Goal: Task Accomplishment & Management: Manage account settings

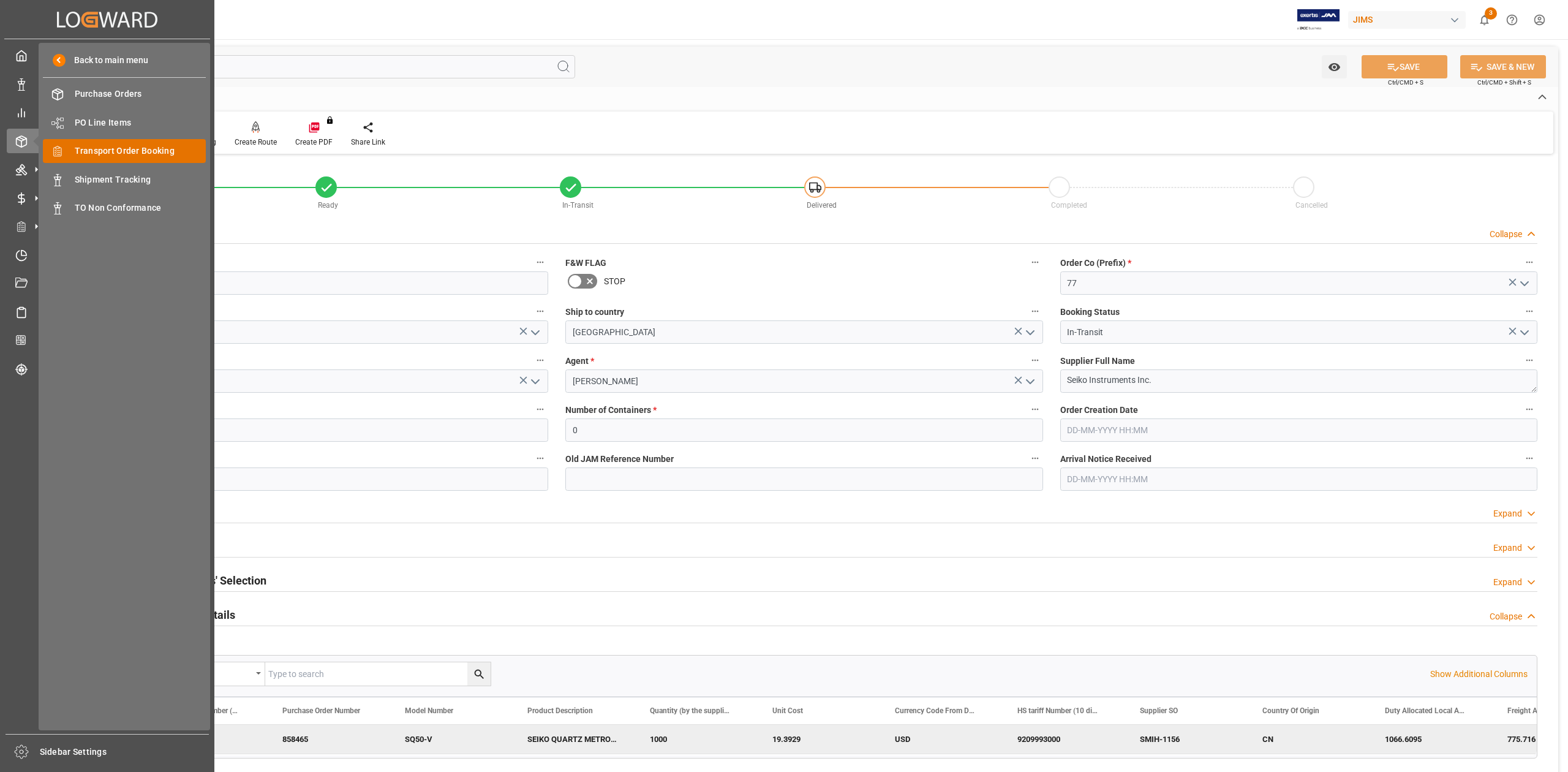
click at [150, 145] on span "Transport Order Booking" at bounding box center [140, 152] width 132 height 13
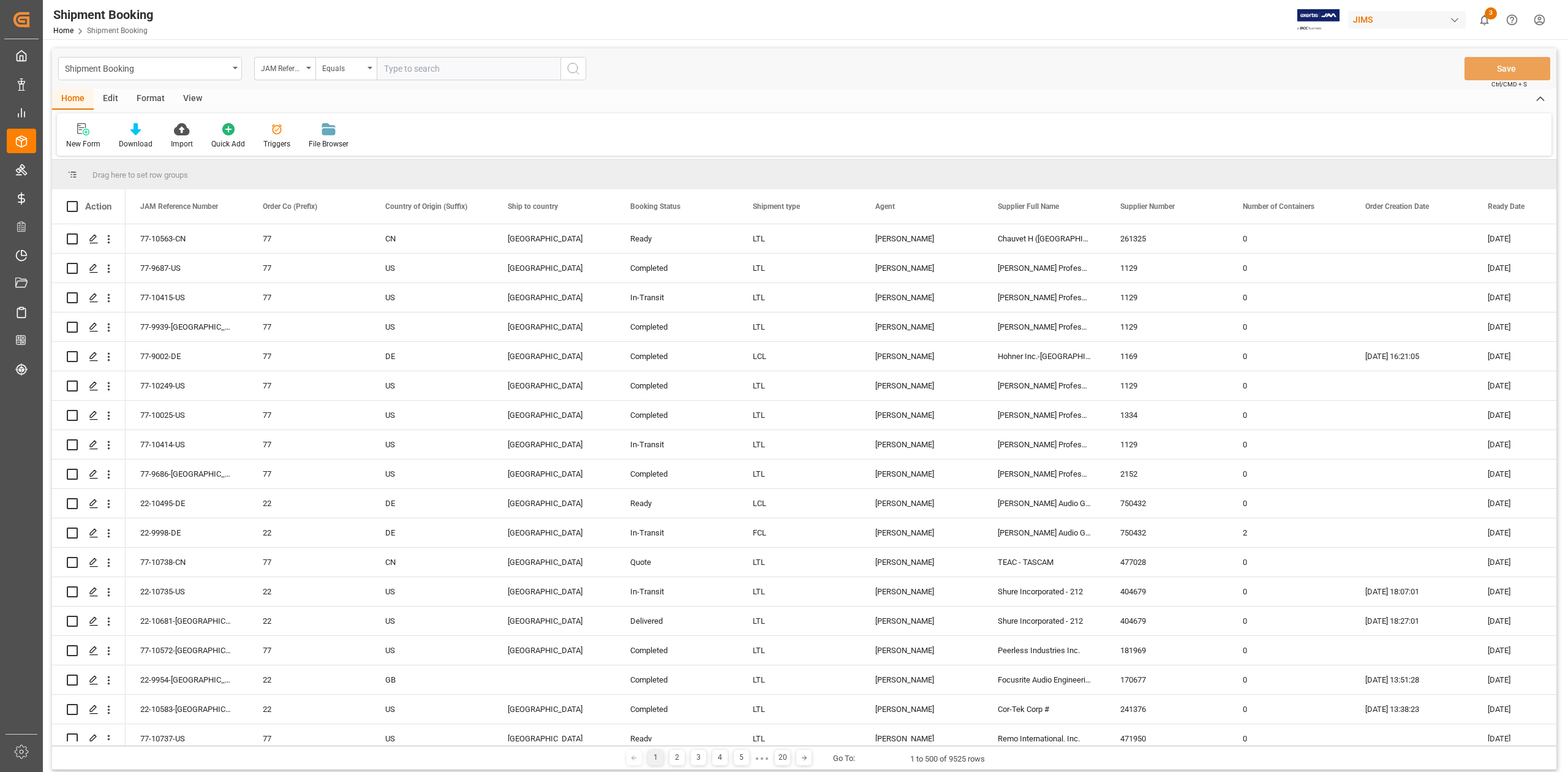
click at [310, 67] on icon "open menu" at bounding box center [308, 68] width 5 height 3
click at [320, 96] on input "text" at bounding box center [346, 96] width 173 height 20
type input "ag"
click at [294, 125] on div "Agent" at bounding box center [346, 124] width 183 height 25
click at [444, 73] on div "Select Items" at bounding box center [463, 69] width 159 height 13
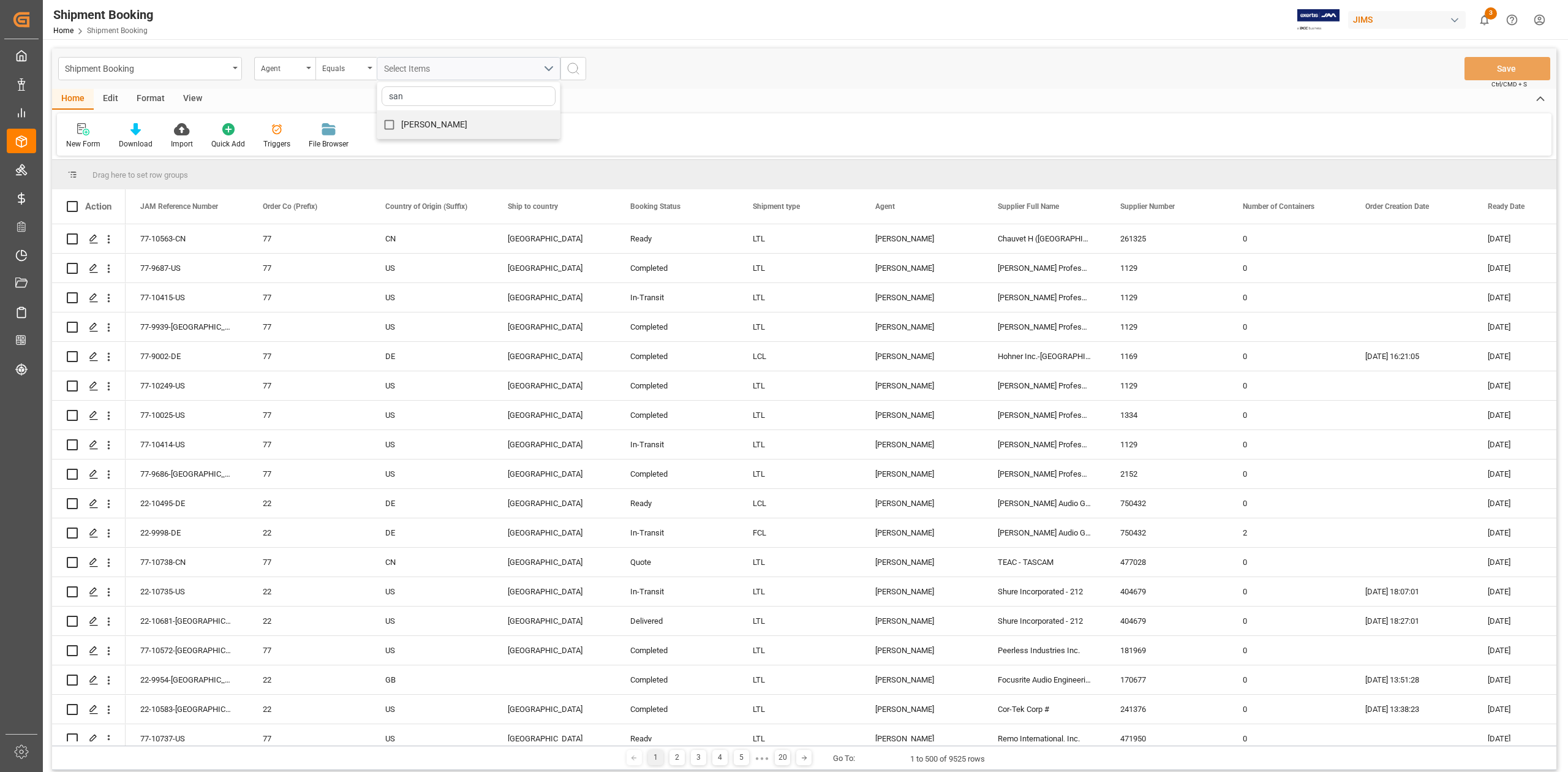
type input "san"
click at [466, 130] on span "[PERSON_NAME]" at bounding box center [434, 125] width 67 height 13
click at [401, 130] on input "[PERSON_NAME]" at bounding box center [389, 124] width 24 height 24
checkbox input "true"
click at [577, 66] on circle "search button" at bounding box center [572, 68] width 9 height 9
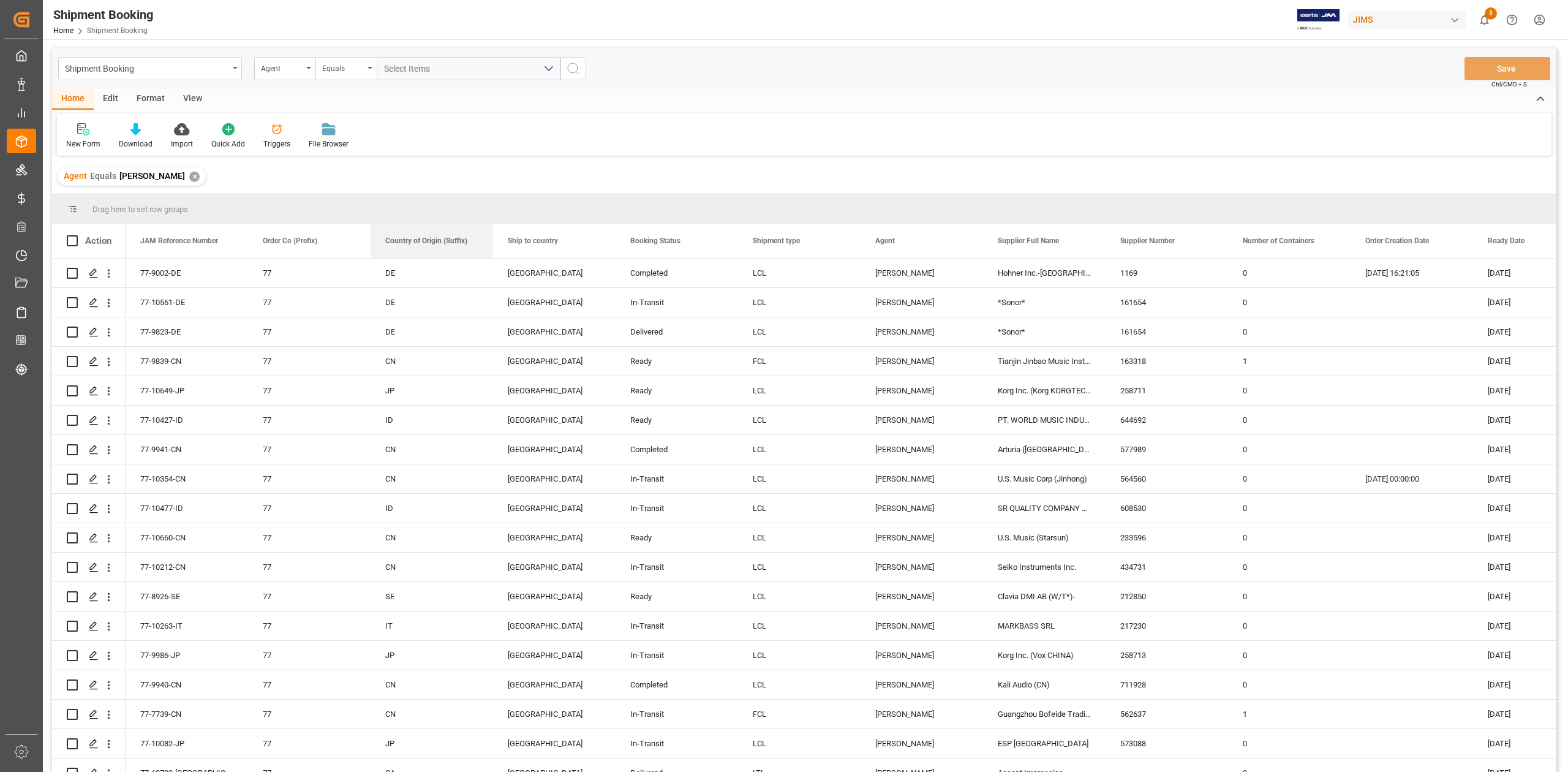
drag, startPoint x: 415, startPoint y: 245, endPoint x: 305, endPoint y: 175, distance: 130.4
click at [305, 175] on div "Shipment Booking Agent Equals Select Items Save Ctrl/CMD + S Home Edit Format V…" at bounding box center [804, 426] width 1505 height 756
drag, startPoint x: 406, startPoint y: 243, endPoint x: 337, endPoint y: 207, distance: 77.8
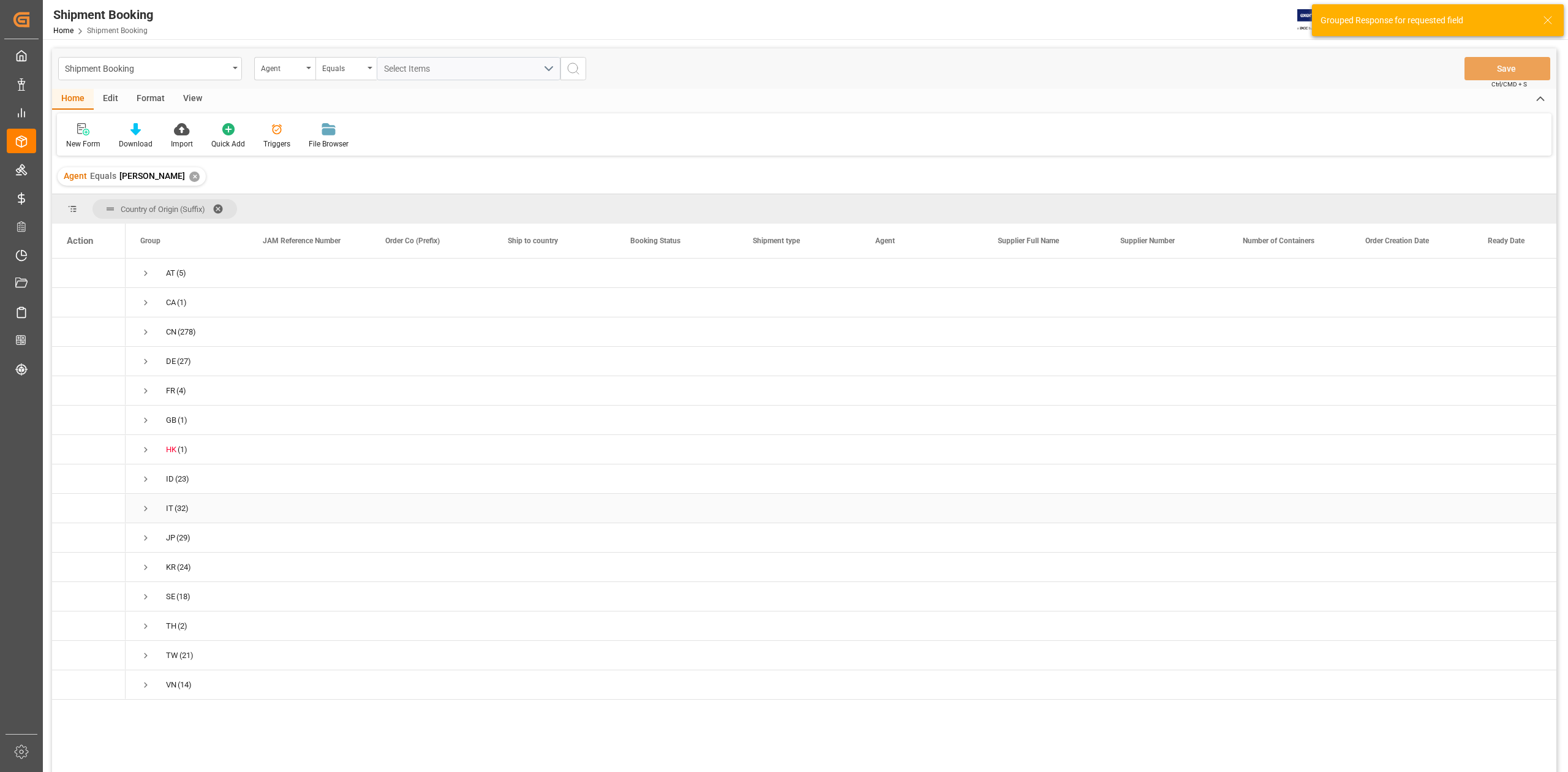
click at [140, 506] on span "Press SPACE to select this row." at bounding box center [146, 508] width 11 height 11
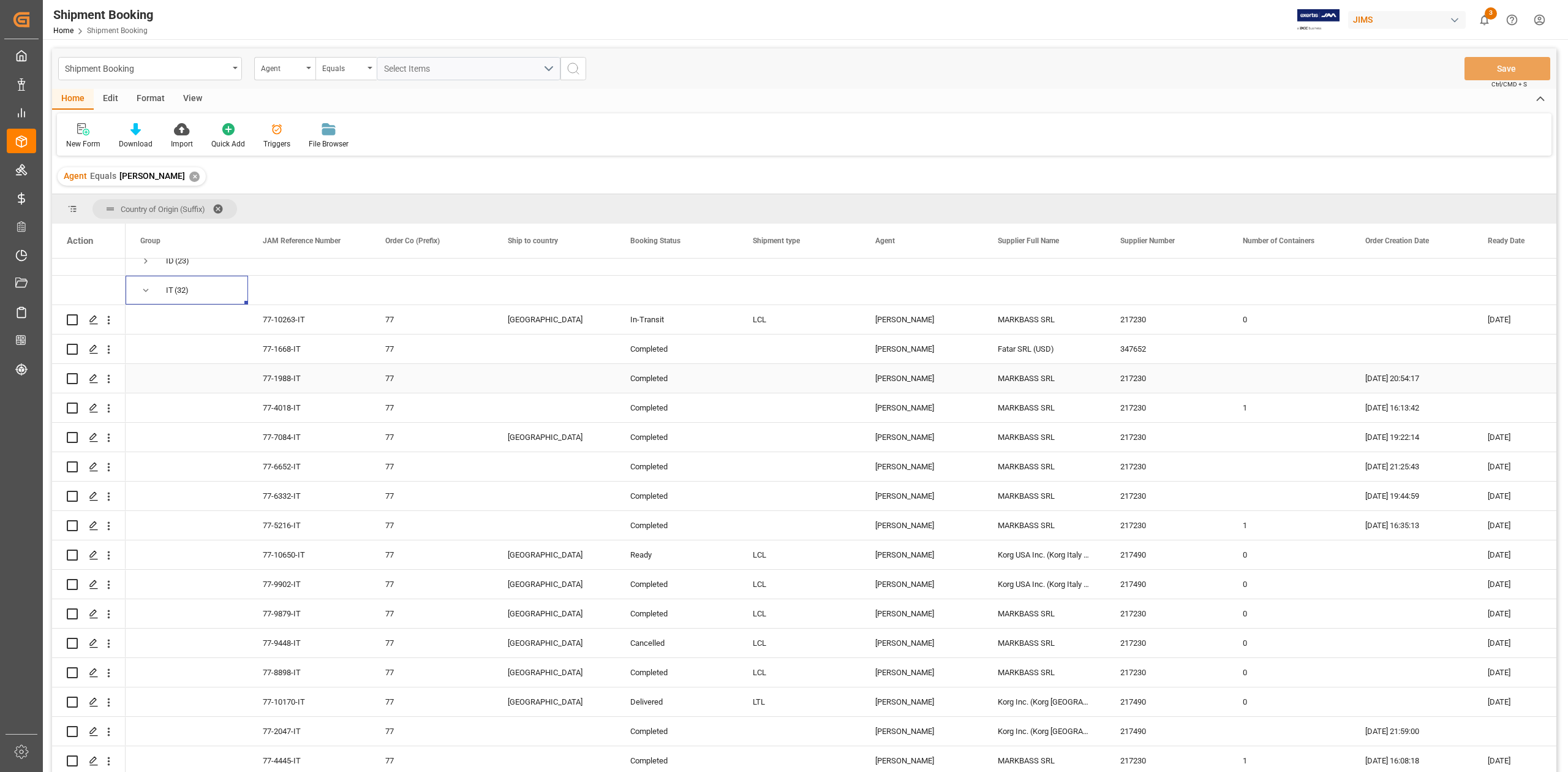
scroll to position [245, 0]
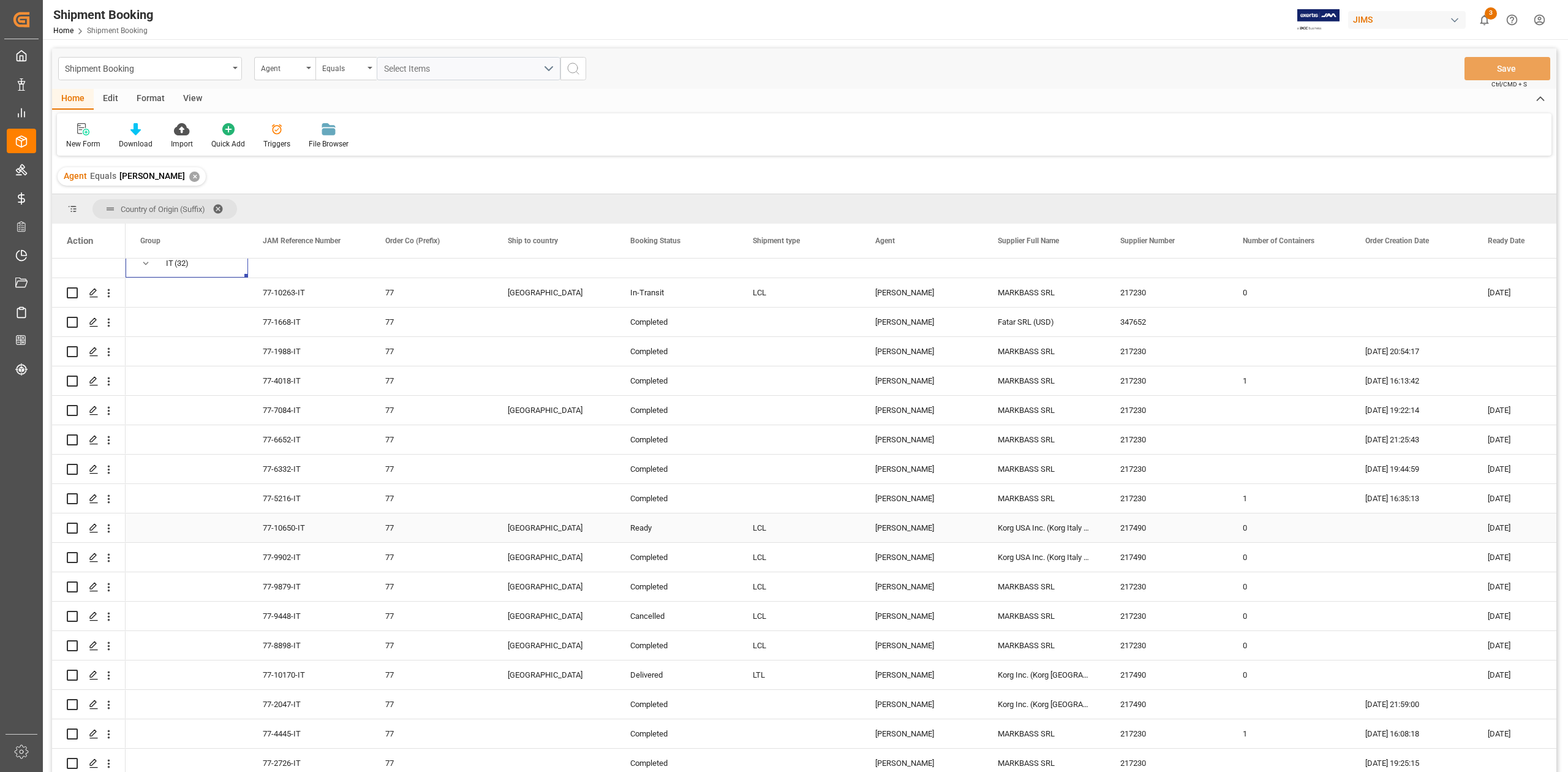
click at [808, 538] on div "LCL" at bounding box center [799, 528] width 93 height 28
click at [268, 527] on div "77-10650-IT" at bounding box center [310, 527] width 122 height 29
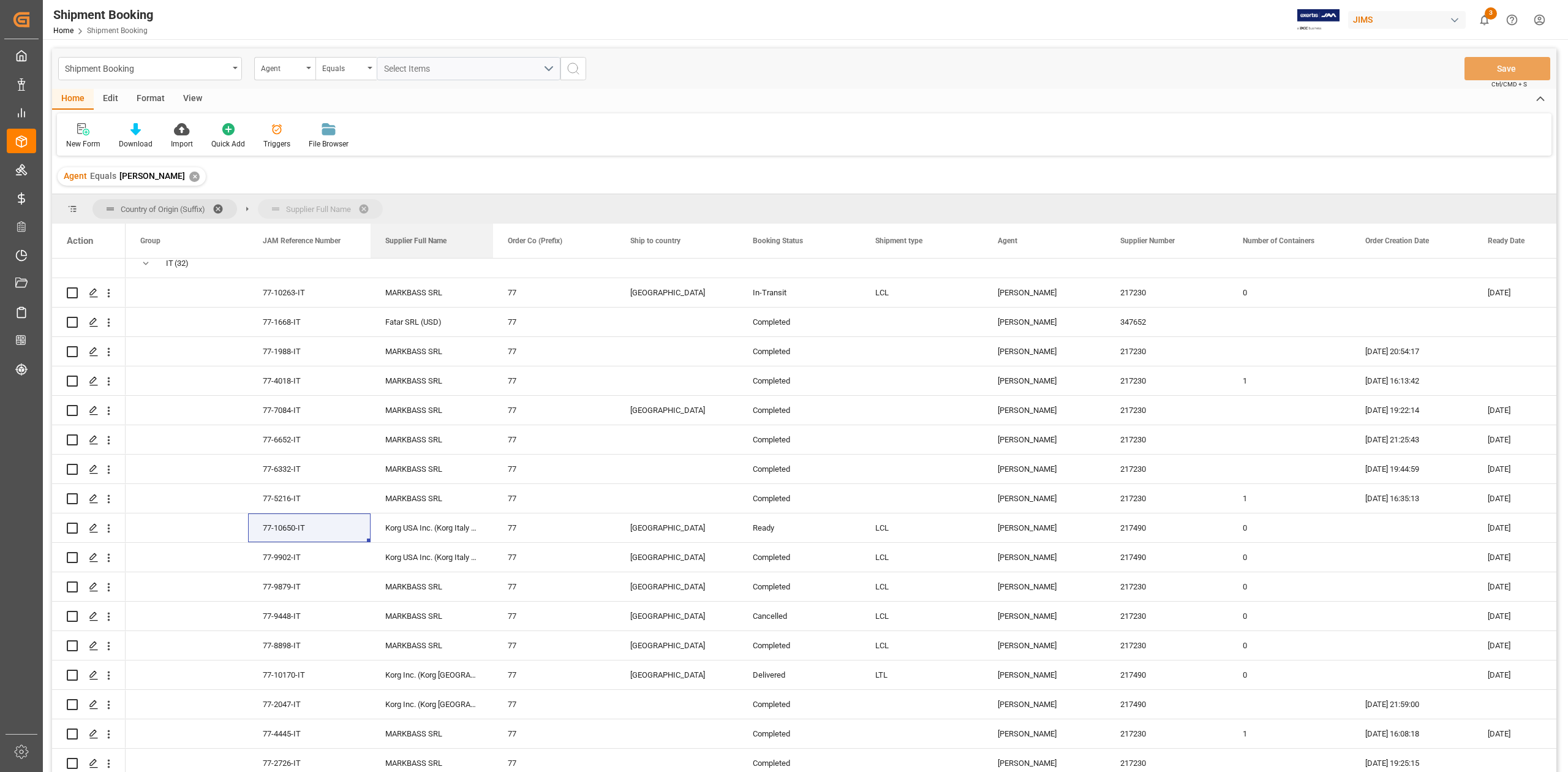
drag, startPoint x: 1007, startPoint y: 244, endPoint x: 361, endPoint y: 218, distance: 646.5
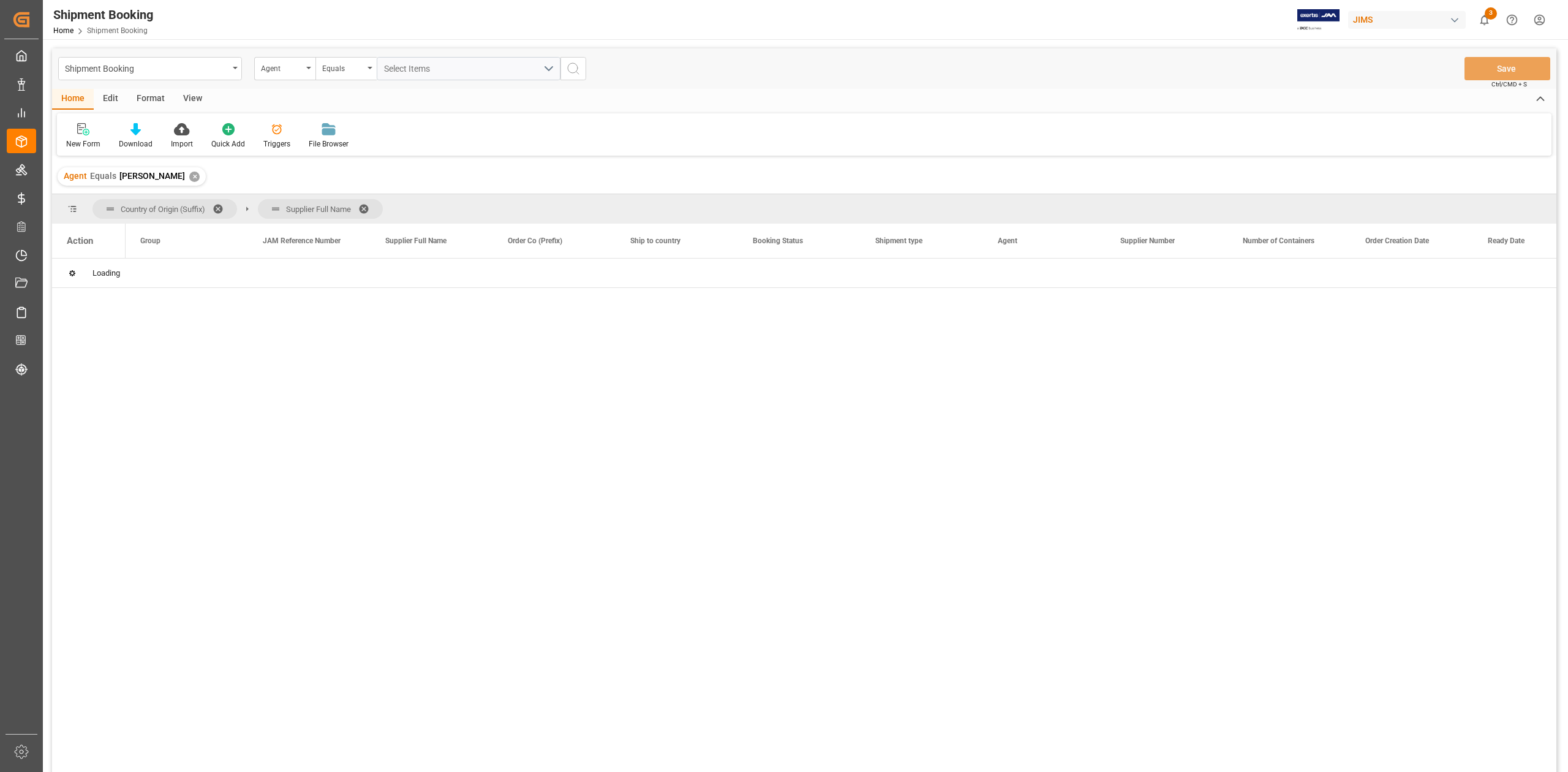
scroll to position [0, 0]
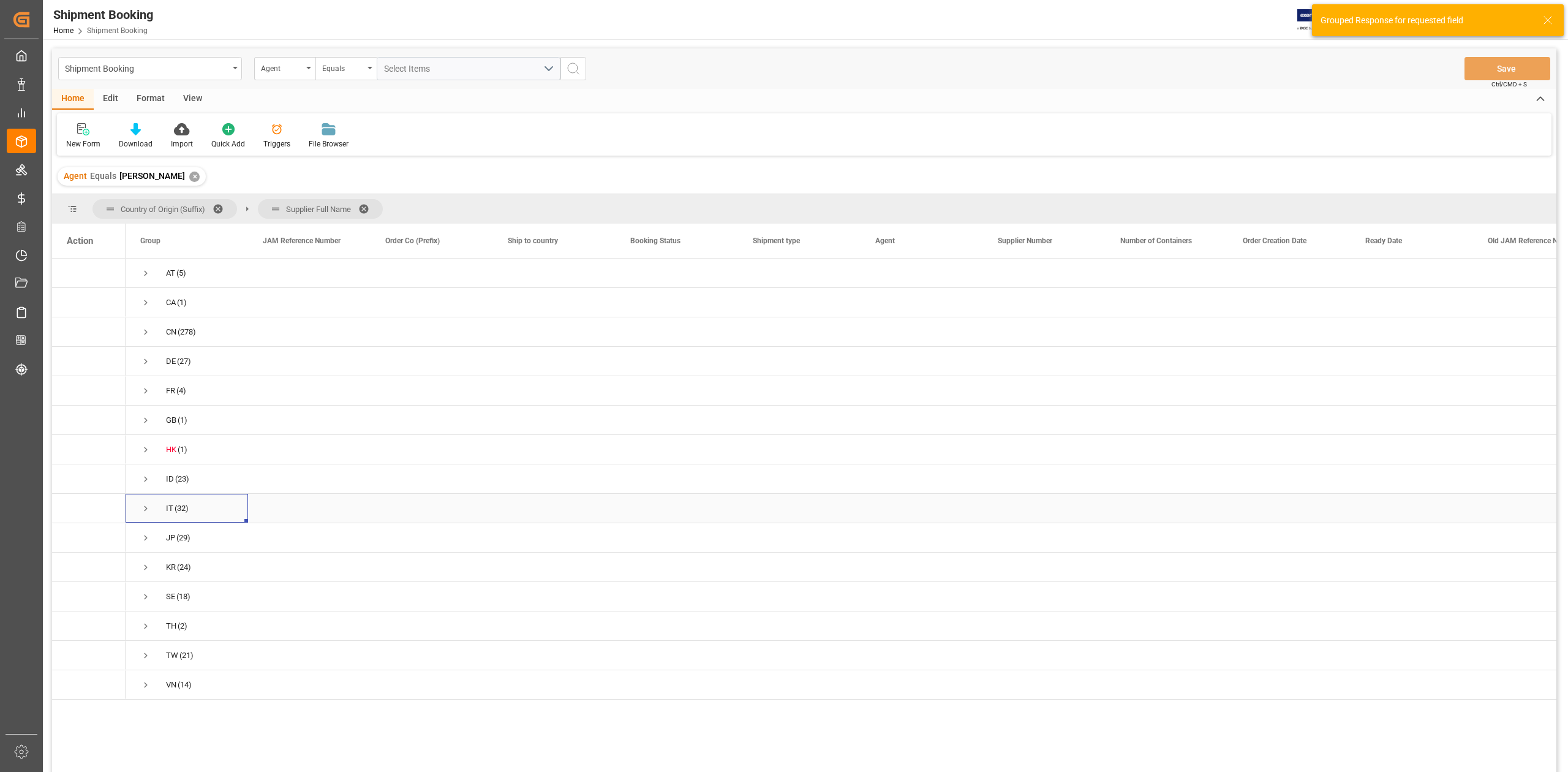
click at [140, 510] on span "Press SPACE to select this row." at bounding box center [146, 508] width 11 height 11
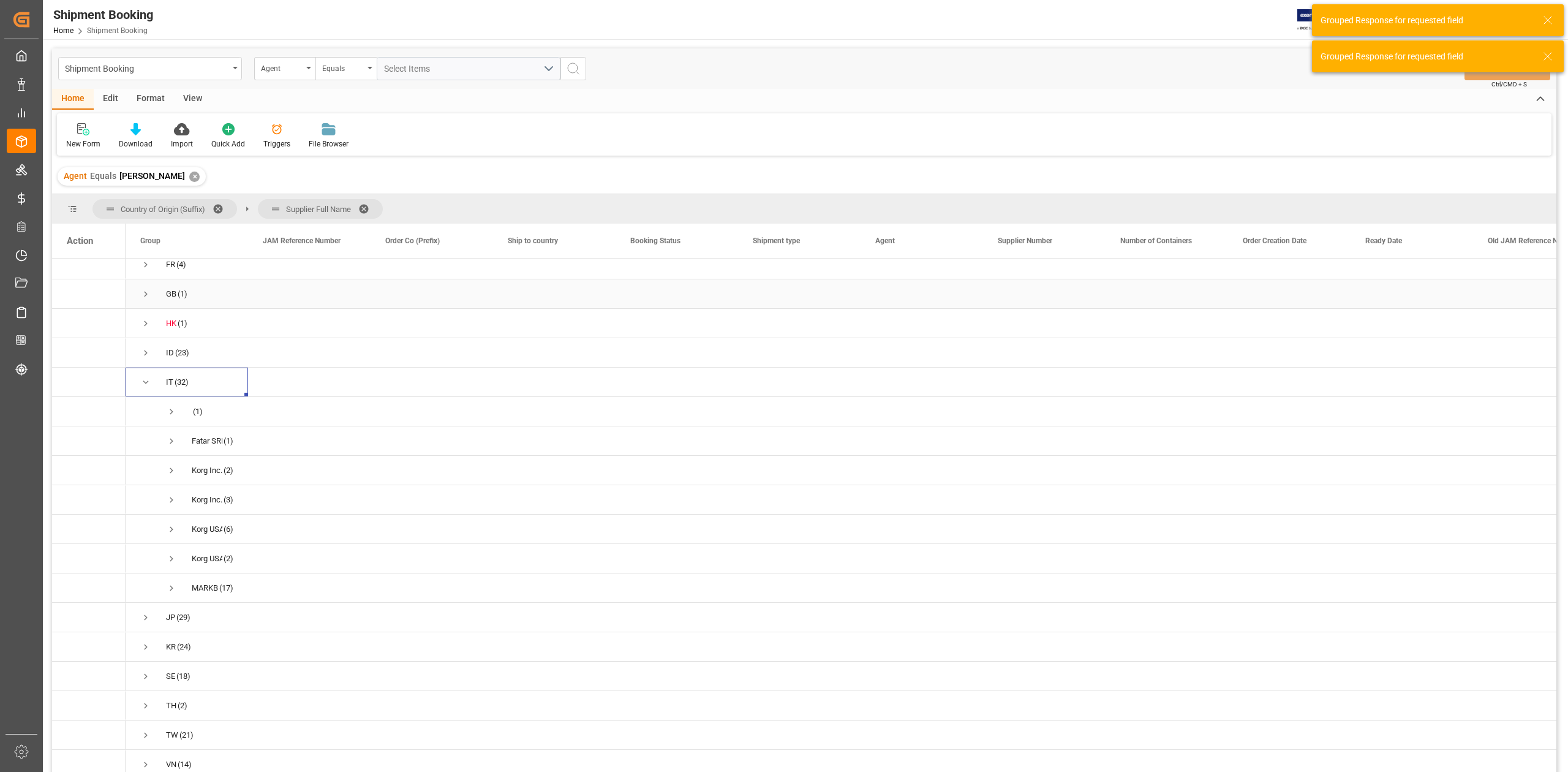
scroll to position [134, 0]
click at [169, 461] on span "Press SPACE to select this row." at bounding box center [171, 467] width 11 height 11
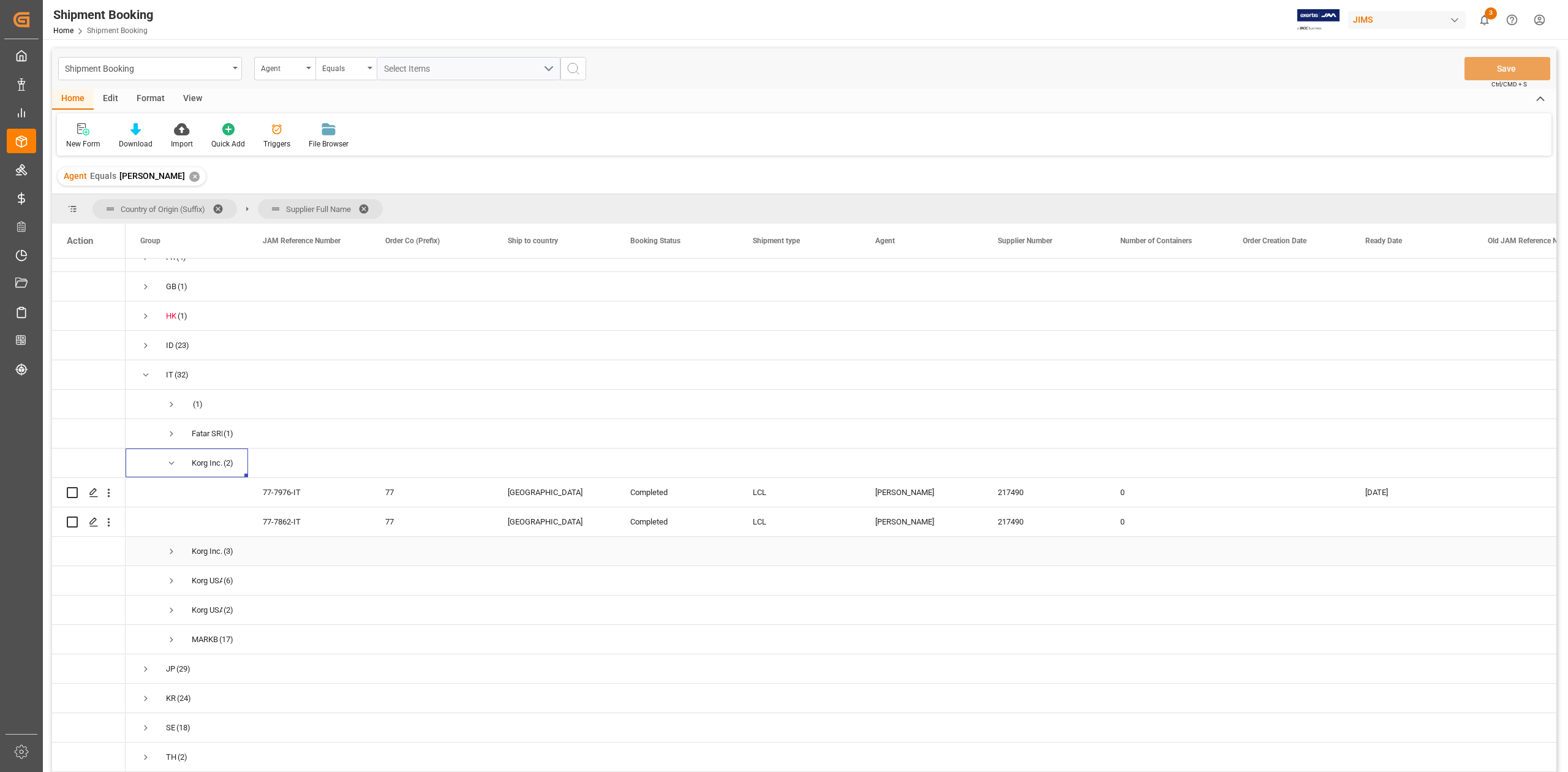
scroll to position [192, 0]
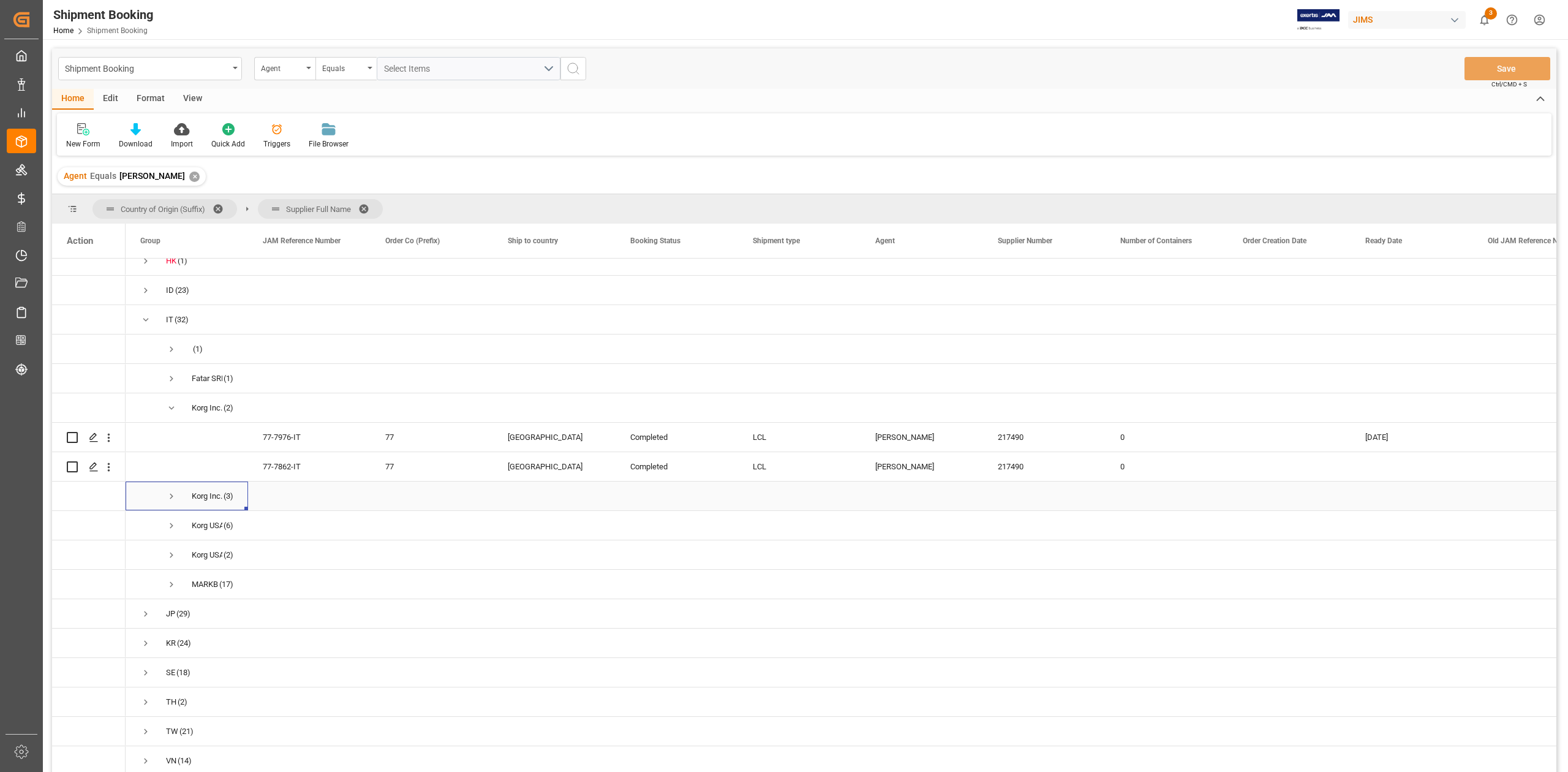
click at [170, 496] on span "Press SPACE to select this row." at bounding box center [171, 496] width 11 height 11
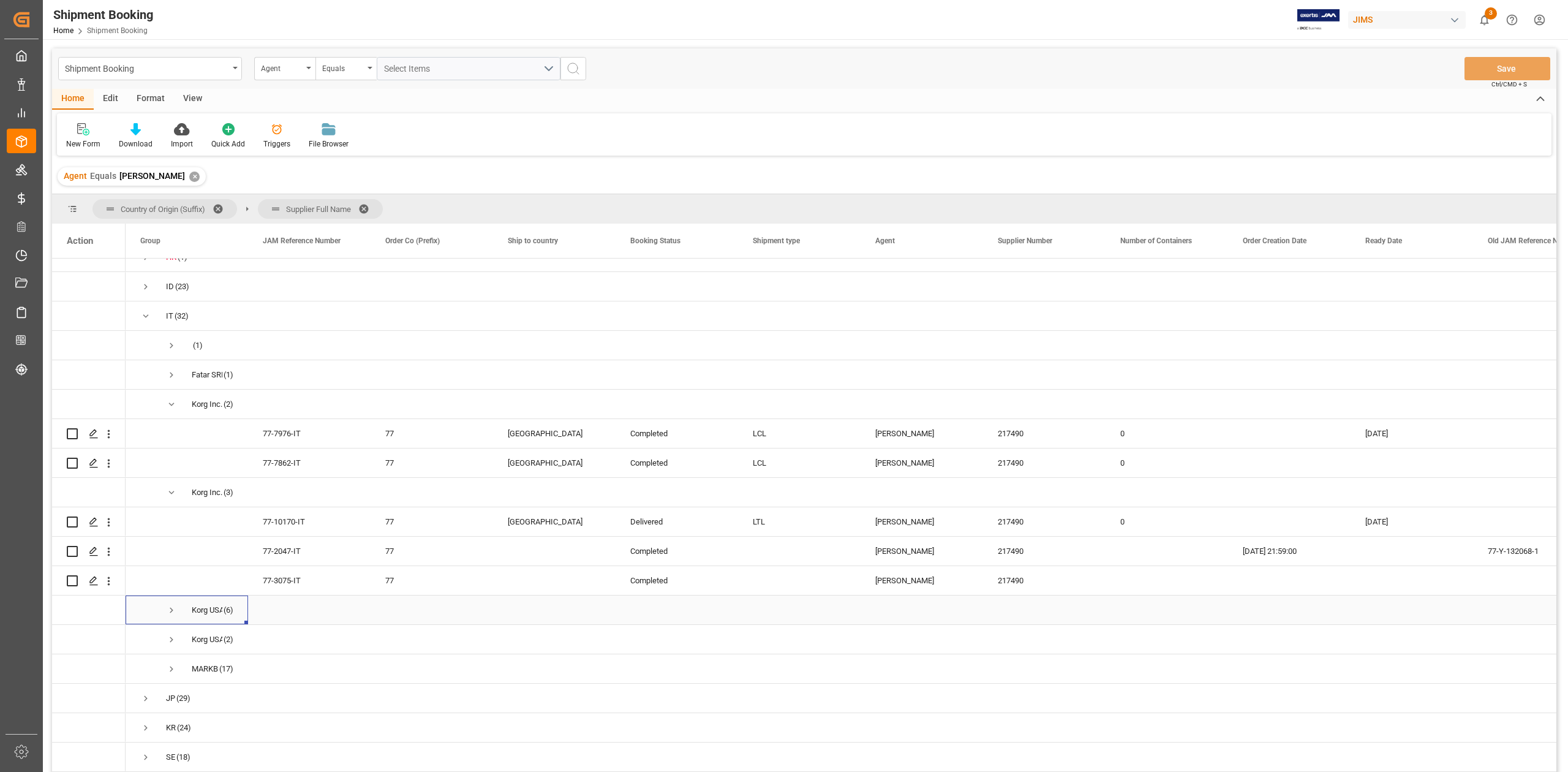
click at [171, 611] on span "Press SPACE to select this row." at bounding box center [171, 610] width 11 height 11
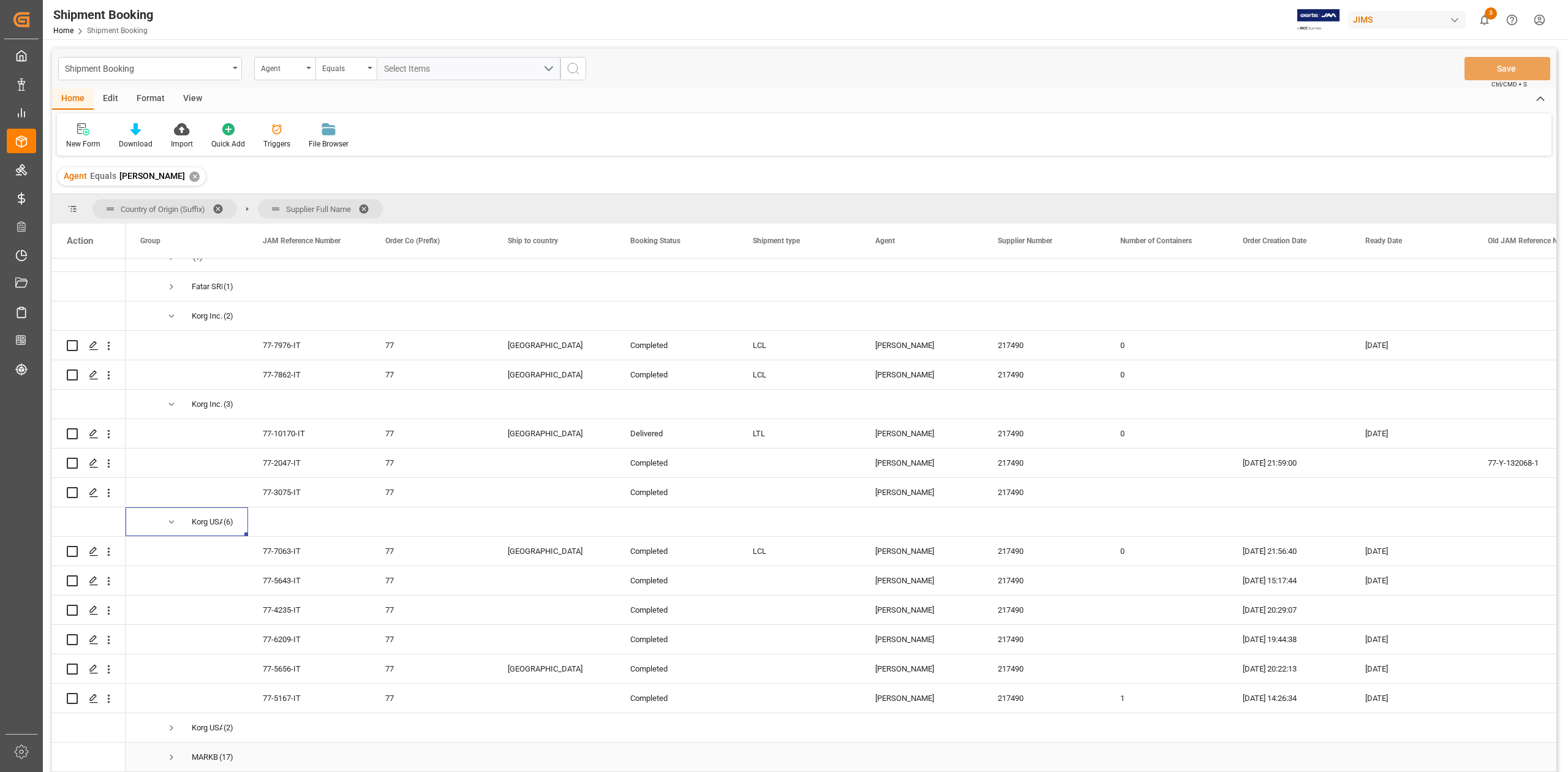
scroll to position [438, 0]
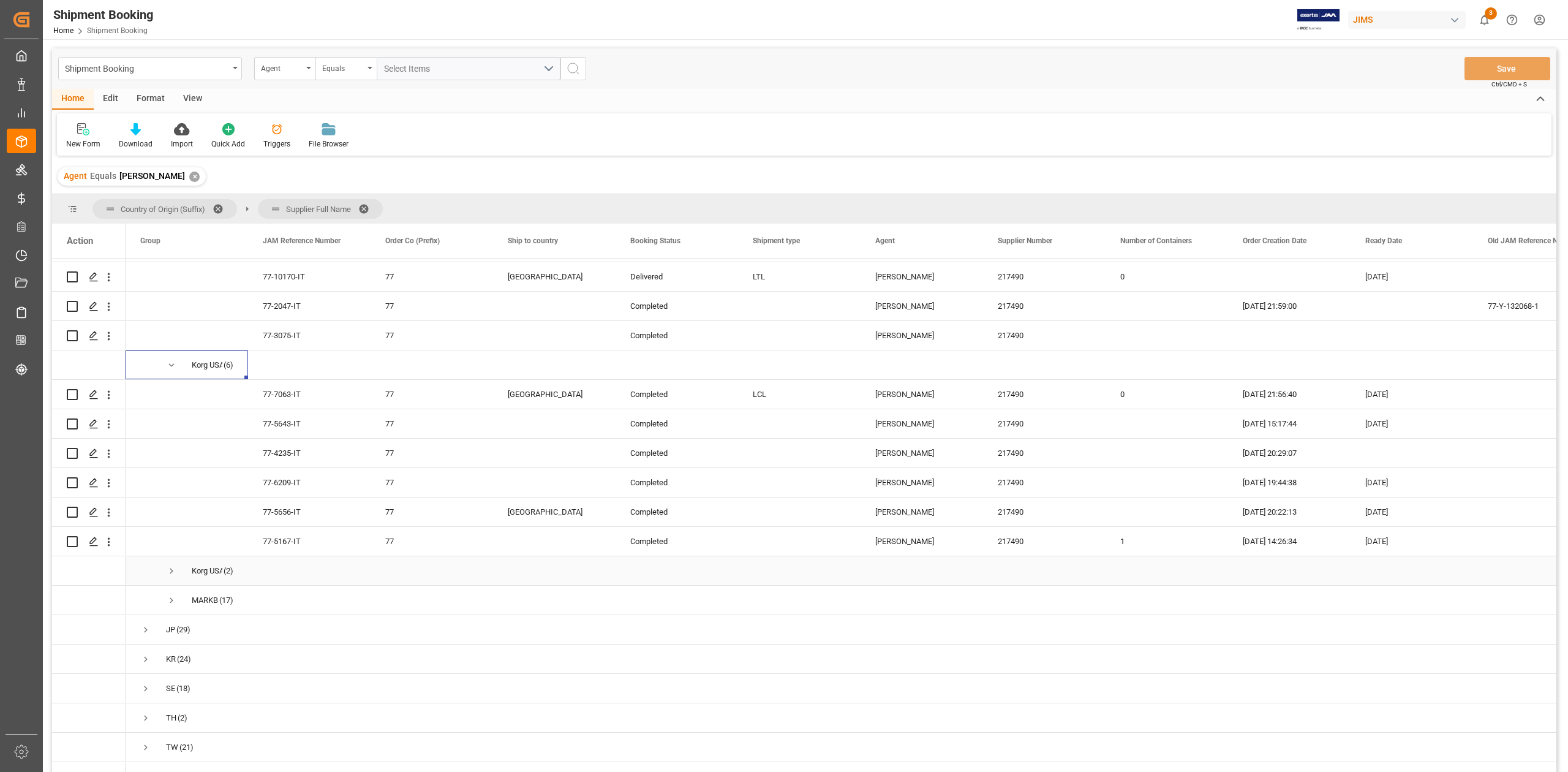
click at [167, 573] on span "Press SPACE to select this row." at bounding box center [171, 571] width 11 height 11
click at [1254, 605] on div "Press SPACE to select this row." at bounding box center [1289, 600] width 122 height 29
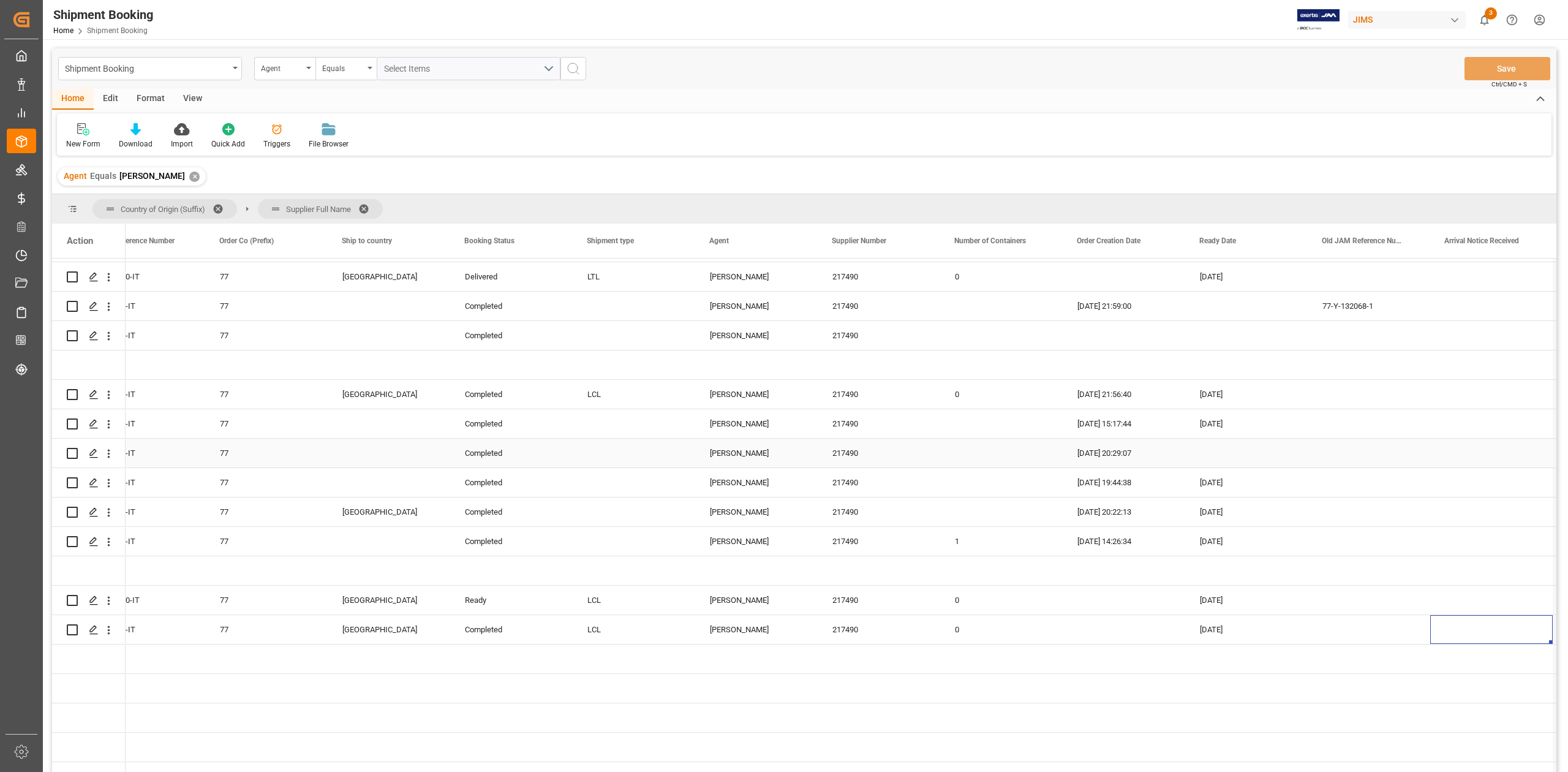
scroll to position [0, 288]
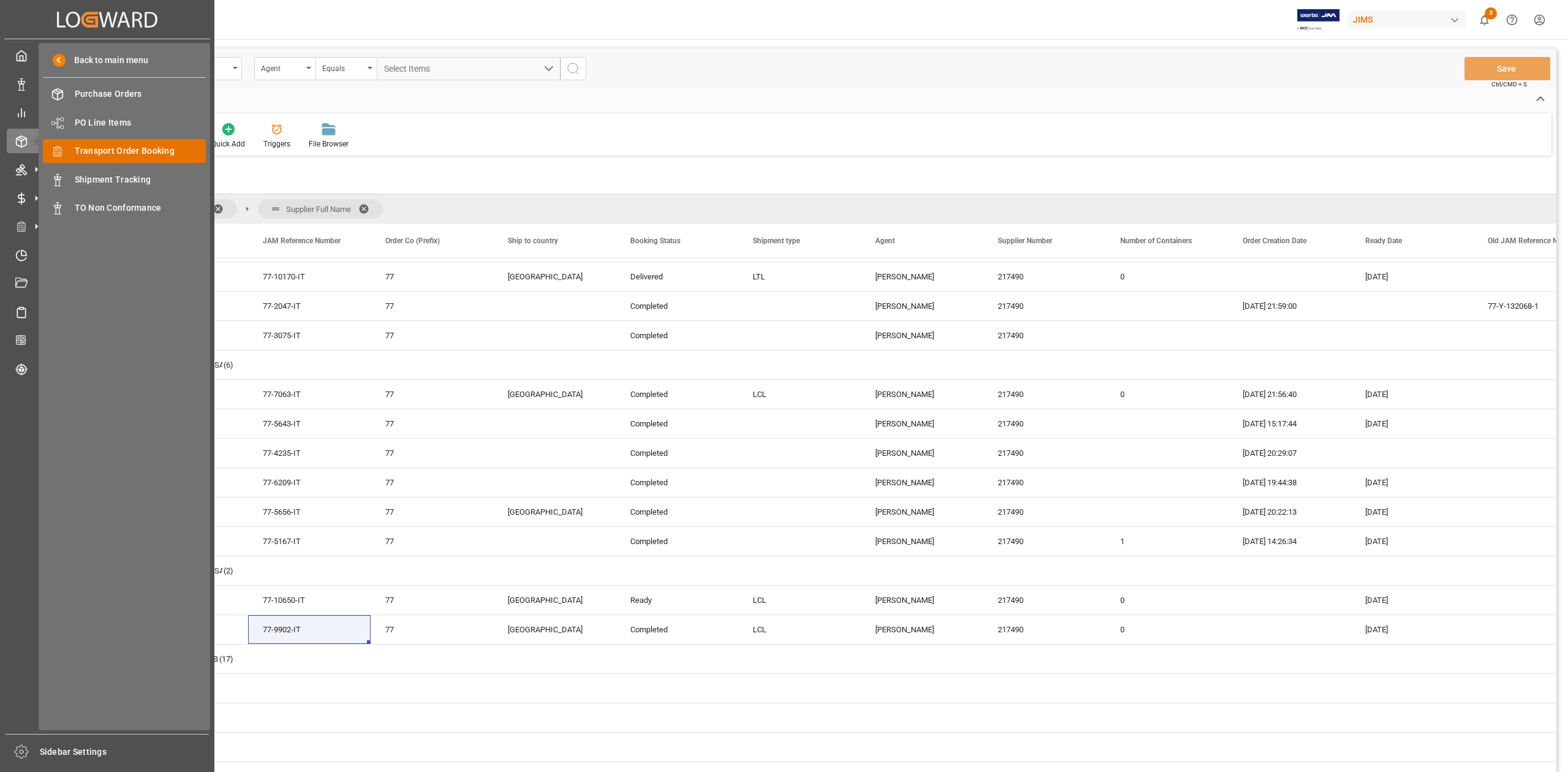
click at [120, 150] on span "Transport Order Booking" at bounding box center [140, 152] width 132 height 13
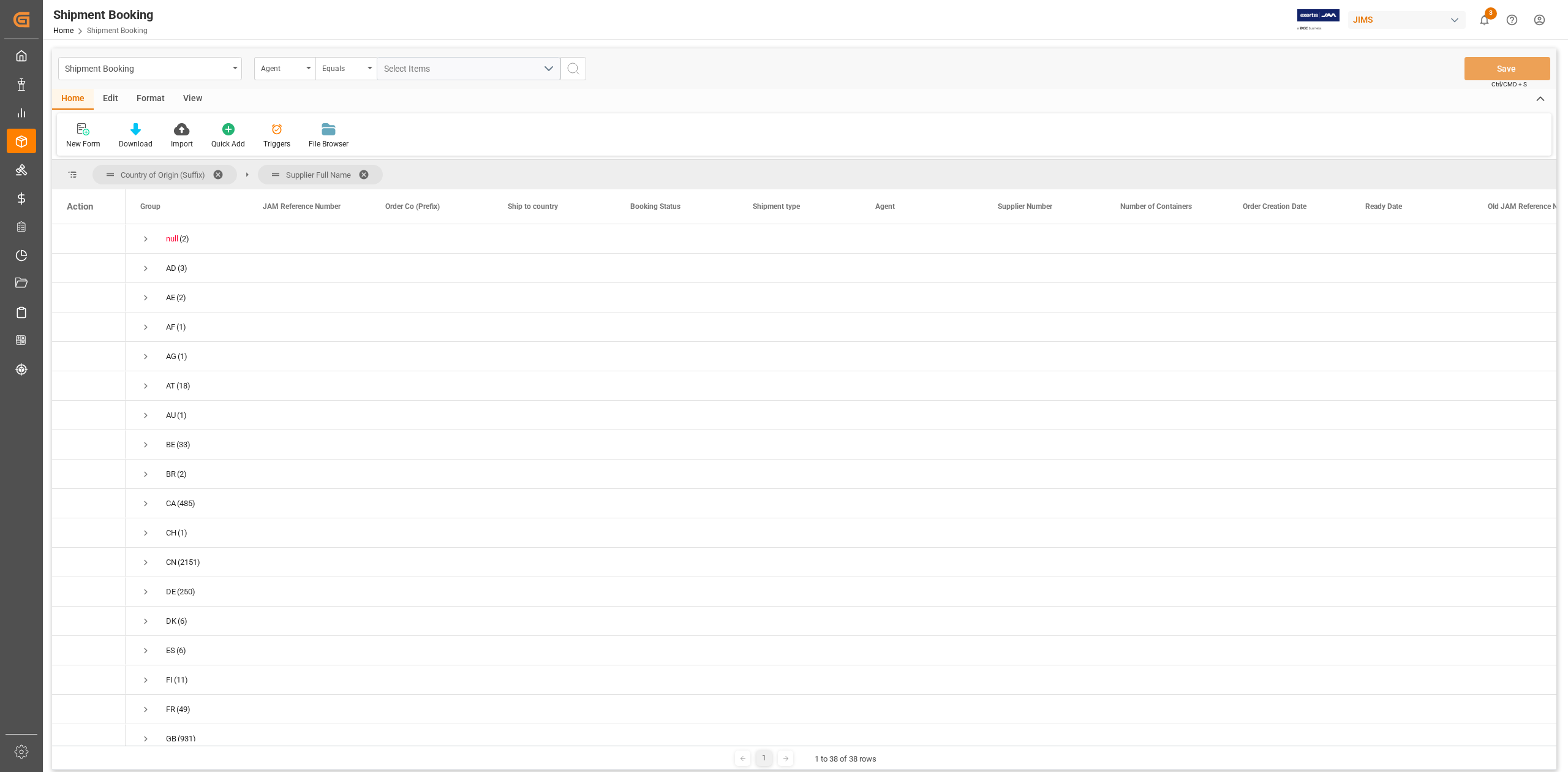
click at [368, 174] on span at bounding box center [368, 175] width 20 height 11
click at [224, 172] on span at bounding box center [222, 175] width 20 height 11
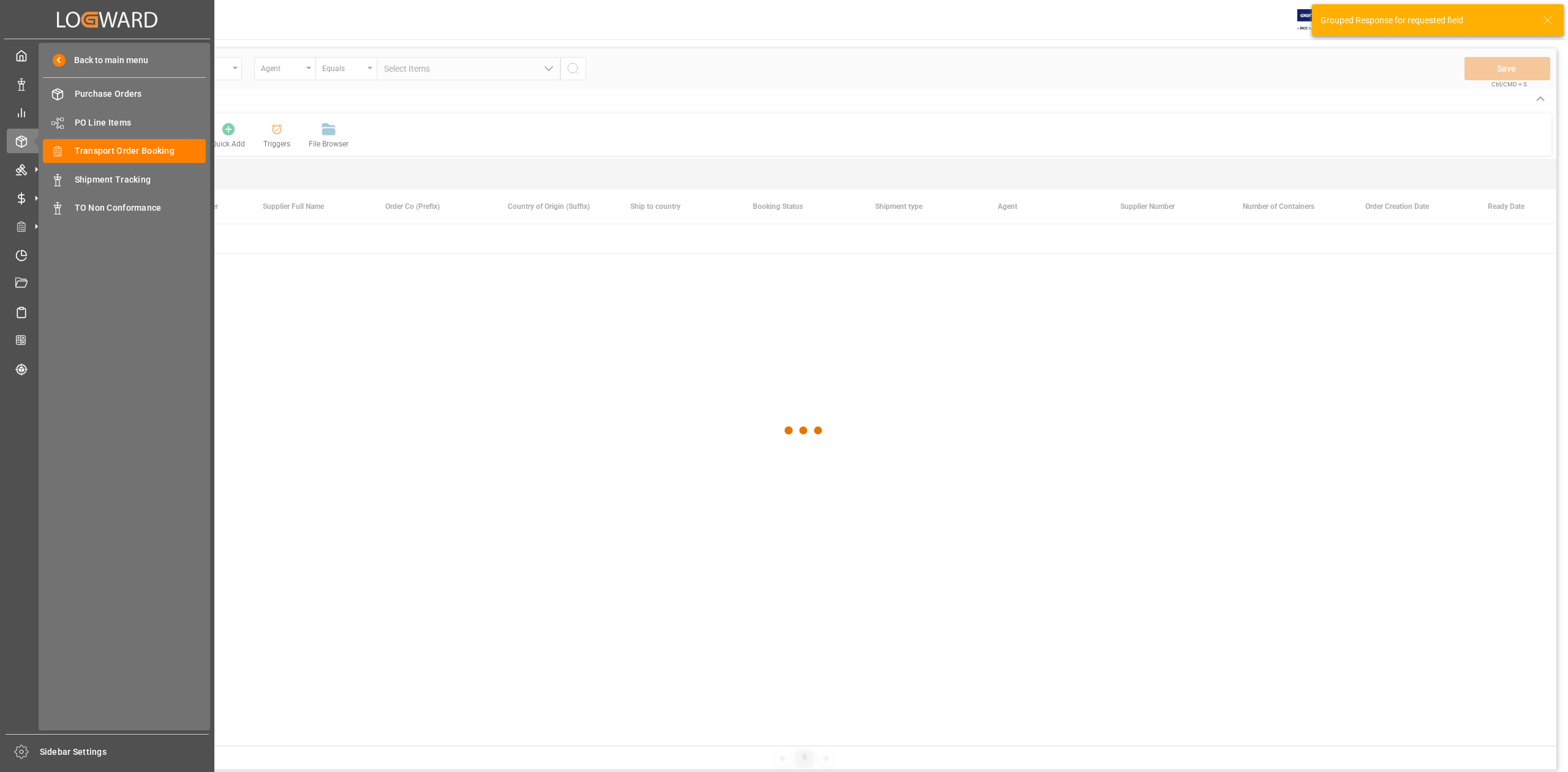
click at [170, 150] on span "Transport Order Booking" at bounding box center [140, 152] width 132 height 13
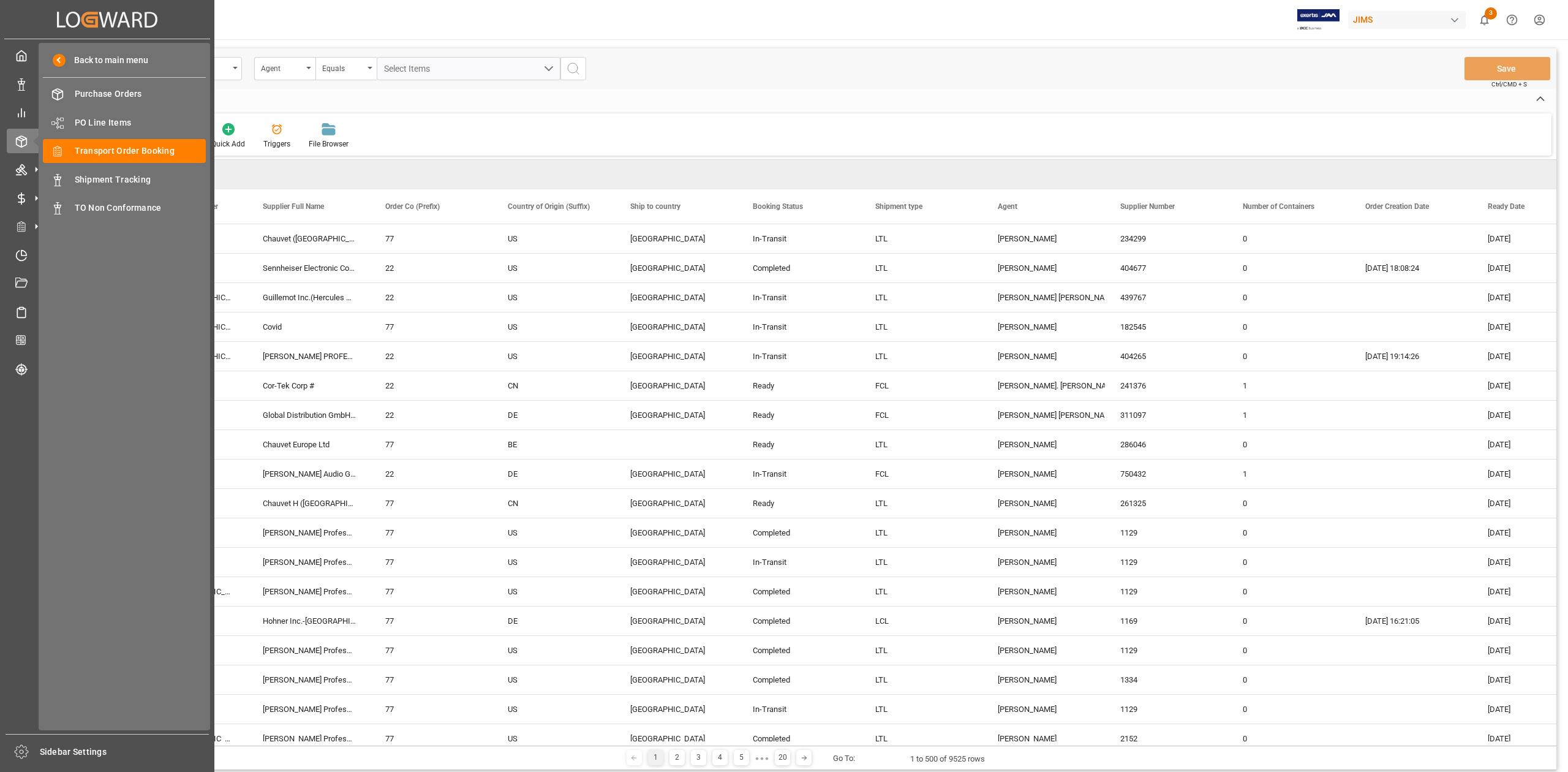
click at [139, 182] on span "Shipment Tracking" at bounding box center [140, 180] width 132 height 13
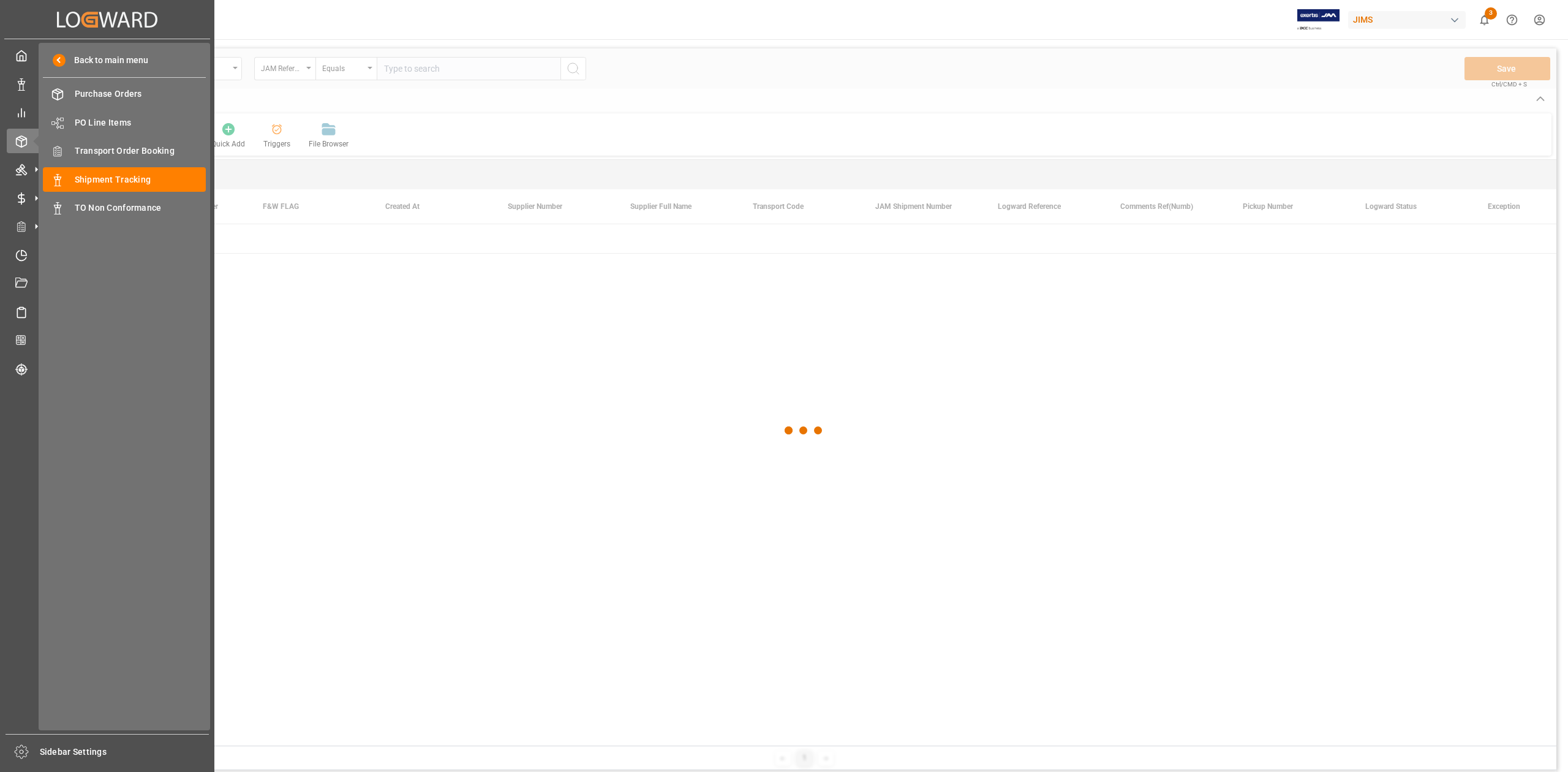
click at [161, 150] on span "Transport Order Booking" at bounding box center [140, 152] width 132 height 13
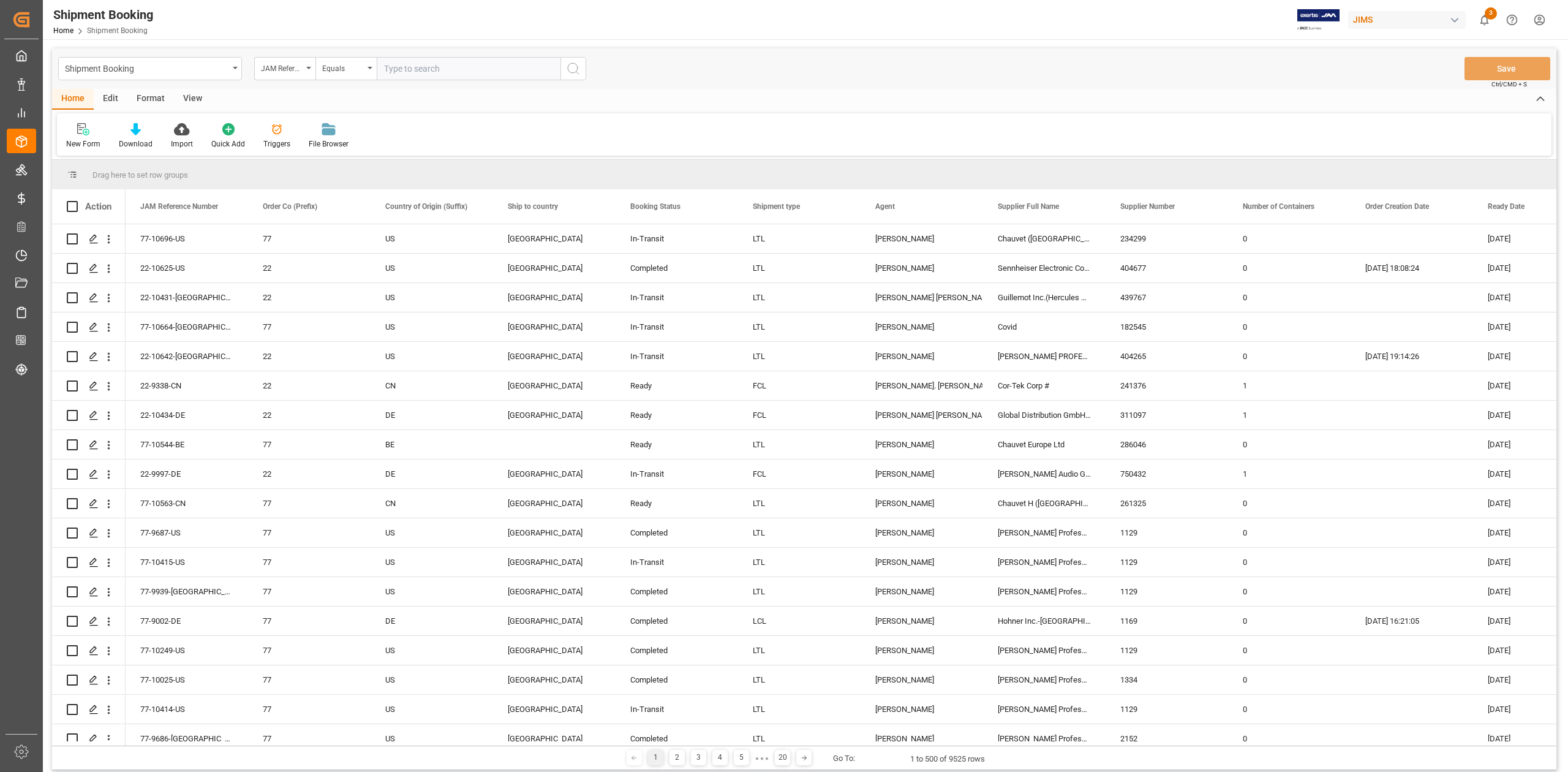
click at [452, 74] on input "text" at bounding box center [468, 69] width 184 height 24
paste input "77-10650-IT"
type input "77-10650-IT"
click at [571, 72] on circle "search button" at bounding box center [572, 68] width 9 height 9
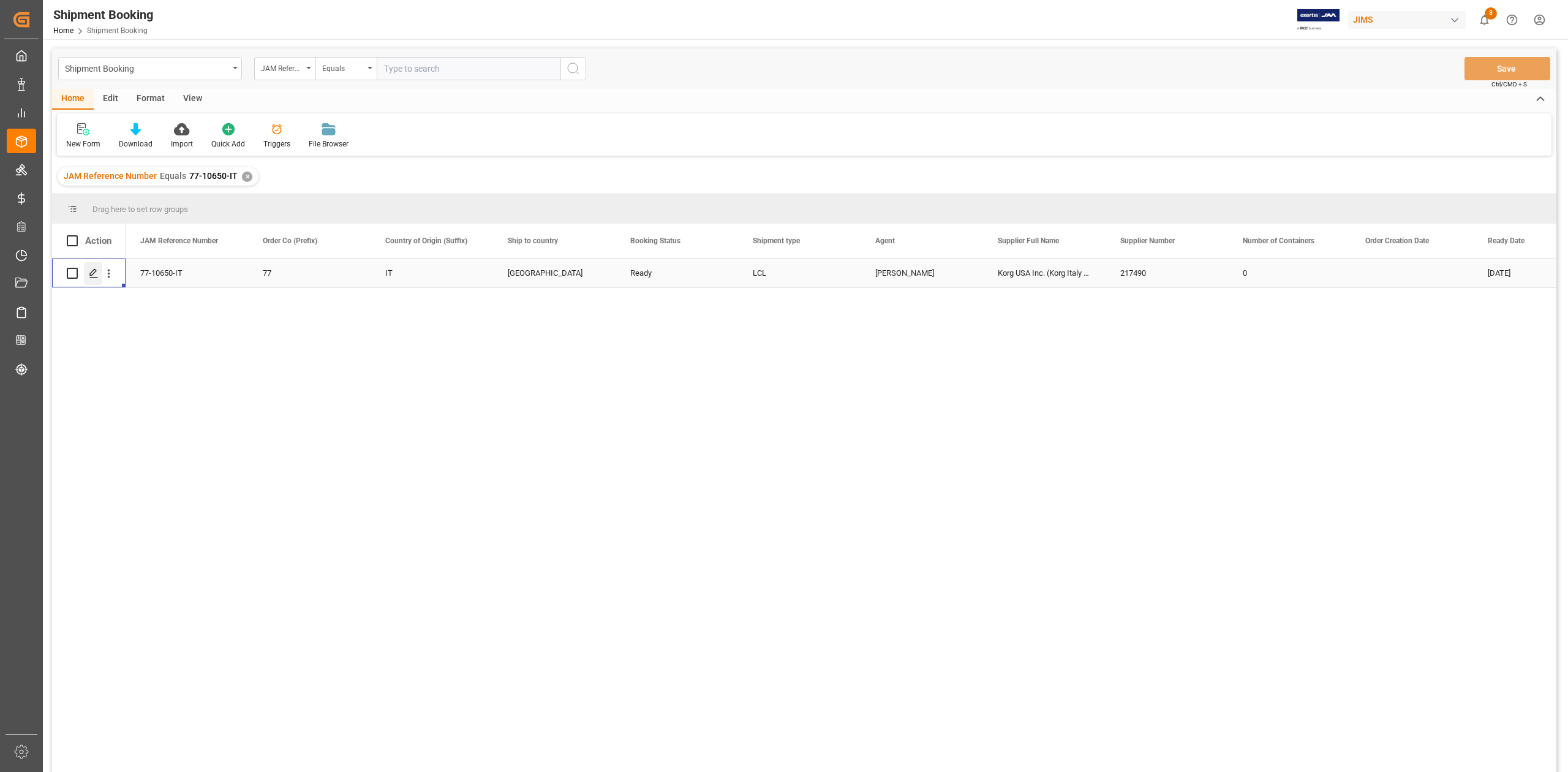
click at [96, 276] on icon "Press SPACE to select this row." at bounding box center [93, 273] width 9 height 9
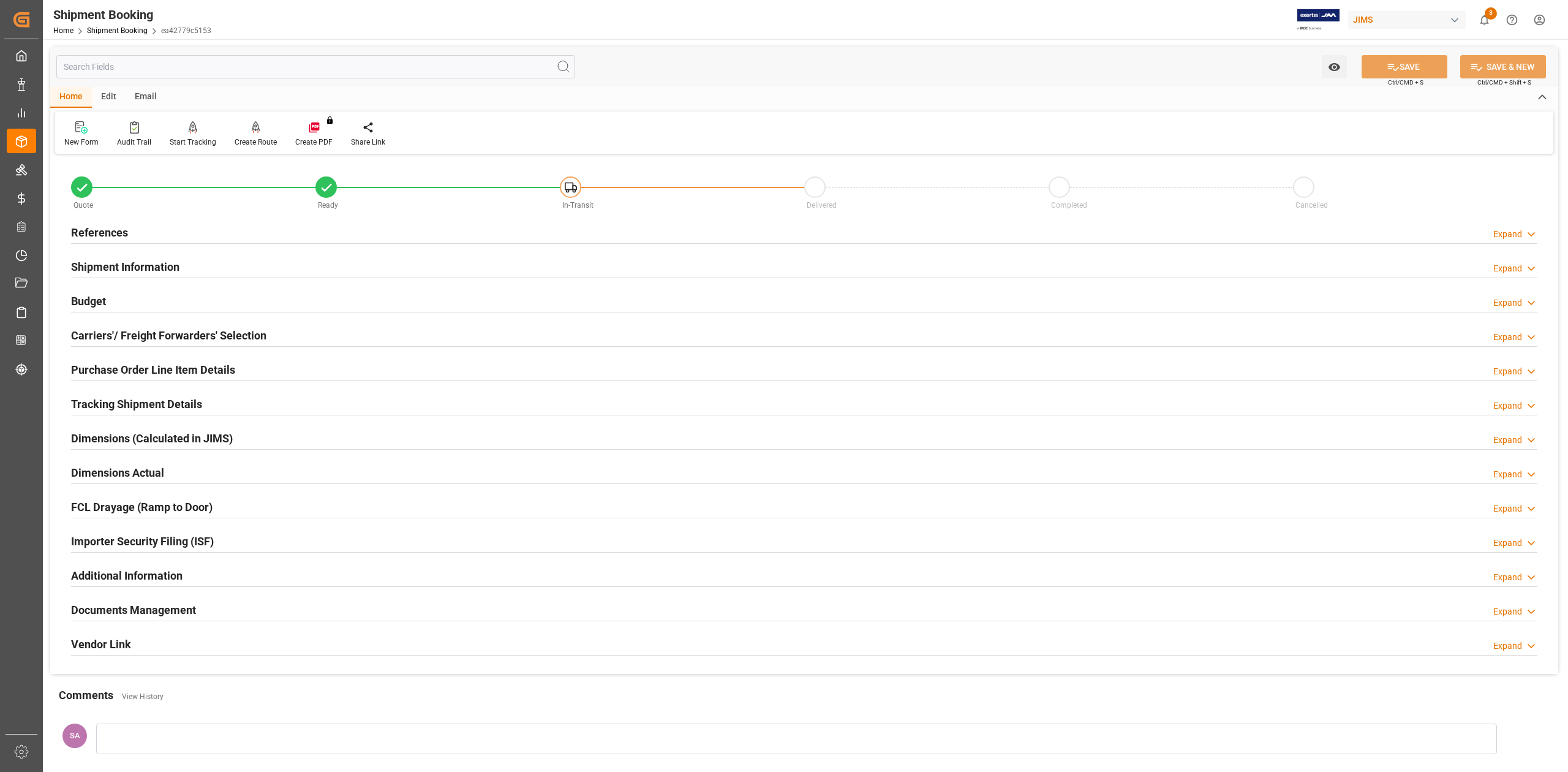
click at [89, 231] on h2 "References" at bounding box center [99, 233] width 57 height 17
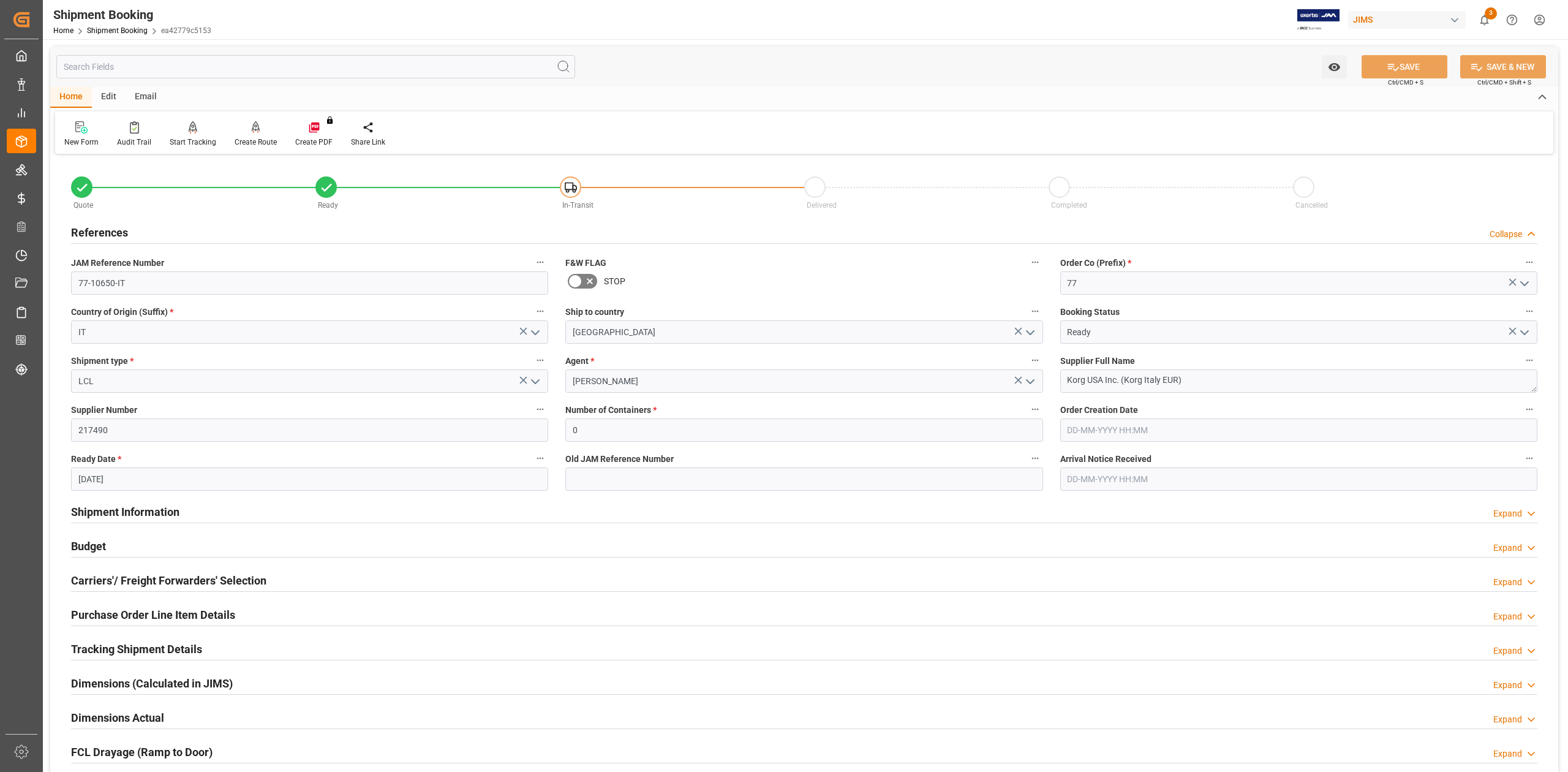
click at [87, 229] on h2 "References" at bounding box center [99, 233] width 57 height 17
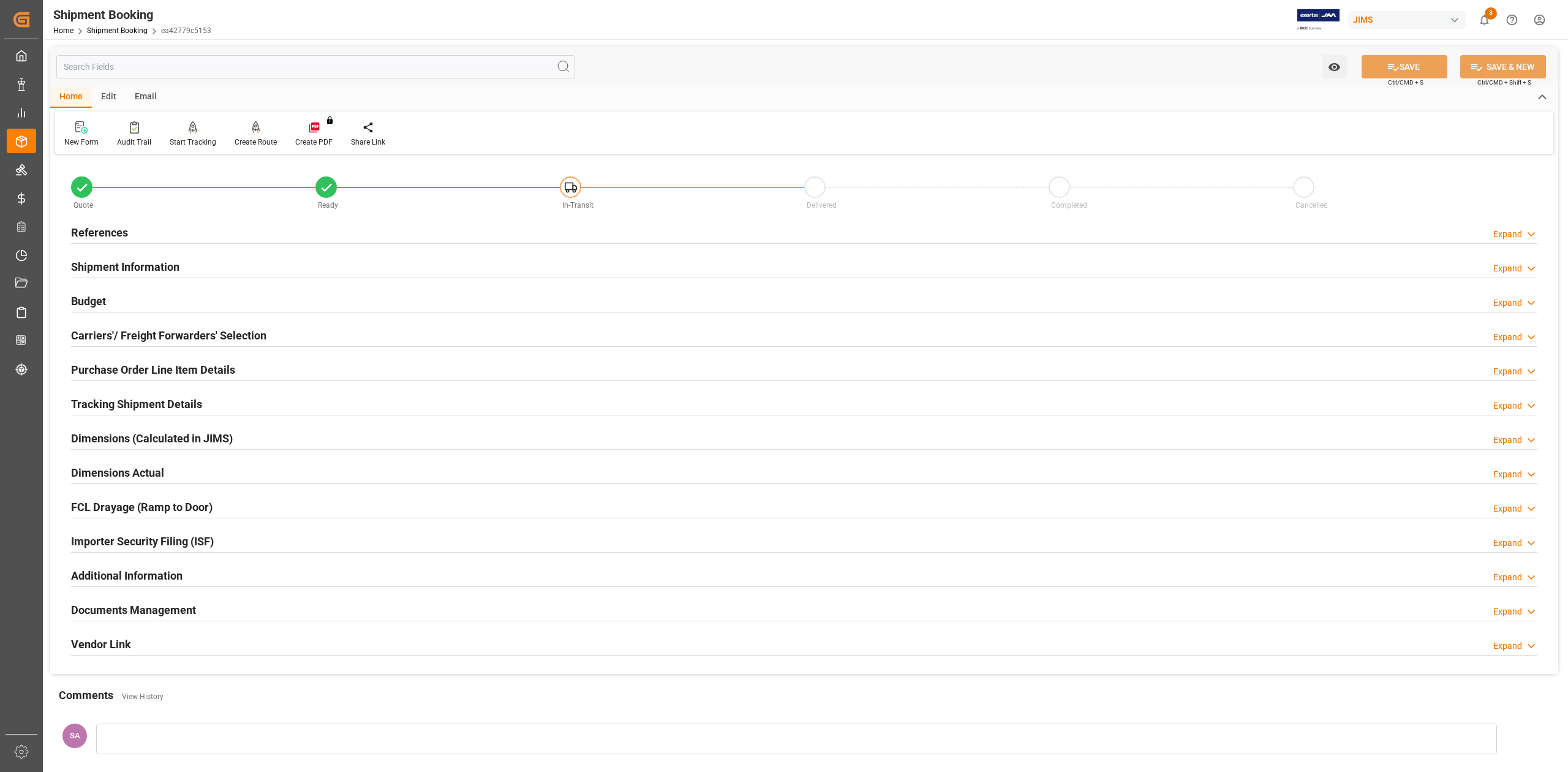
click at [174, 614] on h2 "Documents Management" at bounding box center [133, 610] width 125 height 17
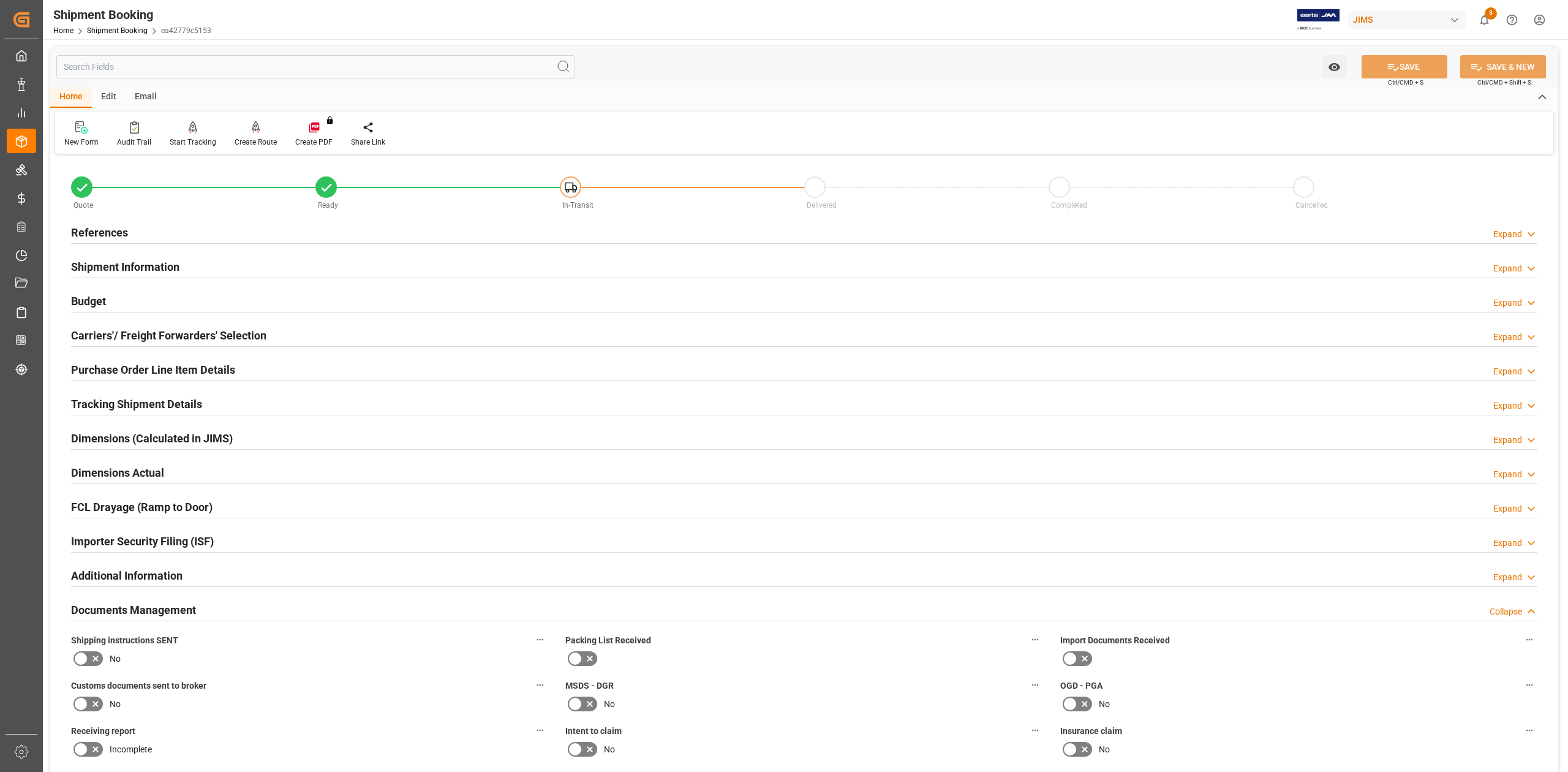
click at [105, 233] on h2 "References" at bounding box center [99, 233] width 57 height 17
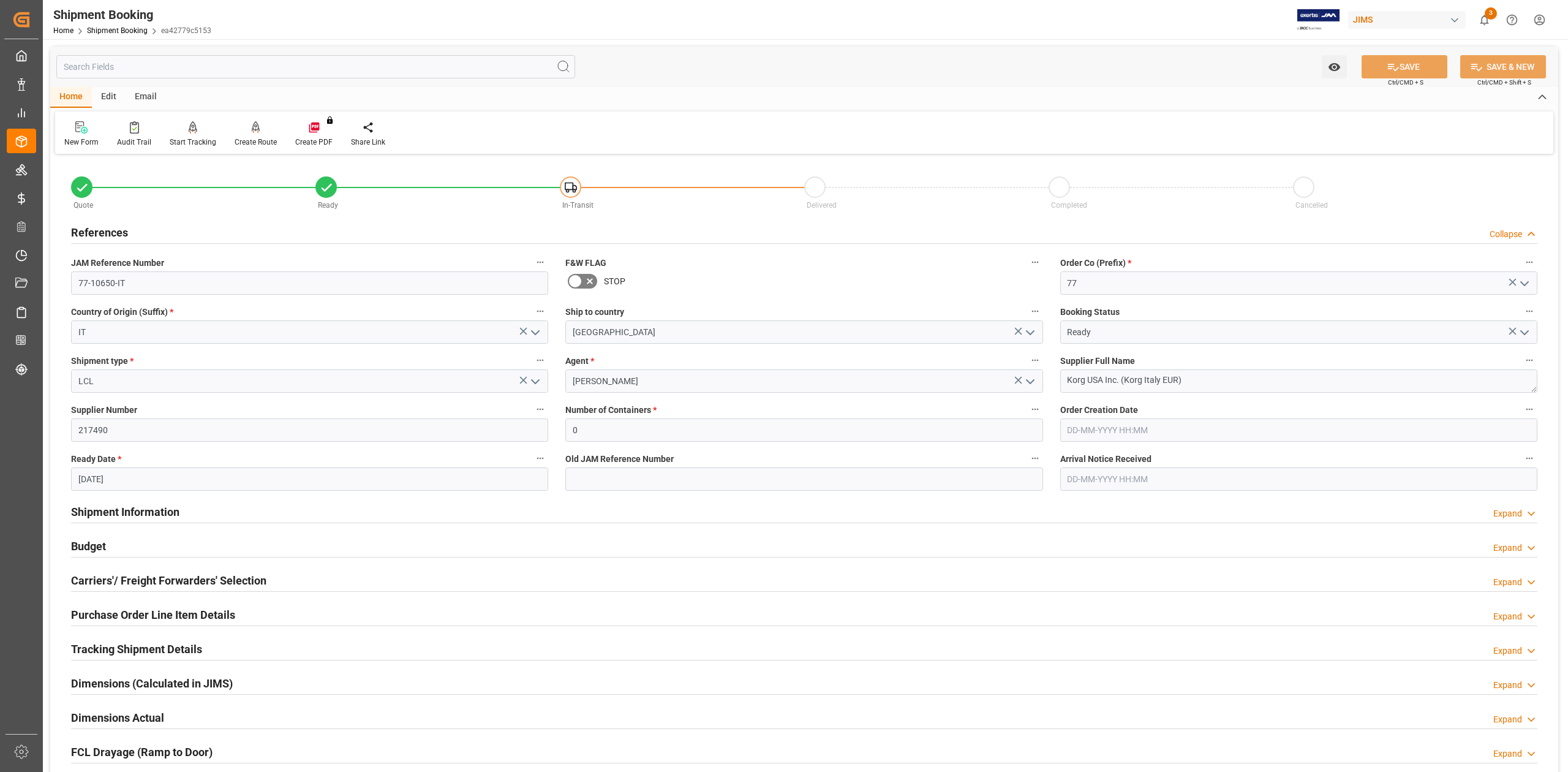
click at [105, 233] on h2 "References" at bounding box center [99, 233] width 57 height 17
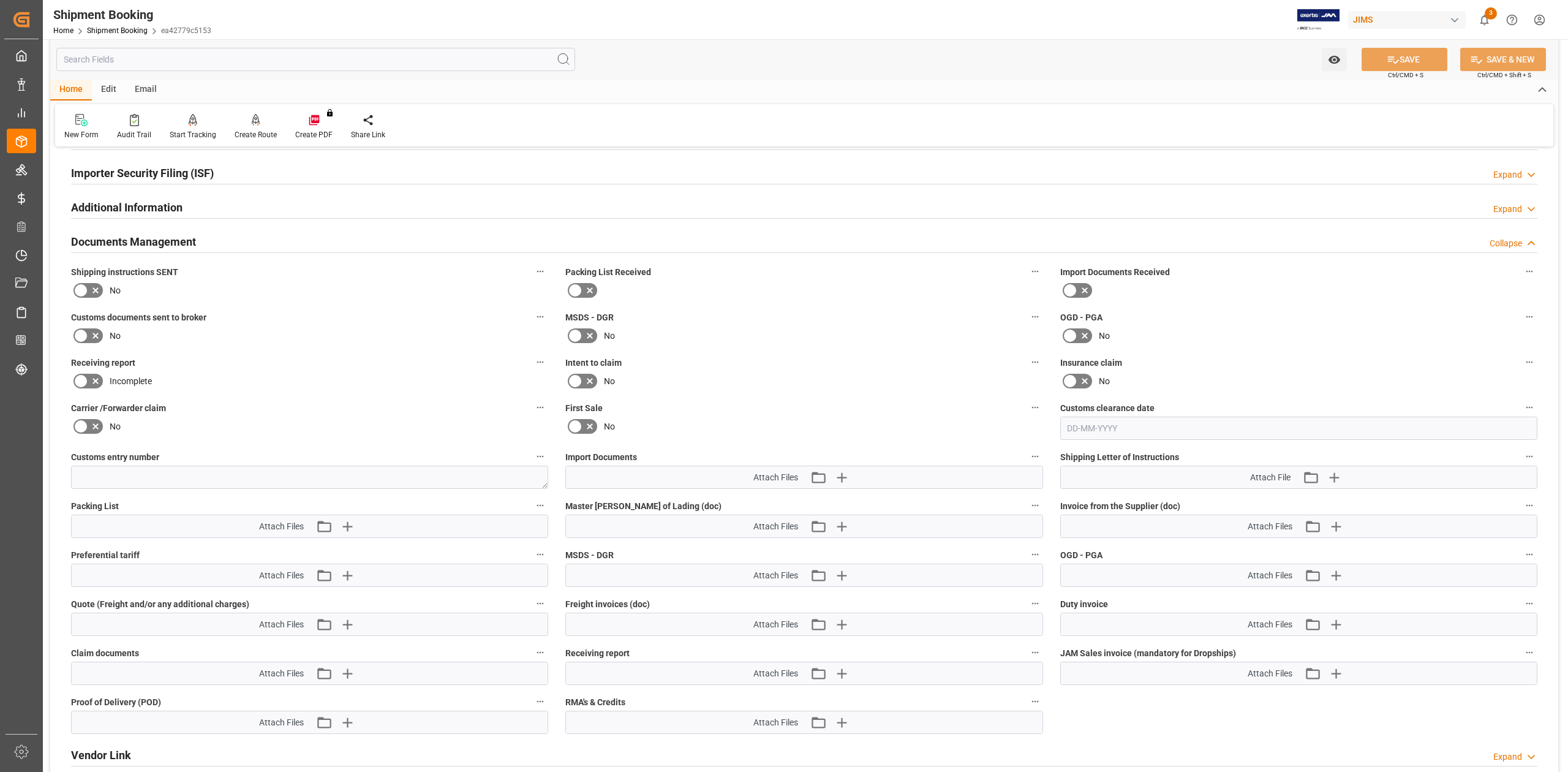
scroll to position [408, 0]
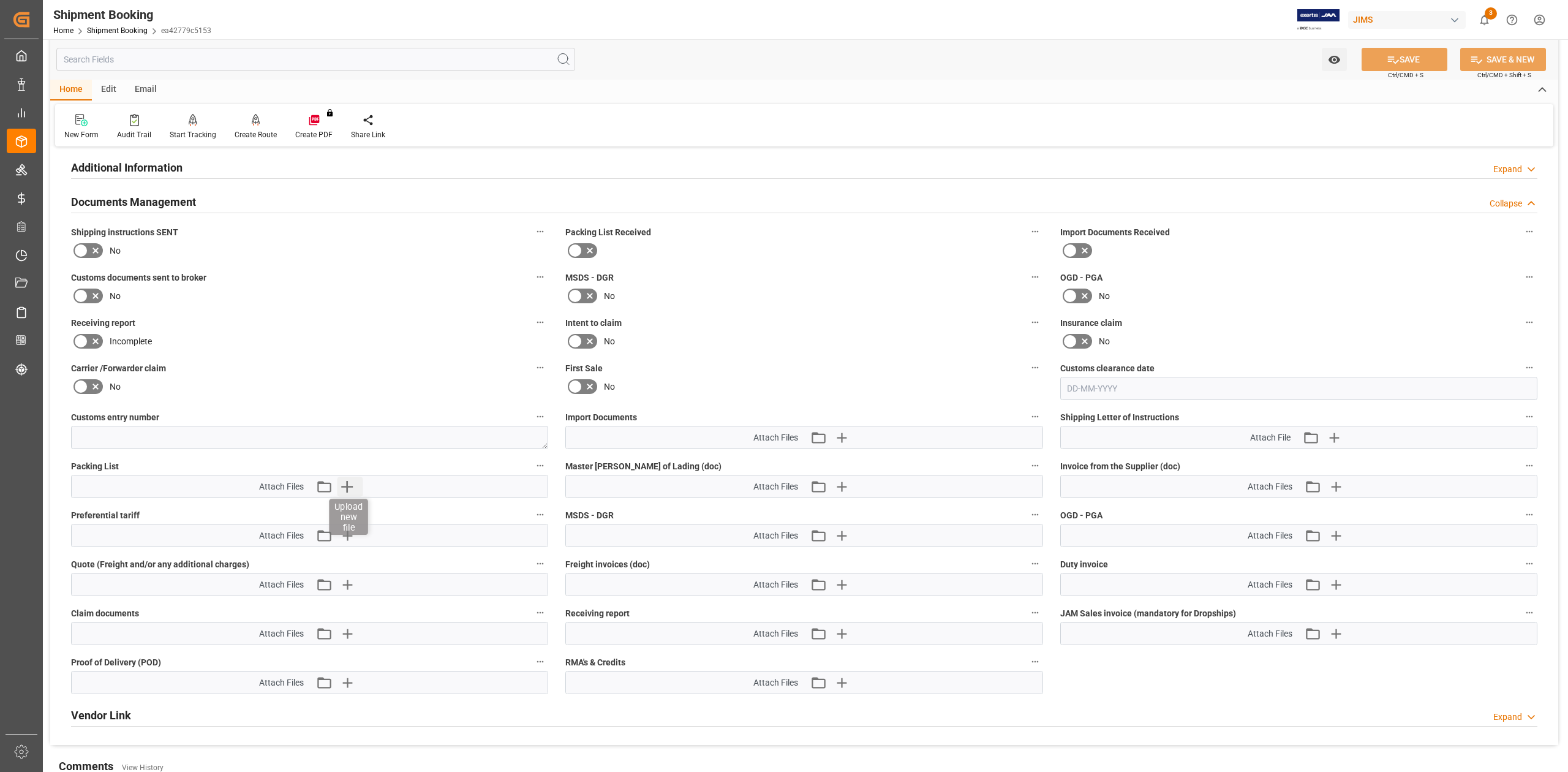
click at [346, 481] on icon "button" at bounding box center [347, 487] width 11 height 11
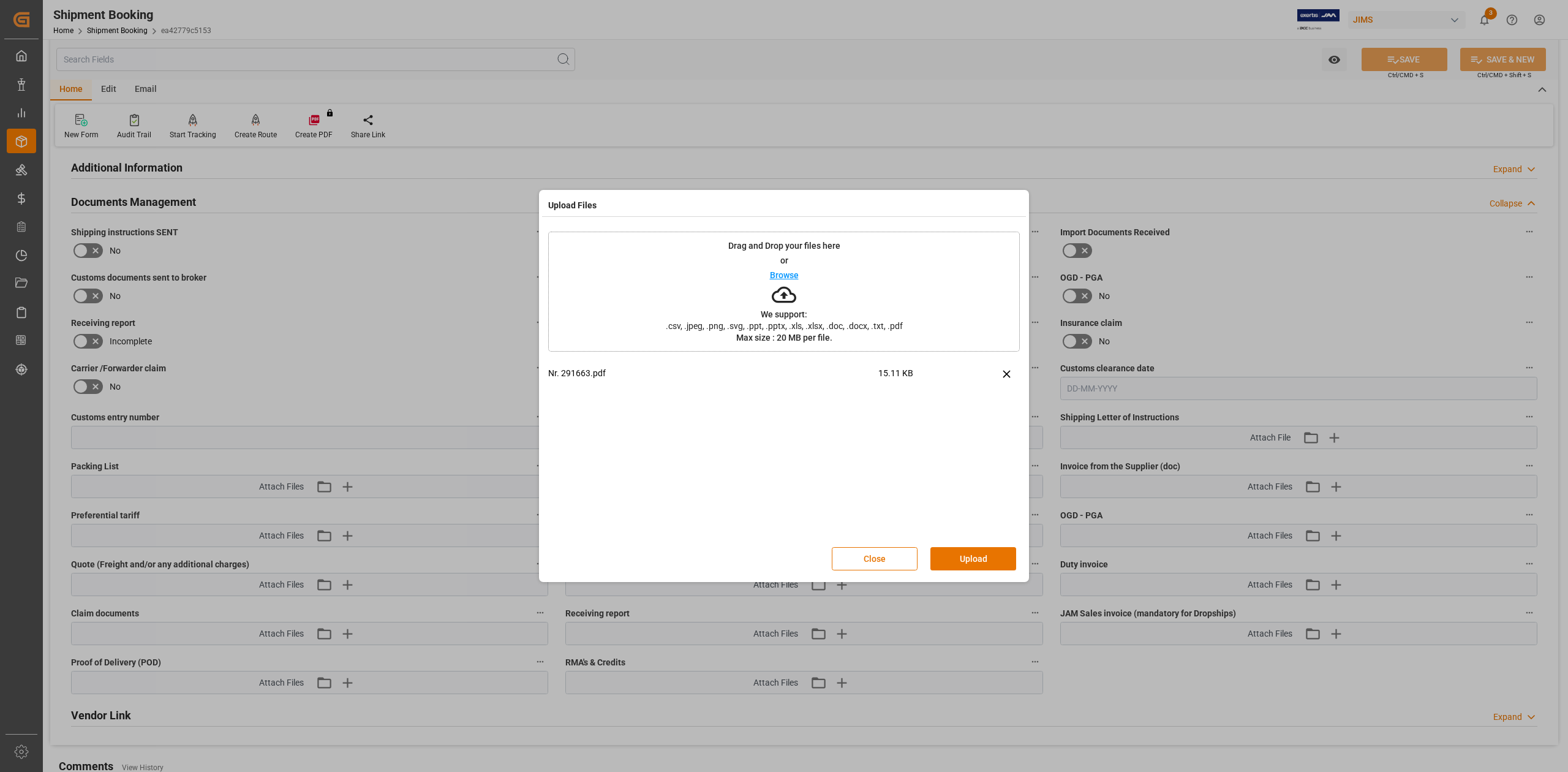
click at [959, 561] on button "Upload" at bounding box center [973, 558] width 86 height 24
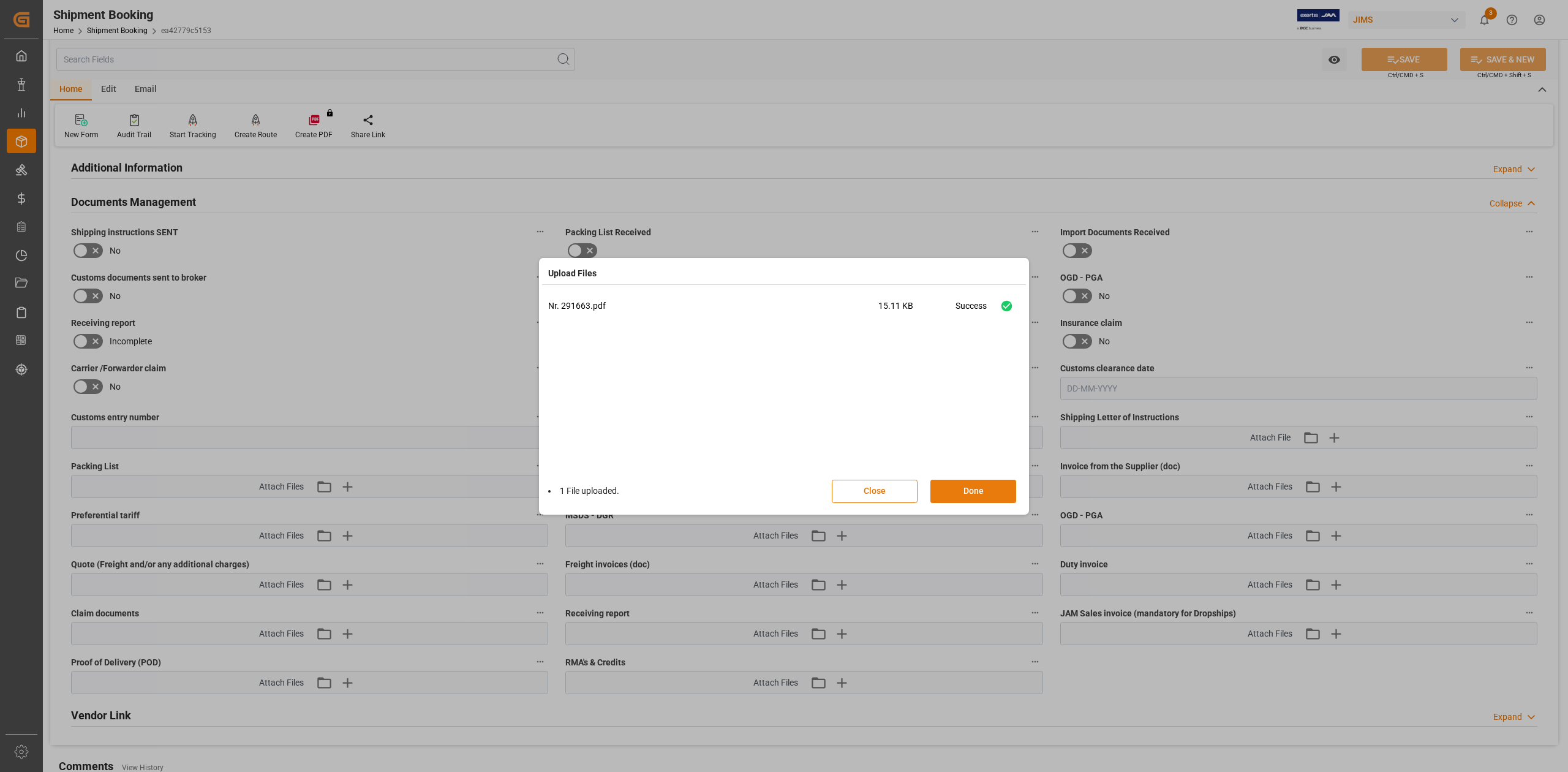
click at [947, 491] on button "Done" at bounding box center [973, 491] width 86 height 24
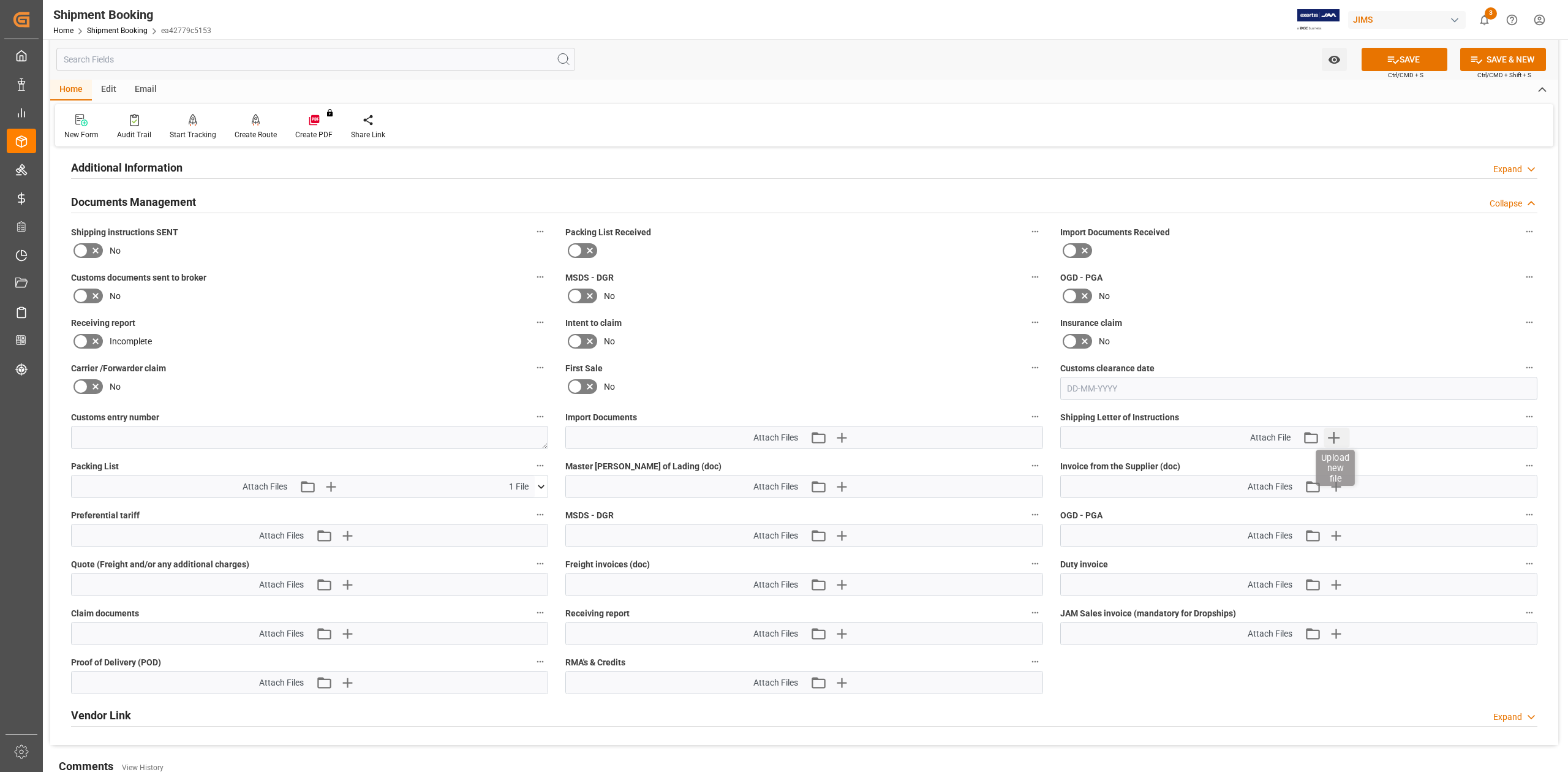
click at [1335, 440] on icon "button" at bounding box center [1334, 437] width 20 height 20
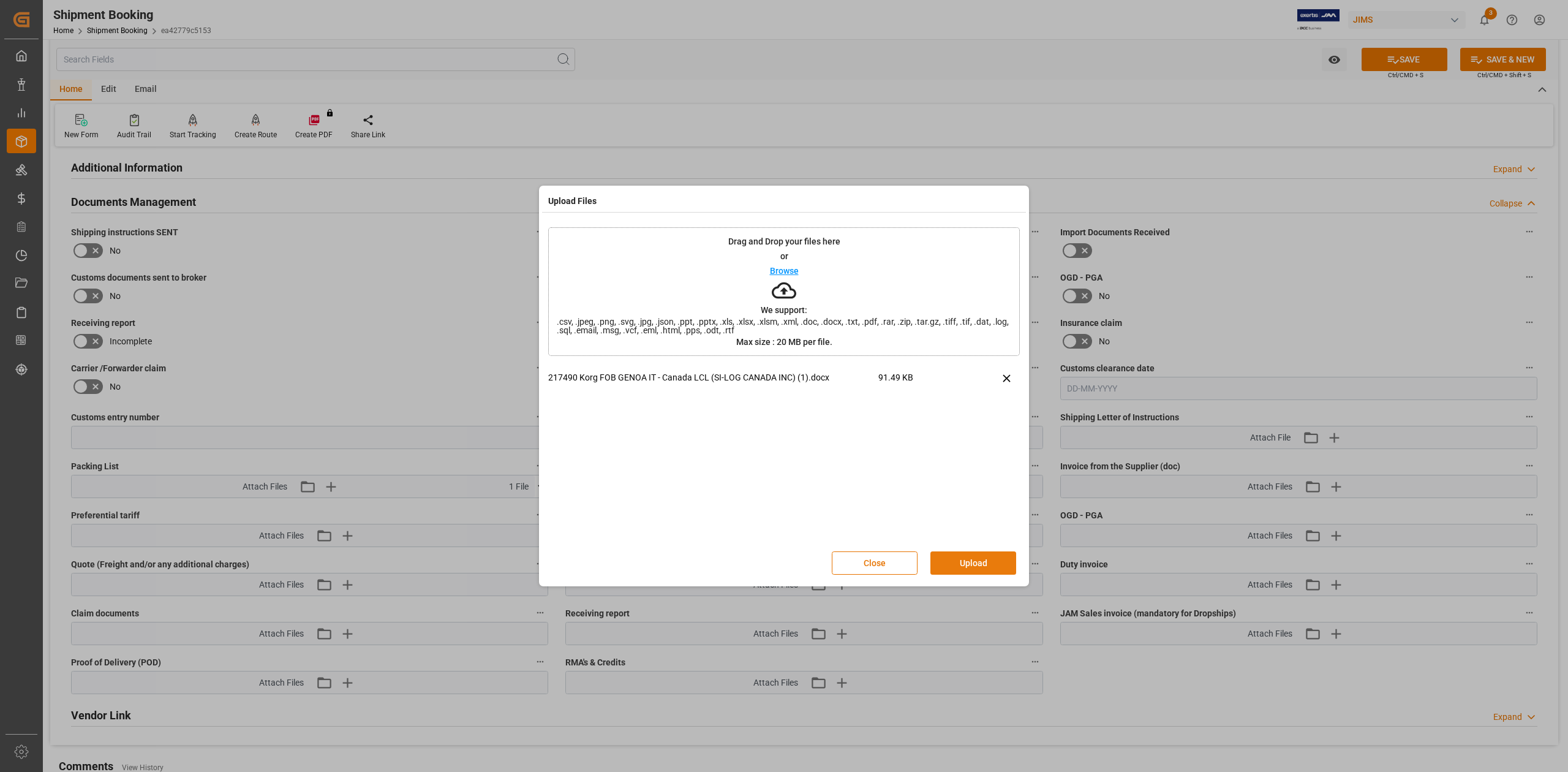
click at [988, 561] on button "Upload" at bounding box center [973, 563] width 86 height 24
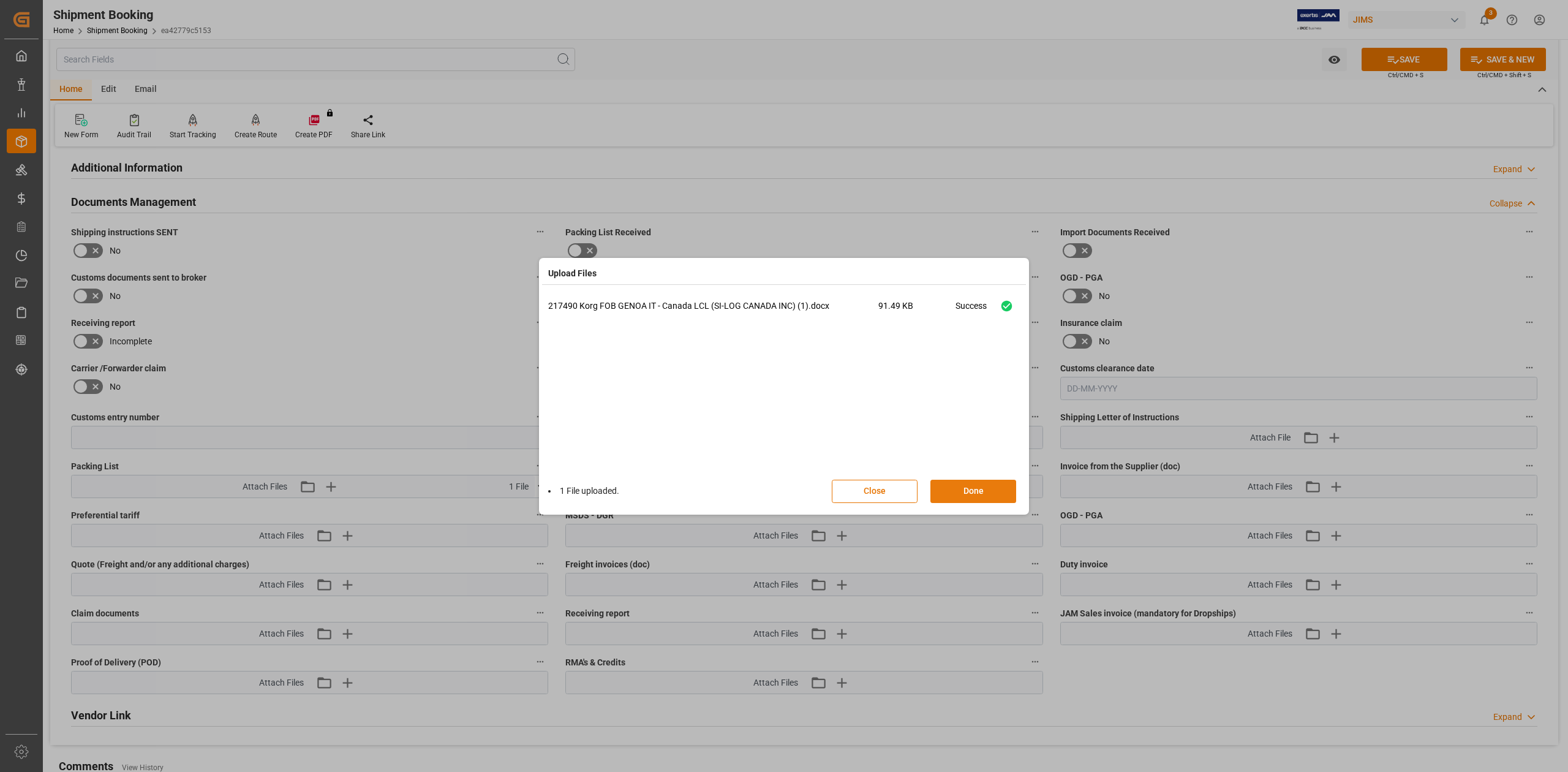
drag, startPoint x: 991, startPoint y: 493, endPoint x: 1000, endPoint y: 489, distance: 9.8
click at [991, 492] on button "Done" at bounding box center [973, 491] width 86 height 24
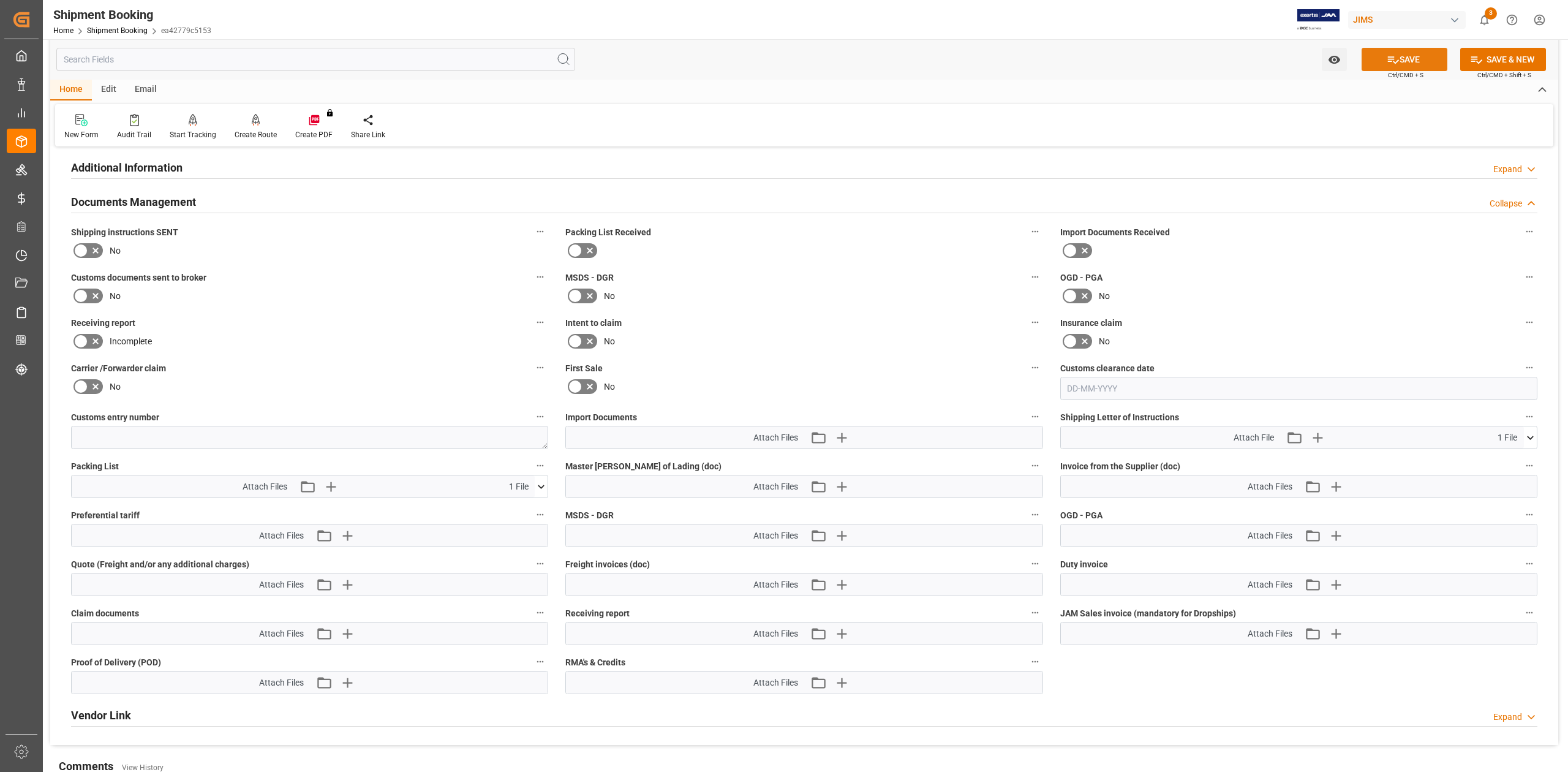
click at [1388, 54] on icon at bounding box center [1394, 60] width 13 height 13
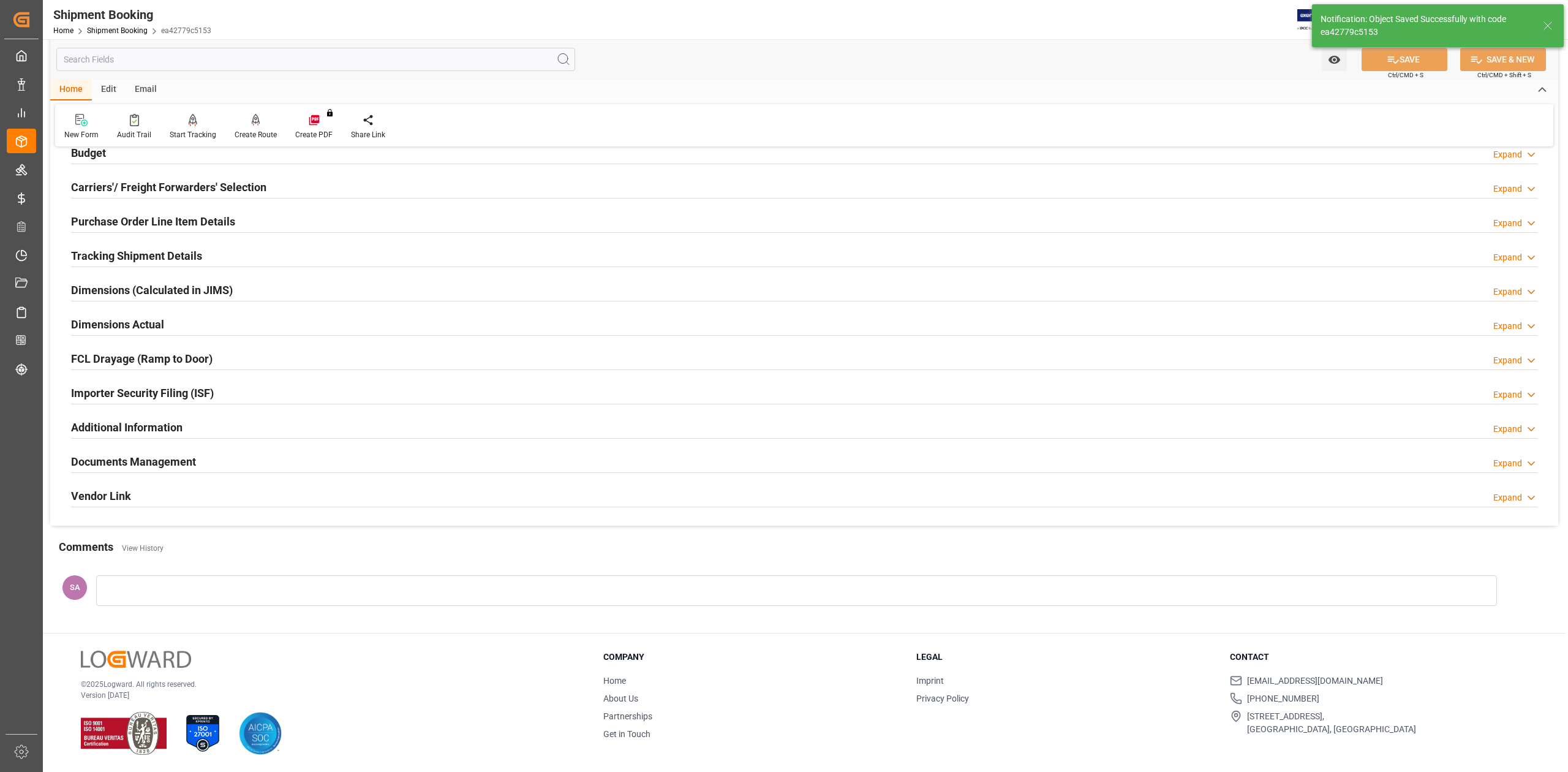
scroll to position [150, 0]
click at [186, 460] on h2 "Documents Management" at bounding box center [133, 462] width 125 height 17
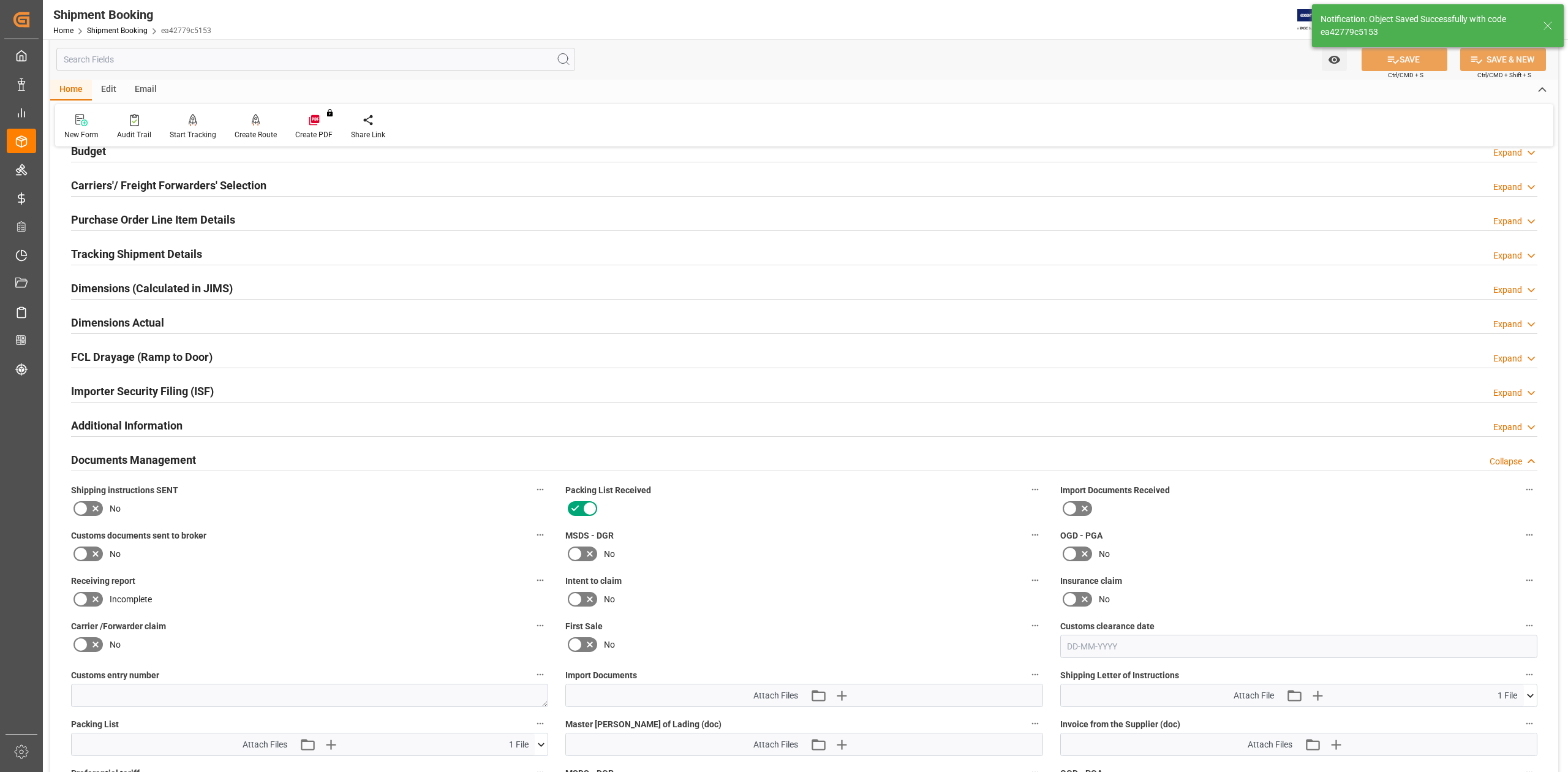
scroll to position [408, 0]
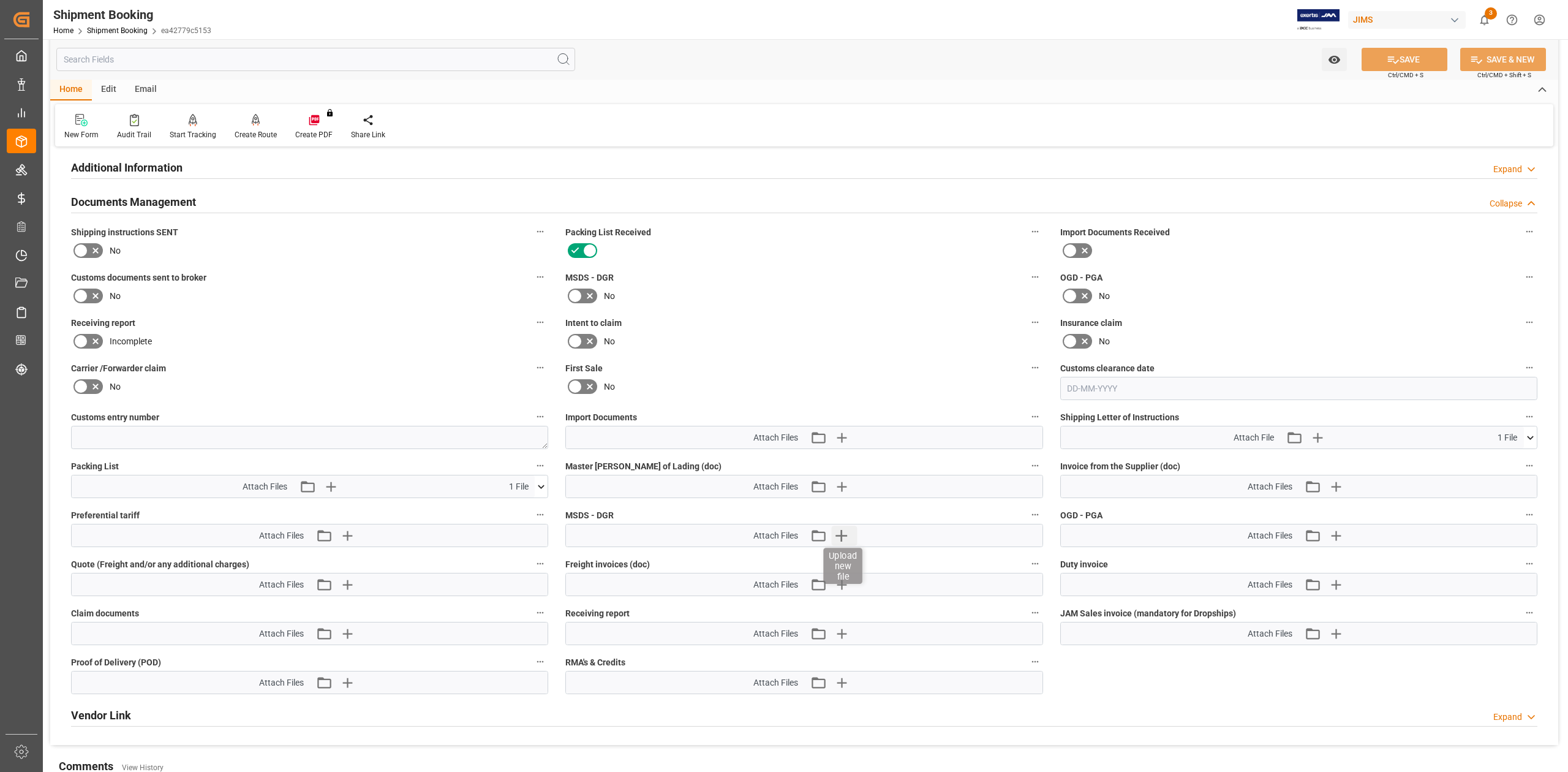
click at [836, 538] on icon "button" at bounding box center [840, 535] width 20 height 20
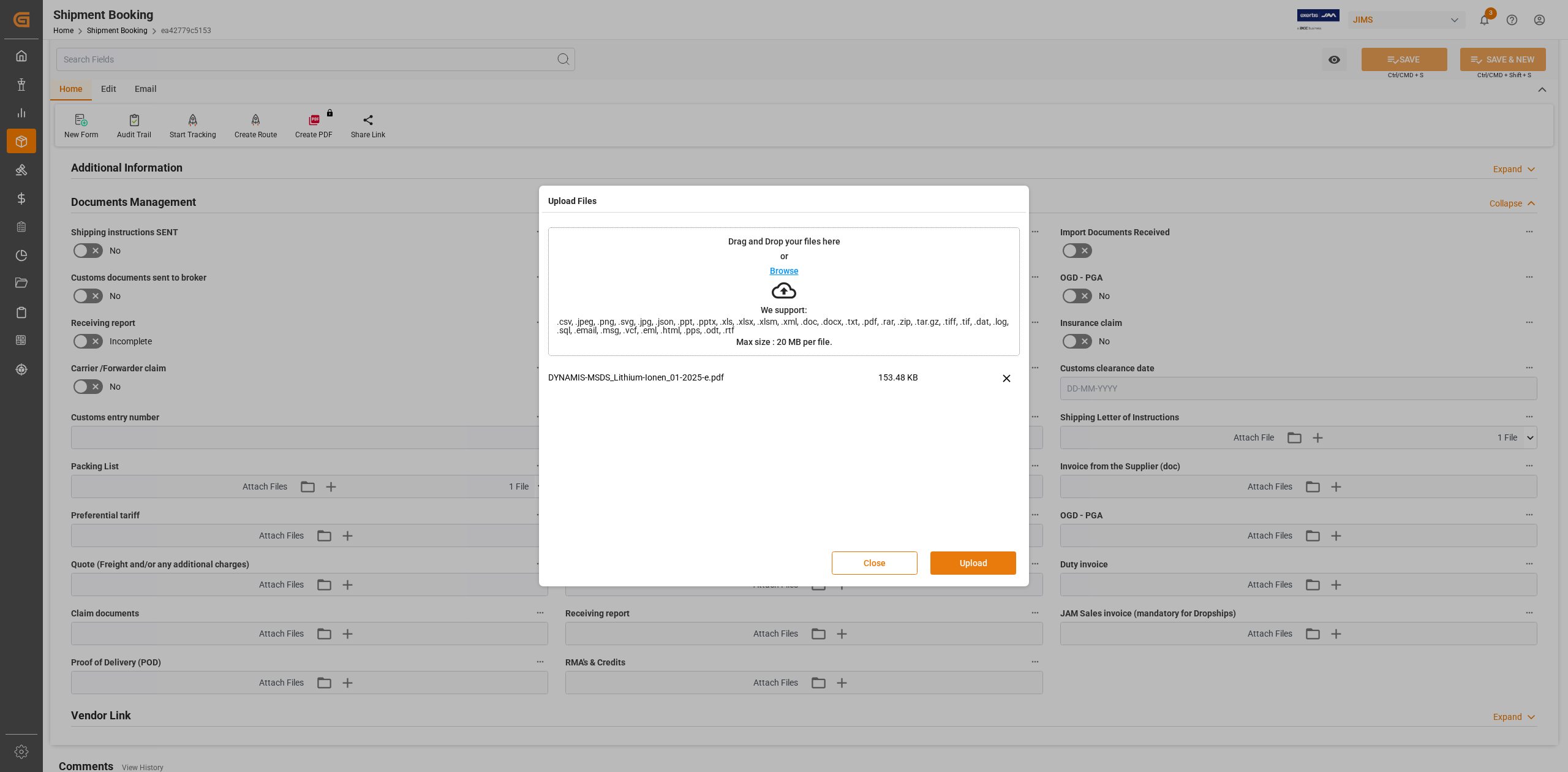
click at [973, 561] on button "Upload" at bounding box center [973, 563] width 86 height 24
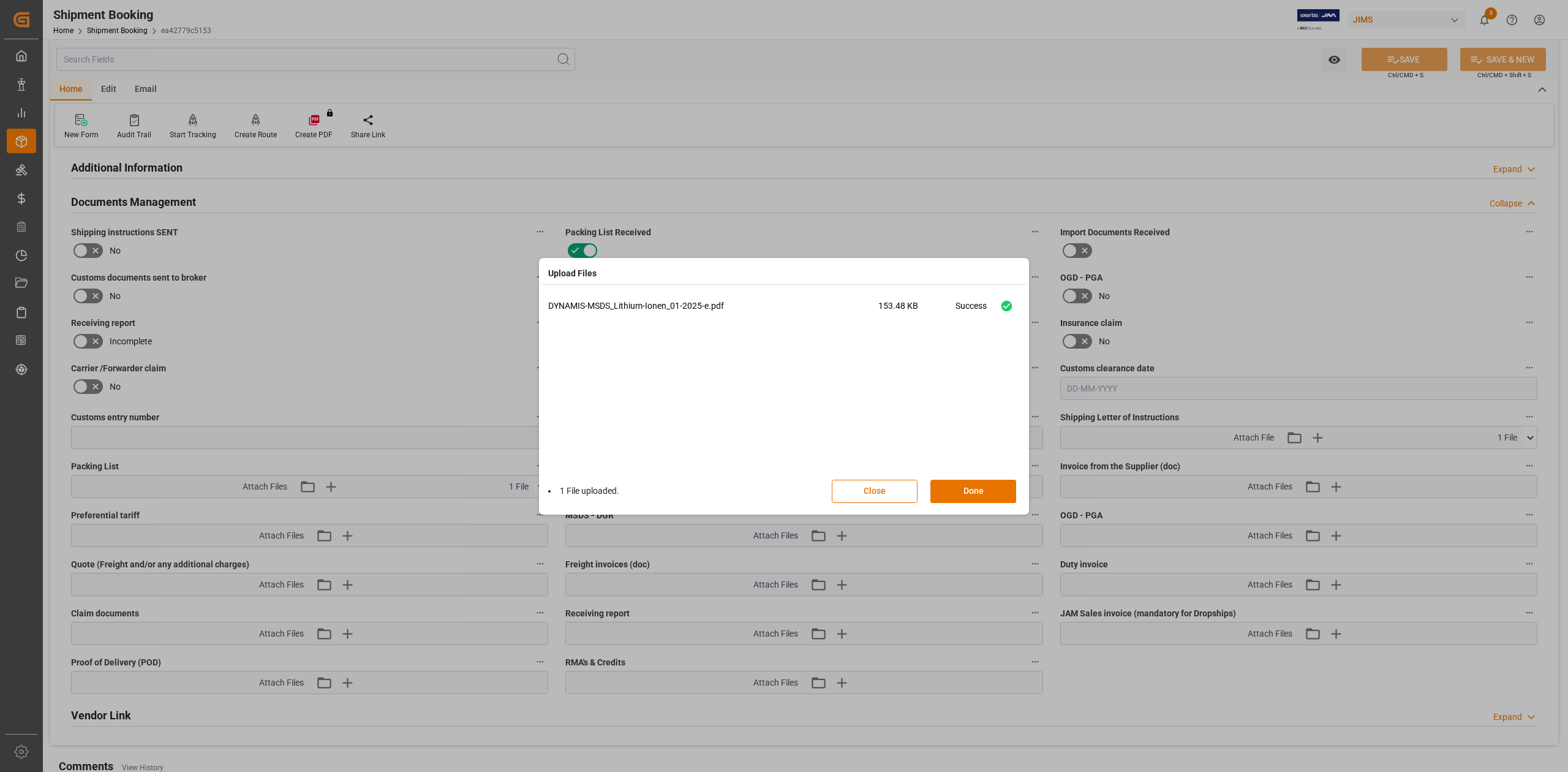
drag, startPoint x: 985, startPoint y: 495, endPoint x: 1433, endPoint y: 224, distance: 523.6
click at [984, 495] on button "Done" at bounding box center [973, 491] width 86 height 24
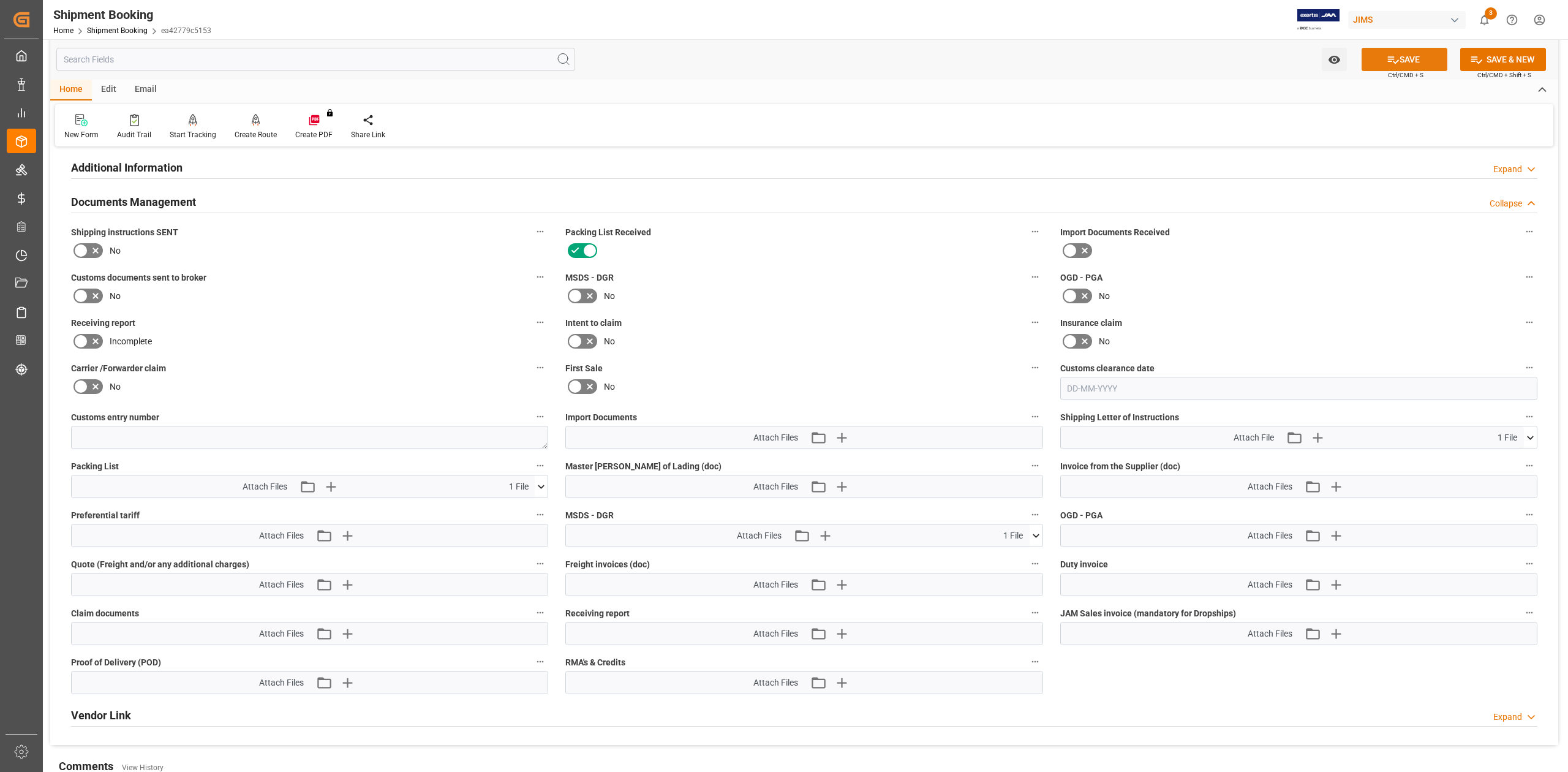
click at [1392, 61] on icon at bounding box center [1394, 60] width 11 height 8
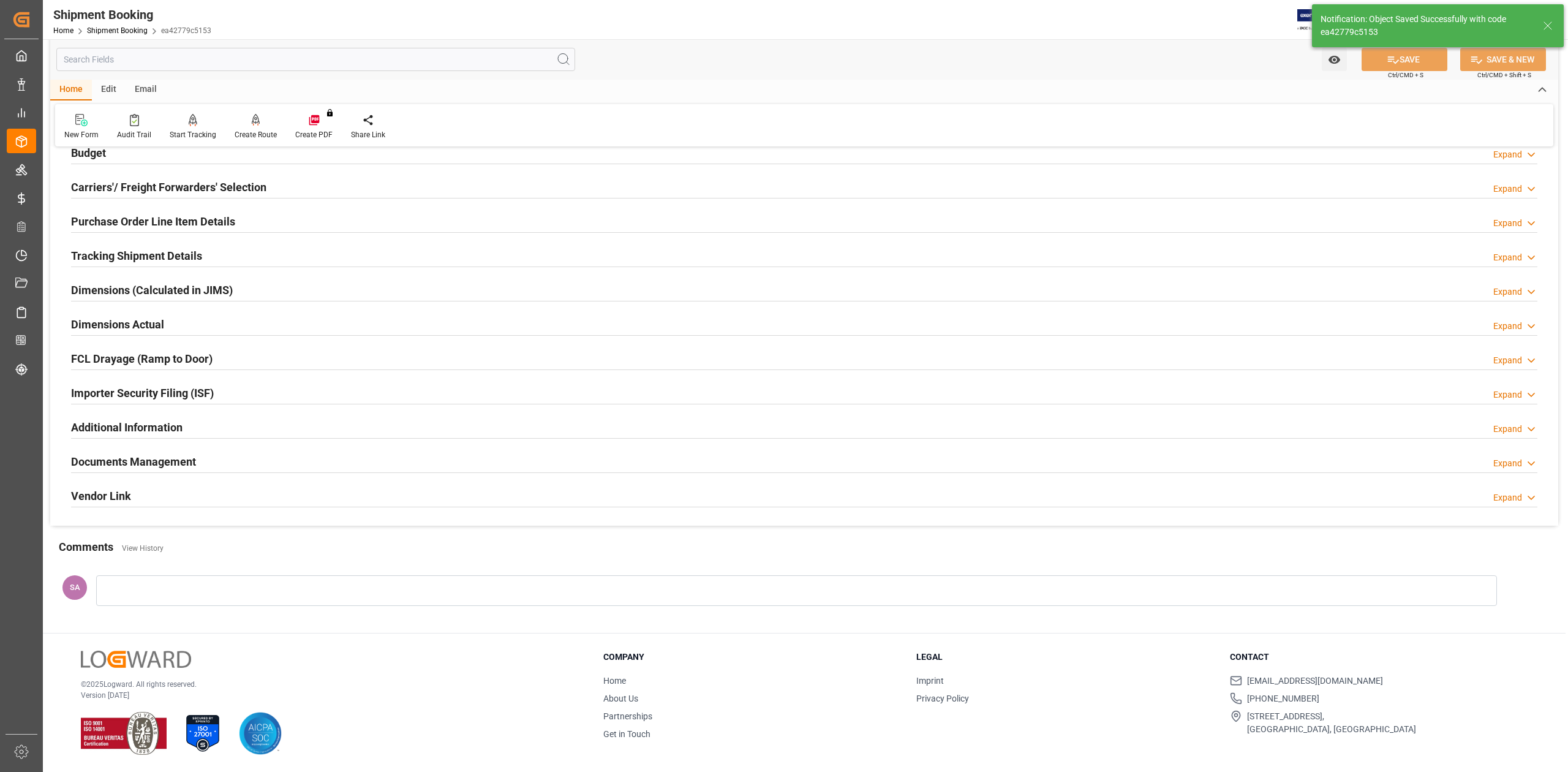
scroll to position [150, 0]
click at [113, 317] on h2 "Dimensions Actual" at bounding box center [117, 325] width 93 height 17
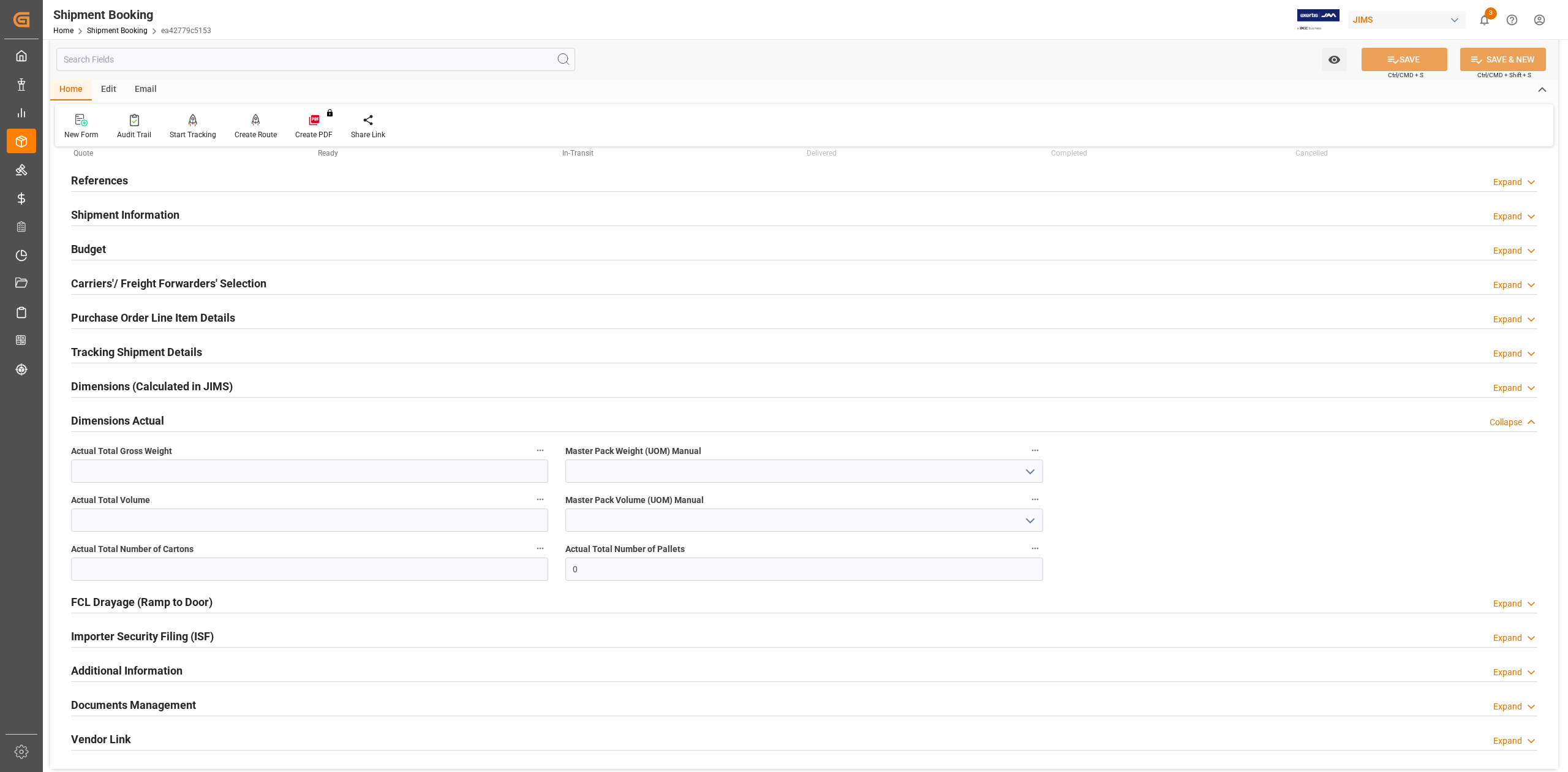
scroll to position [0, 0]
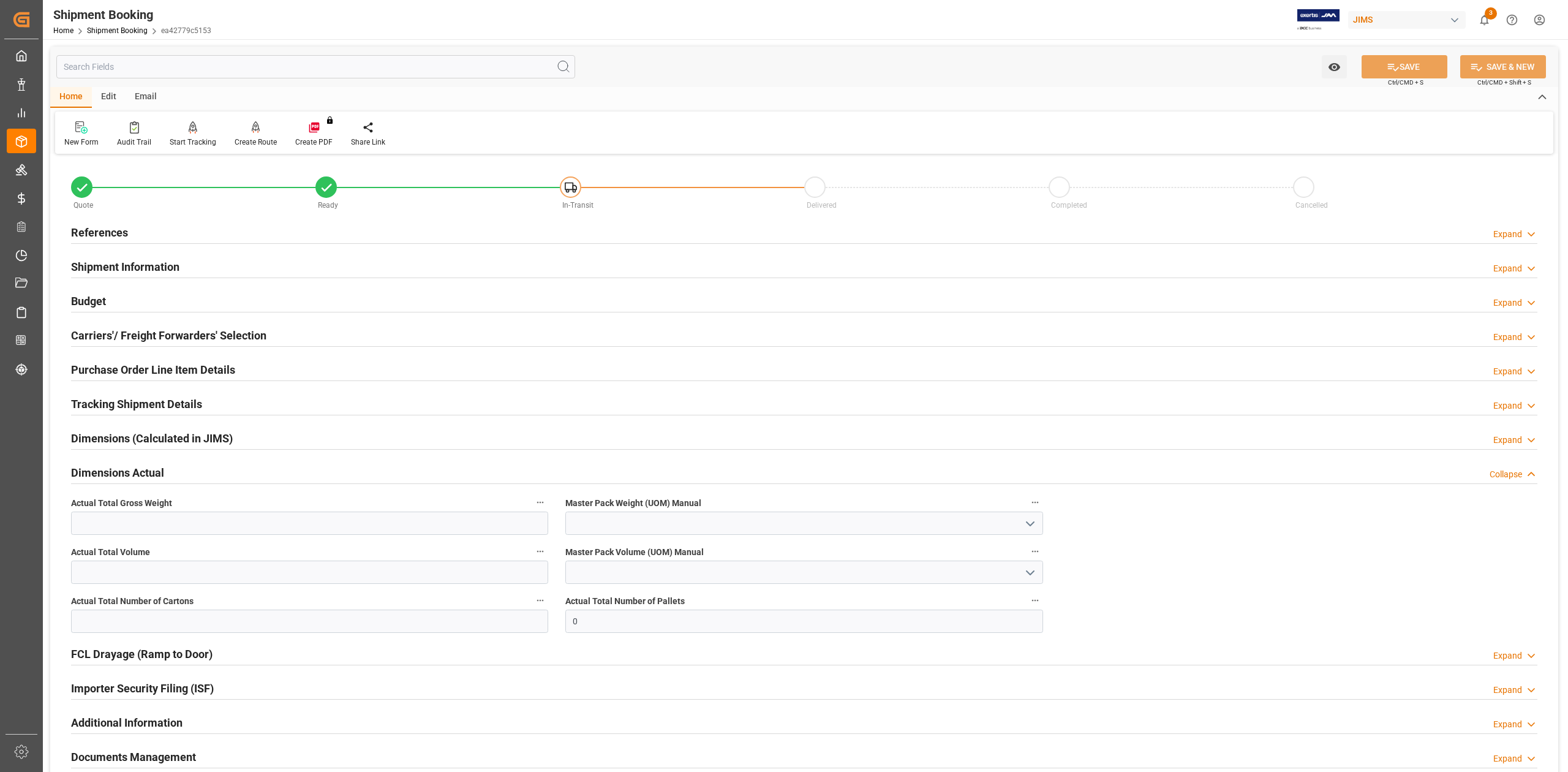
click at [101, 229] on h2 "References" at bounding box center [99, 233] width 57 height 17
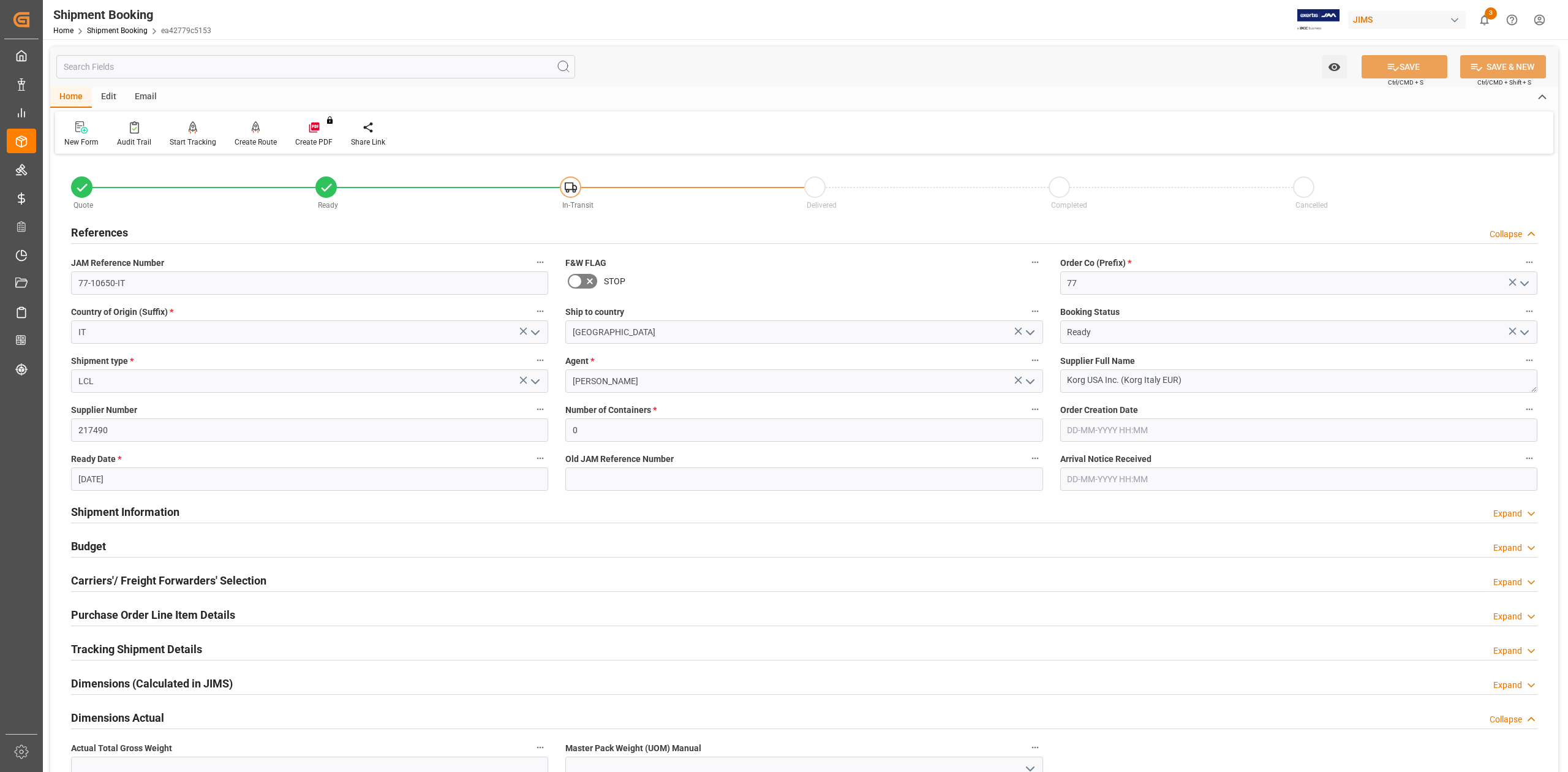
click at [101, 229] on h2 "References" at bounding box center [99, 233] width 57 height 17
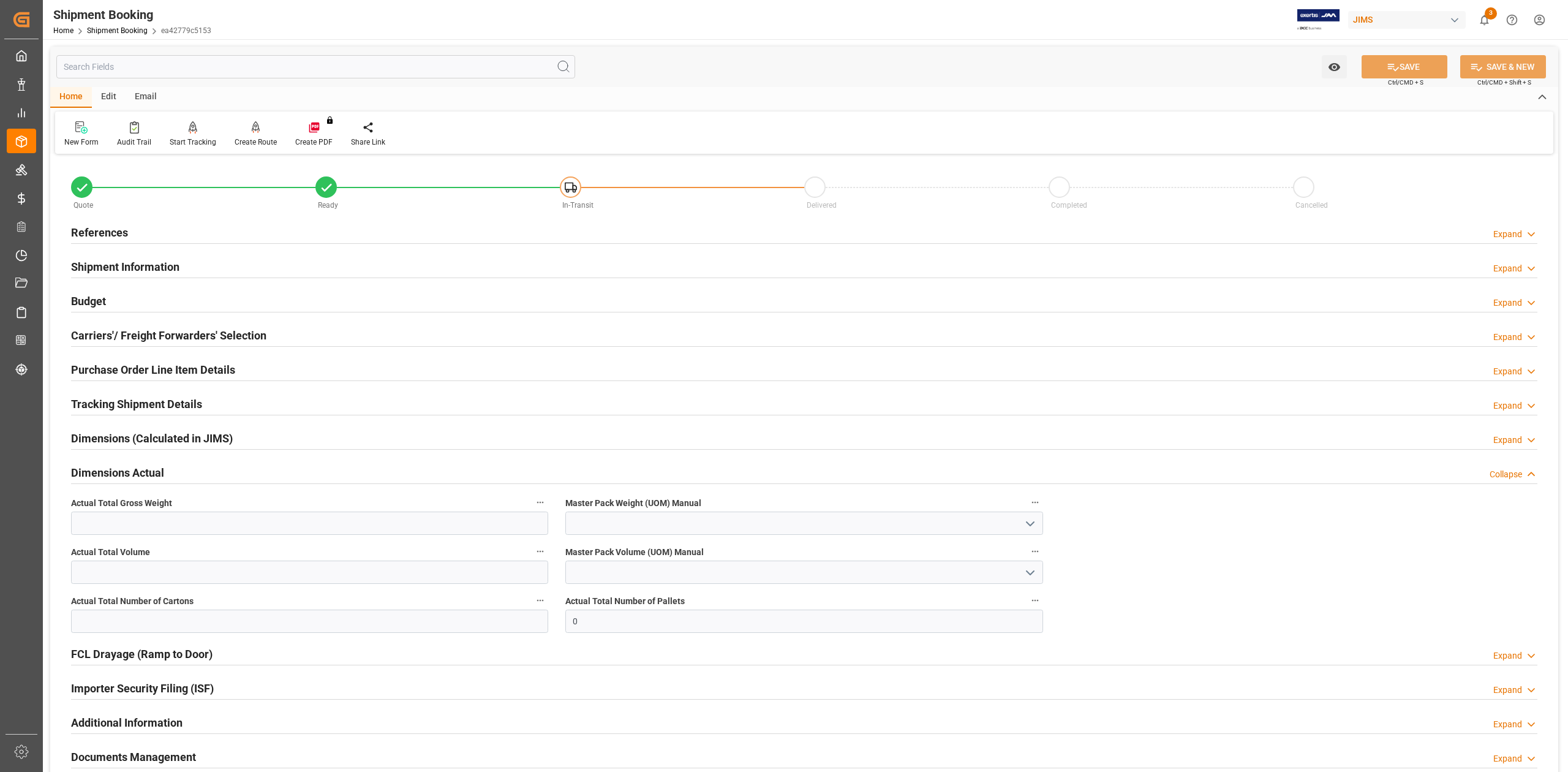
scroll to position [82, 0]
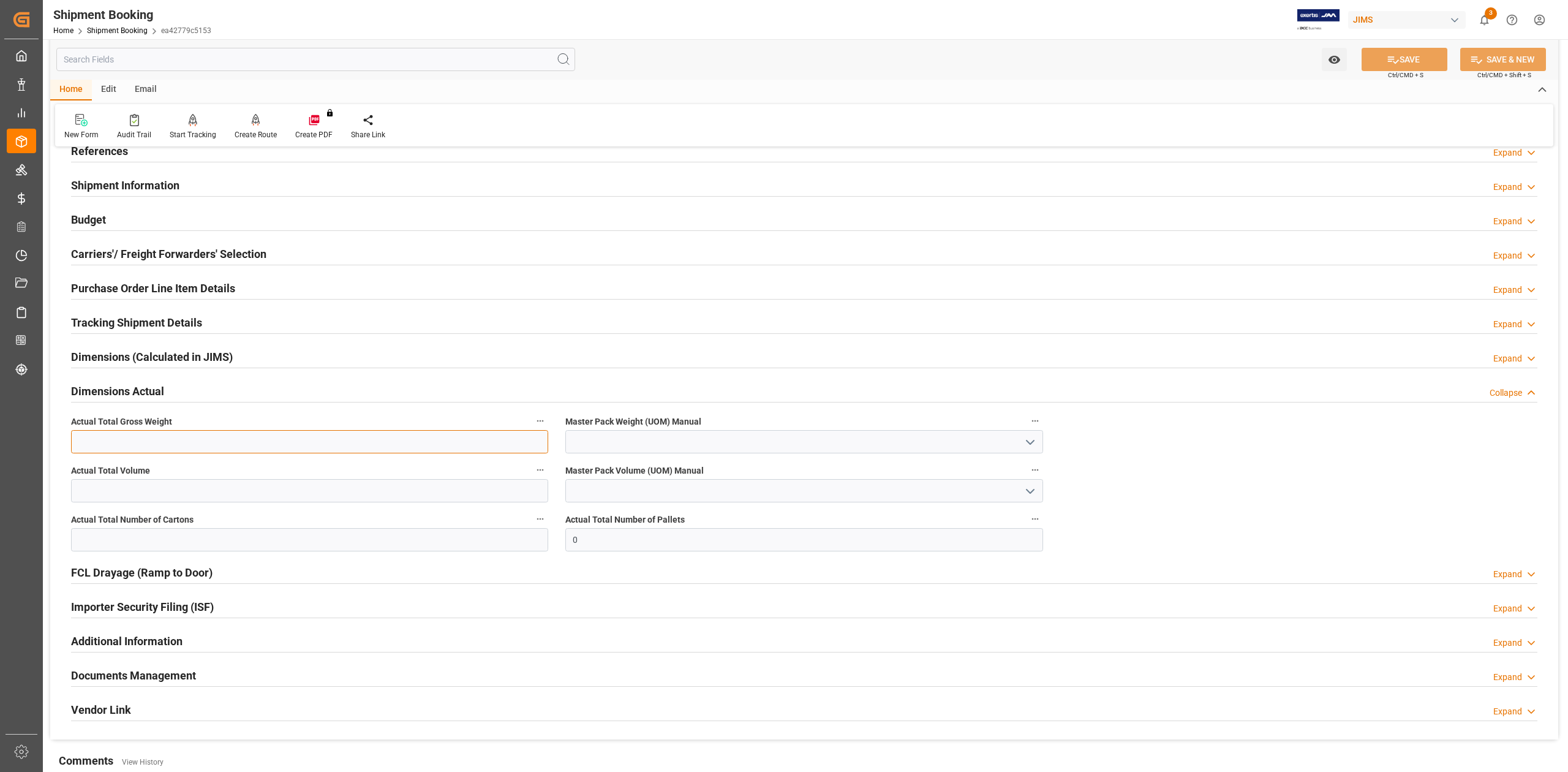
click at [145, 442] on input "text" at bounding box center [309, 442] width 477 height 24
type input "1007"
click at [180, 486] on input "text" at bounding box center [309, 491] width 477 height 24
type input "1.872"
click at [93, 442] on input "1007" at bounding box center [309, 442] width 477 height 24
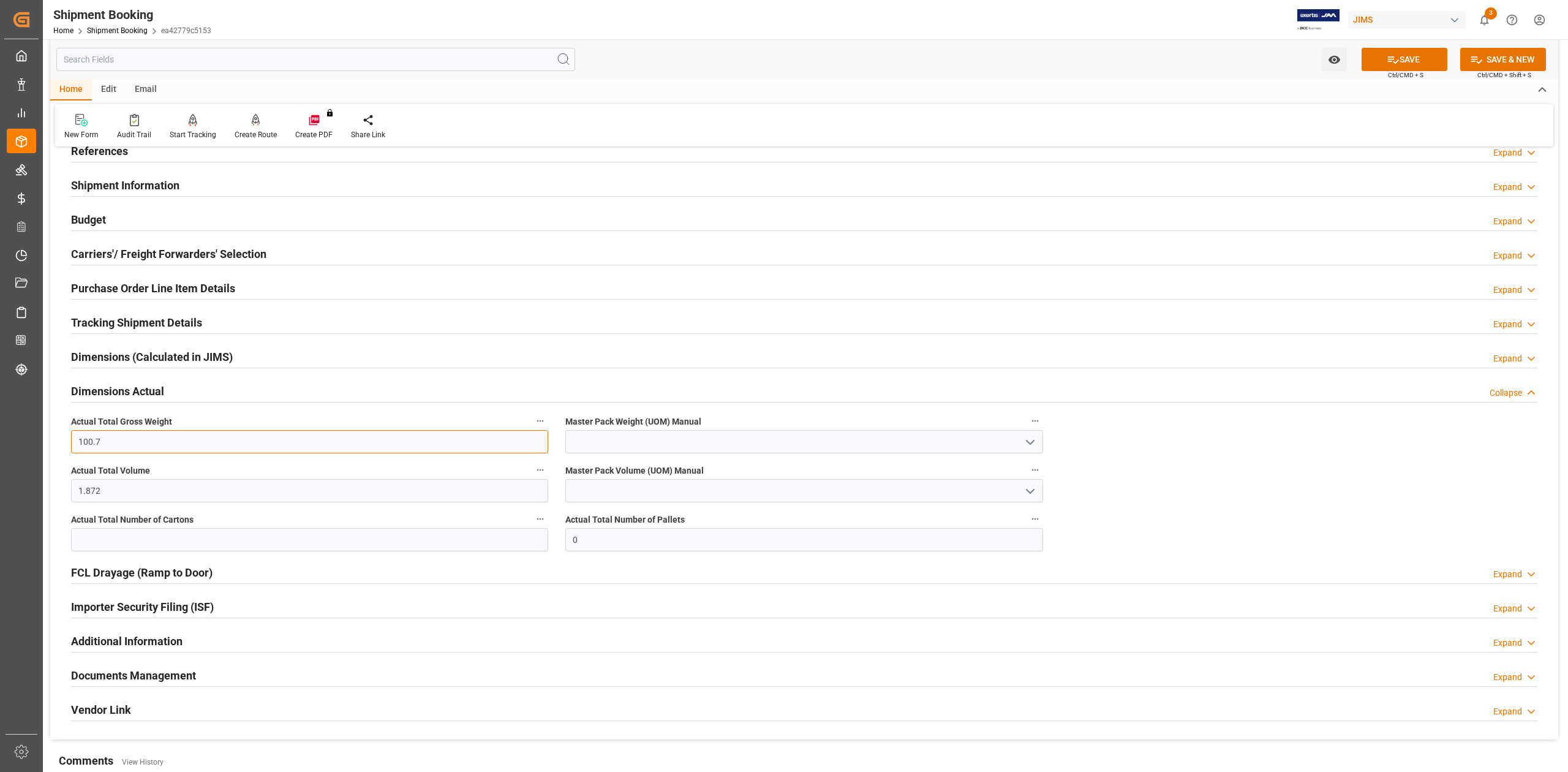
type input "100.7"
click at [141, 536] on input "text" at bounding box center [309, 539] width 477 height 24
type input "5"
click at [599, 539] on input "0" at bounding box center [804, 539] width 477 height 24
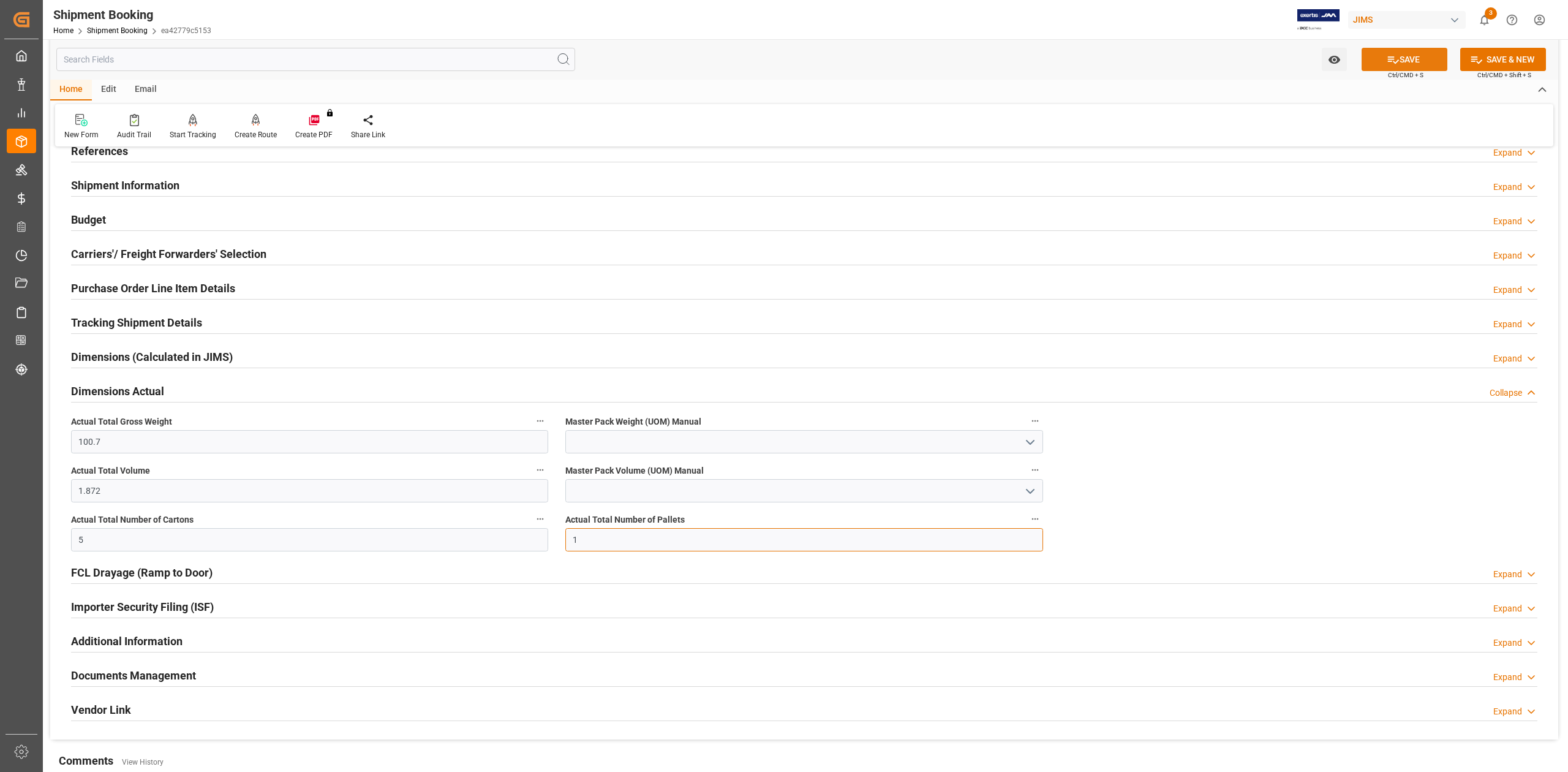
type input "1"
drag, startPoint x: 1427, startPoint y: 57, endPoint x: 1422, endPoint y: 62, distance: 7.1
click at [1427, 57] on button "SAVE" at bounding box center [1404, 59] width 86 height 24
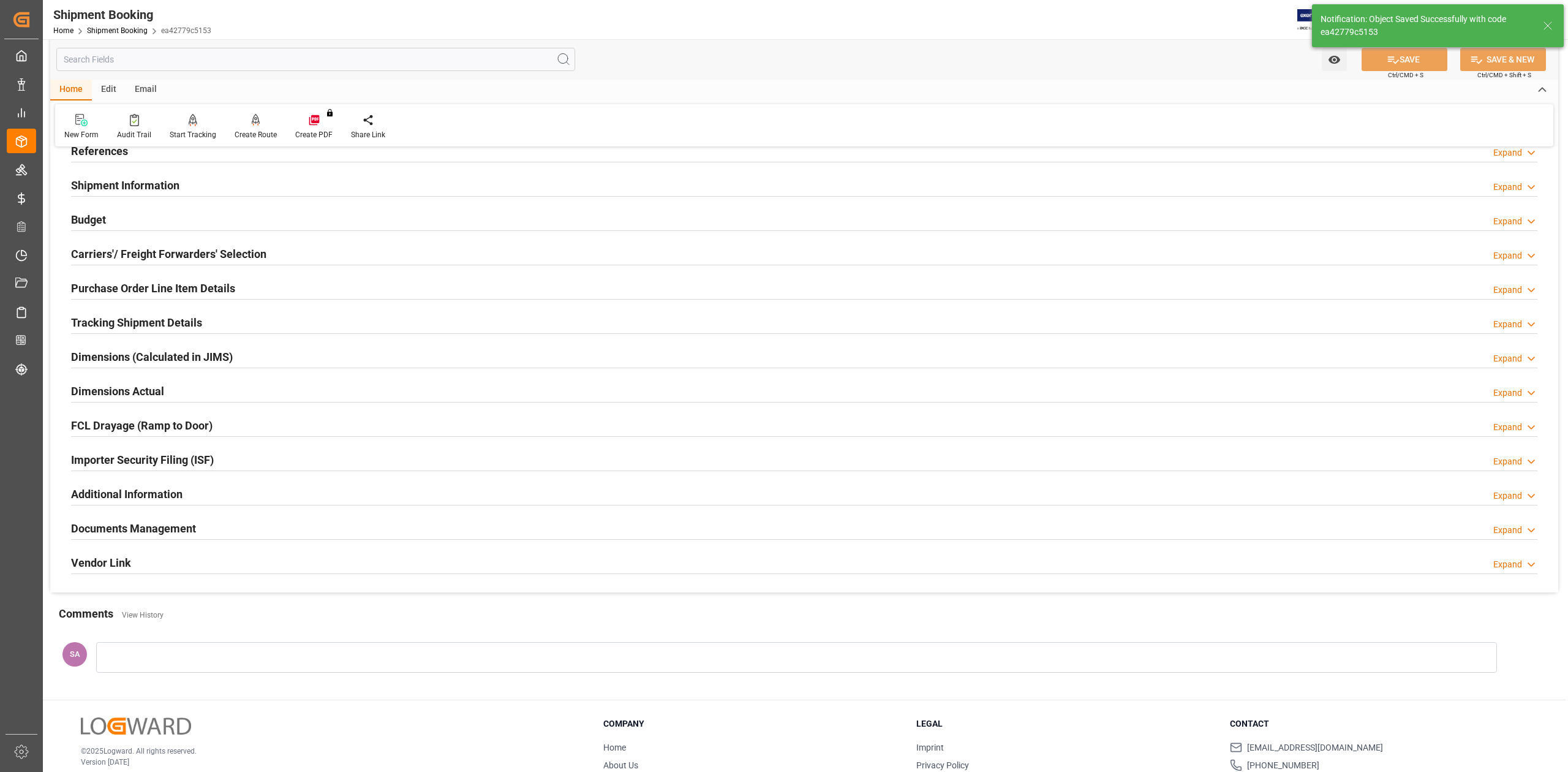
click at [136, 390] on h2 "Dimensions Actual" at bounding box center [117, 392] width 93 height 17
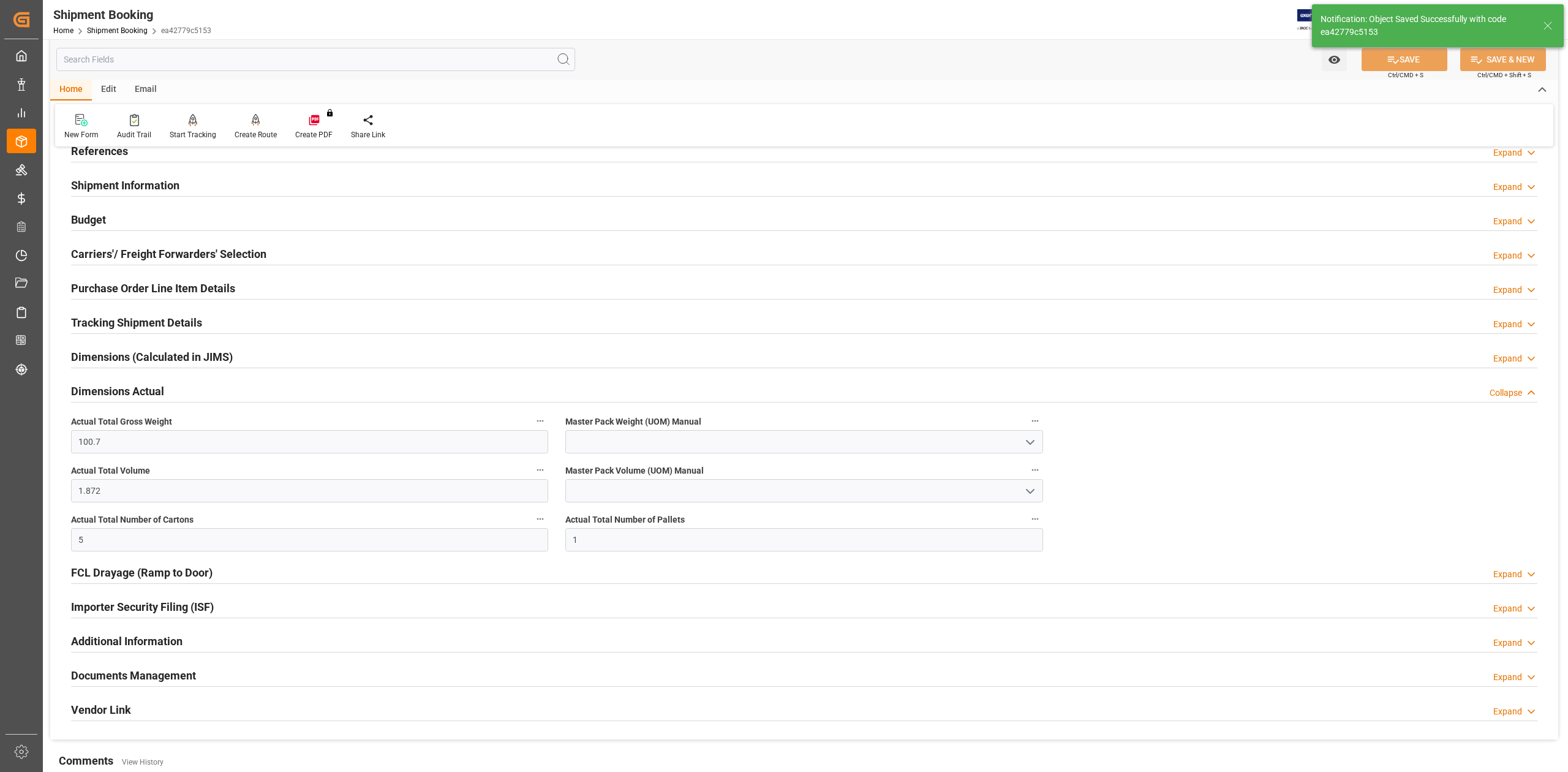
click at [646, 454] on div "Master Pack Weight (UOM) Manual" at bounding box center [804, 433] width 494 height 49
click at [643, 448] on input at bounding box center [804, 442] width 477 height 24
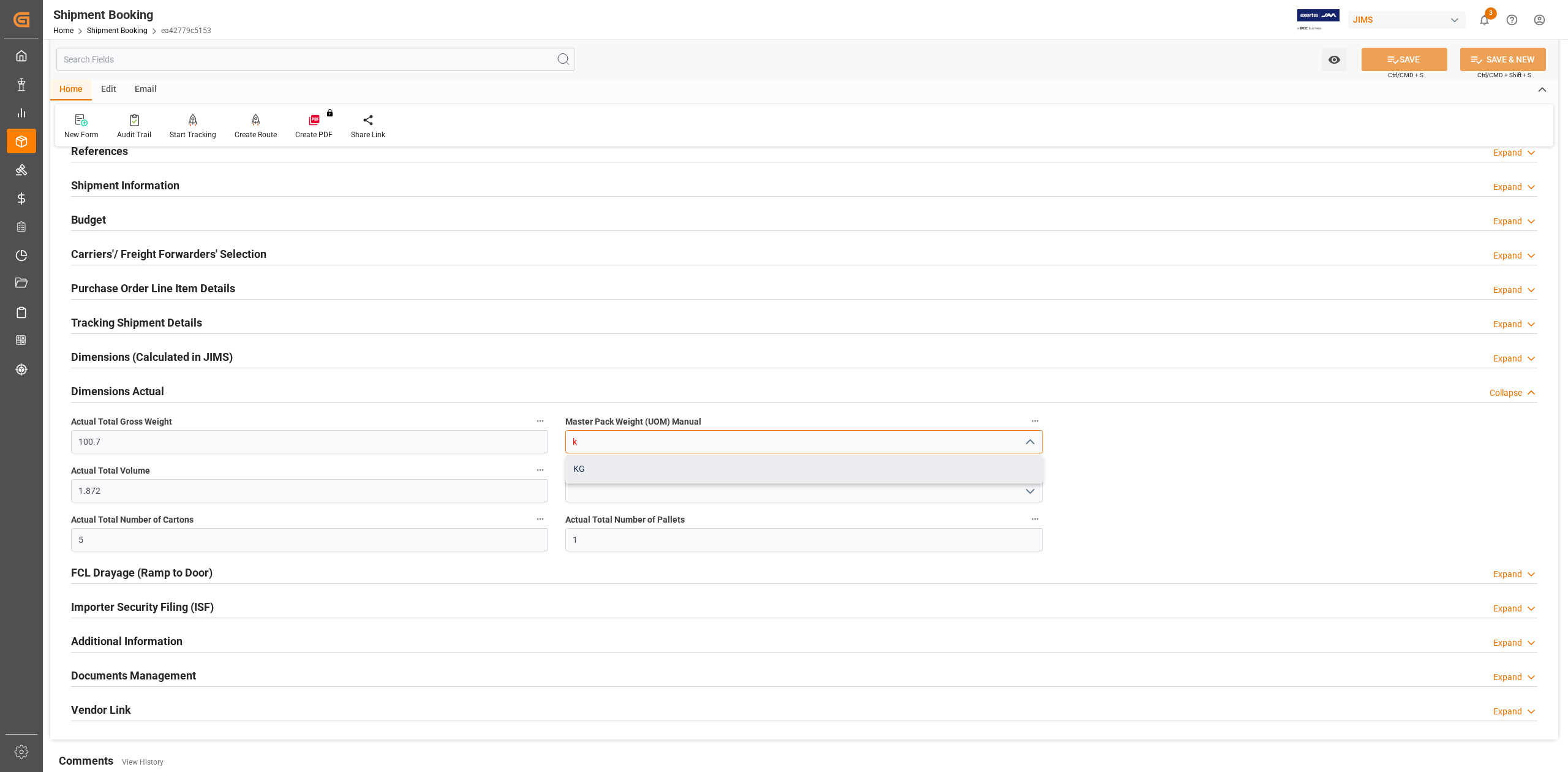
click at [650, 476] on div "KG" at bounding box center [804, 469] width 476 height 27
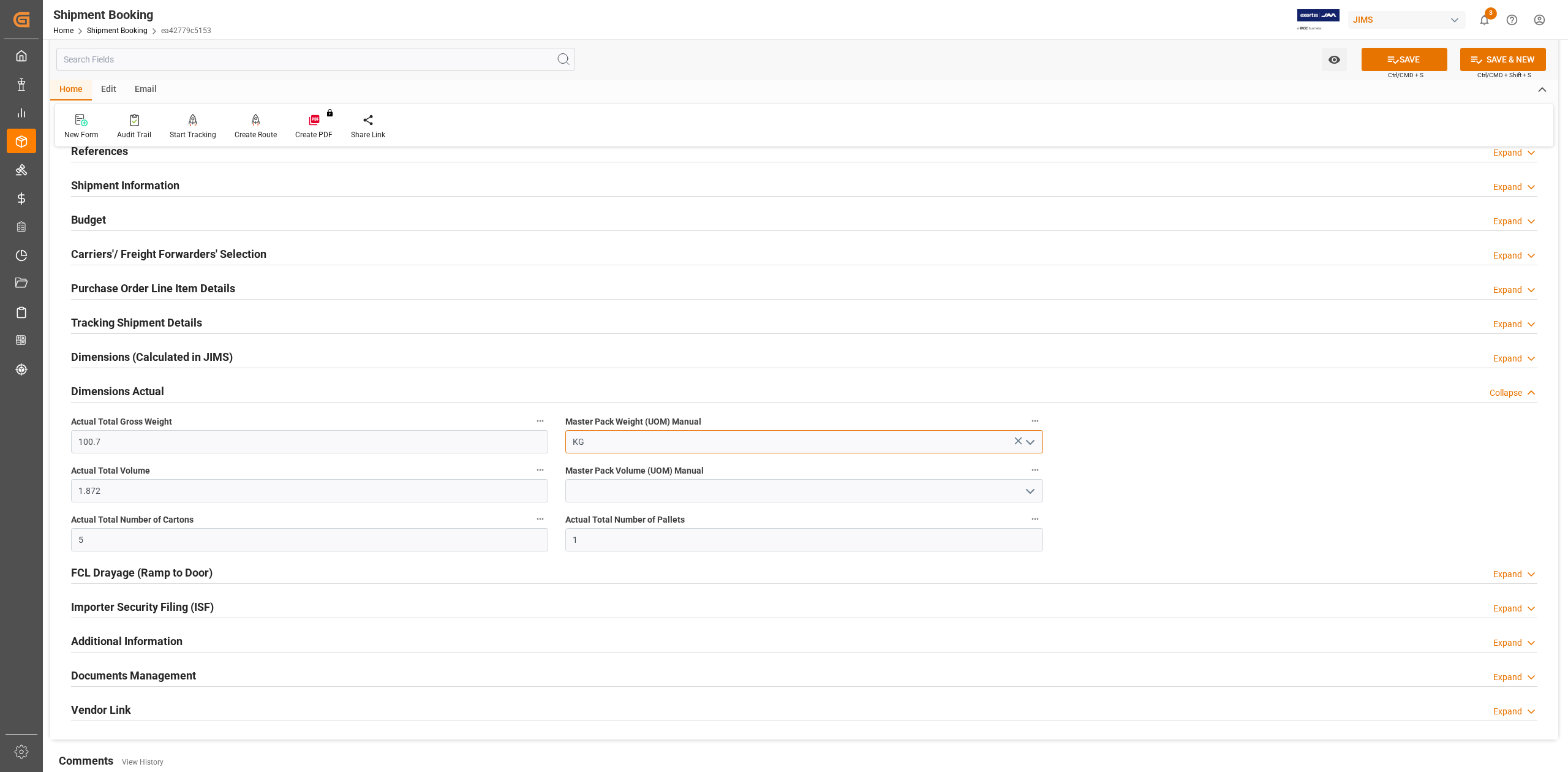
type input "KG"
click at [641, 488] on input at bounding box center [804, 491] width 477 height 24
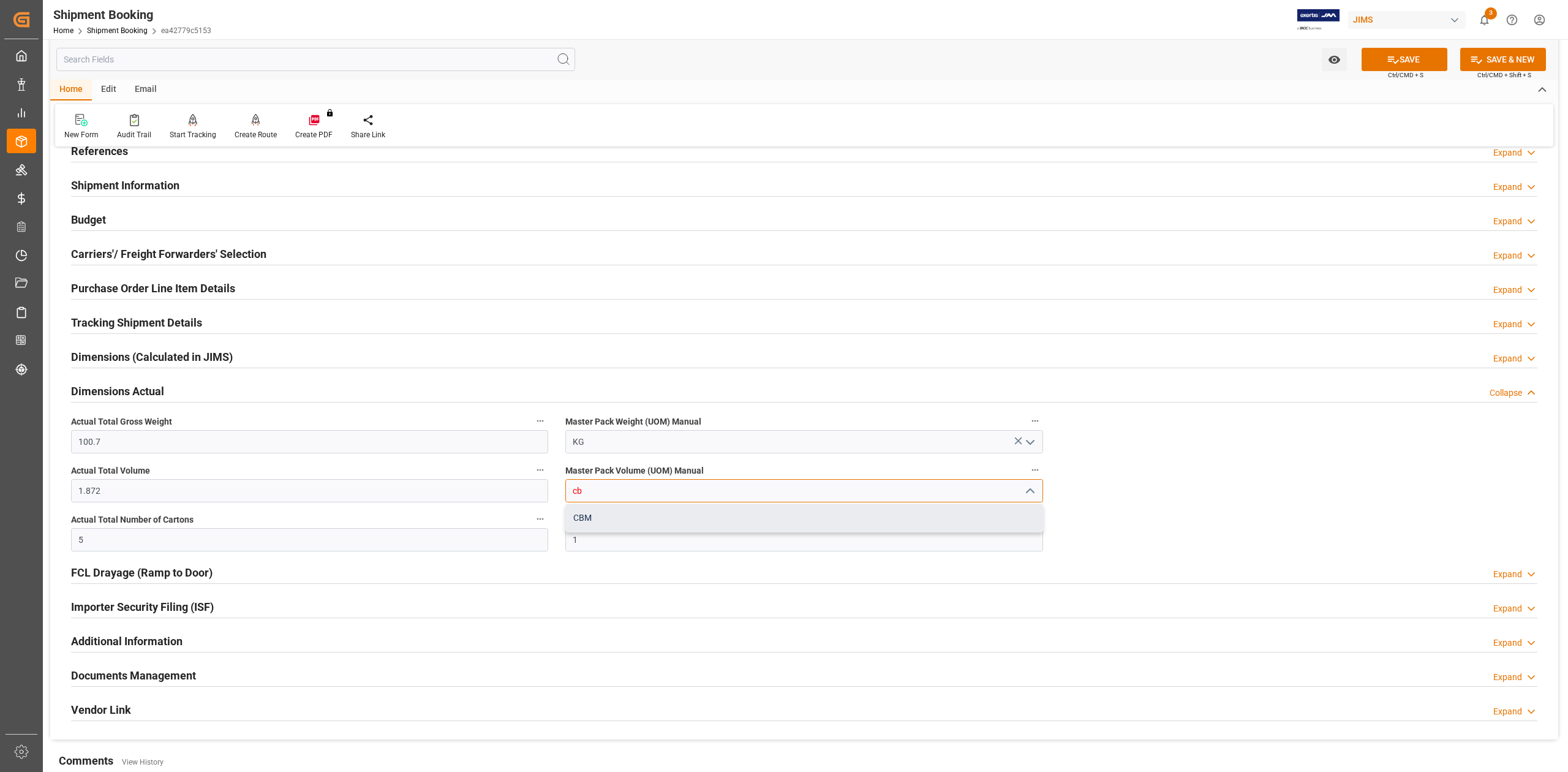
click at [632, 513] on div "CBM" at bounding box center [804, 518] width 476 height 27
type input "CBM"
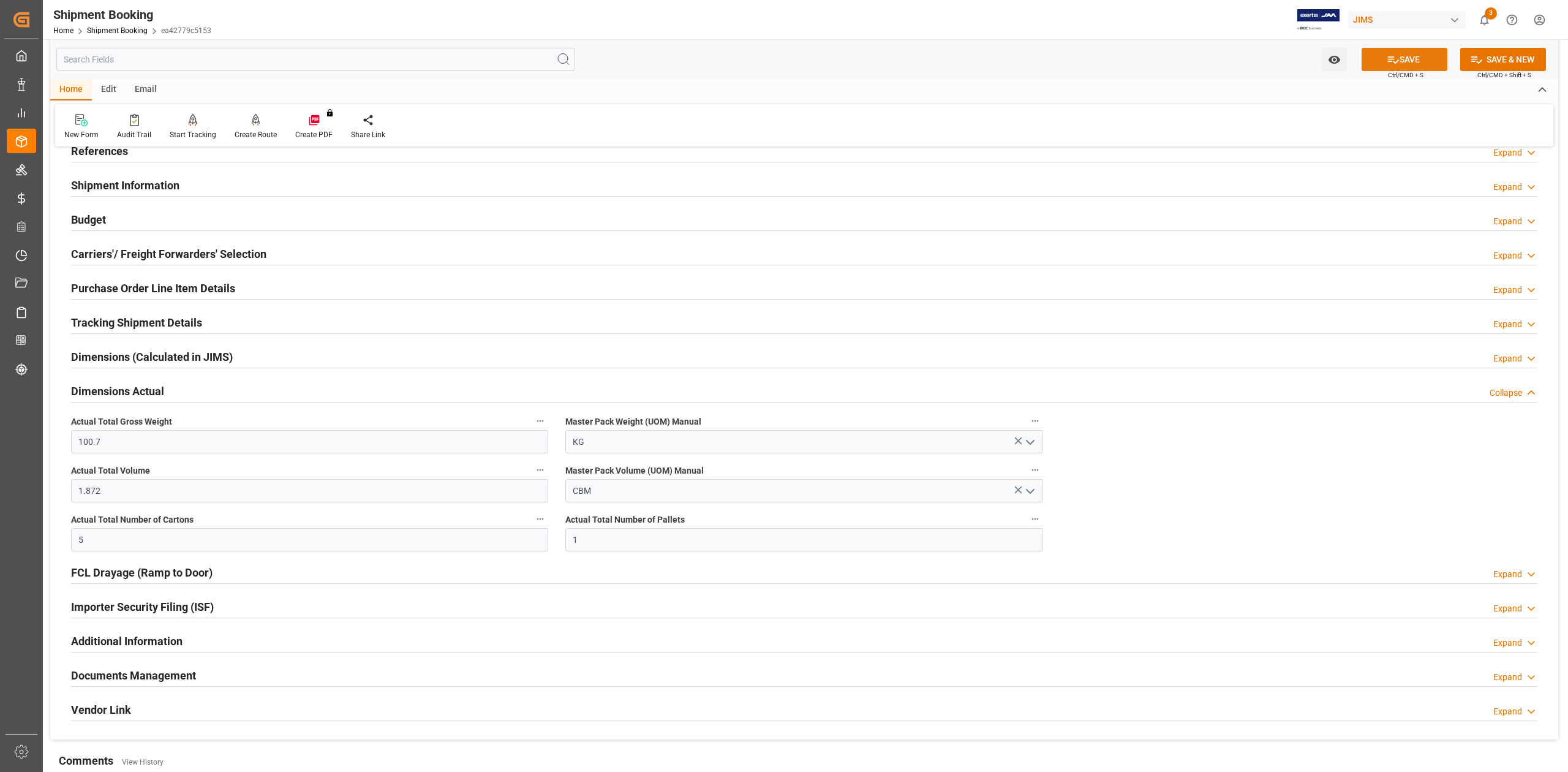
click at [1415, 57] on button "SAVE" at bounding box center [1404, 59] width 86 height 24
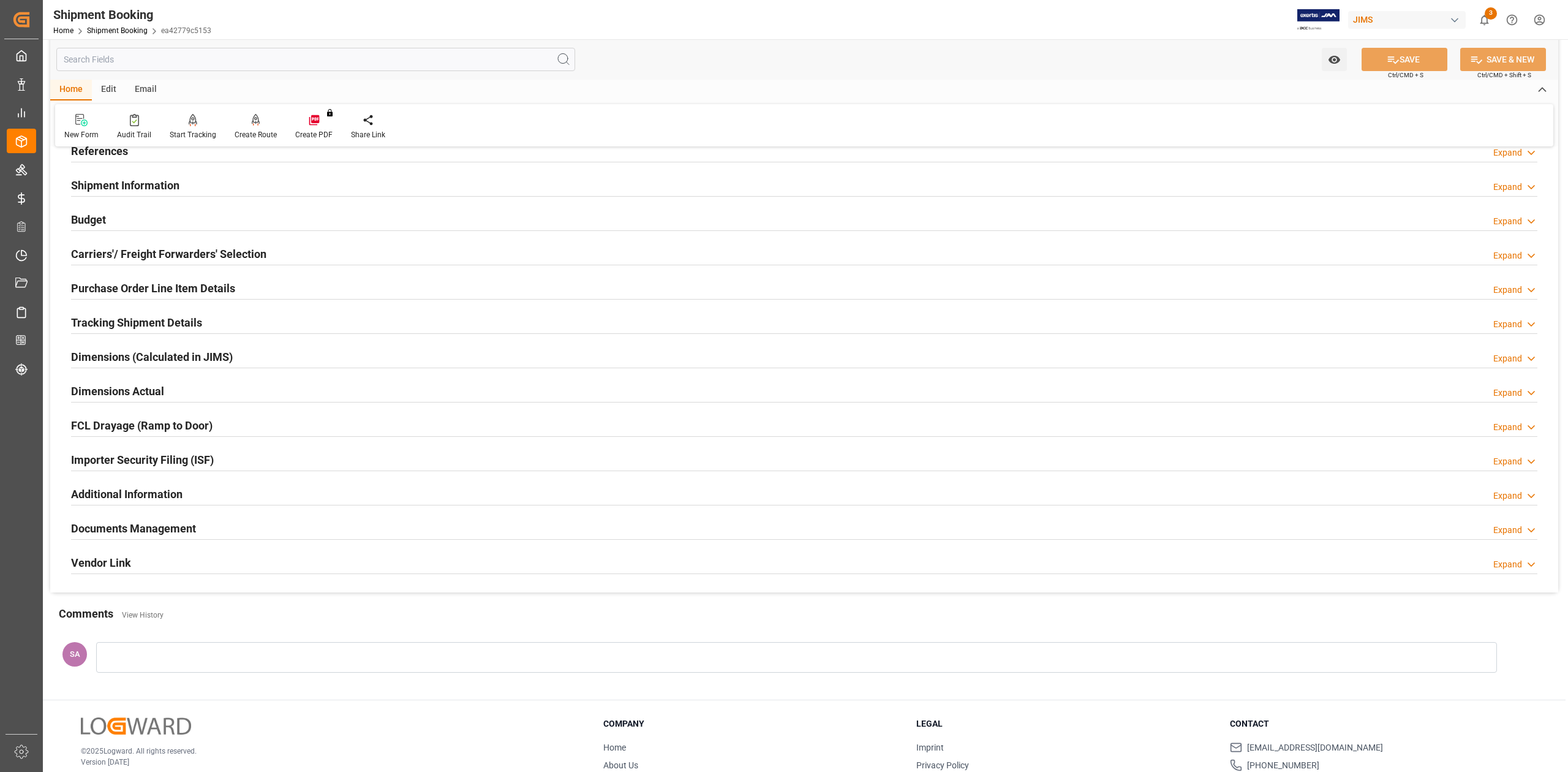
drag, startPoint x: 164, startPoint y: 528, endPoint x: 239, endPoint y: 547, distance: 77.4
click at [164, 529] on h2 "Documents Management" at bounding box center [133, 529] width 125 height 17
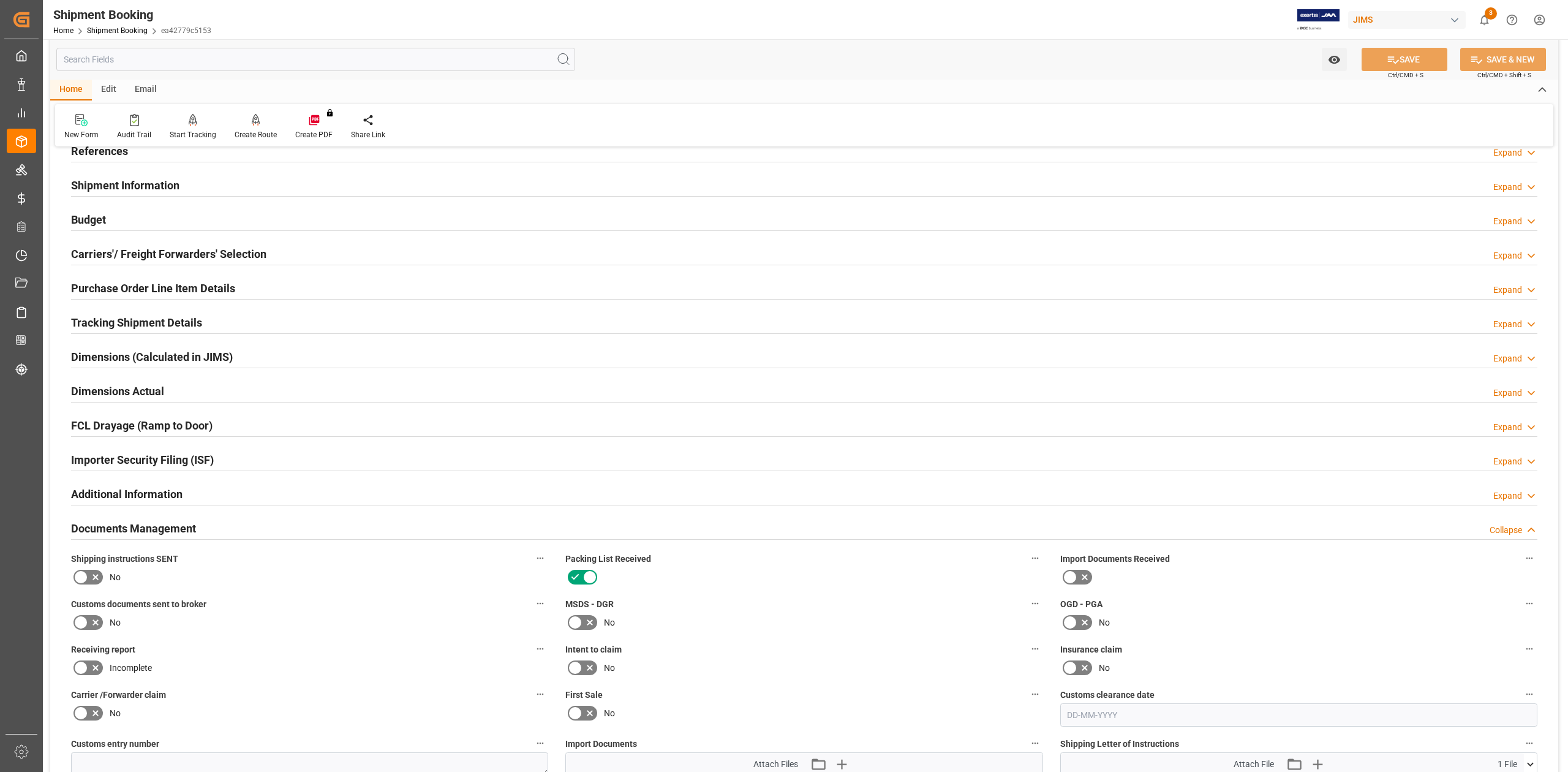
scroll to position [327, 0]
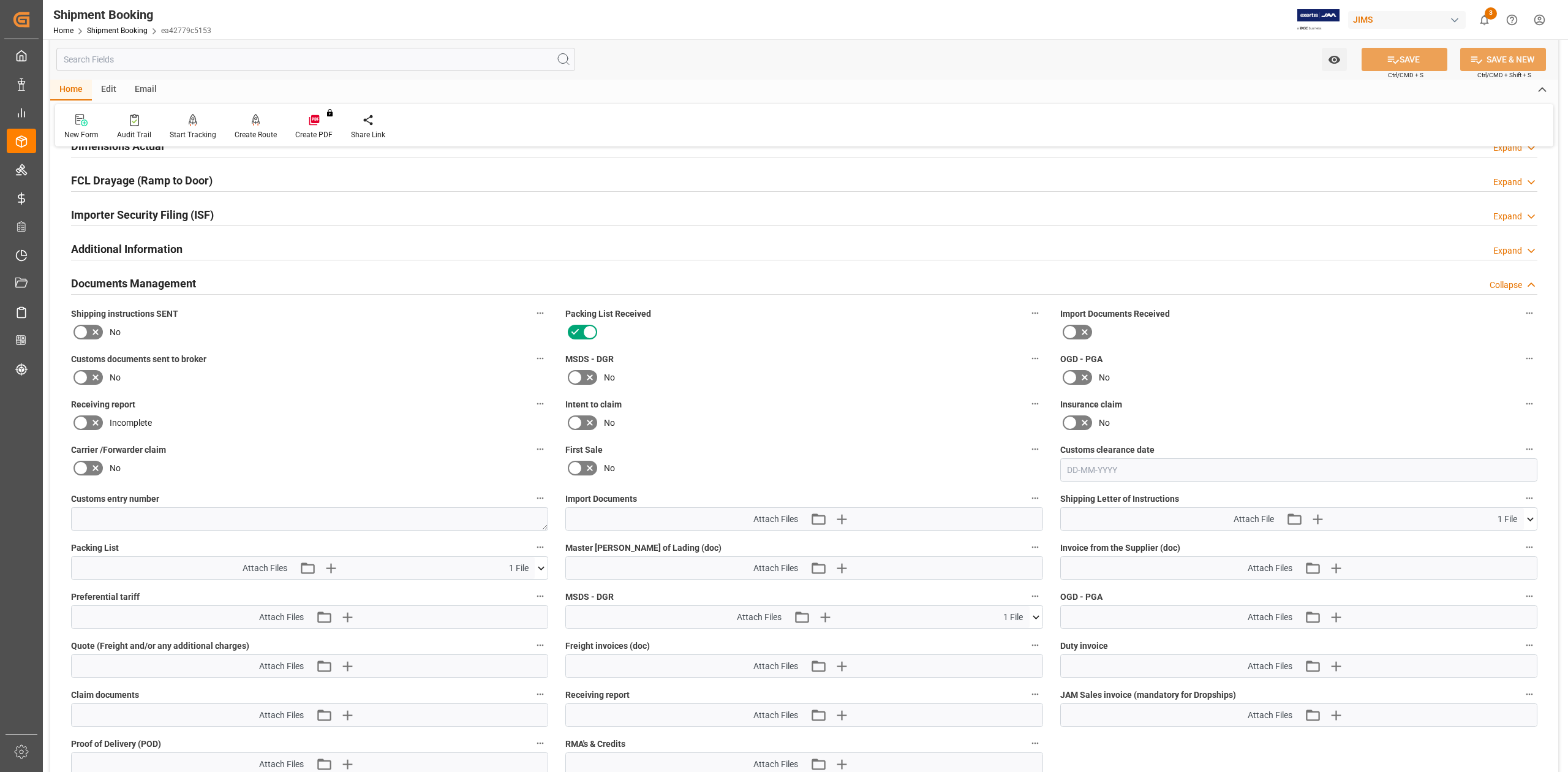
click at [1528, 524] on icon at bounding box center [1530, 520] width 13 height 13
click at [1512, 542] on icon at bounding box center [1511, 542] width 8 height 9
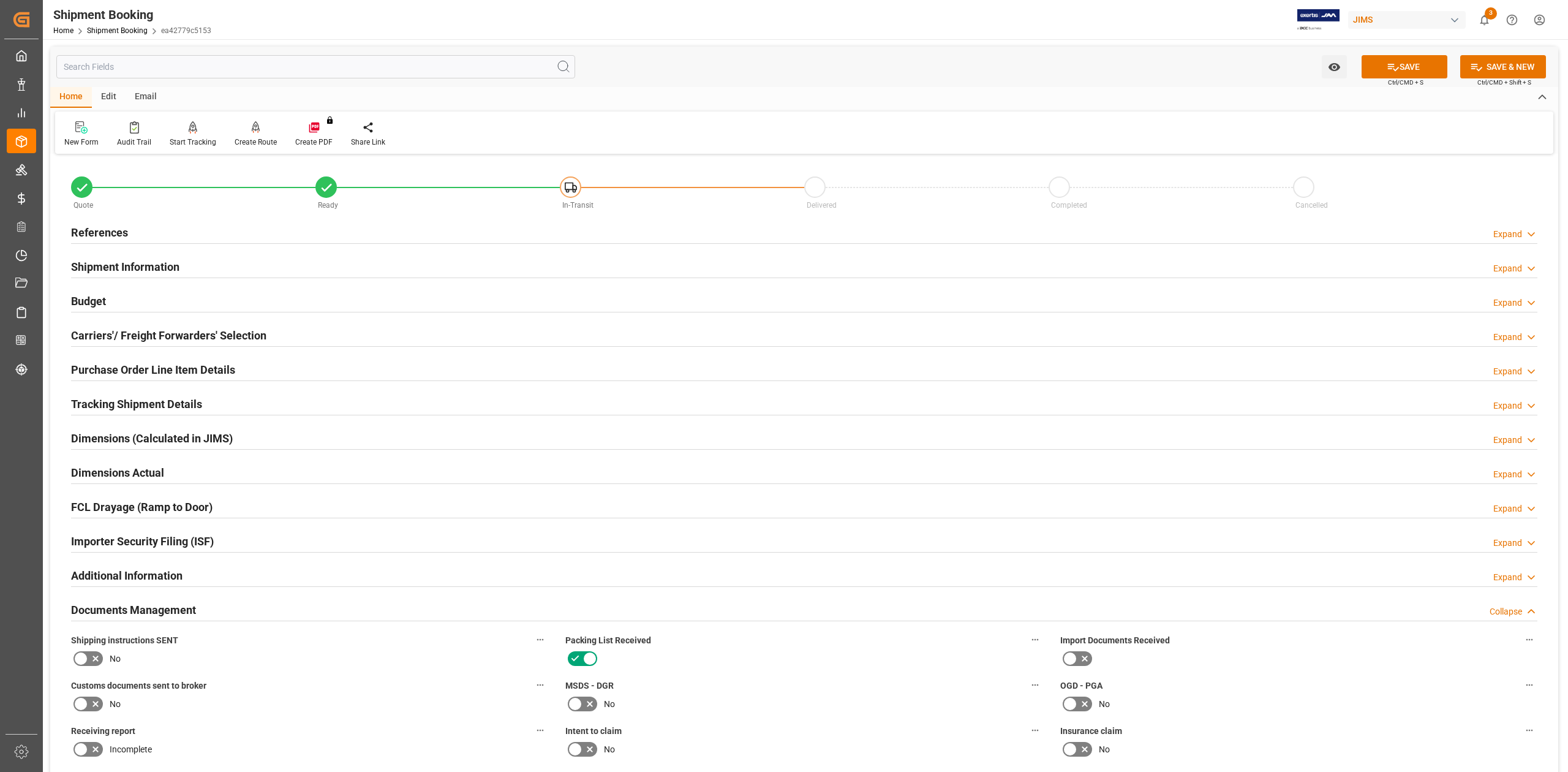
scroll to position [327, 0]
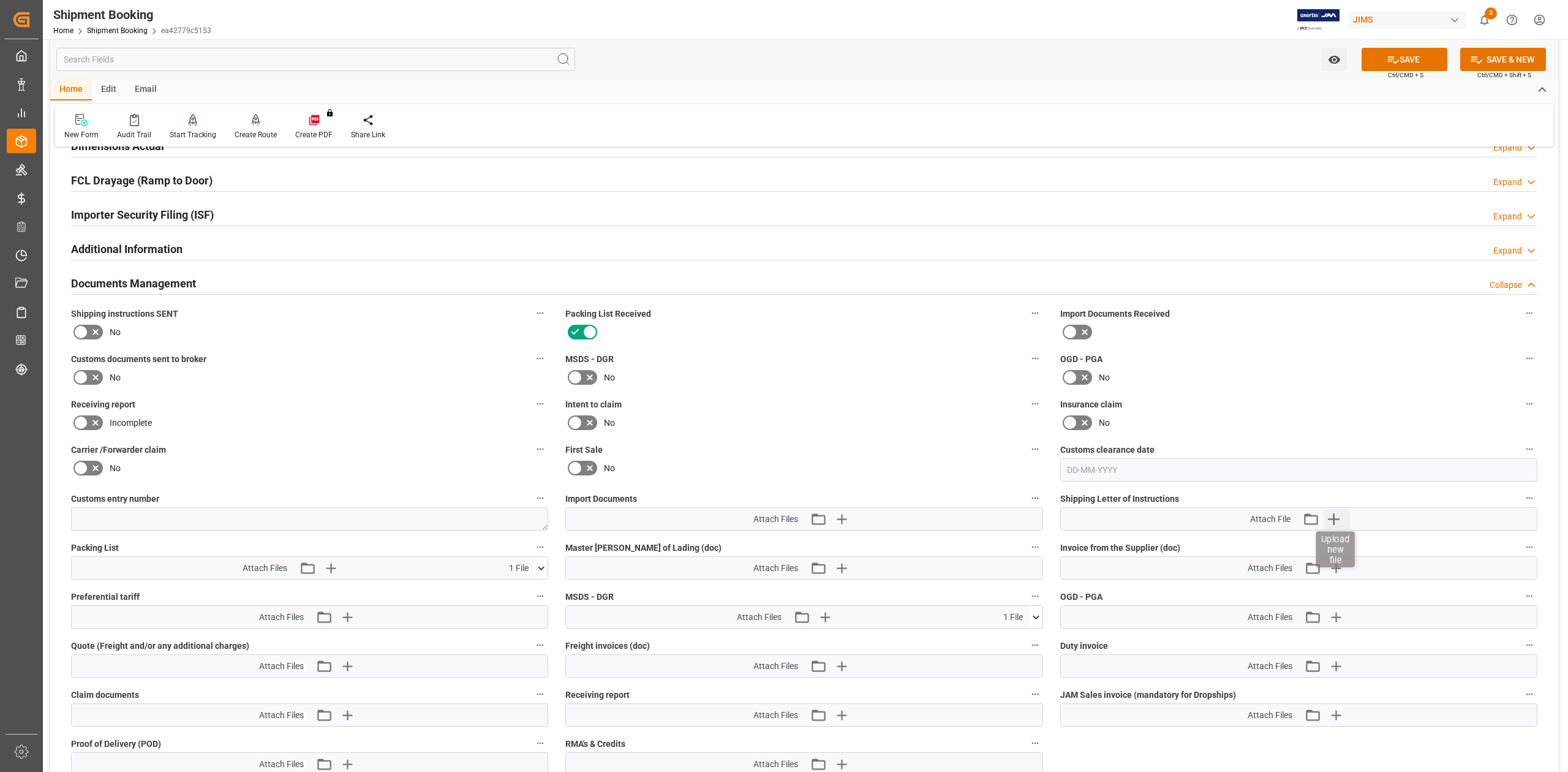
click at [1336, 521] on icon "button" at bounding box center [1334, 519] width 20 height 20
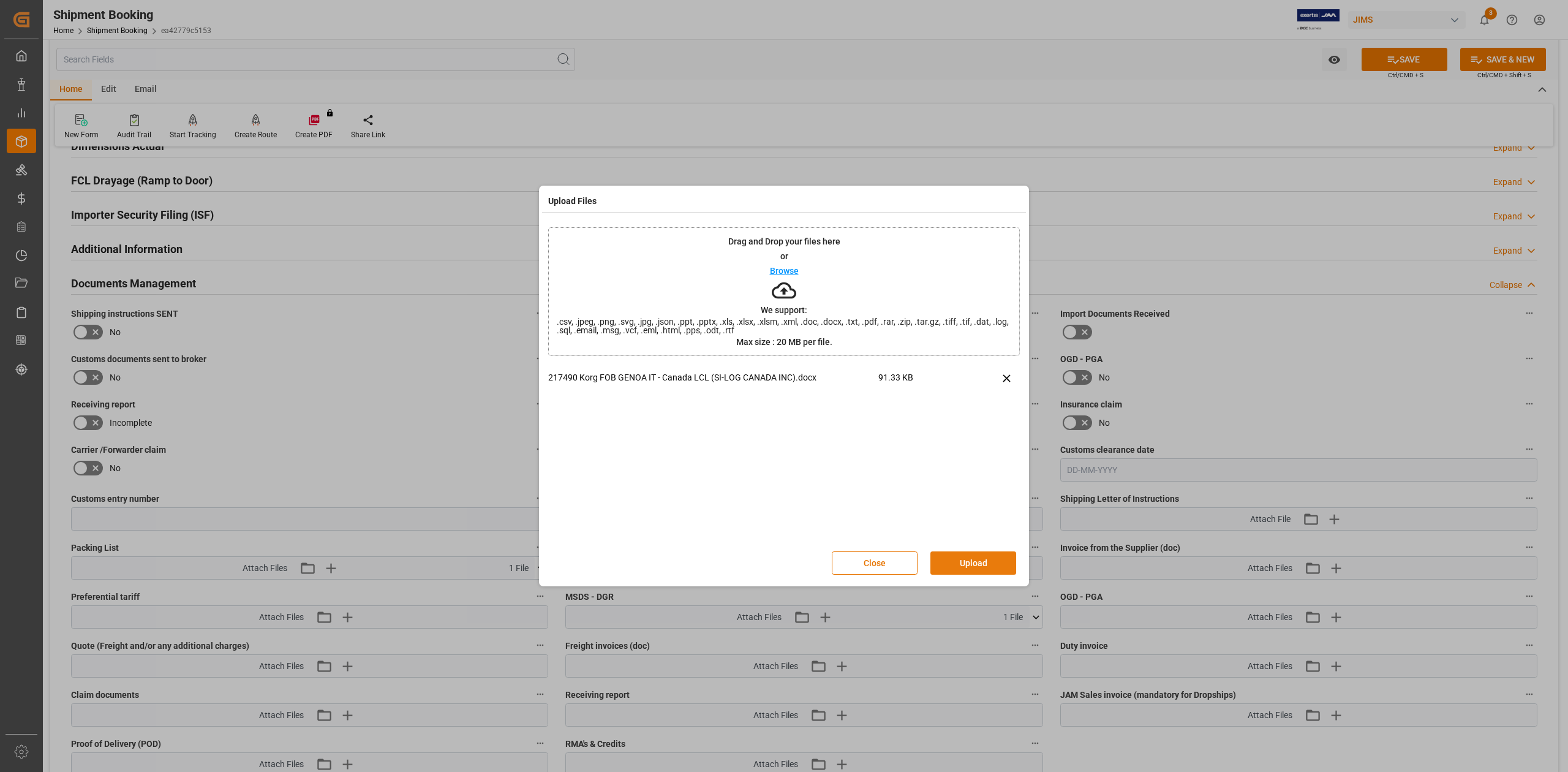
click at [990, 565] on button "Upload" at bounding box center [973, 563] width 86 height 24
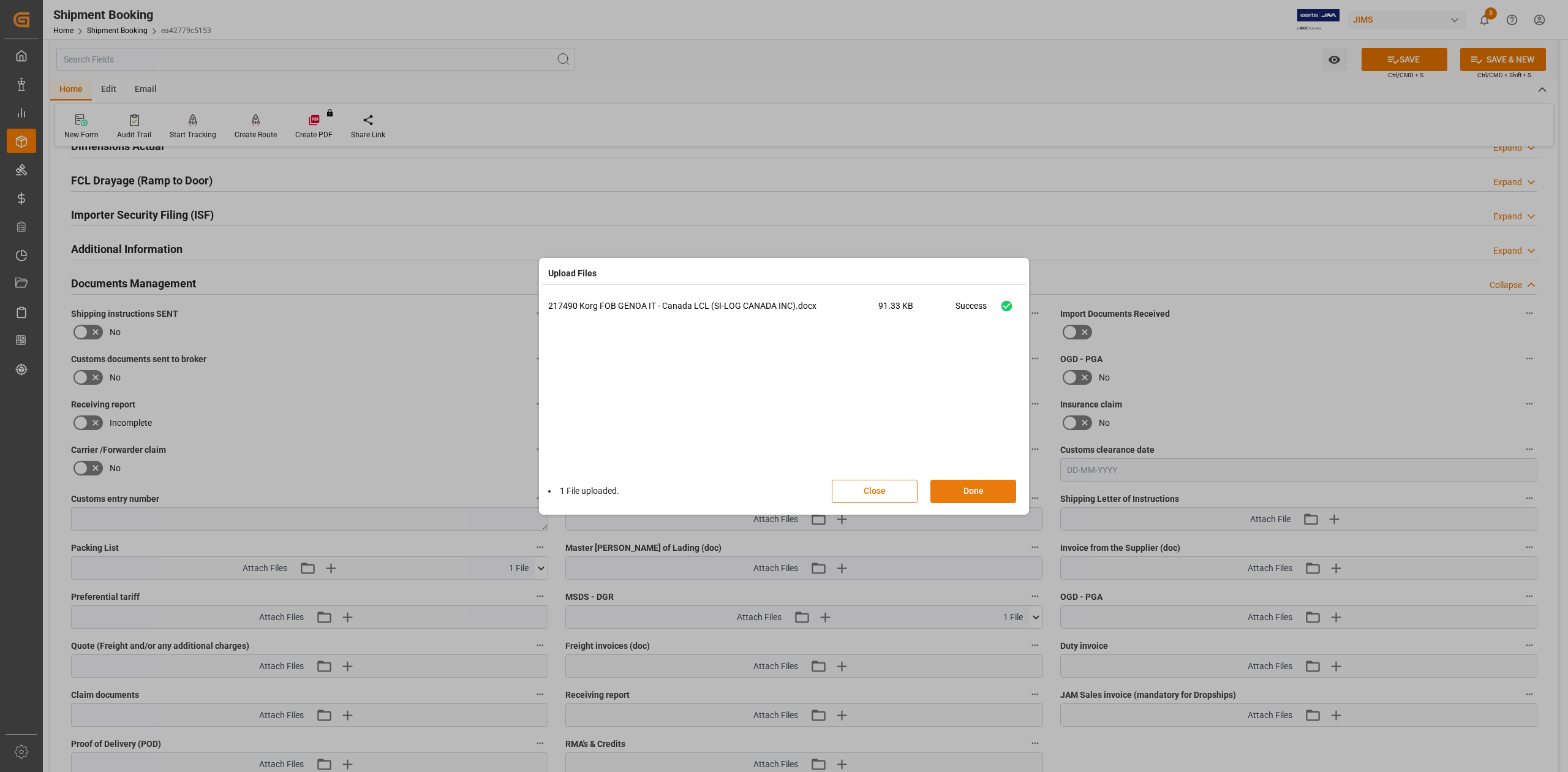
click at [963, 484] on button "Done" at bounding box center [973, 491] width 86 height 24
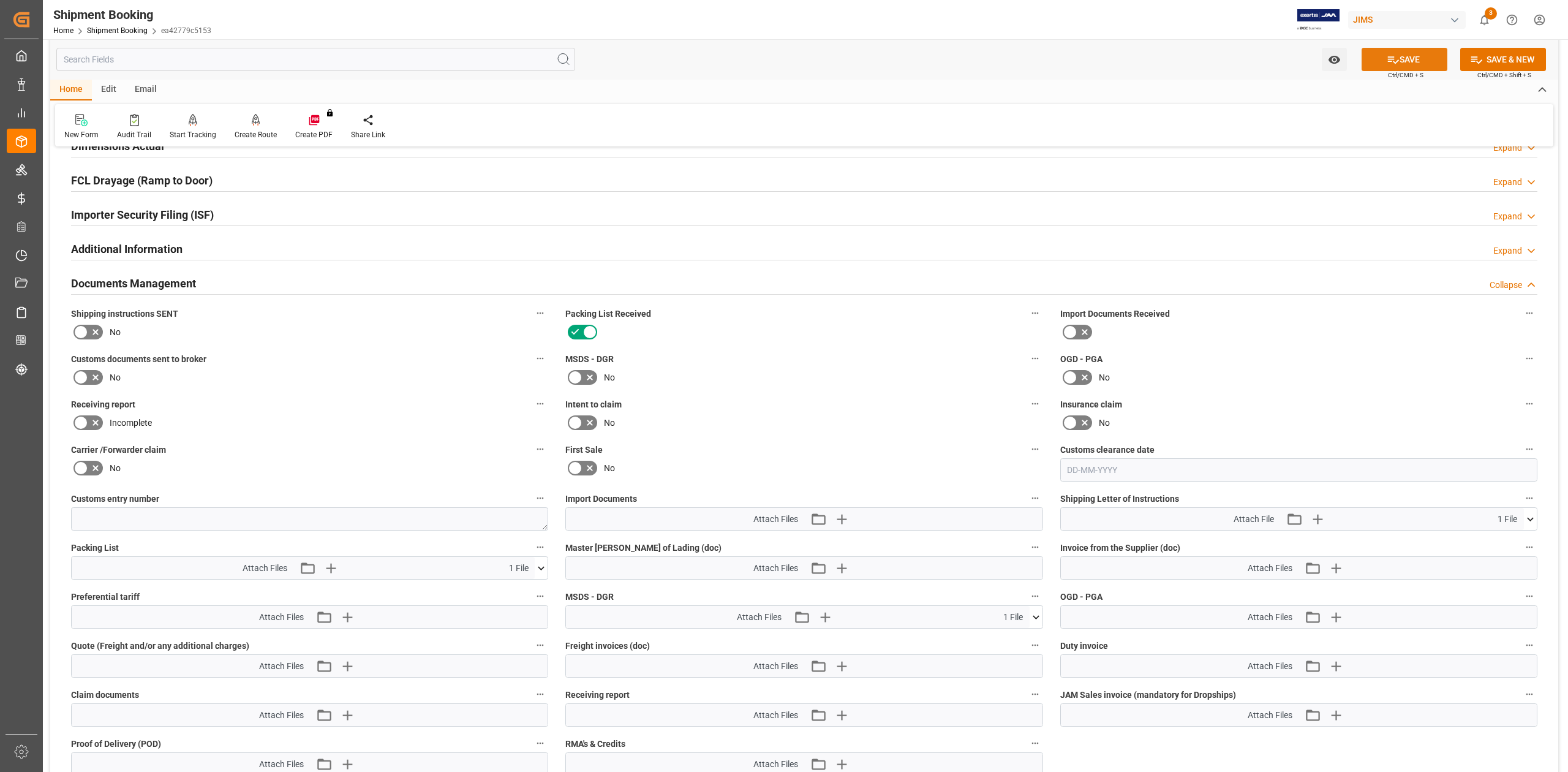
click at [1404, 69] on button "SAVE" at bounding box center [1404, 59] width 86 height 24
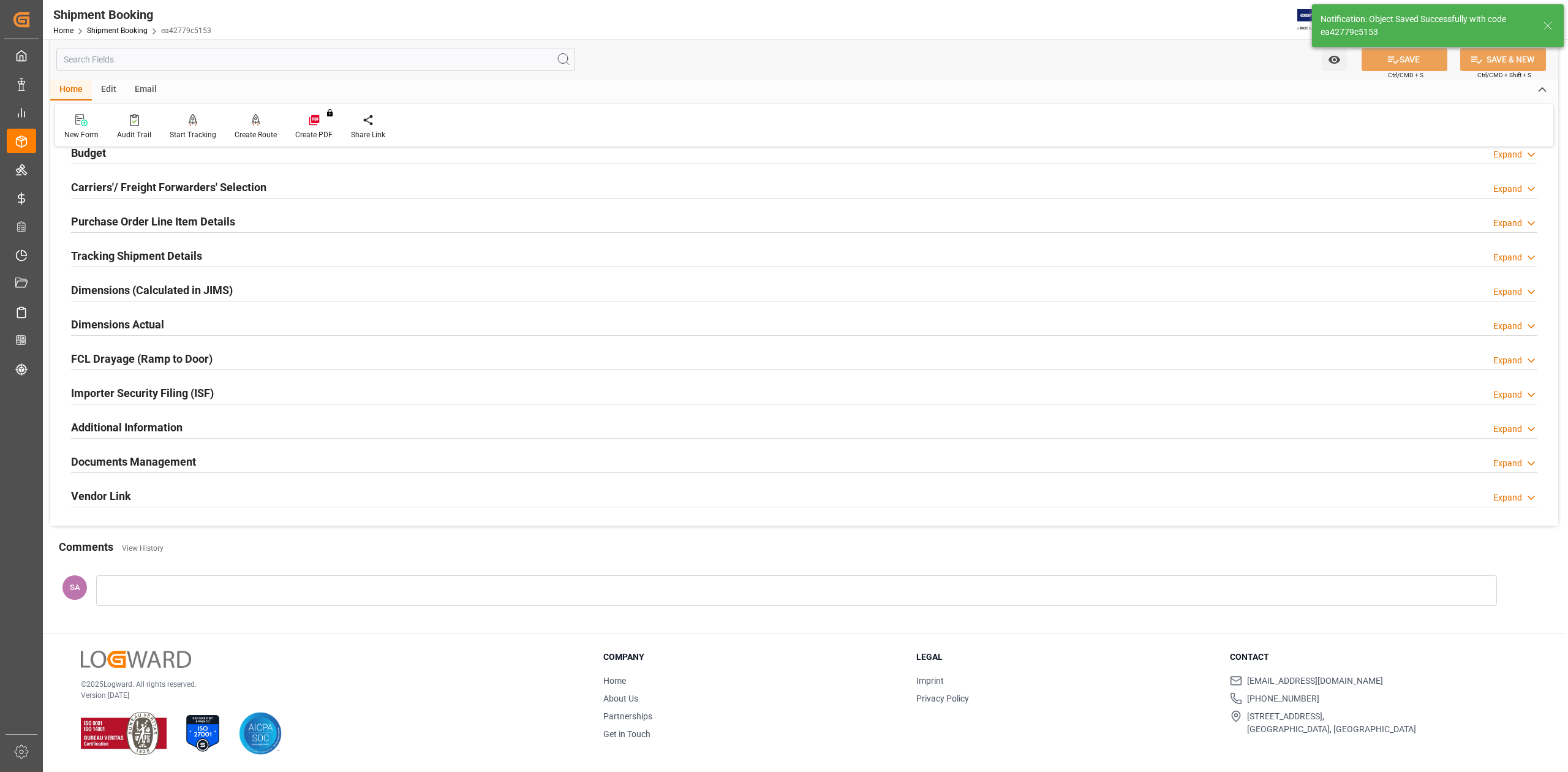
scroll to position [150, 0]
drag, startPoint x: 170, startPoint y: 460, endPoint x: 206, endPoint y: 460, distance: 36.0
click at [170, 460] on h2 "Documents Management" at bounding box center [133, 462] width 125 height 17
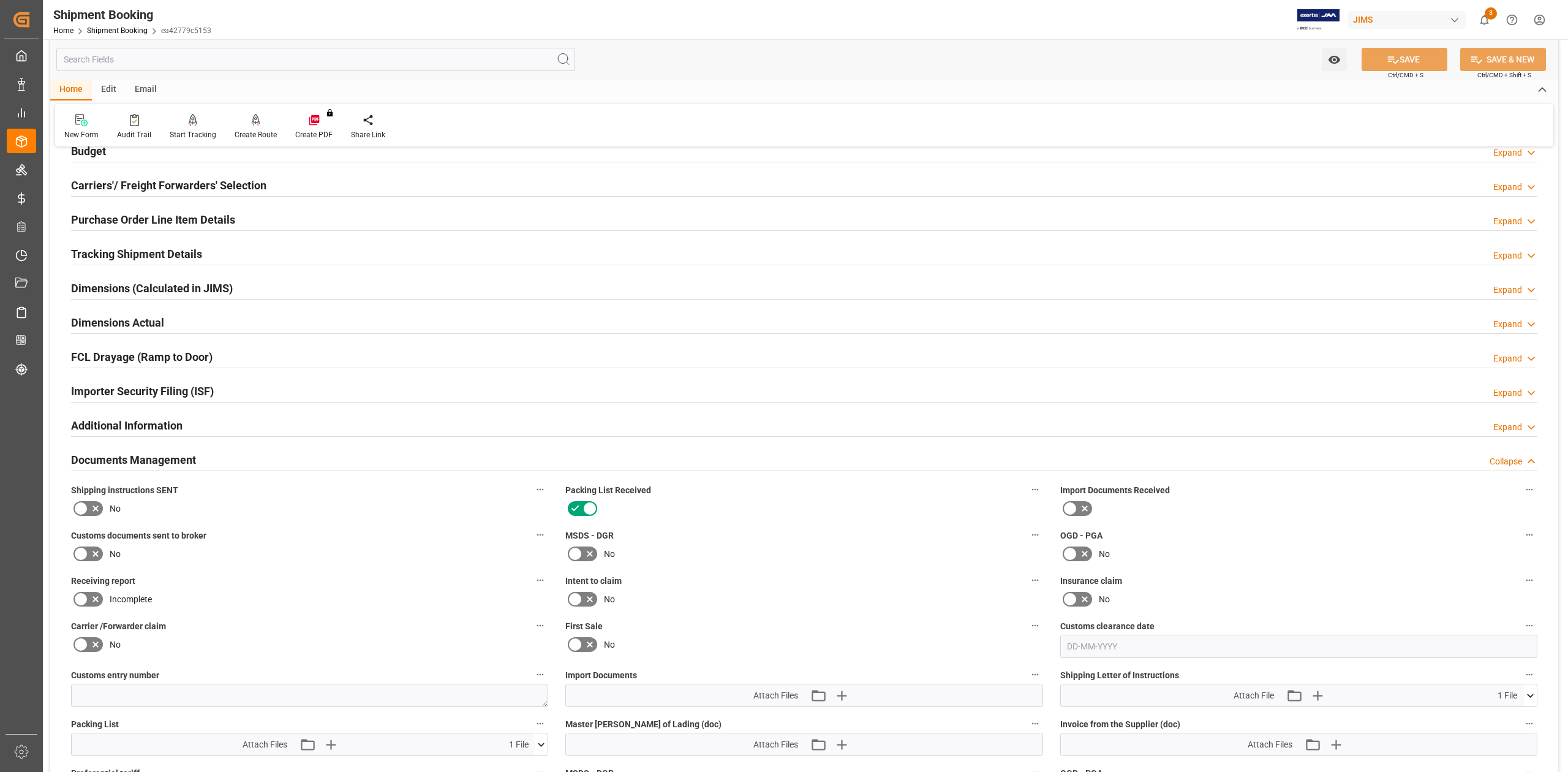
scroll to position [327, 0]
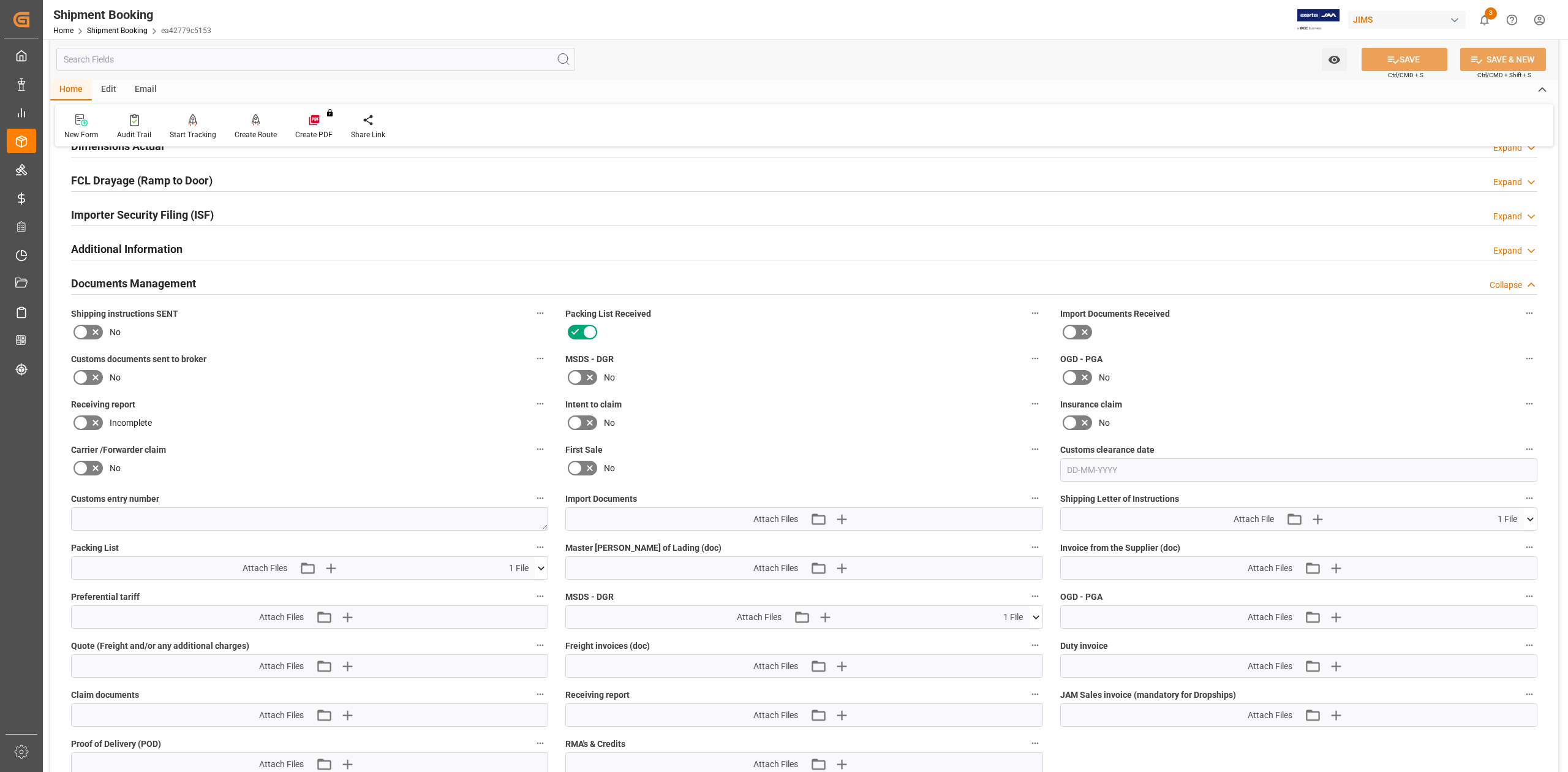
click at [1035, 620] on icon at bounding box center [1036, 618] width 13 height 13
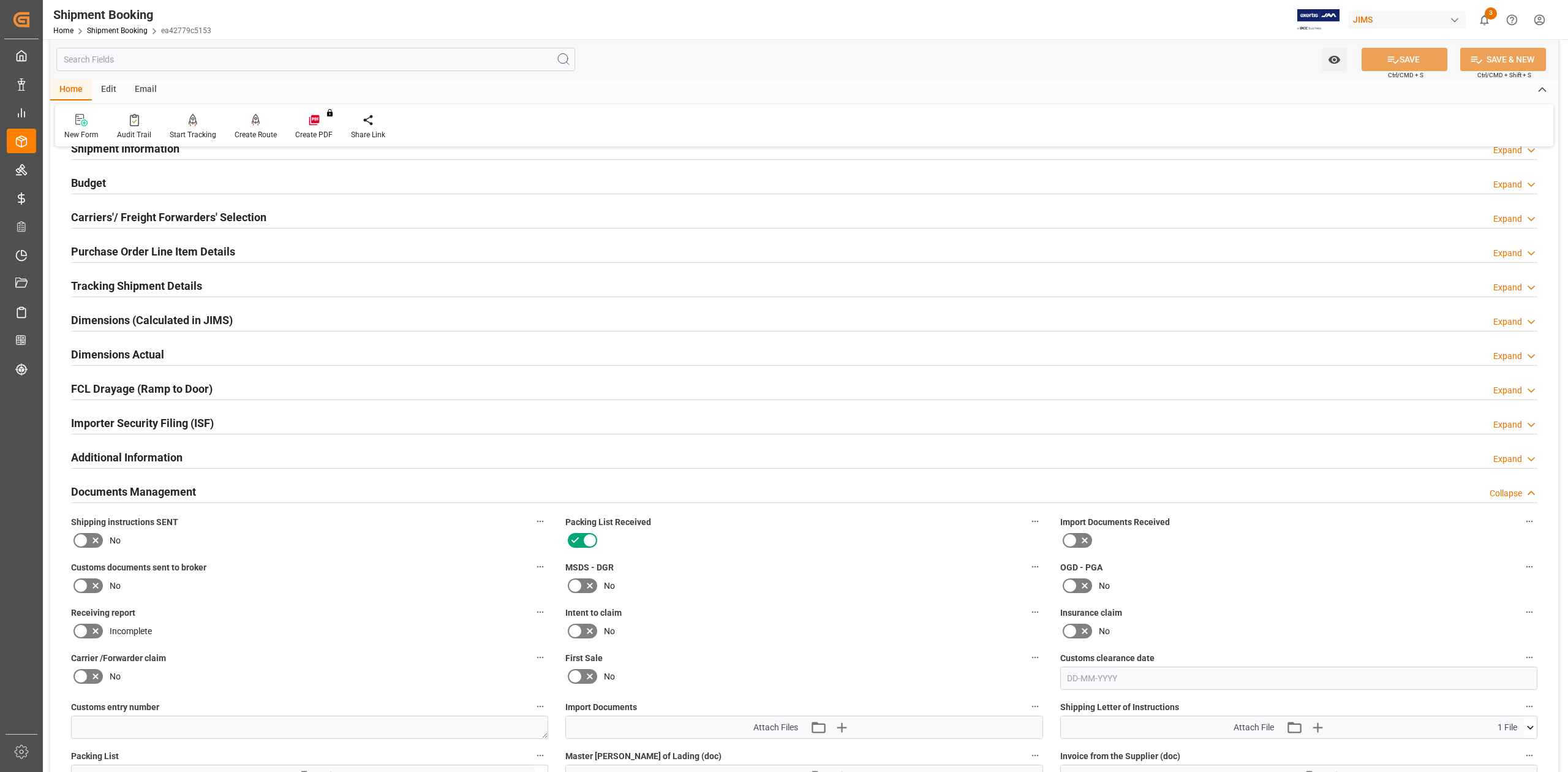
scroll to position [0, 0]
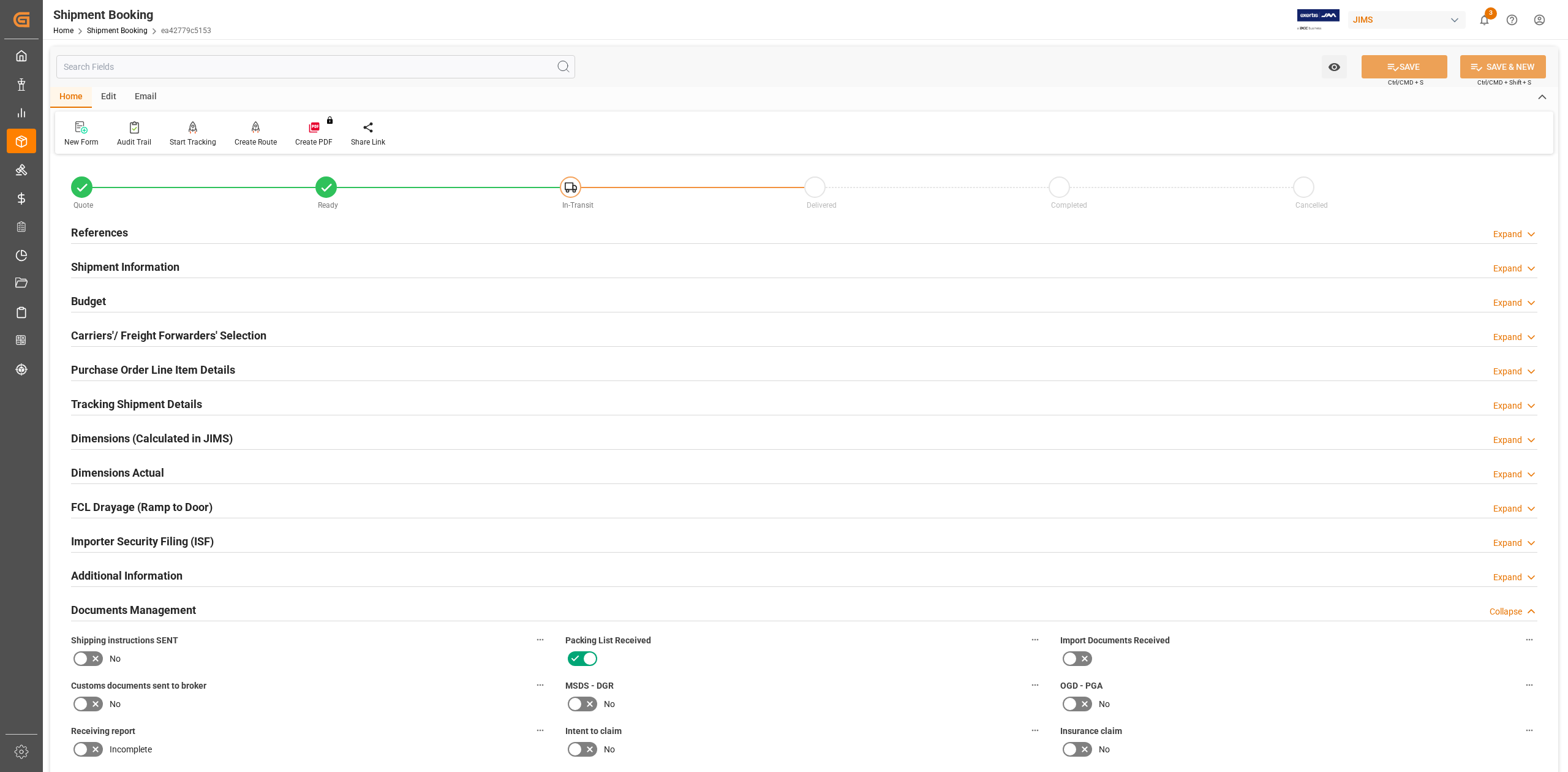
click at [149, 94] on div "Email" at bounding box center [145, 97] width 40 height 21
click at [87, 131] on icon at bounding box center [83, 129] width 17 height 8
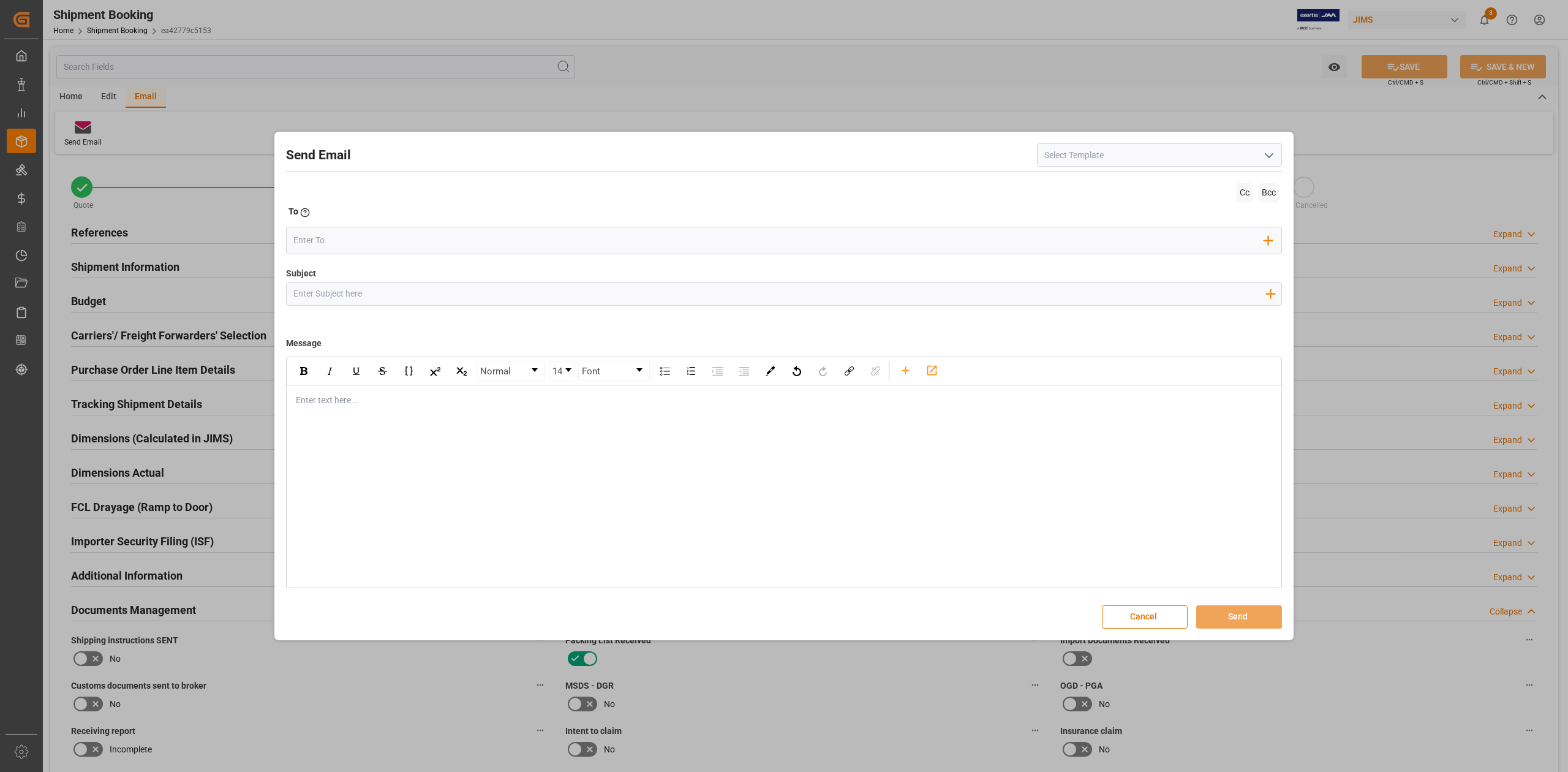
click at [1267, 158] on icon "open menu" at bounding box center [1270, 156] width 15 height 15
click at [1129, 179] on div "2BOOK - Ocean - Air freight" at bounding box center [1160, 182] width 244 height 27
type input "2BOOK - Ocean - Air freight"
type input "2BOOK {{jamReferenceNumber}} {{supplierFullName}} Ship from: {{country}} Ship t…"
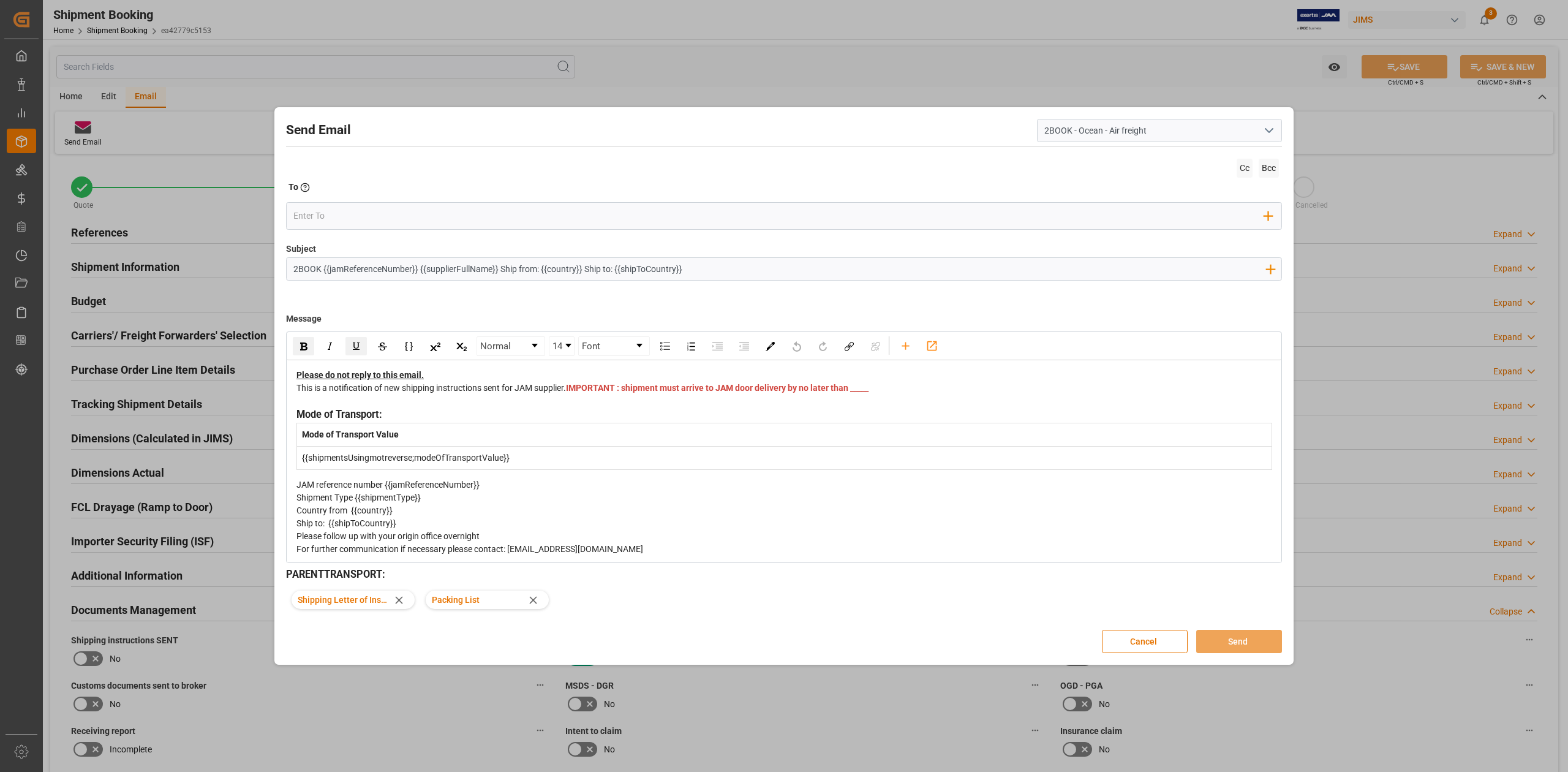
click at [576, 606] on div "Shipping Letter of Instructions Packing List" at bounding box center [784, 600] width 996 height 34
click at [853, 348] on img "rdw-link-control" at bounding box center [850, 346] width 9 height 9
click at [1141, 645] on button "Cancel" at bounding box center [1144, 641] width 86 height 24
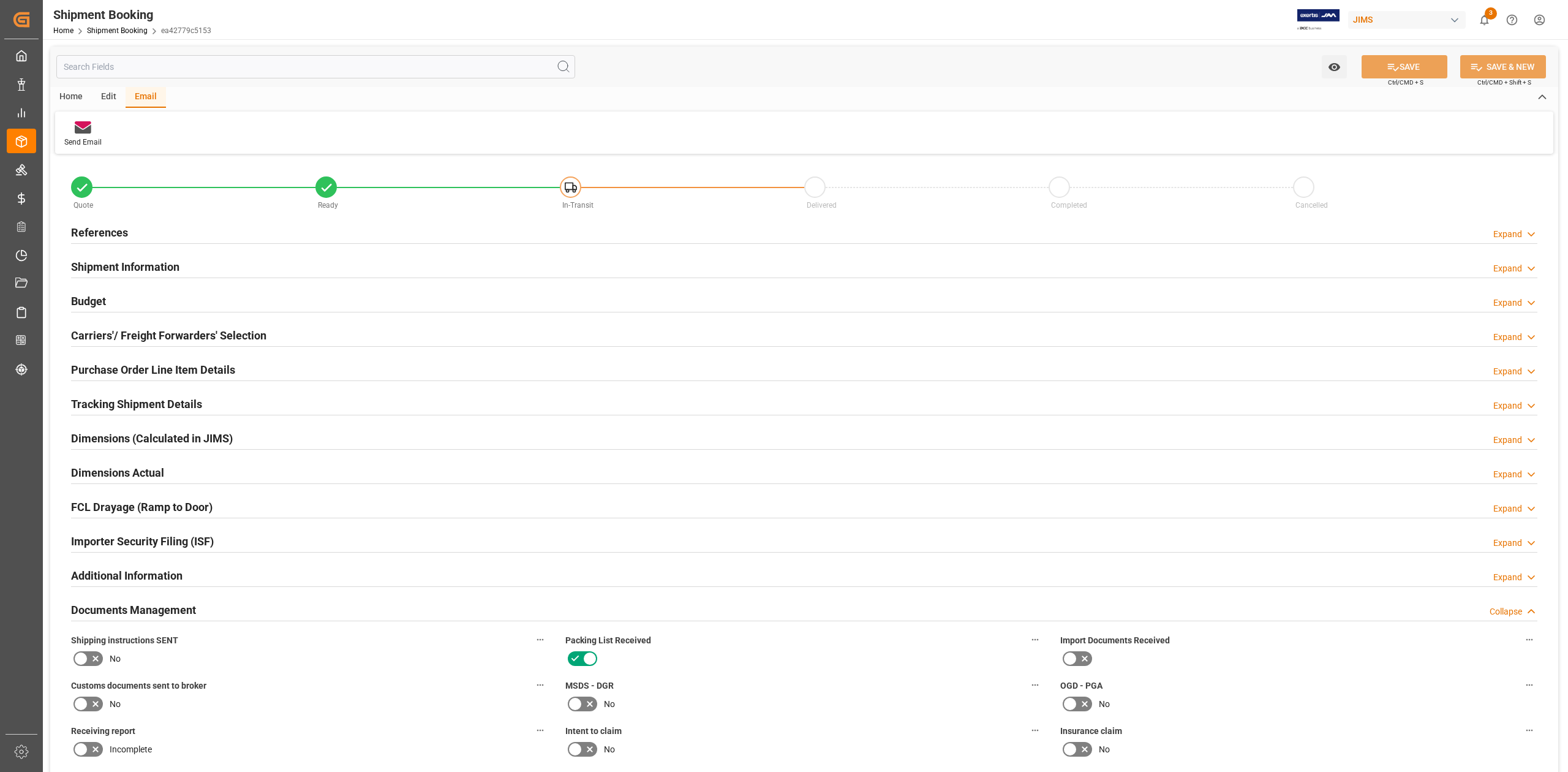
click at [103, 234] on h2 "References" at bounding box center [99, 233] width 57 height 17
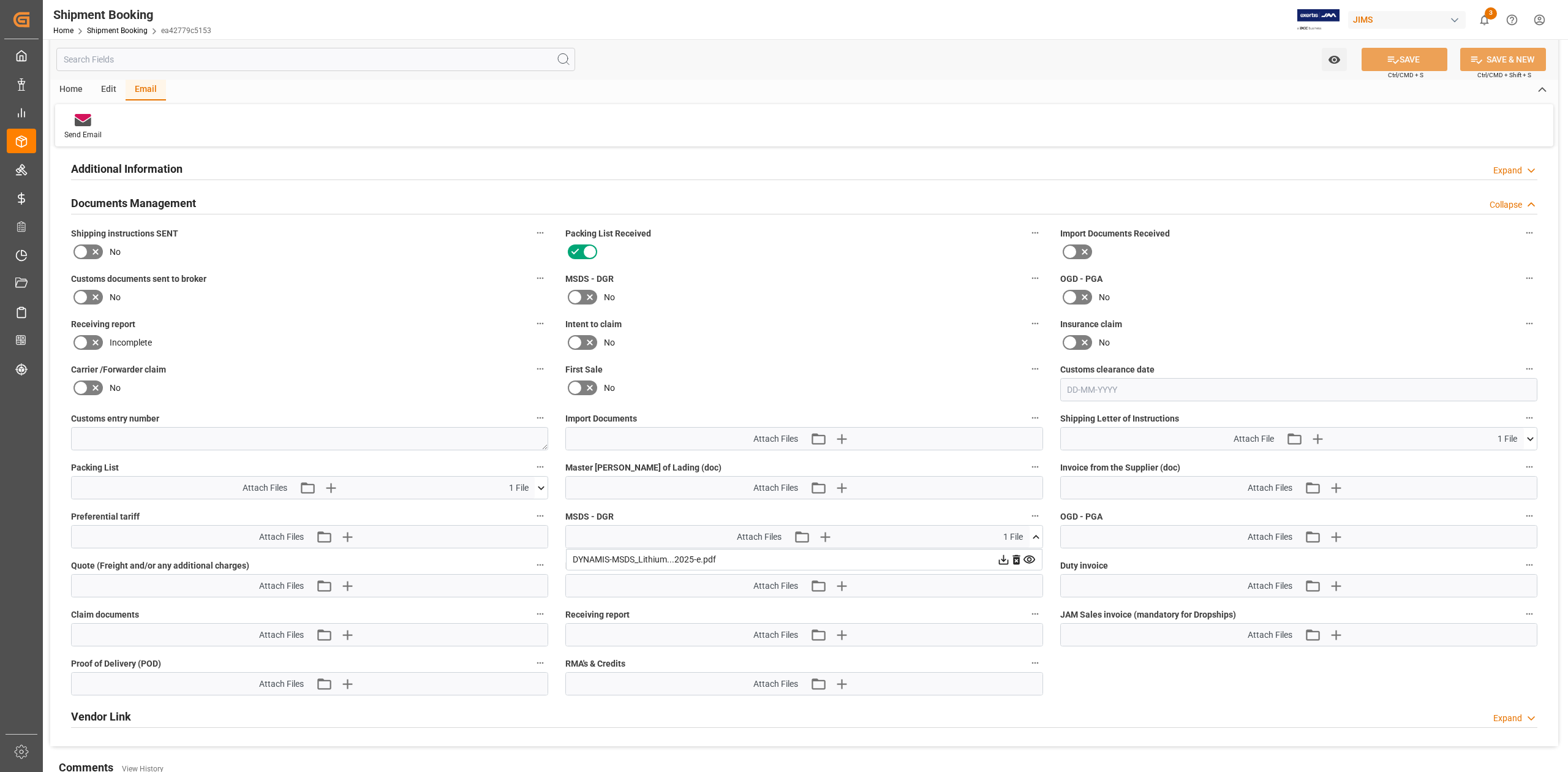
scroll to position [653, 0]
click at [333, 488] on icon "button" at bounding box center [330, 486] width 20 height 20
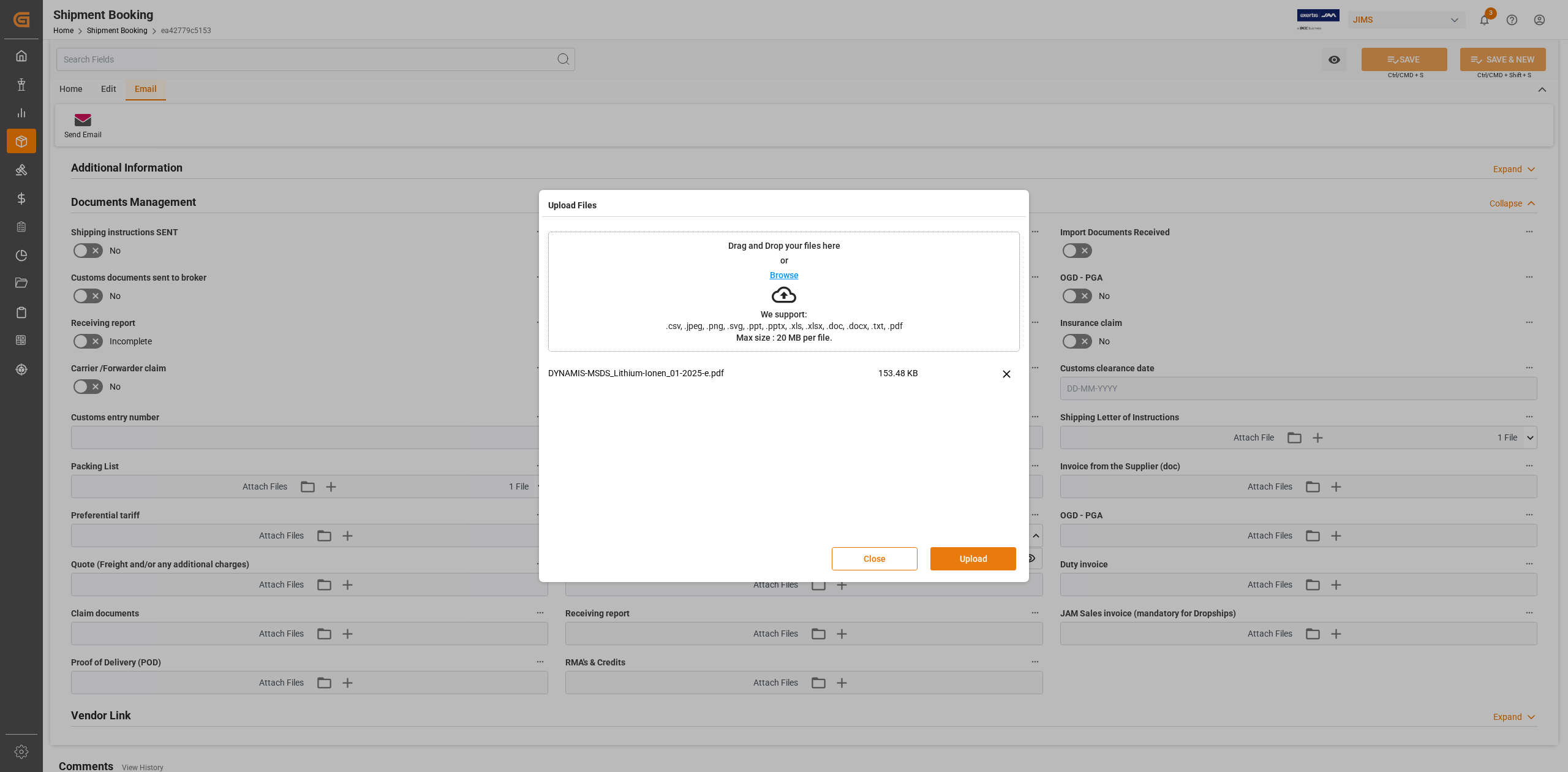
click at [963, 559] on button "Upload" at bounding box center [973, 558] width 86 height 24
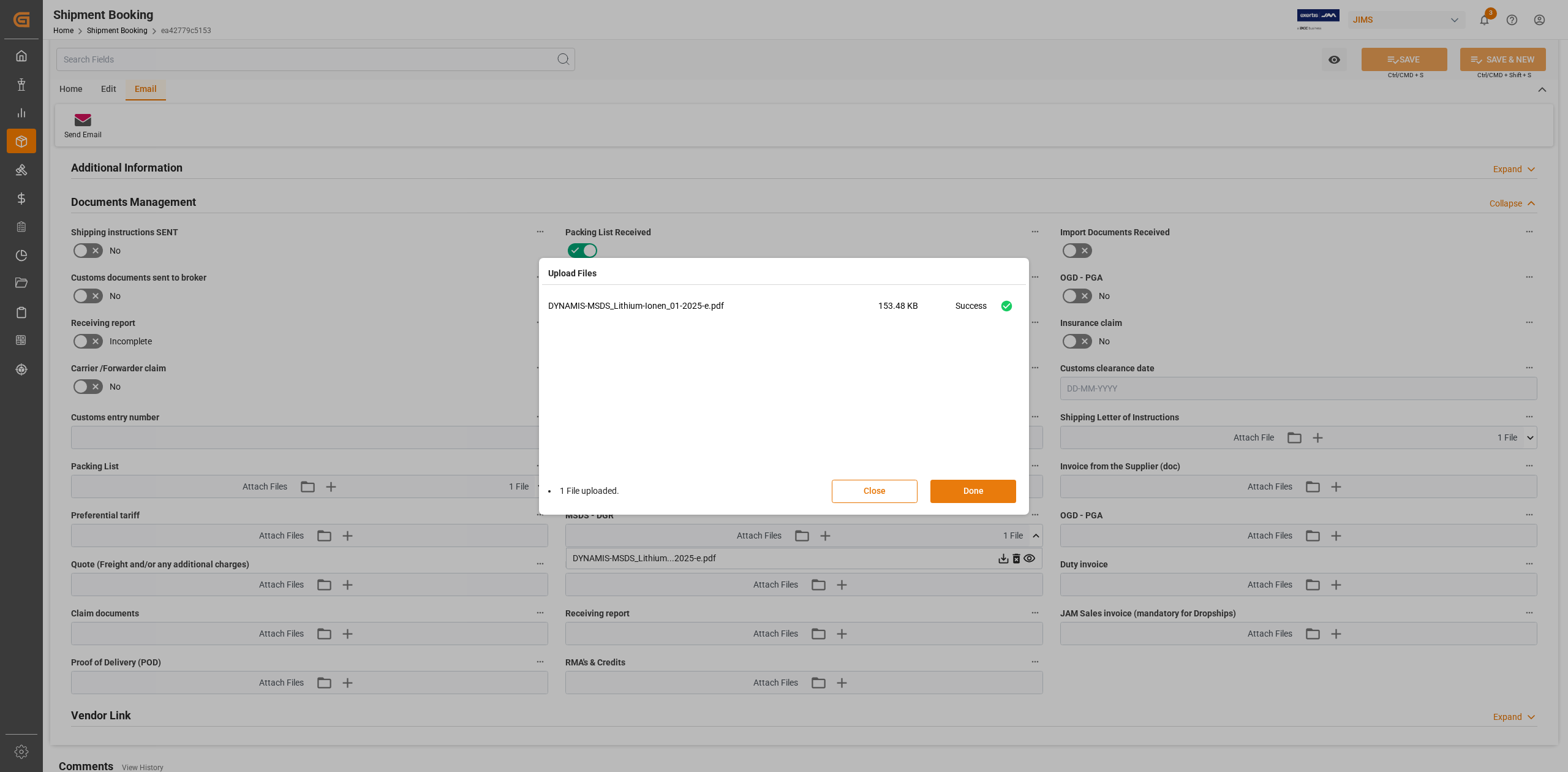
click at [958, 494] on button "Done" at bounding box center [973, 491] width 86 height 24
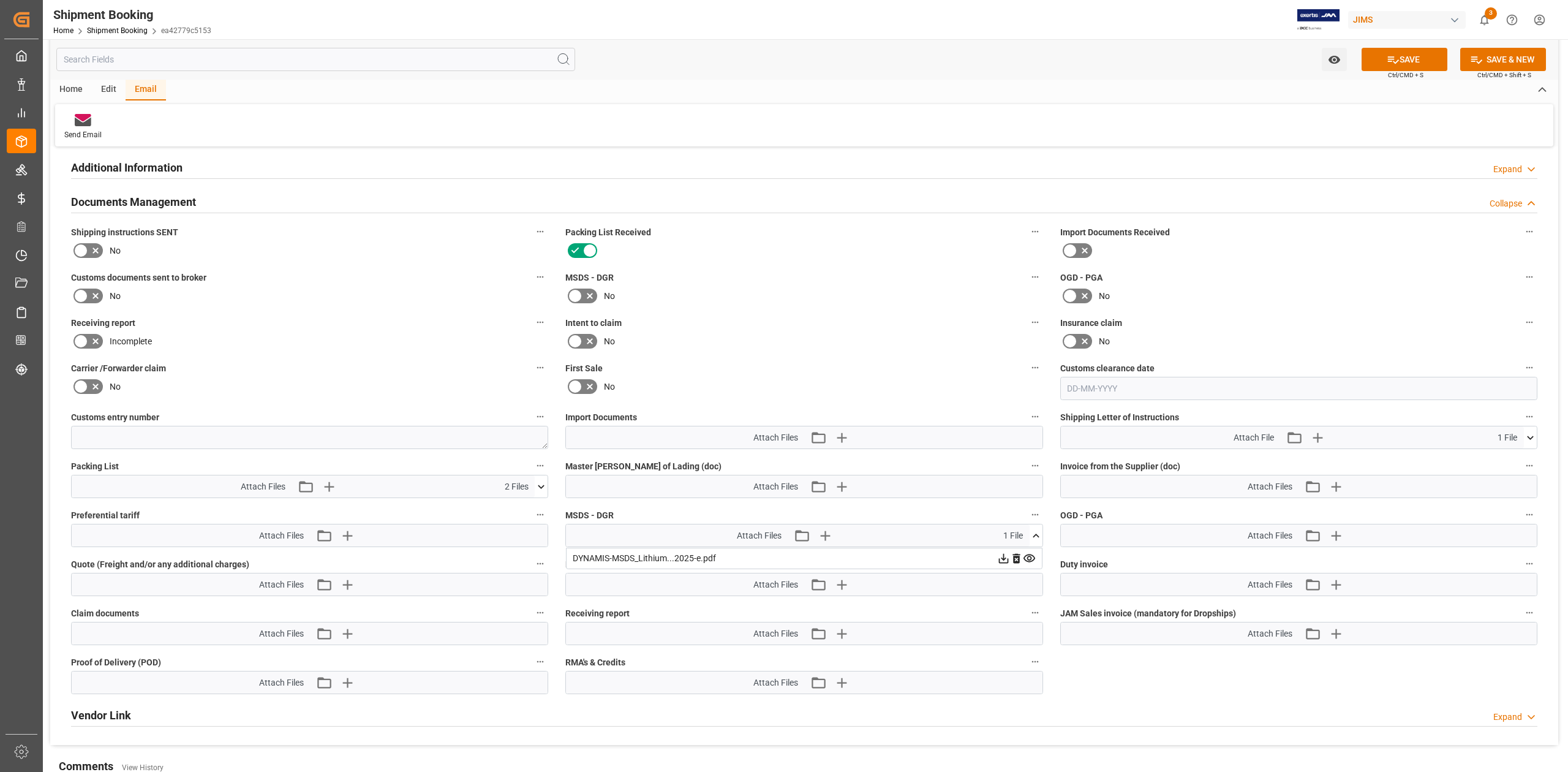
click at [1038, 539] on icon at bounding box center [1036, 536] width 13 height 13
click at [543, 491] on icon at bounding box center [541, 487] width 13 height 13
click at [1413, 57] on button "SAVE" at bounding box center [1404, 59] width 86 height 24
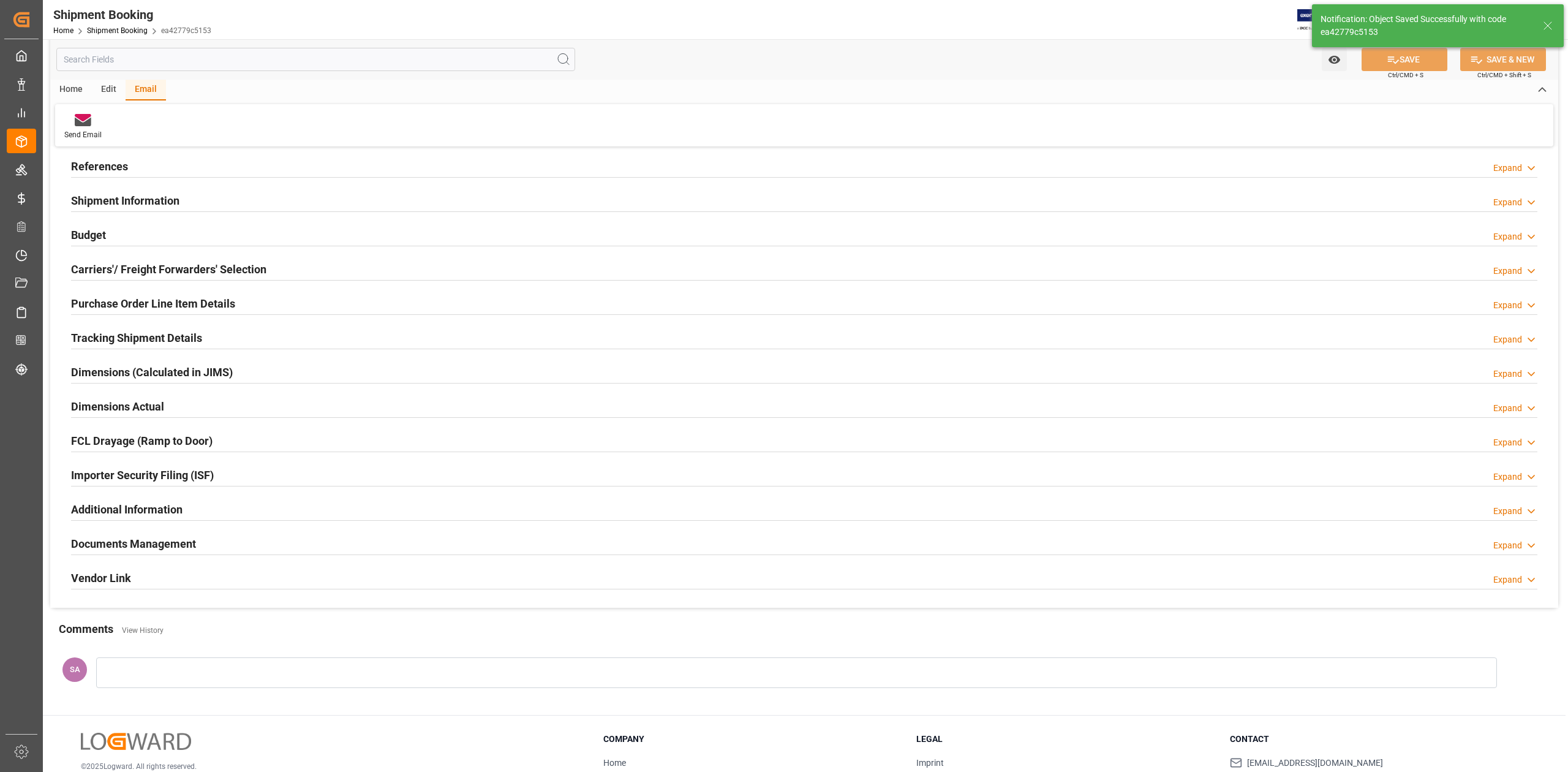
scroll to position [0, 0]
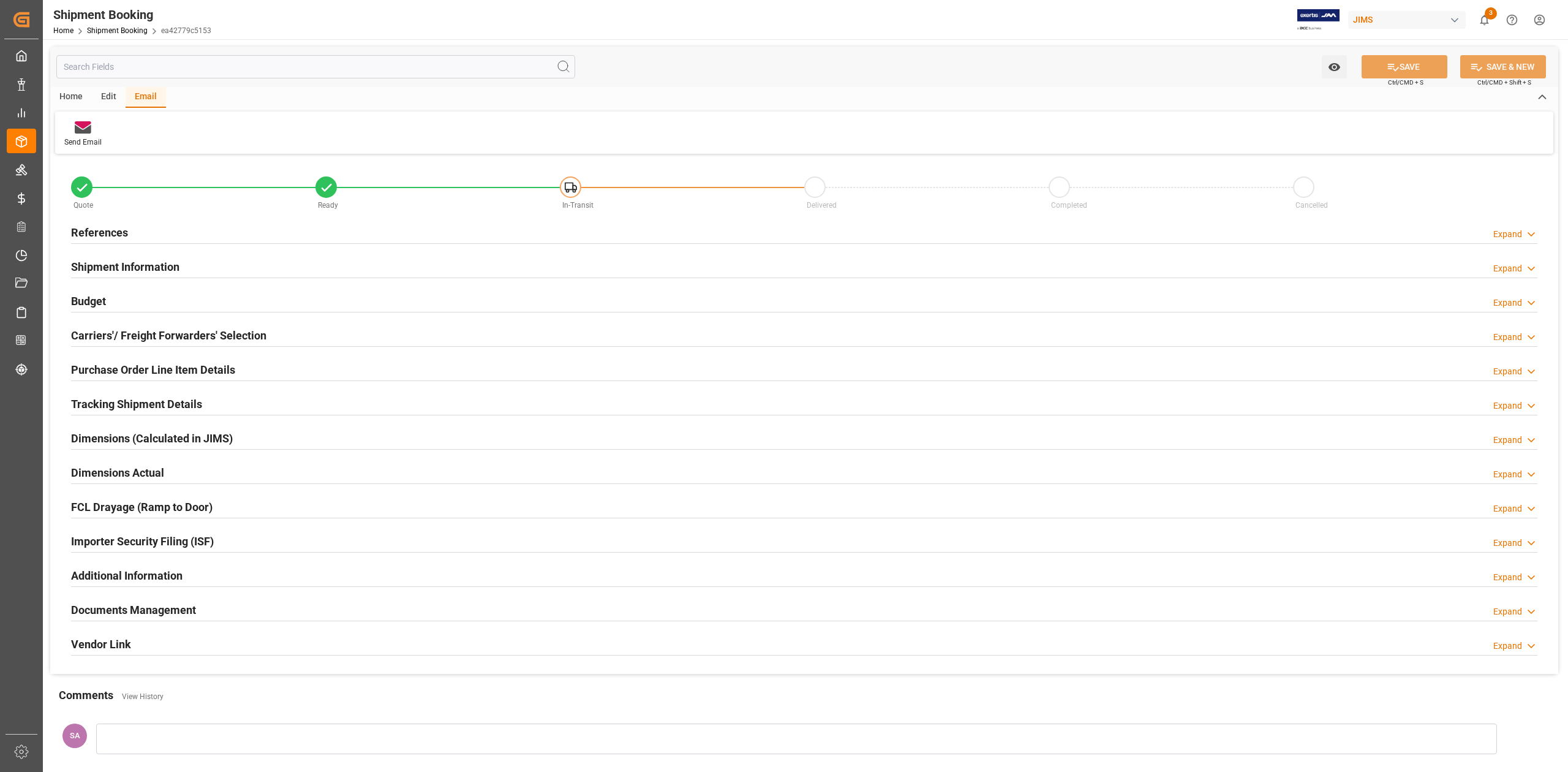
click at [172, 610] on h2 "Documents Management" at bounding box center [133, 610] width 125 height 17
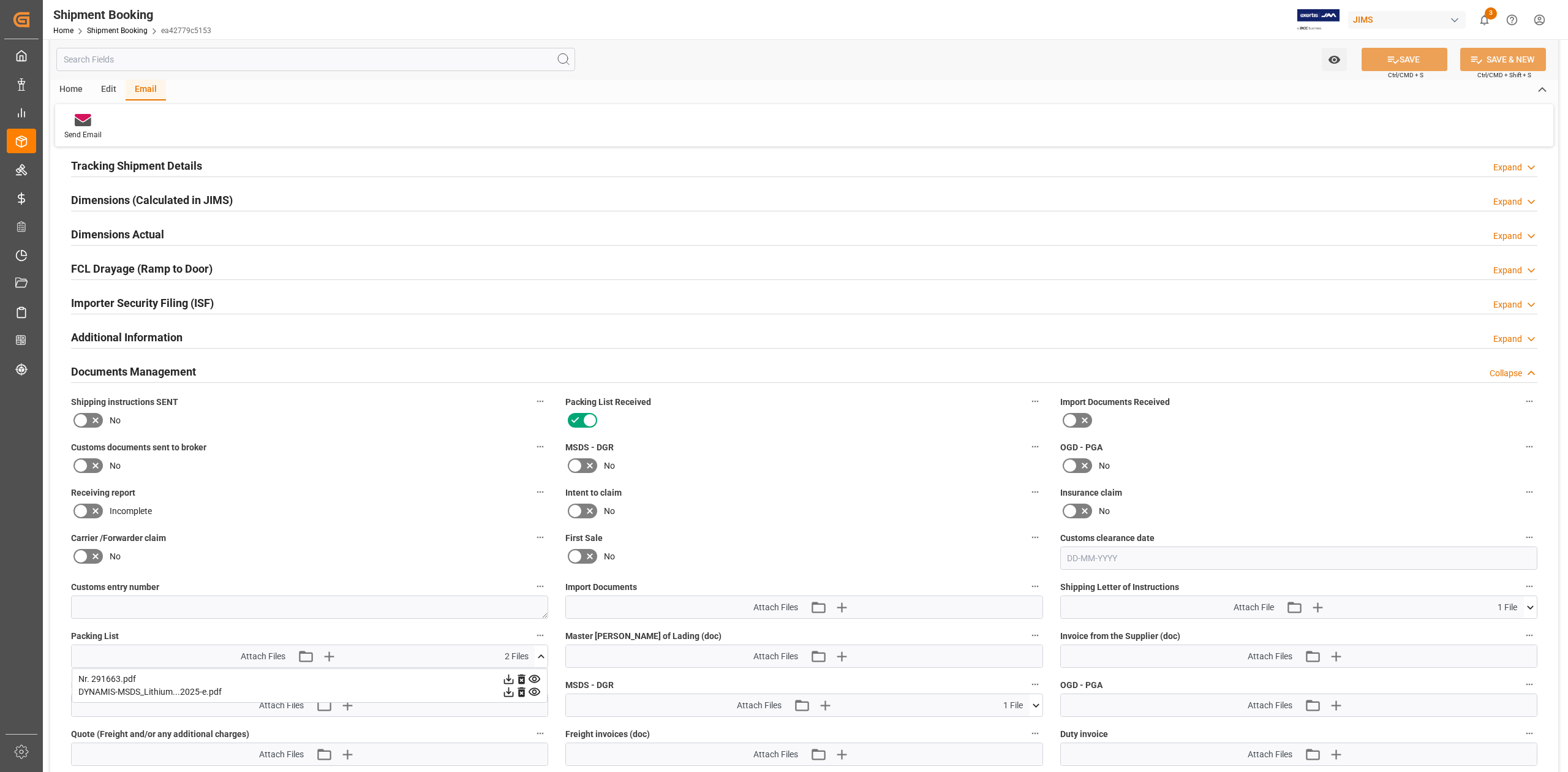
scroll to position [327, 0]
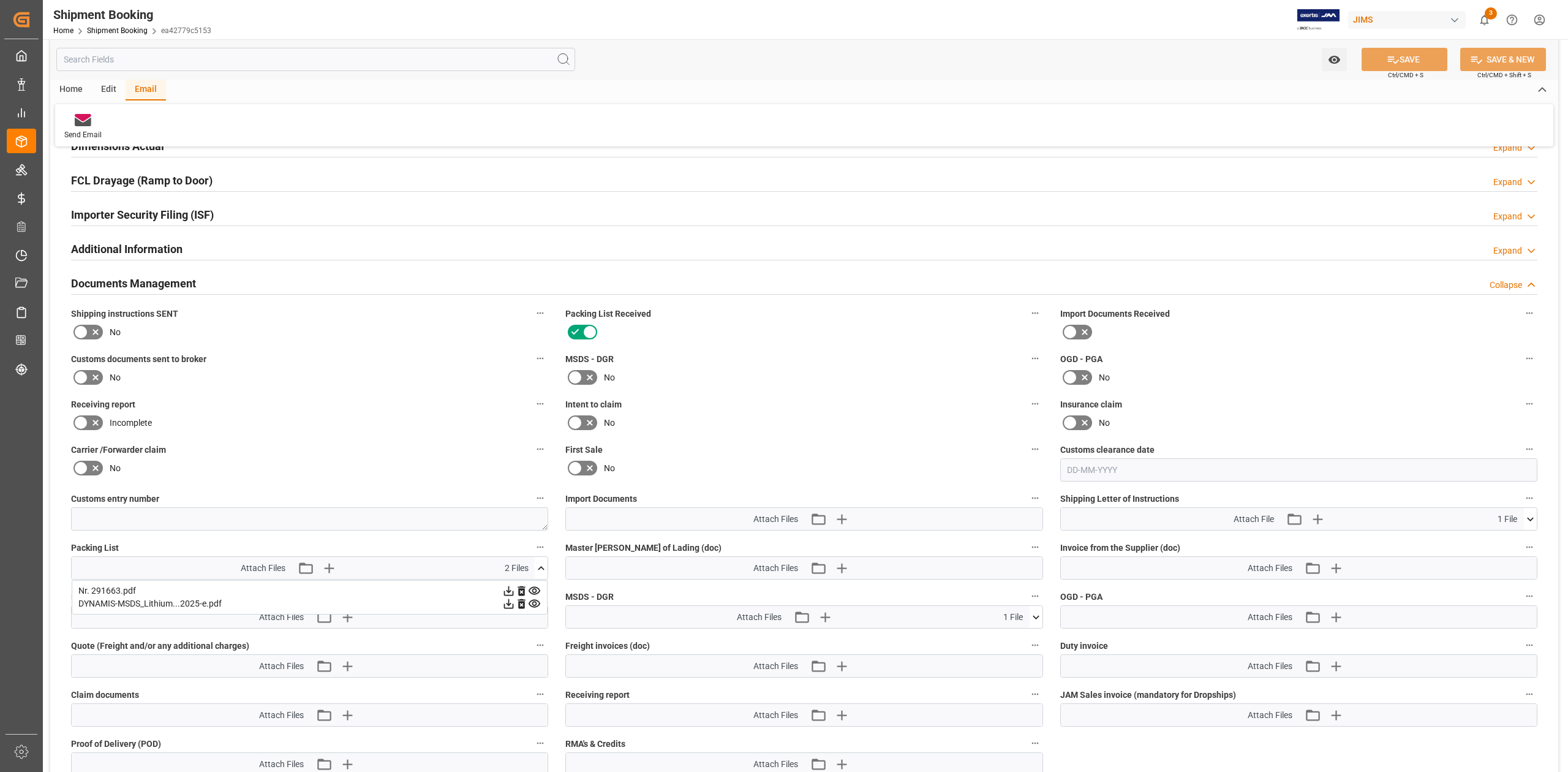
click at [536, 570] on icon at bounding box center [541, 569] width 13 height 13
click at [574, 378] on icon at bounding box center [575, 378] width 15 height 15
click at [0, 0] on input "checkbox" at bounding box center [0, 0] width 0 height 0
click at [1400, 59] on button "SAVE" at bounding box center [1404, 59] width 86 height 24
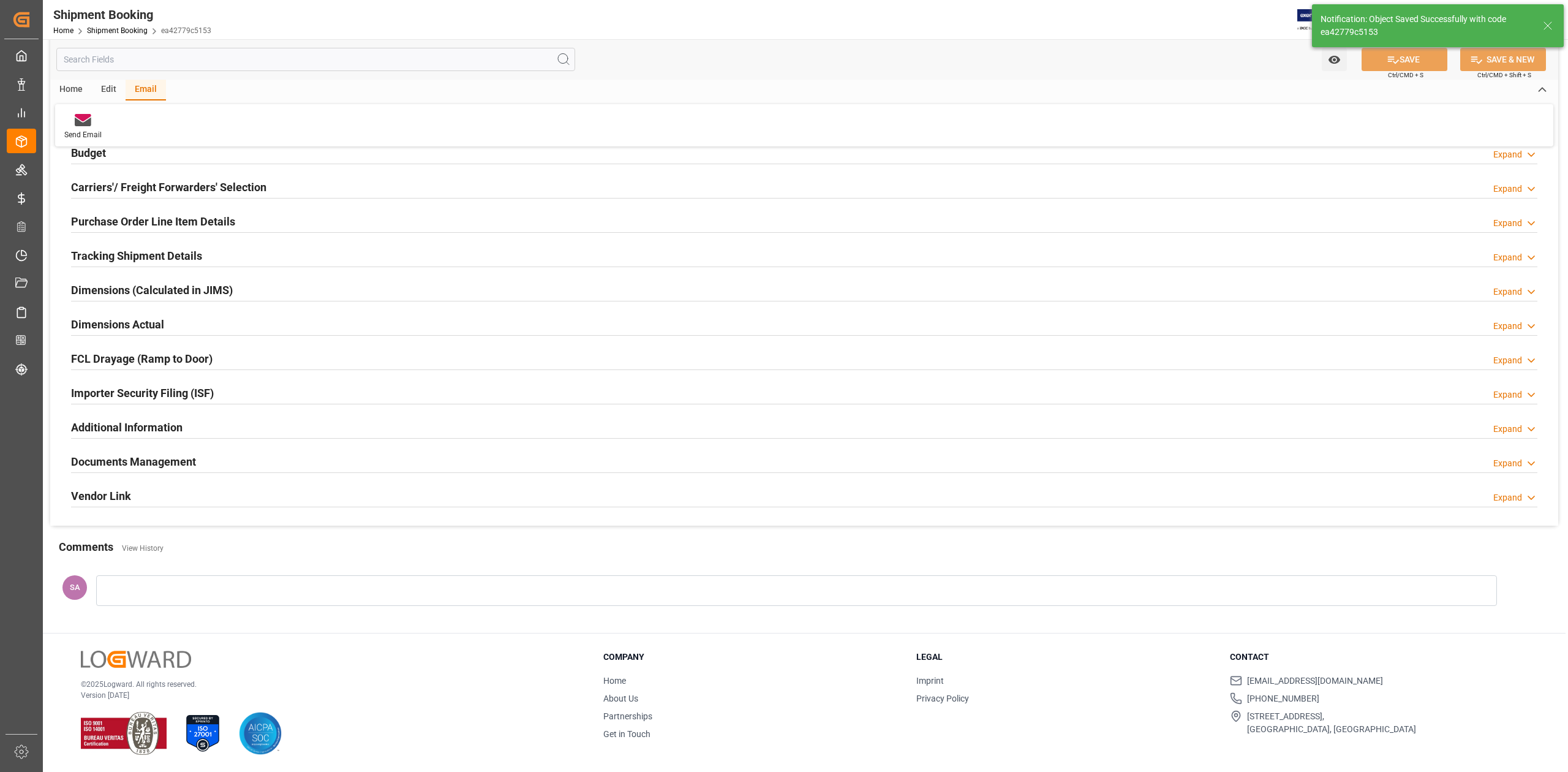
scroll to position [150, 0]
click at [177, 466] on h2 "Documents Management" at bounding box center [133, 462] width 125 height 17
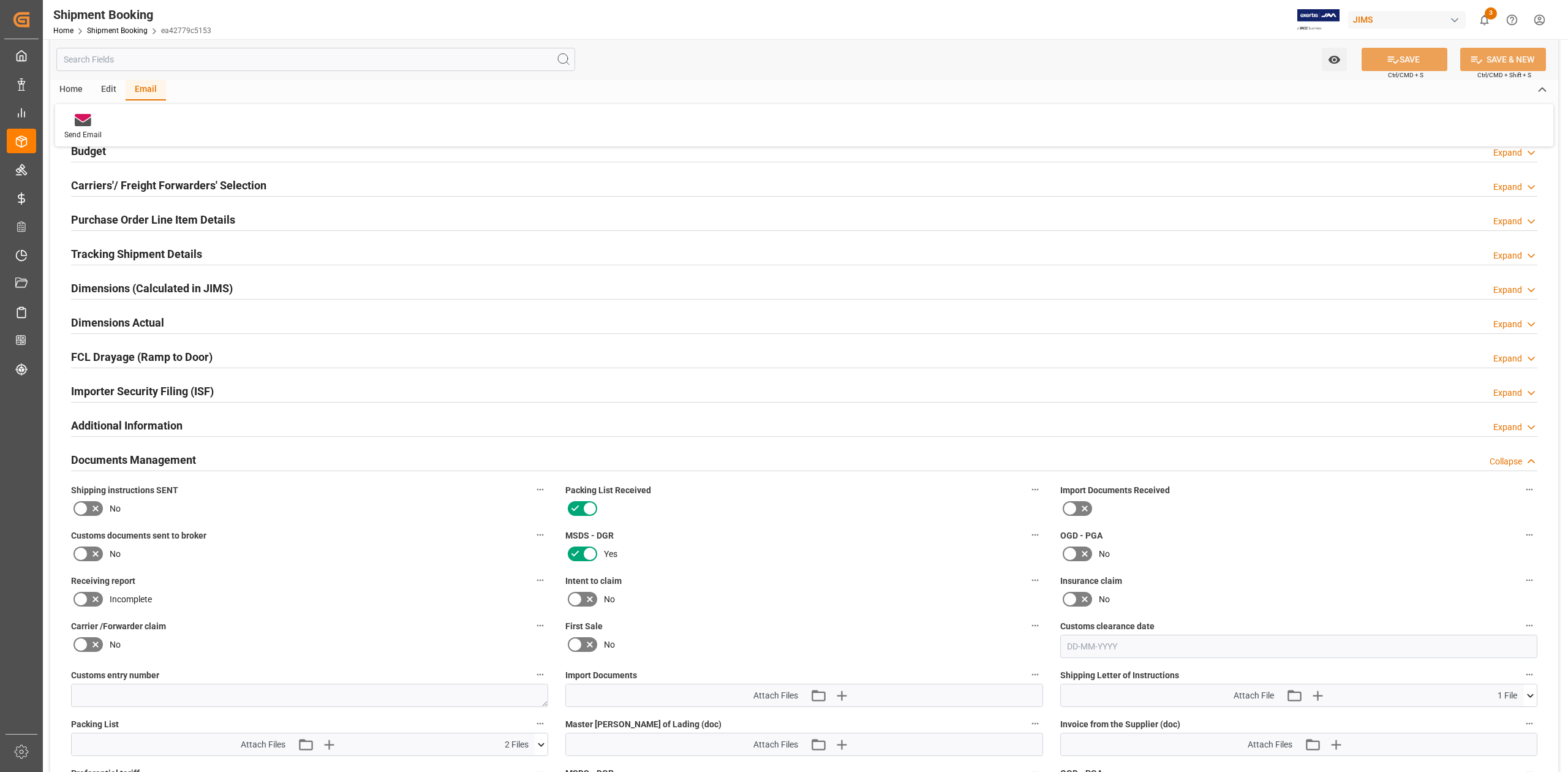
scroll to position [327, 0]
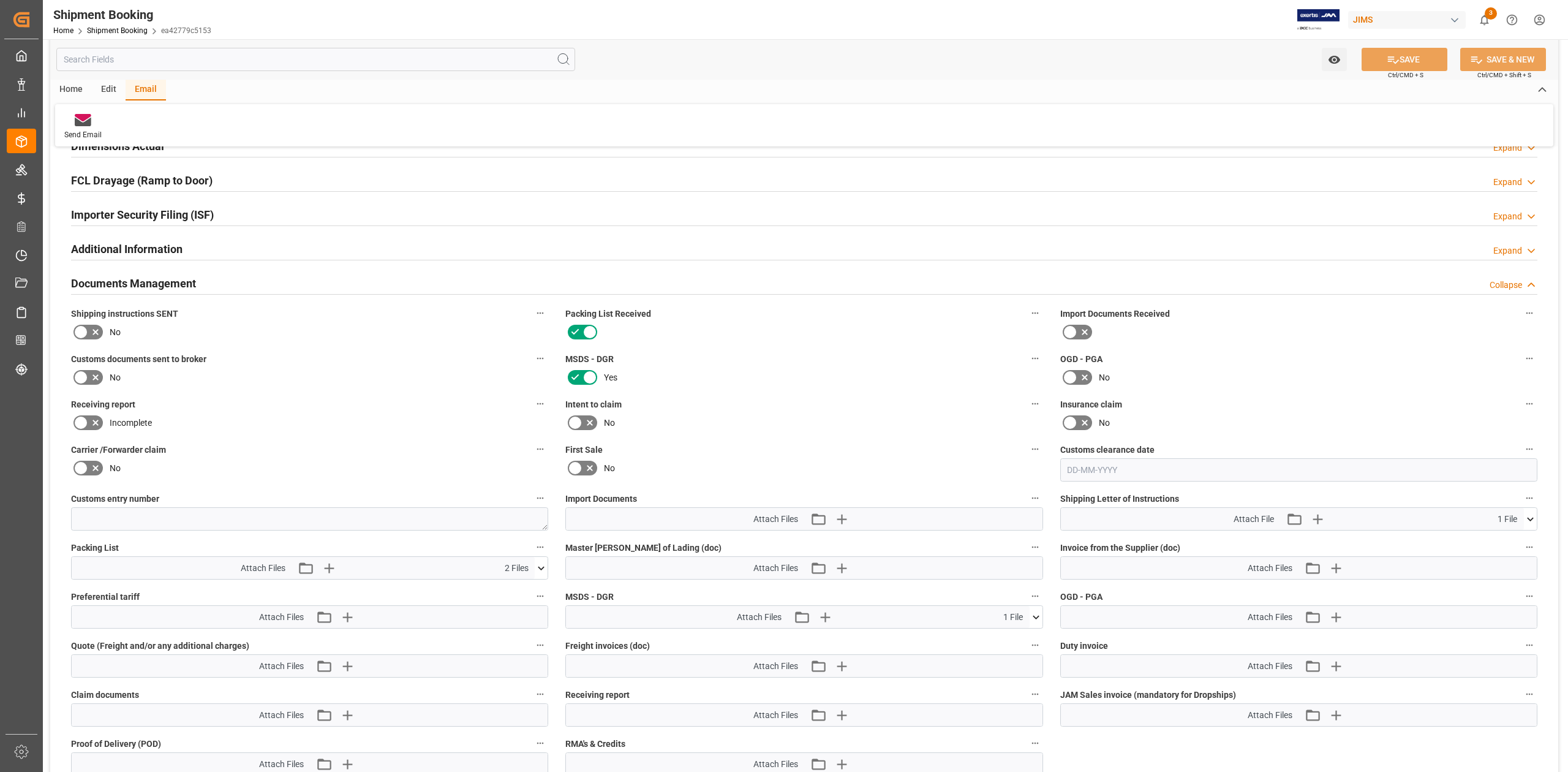
drag, startPoint x: 167, startPoint y: 281, endPoint x: 169, endPoint y: 287, distance: 6.3
click at [167, 281] on h2 "Documents Management" at bounding box center [133, 283] width 125 height 17
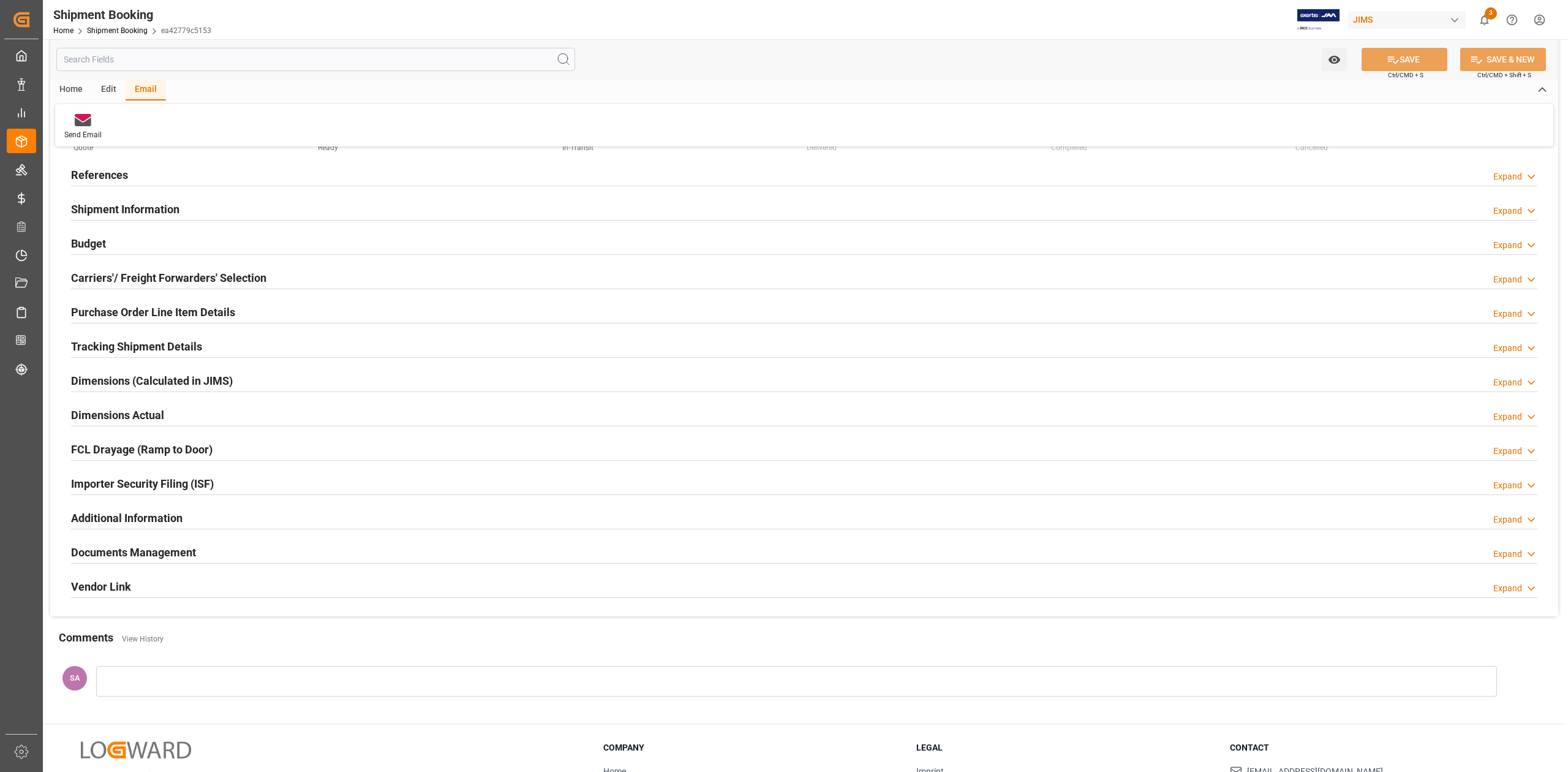
scroll to position [0, 0]
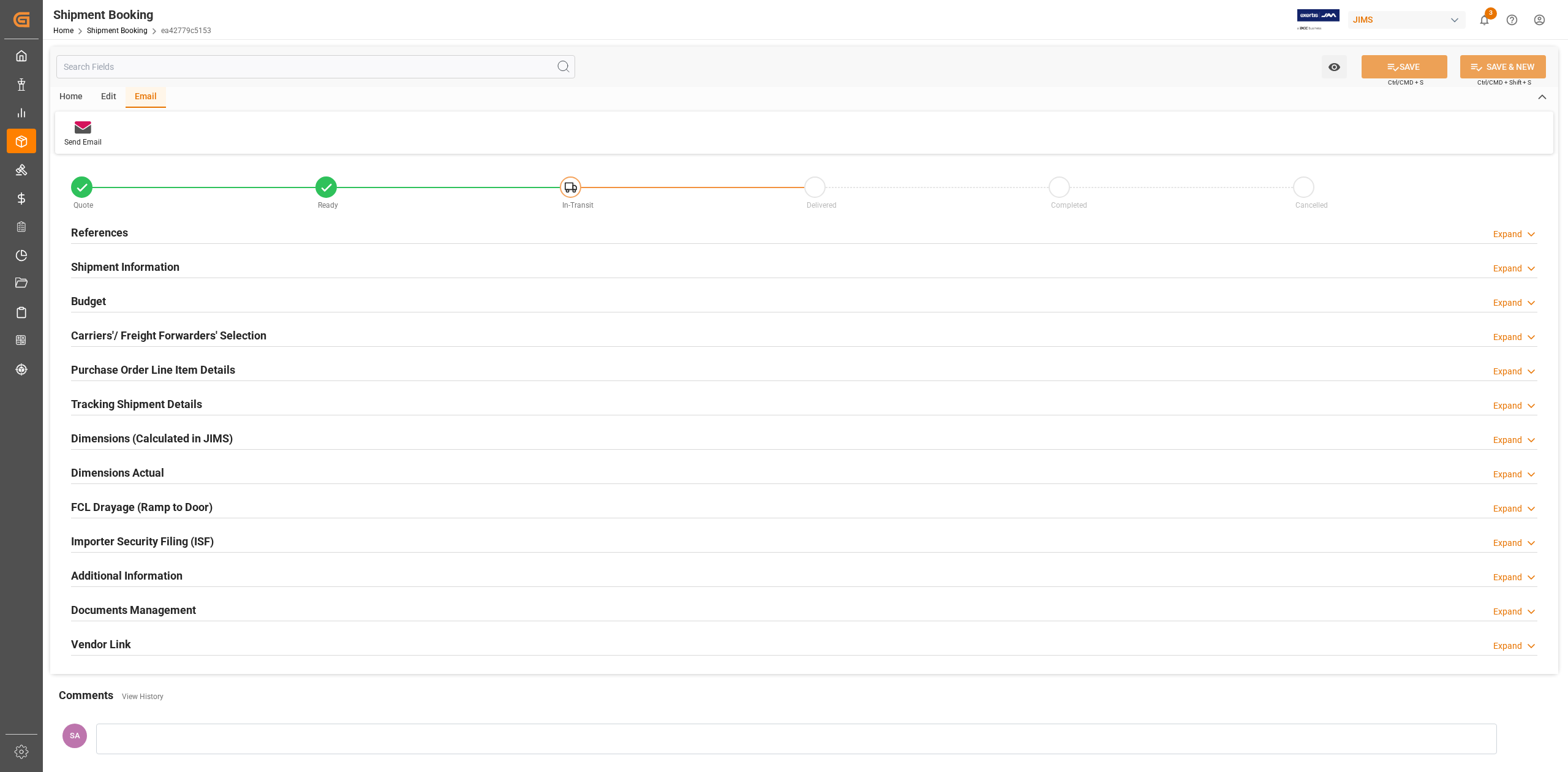
drag, startPoint x: 180, startPoint y: 608, endPoint x: 196, endPoint y: 612, distance: 16.5
click at [180, 608] on h2 "Documents Management" at bounding box center [133, 610] width 125 height 17
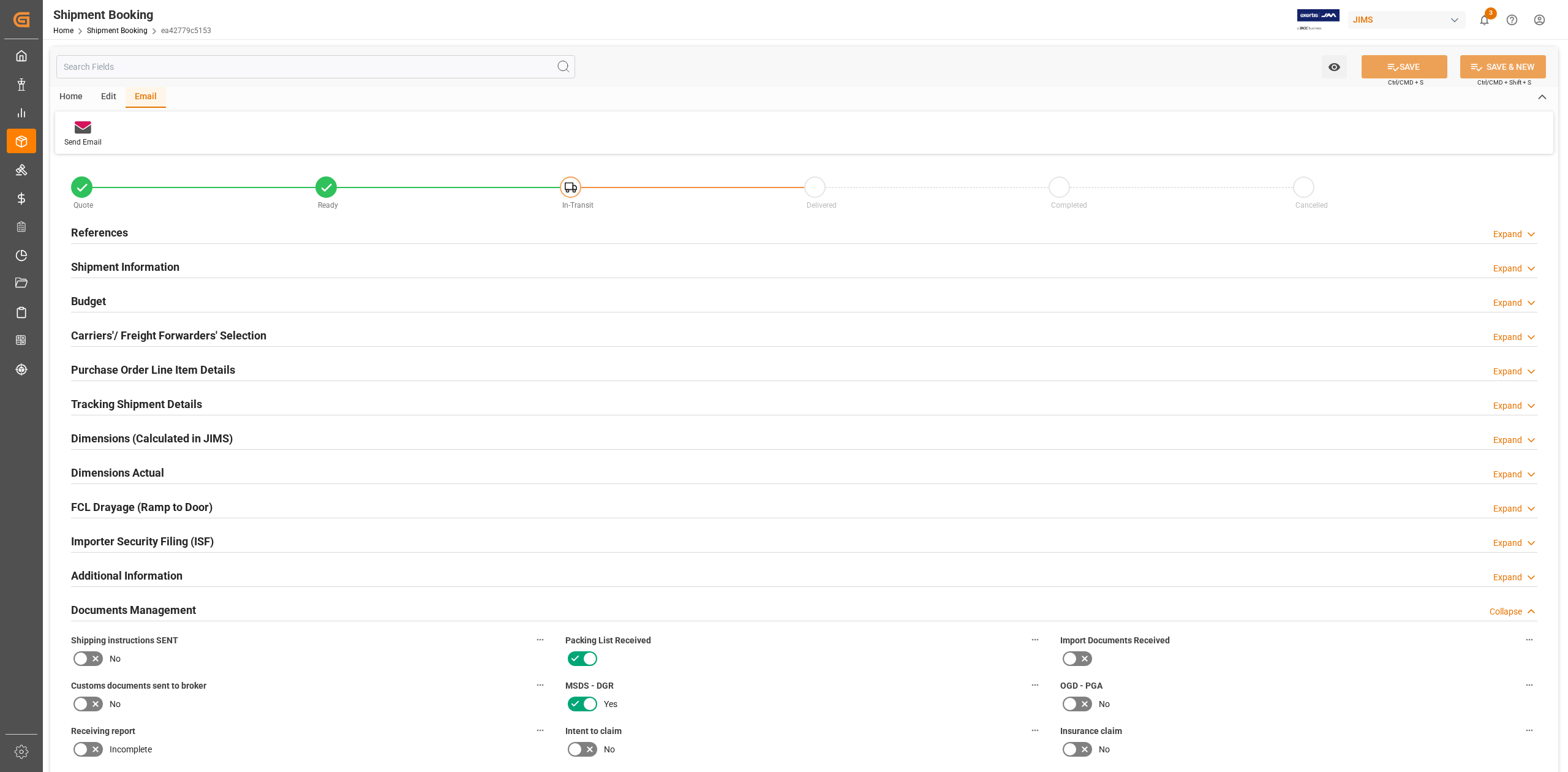
drag, startPoint x: 76, startPoint y: 138, endPoint x: 116, endPoint y: 136, distance: 40.0
click at [76, 138] on div "Send Email" at bounding box center [83, 142] width 38 height 11
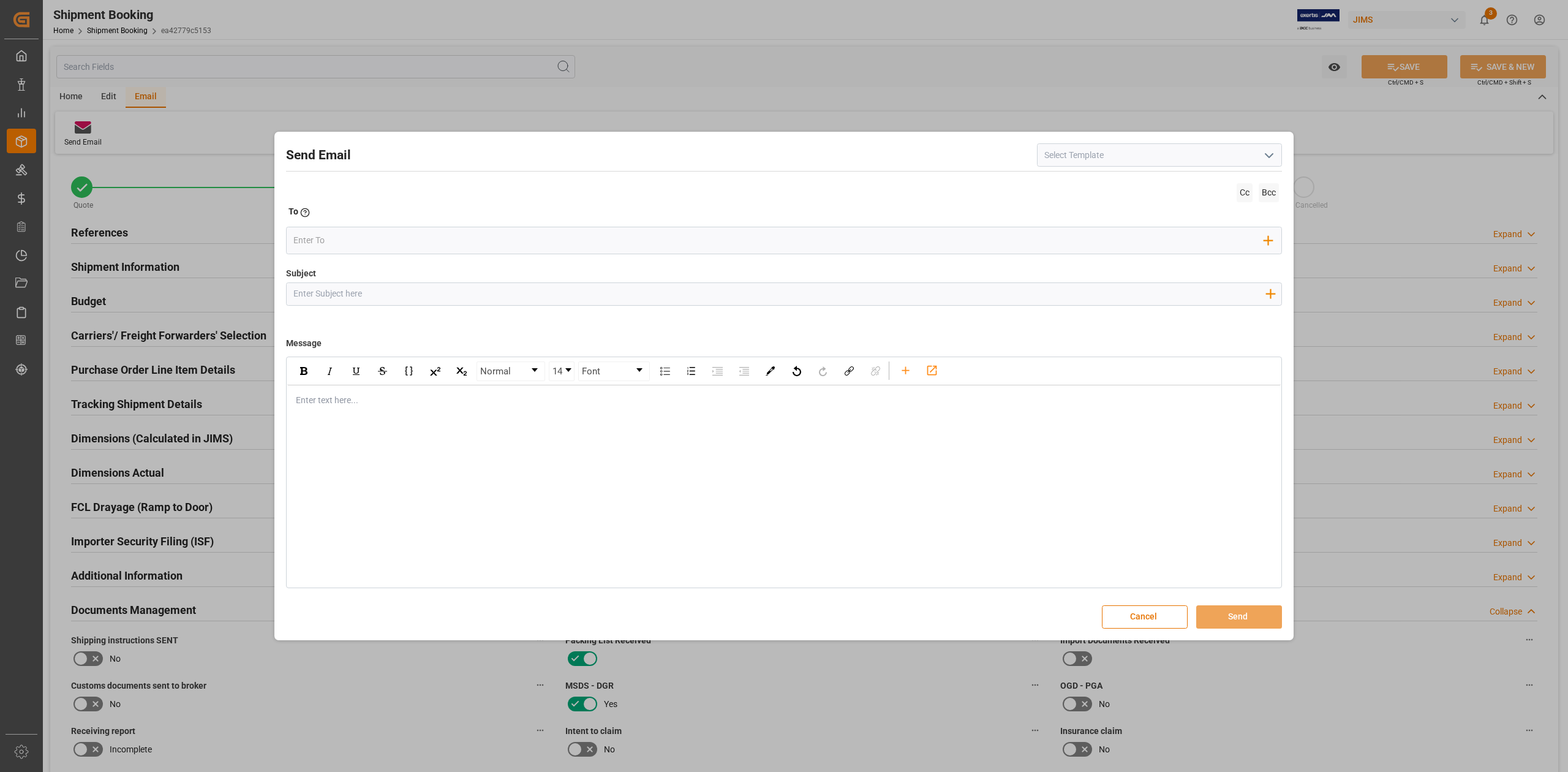
click at [1077, 146] on input at bounding box center [1160, 154] width 245 height 24
click at [1274, 157] on icon "open menu" at bounding box center [1270, 156] width 15 height 15
click at [1168, 177] on div "2BOOK - Ocean - Air freight" at bounding box center [1160, 182] width 244 height 27
type input "2BOOK - Ocean - Air freight"
type input "2BOOK {{jamReferenceNumber}} {{supplierFullName}} Ship from: {{country}} Ship t…"
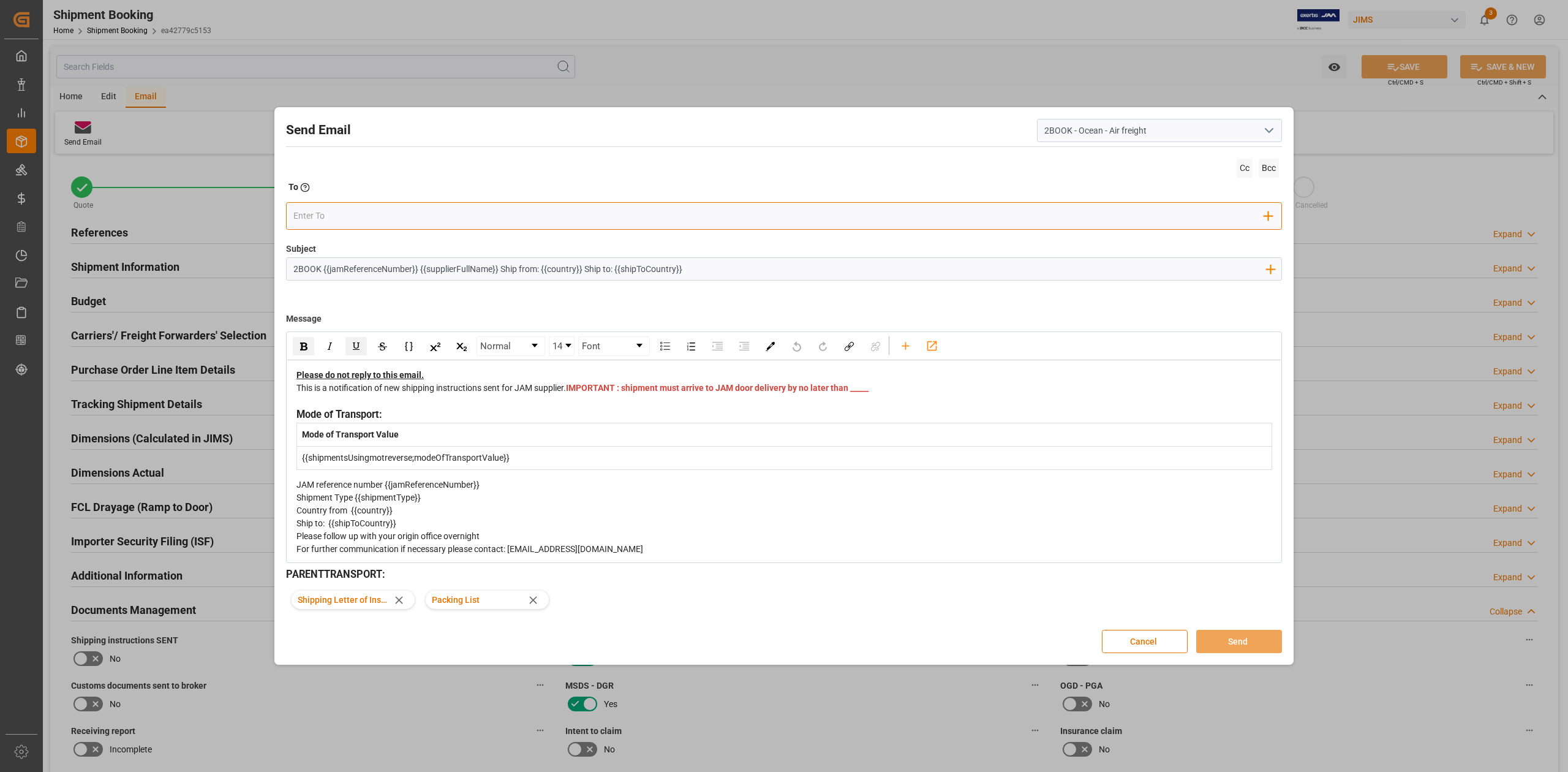
click at [375, 222] on input "email" at bounding box center [779, 217] width 971 height 19
type input "hollie"
click at [371, 241] on span "hollie.mclean@si-log.com" at bounding box center [408, 246] width 180 height 25
click at [594, 393] on span "IMPORTANT : shipment must arrive to JAM door delivery by no later than _____" at bounding box center [717, 388] width 303 height 9
click at [592, 393] on span "IMPORTANT : shipment must arrive to JAM door delivery by no later than _____" at bounding box center [717, 388] width 303 height 9
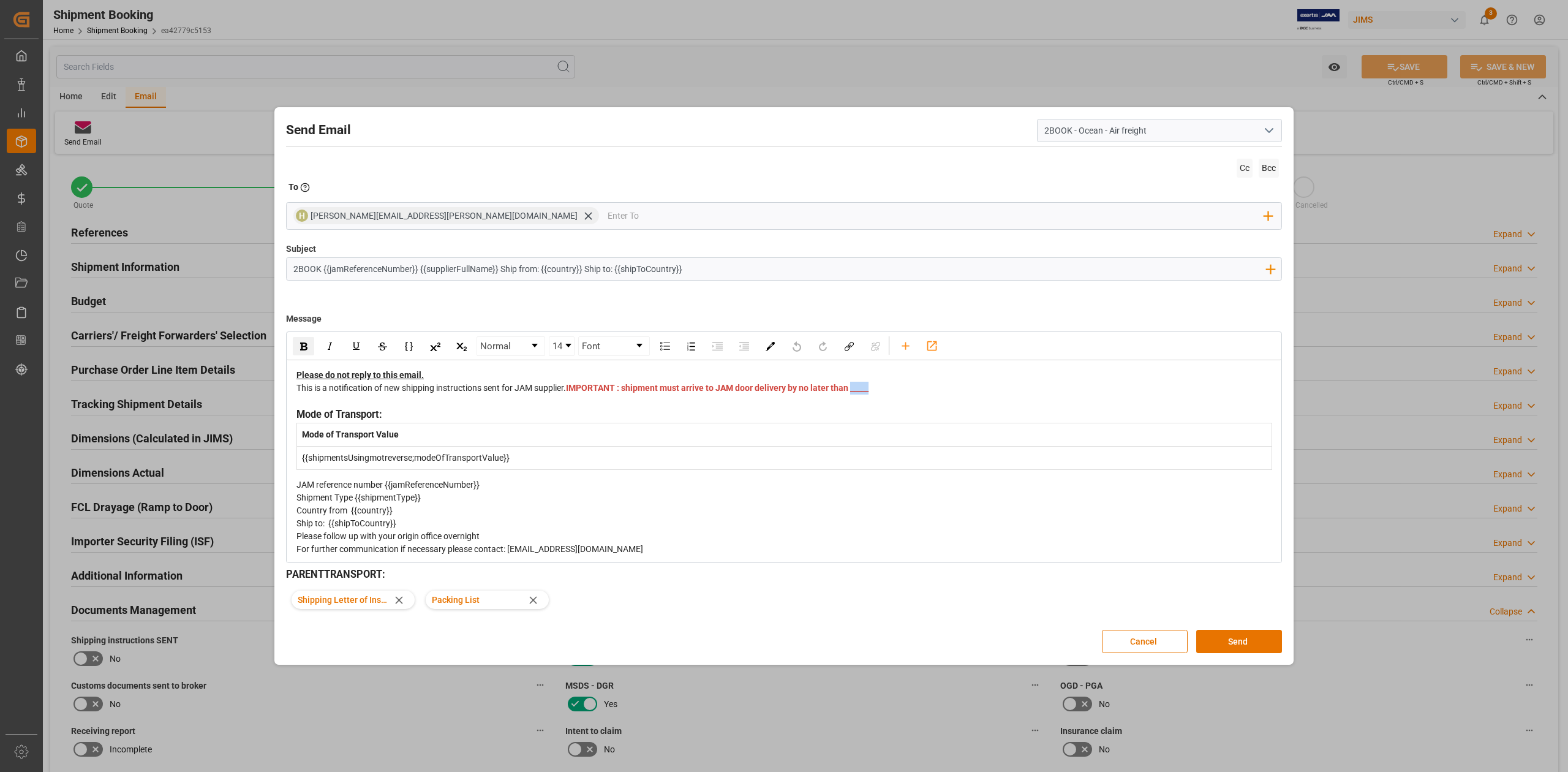
click at [592, 393] on span "IMPORTANT : shipment must arrive to JAM door delivery by no later than _____" at bounding box center [717, 388] width 303 height 9
click at [641, 402] on div "This is a notification of new shipping instructions sent for JAM supplier. IMPO…" at bounding box center [784, 394] width 976 height 25
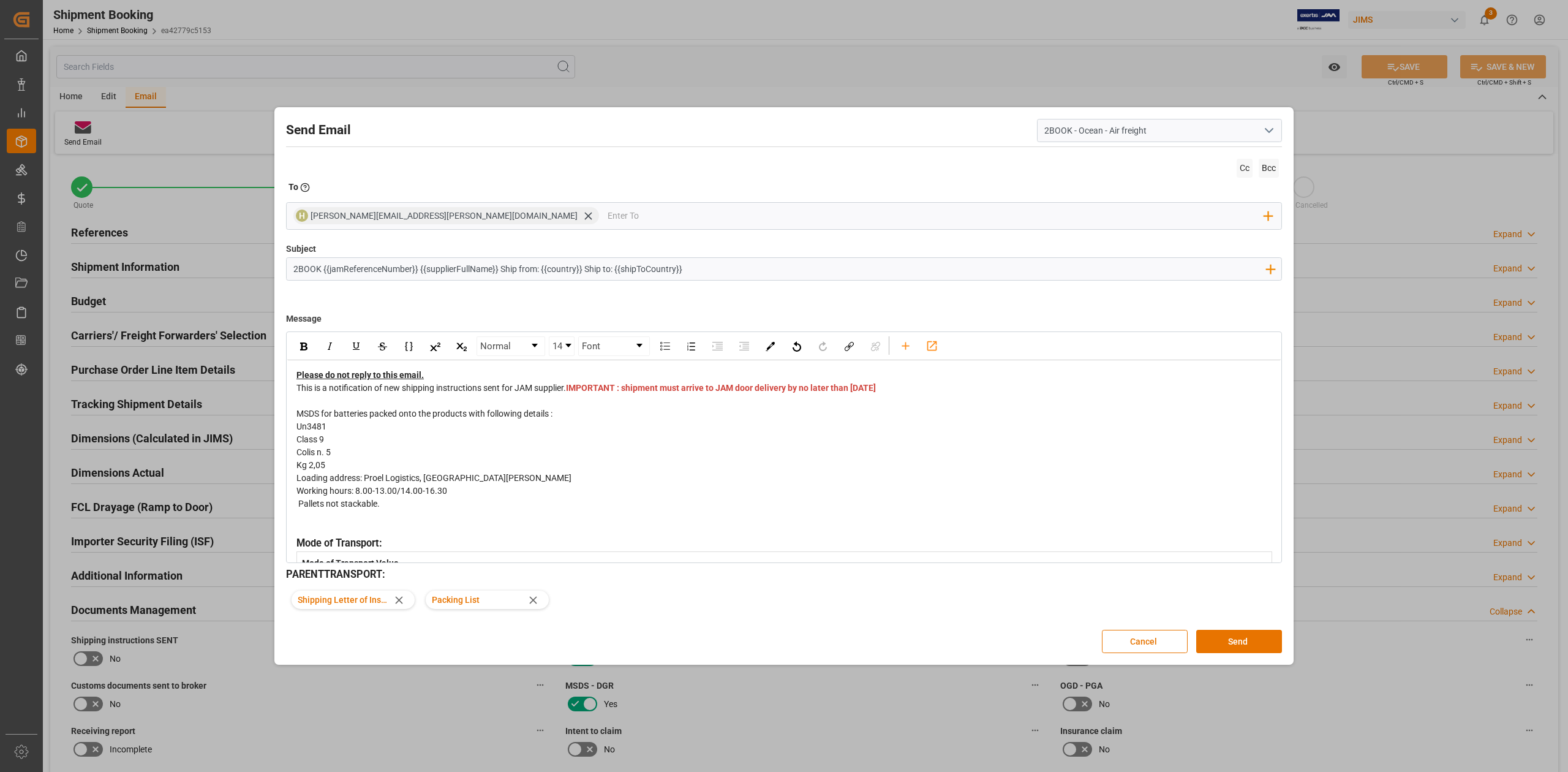
click at [454, 503] on div "Loading address: Proel Logistics, Via alla Ruenia snc, 64027 S.Omero Te Italy W…" at bounding box center [784, 491] width 976 height 39
click at [343, 472] on div "Kg 2,05" at bounding box center [784, 465] width 976 height 13
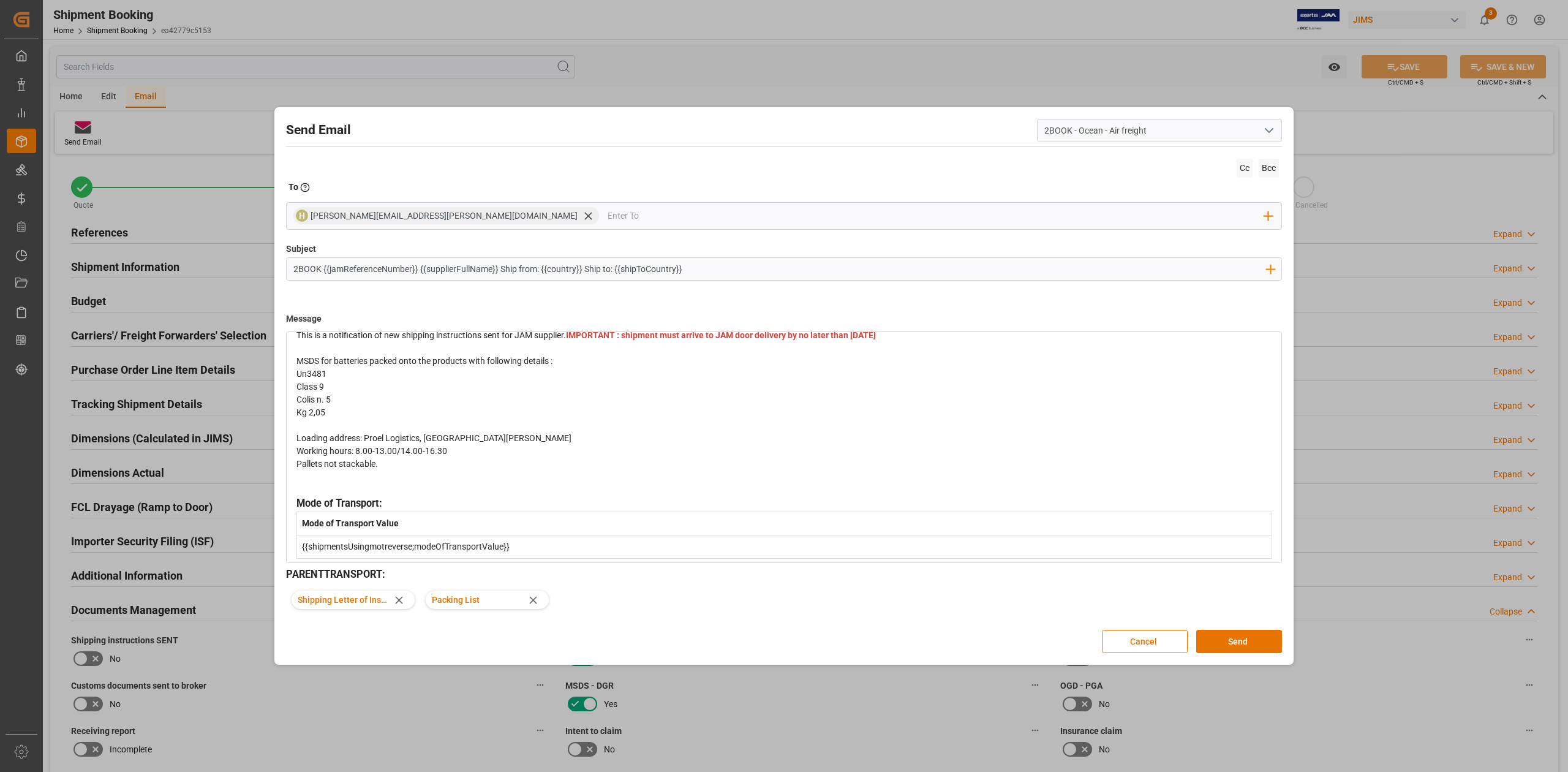
scroll to position [82, 0]
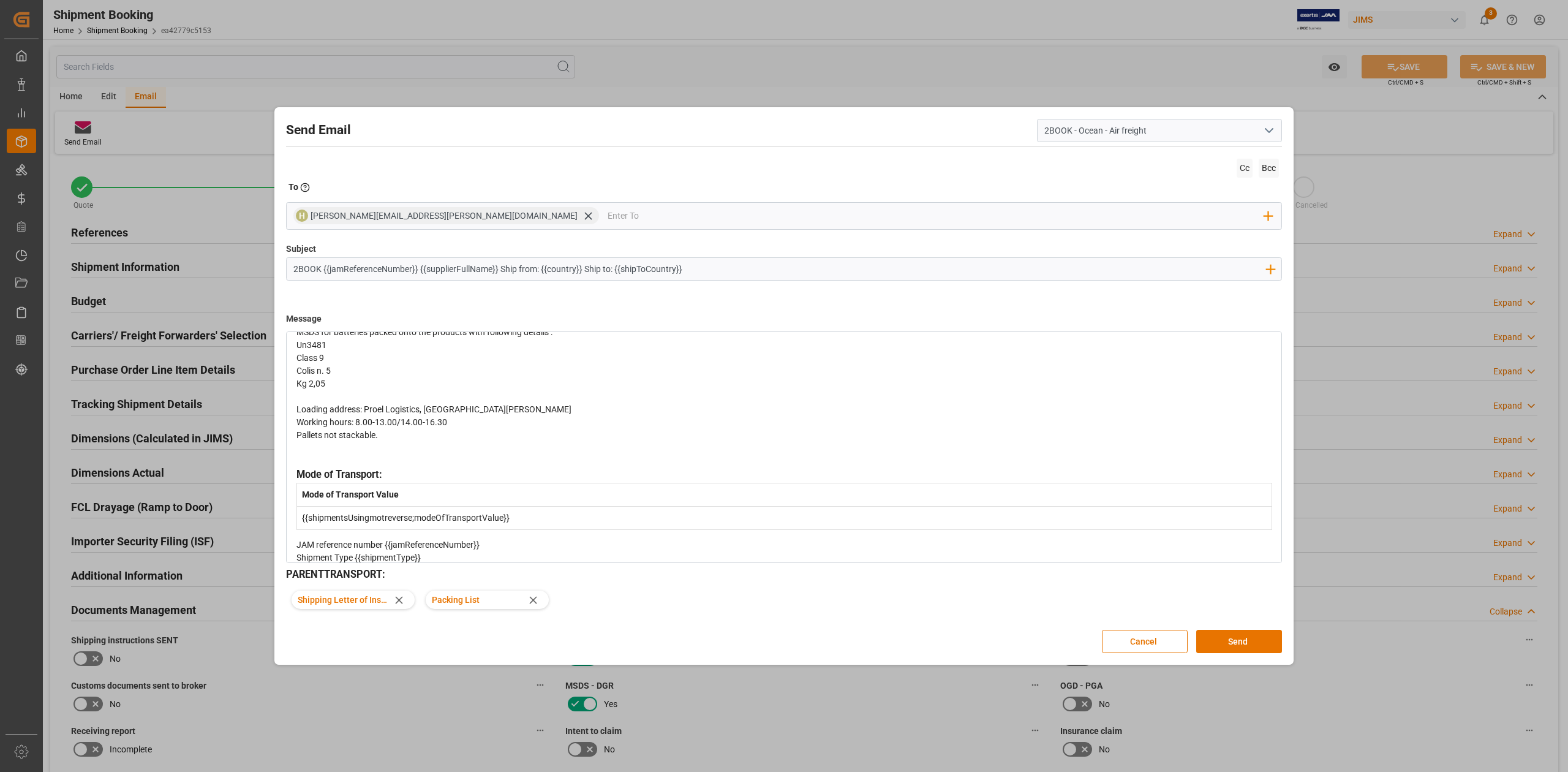
drag, startPoint x: 383, startPoint y: 460, endPoint x: 297, endPoint y: 460, distance: 86.0
click at [297, 442] on div "Pallets not stackable." at bounding box center [784, 436] width 976 height 13
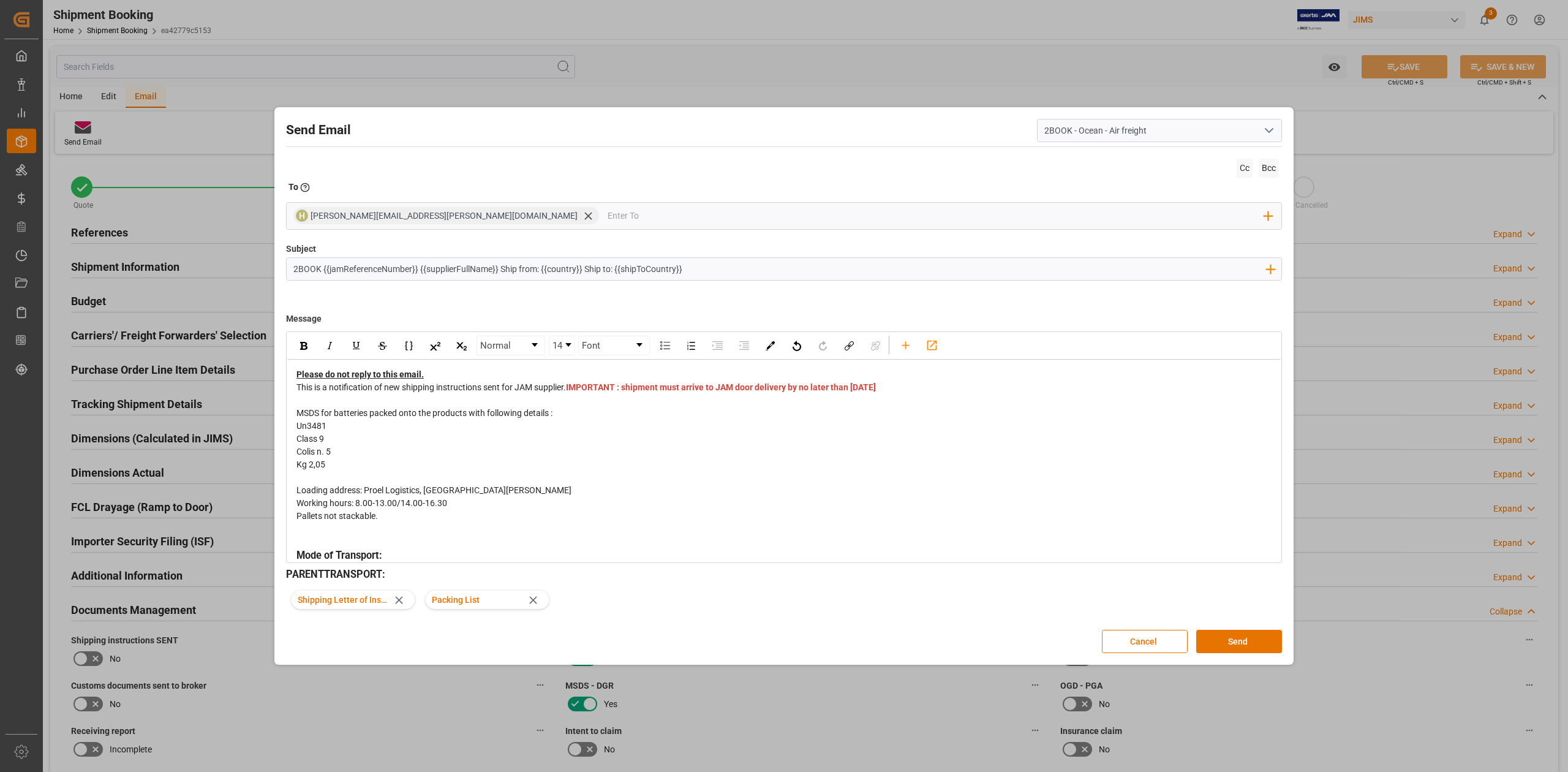
scroll to position [0, 0]
click at [302, 345] on img "rdw-inline-control" at bounding box center [304, 346] width 8 height 8
click at [682, 510] on div "Loading address: Proel Logistics, Via alla Ruenia snc, 64027 S.Omero Te Italy W…" at bounding box center [784, 497] width 976 height 25
click at [1238, 643] on button "Send" at bounding box center [1239, 641] width 86 height 24
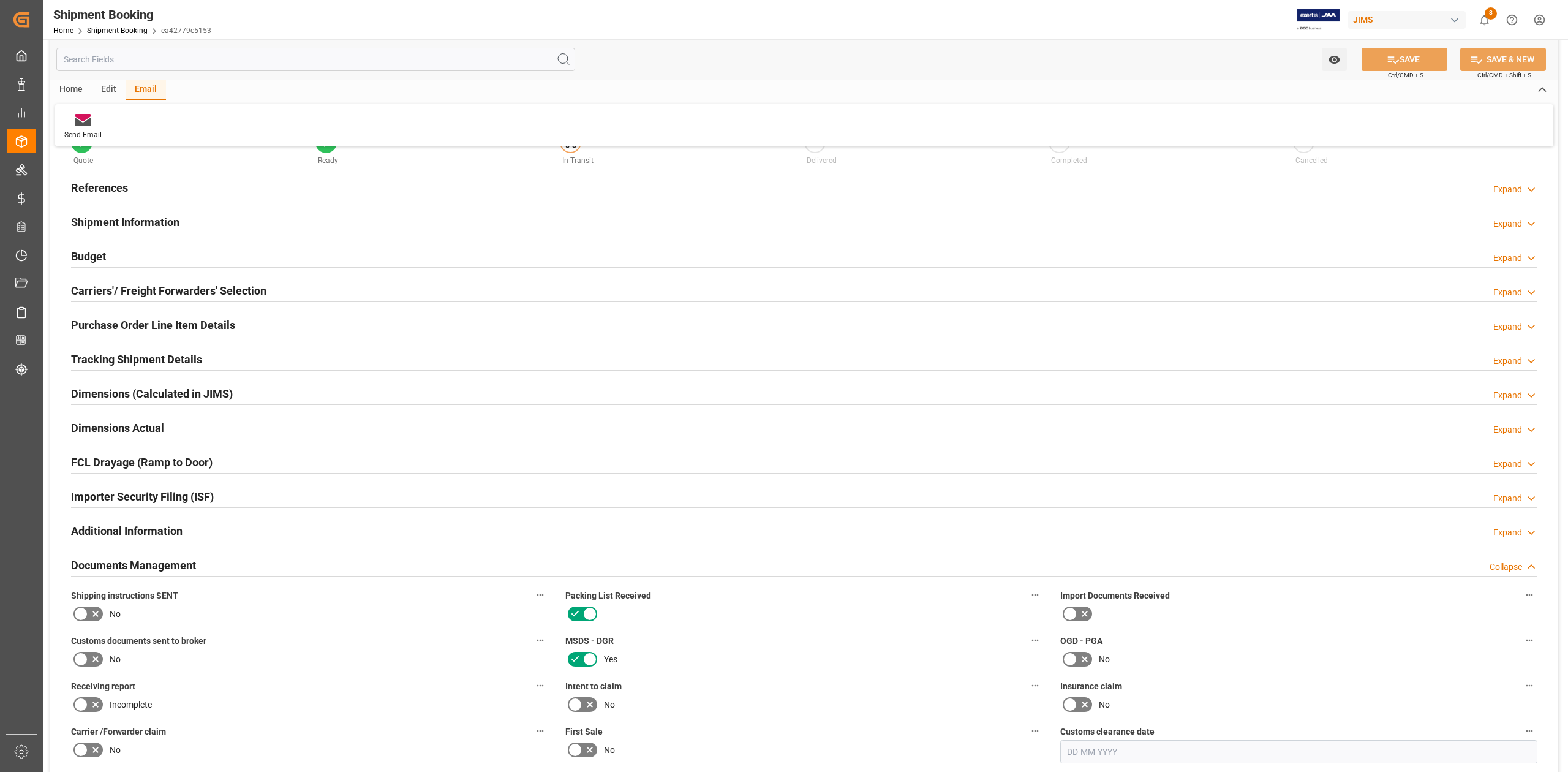
scroll to position [82, 0]
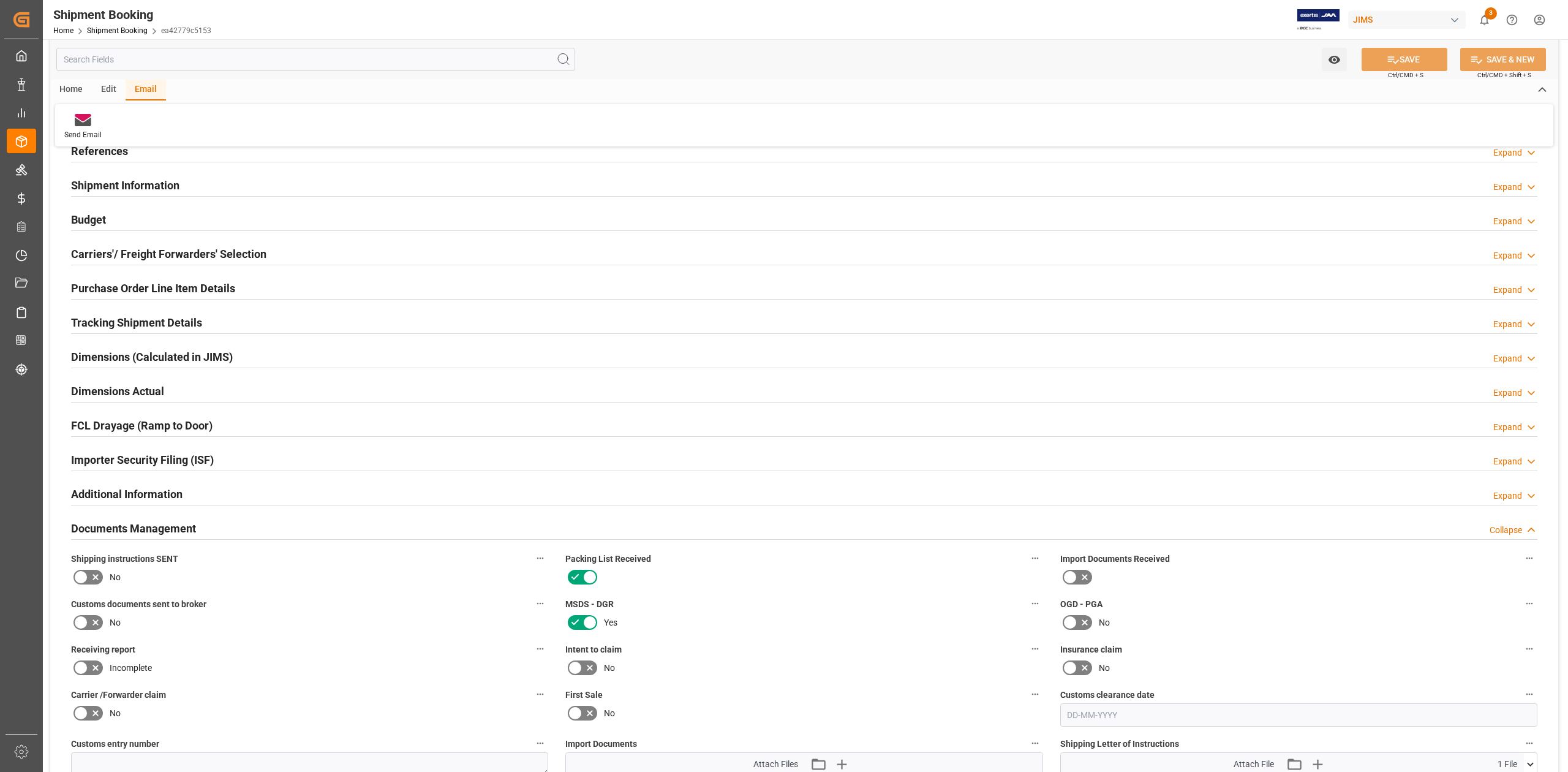
click at [79, 573] on icon at bounding box center [81, 577] width 15 height 15
click at [0, 0] on input "checkbox" at bounding box center [0, 0] width 0 height 0
click at [1392, 58] on icon at bounding box center [1394, 60] width 13 height 13
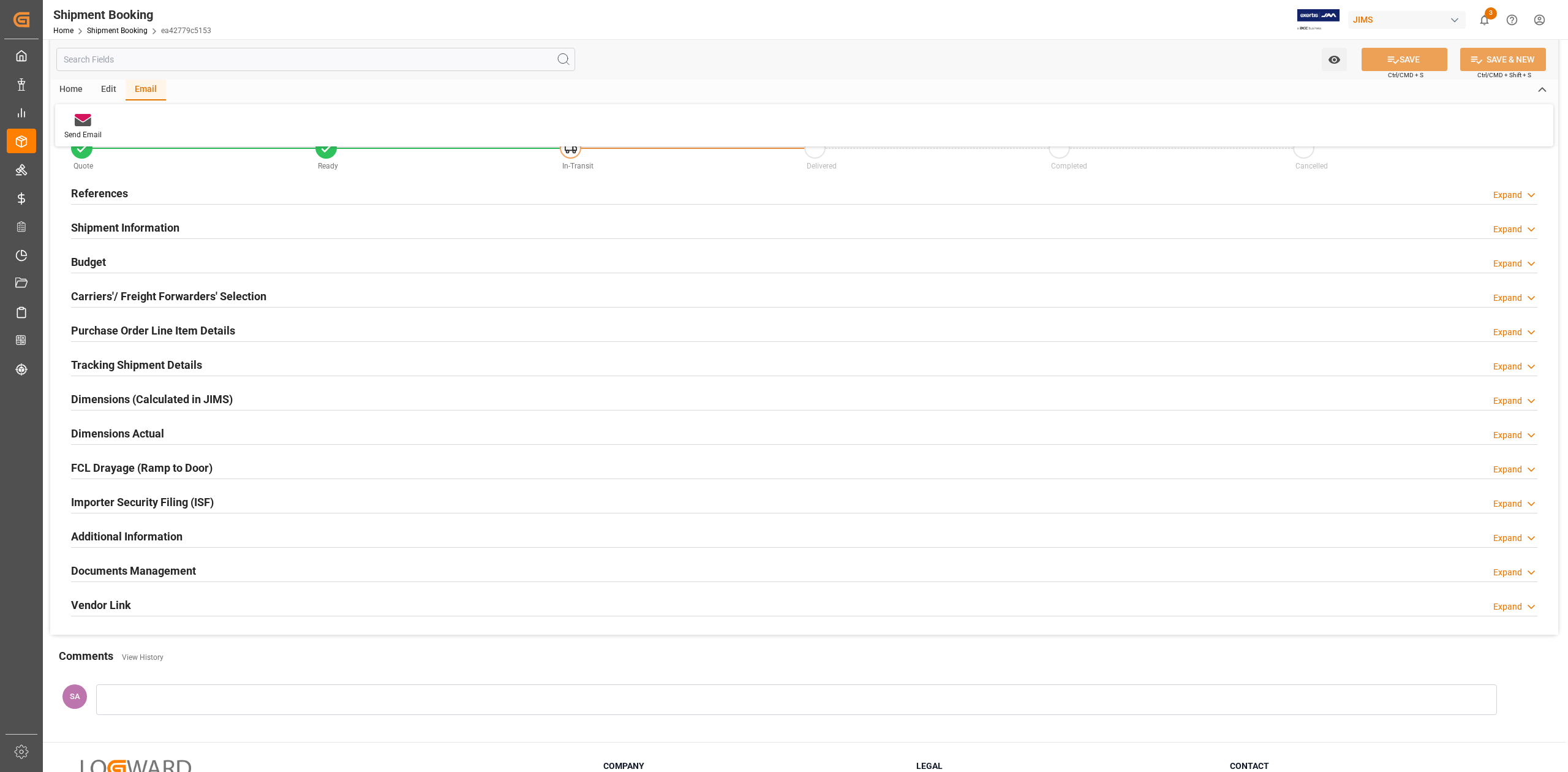
scroll to position [0, 0]
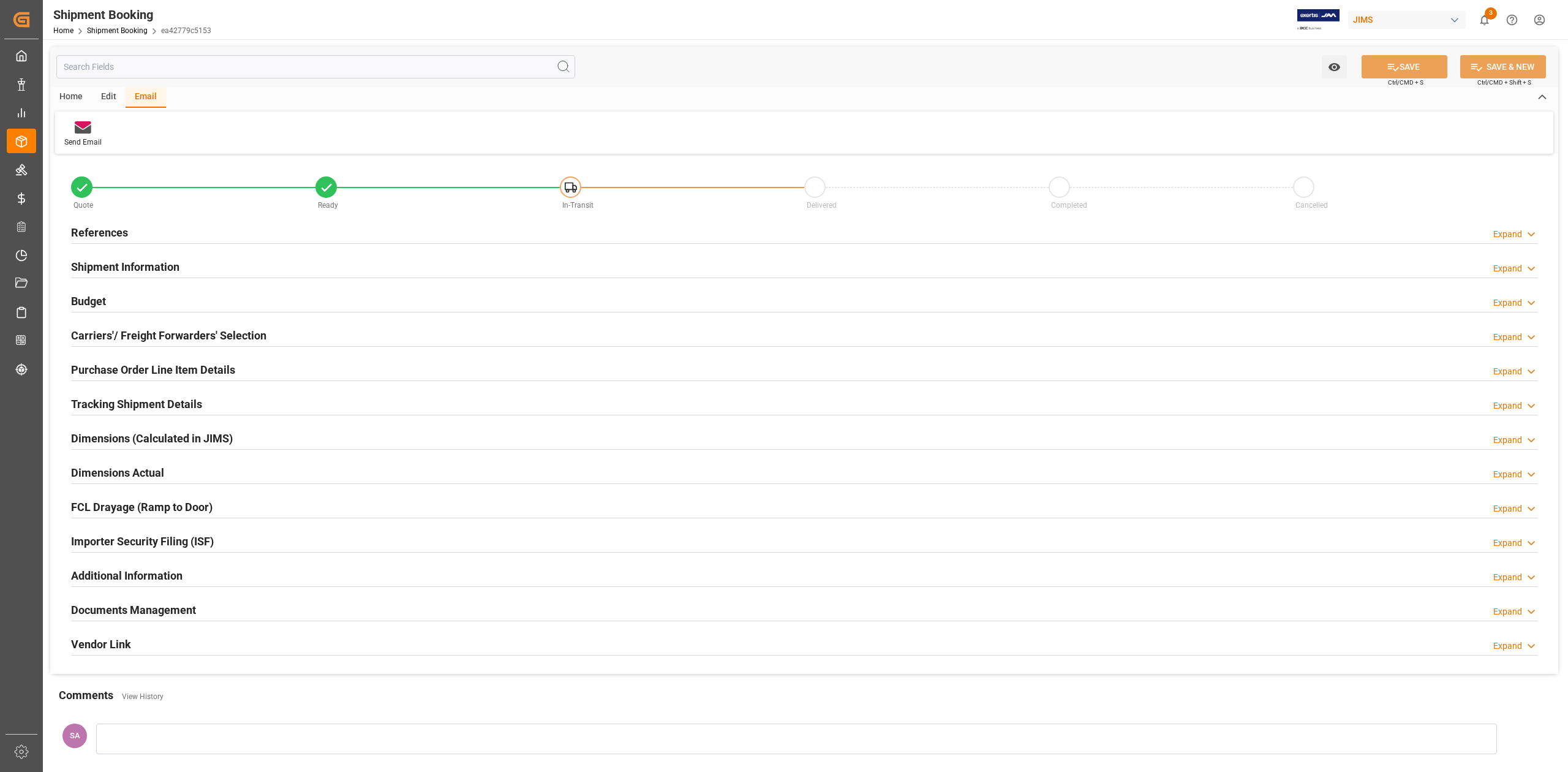
click at [153, 265] on h2 "Shipment Information" at bounding box center [124, 267] width 108 height 17
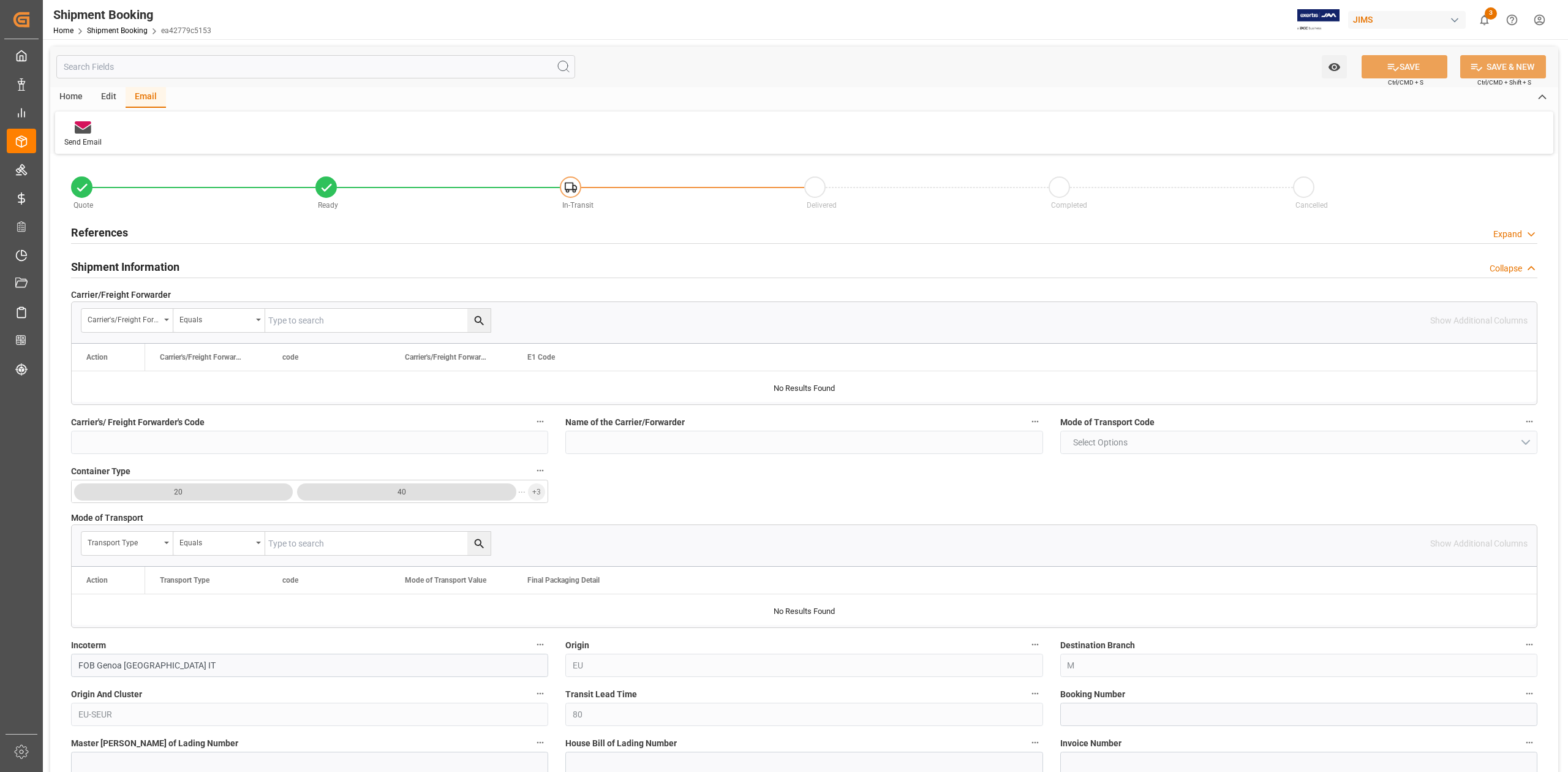
click at [76, 97] on div "Home" at bounding box center [71, 97] width 41 height 21
click at [134, 264] on h2 "Shipment Information" at bounding box center [124, 267] width 108 height 17
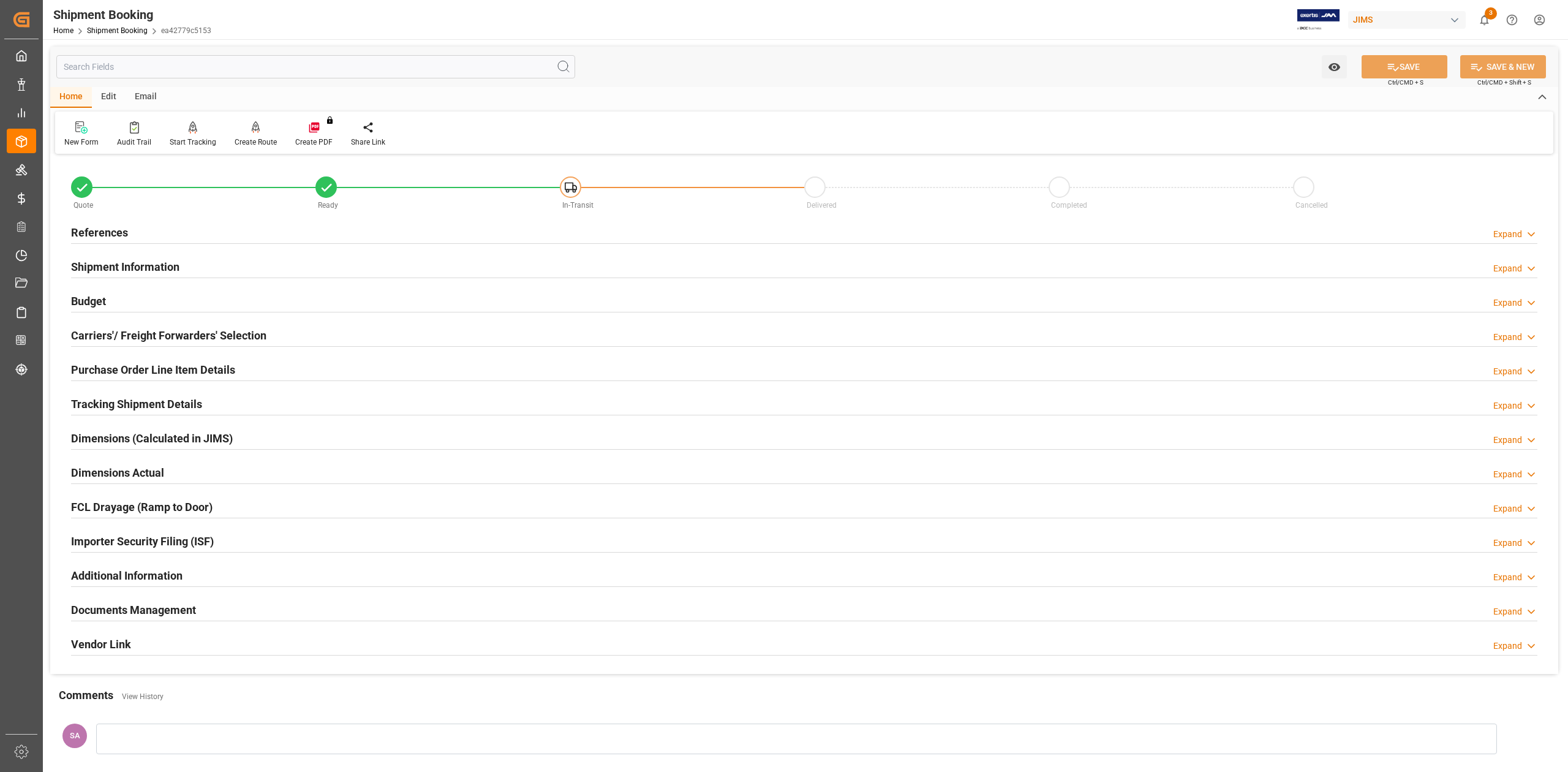
click at [121, 336] on h2 "Carriers'/ Freight Forwarders' Selection" at bounding box center [168, 336] width 196 height 17
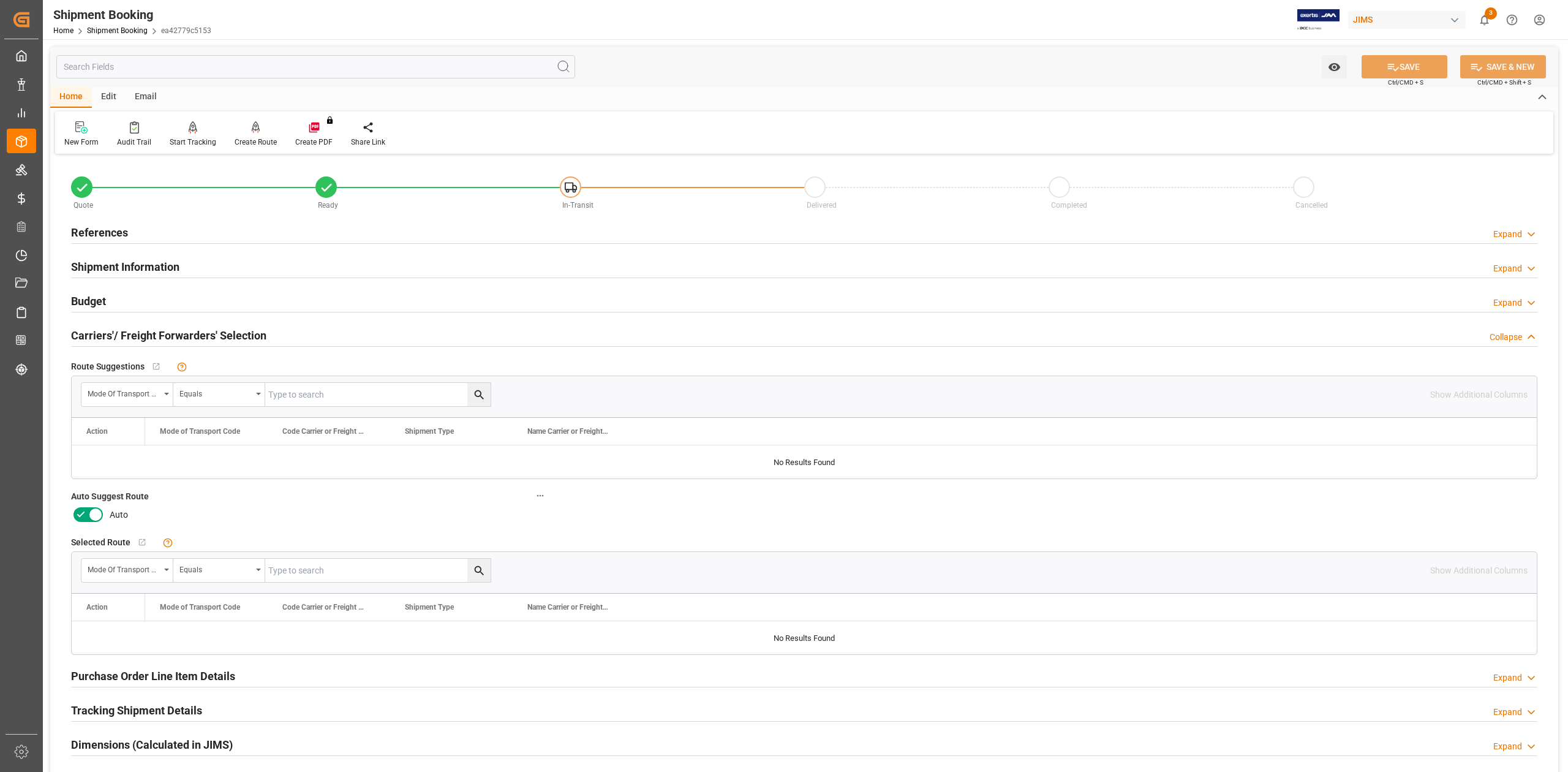
click at [97, 513] on icon at bounding box center [95, 515] width 7 height 7
click at [0, 0] on input "checkbox" at bounding box center [0, 0] width 0 height 0
click at [1392, 73] on button "SAVE" at bounding box center [1404, 67] width 86 height 24
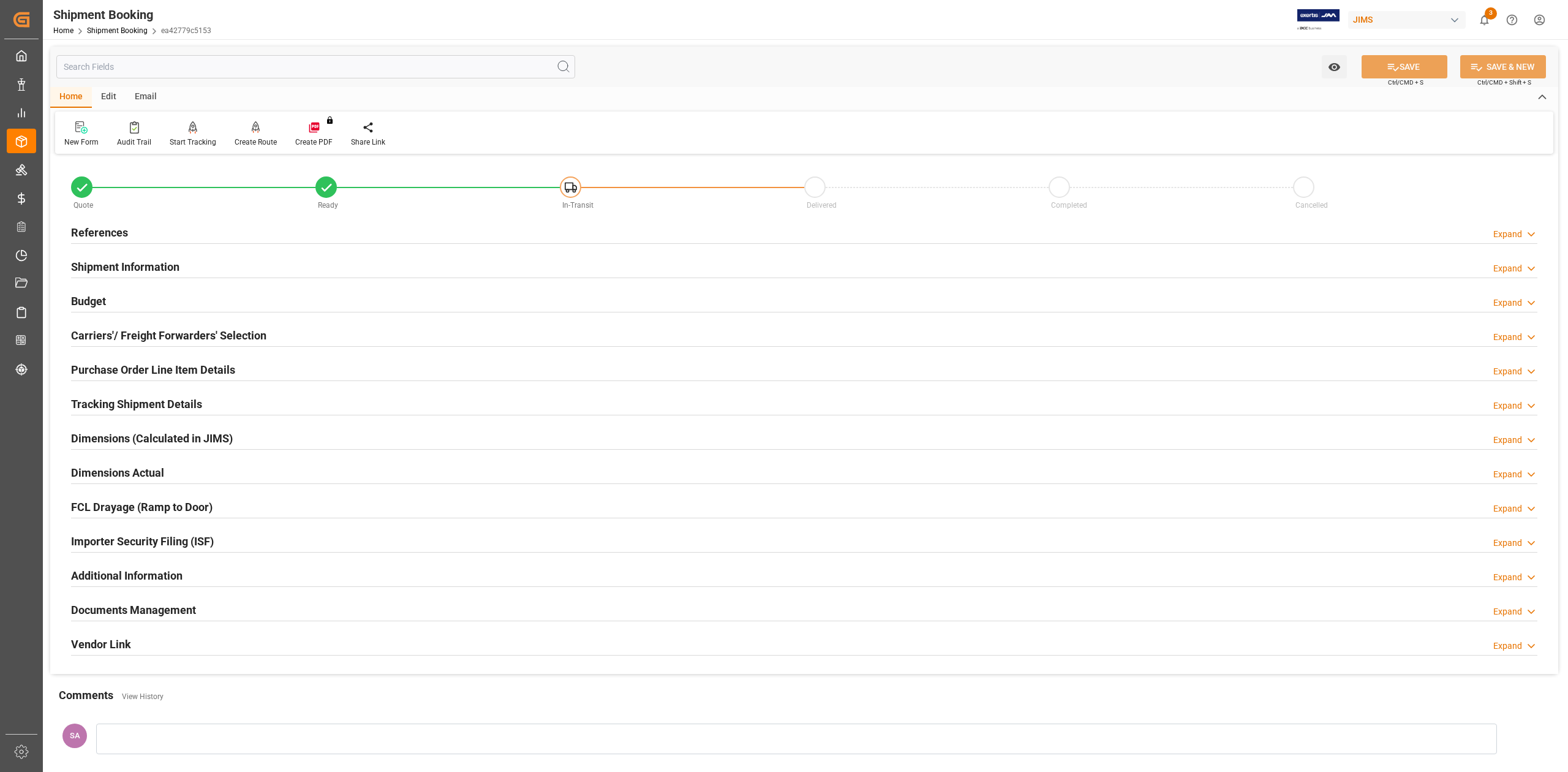
click at [162, 260] on h2 "Shipment Information" at bounding box center [124, 267] width 108 height 17
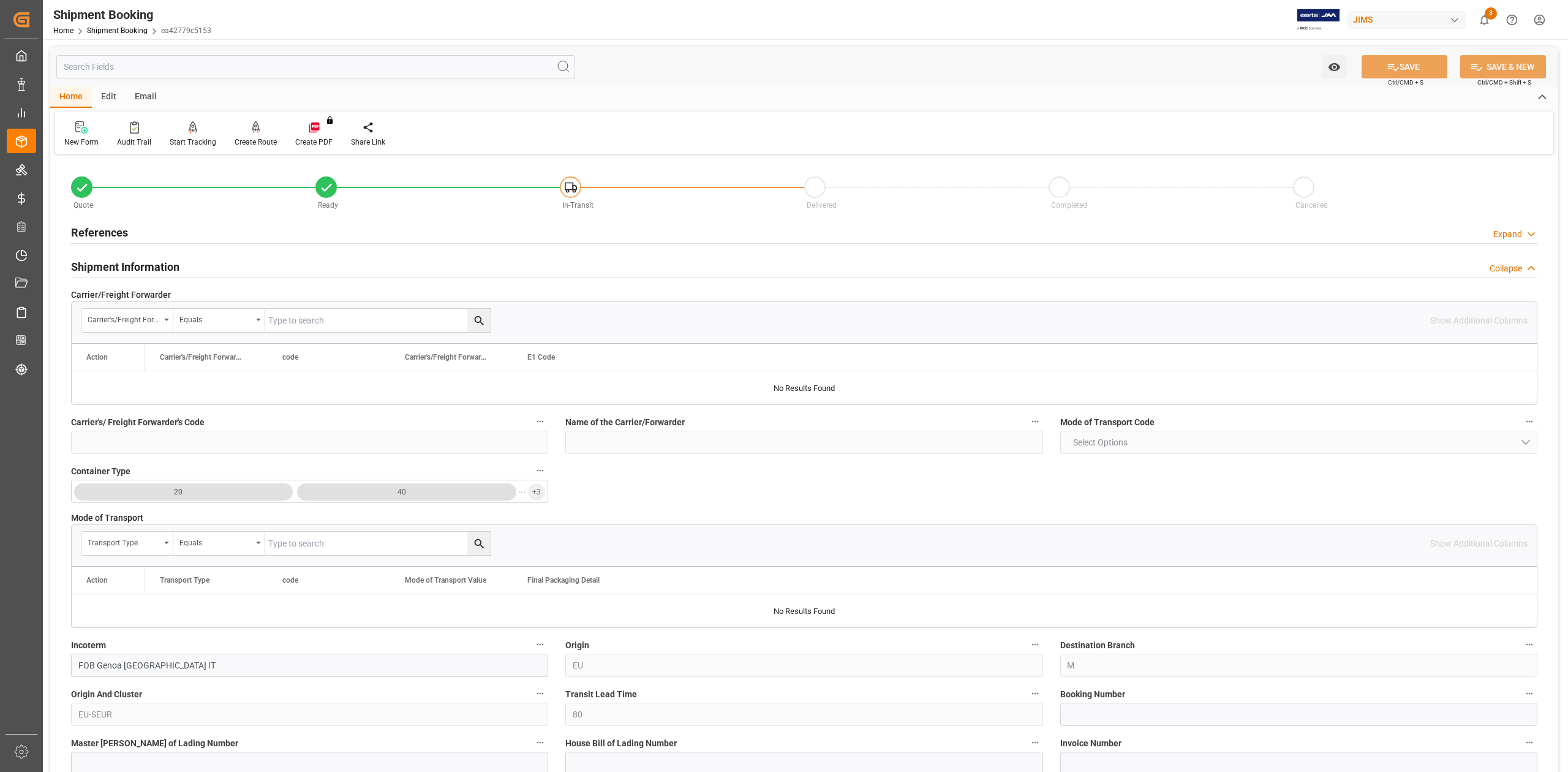
click at [163, 265] on h2 "Shipment Information" at bounding box center [124, 267] width 108 height 17
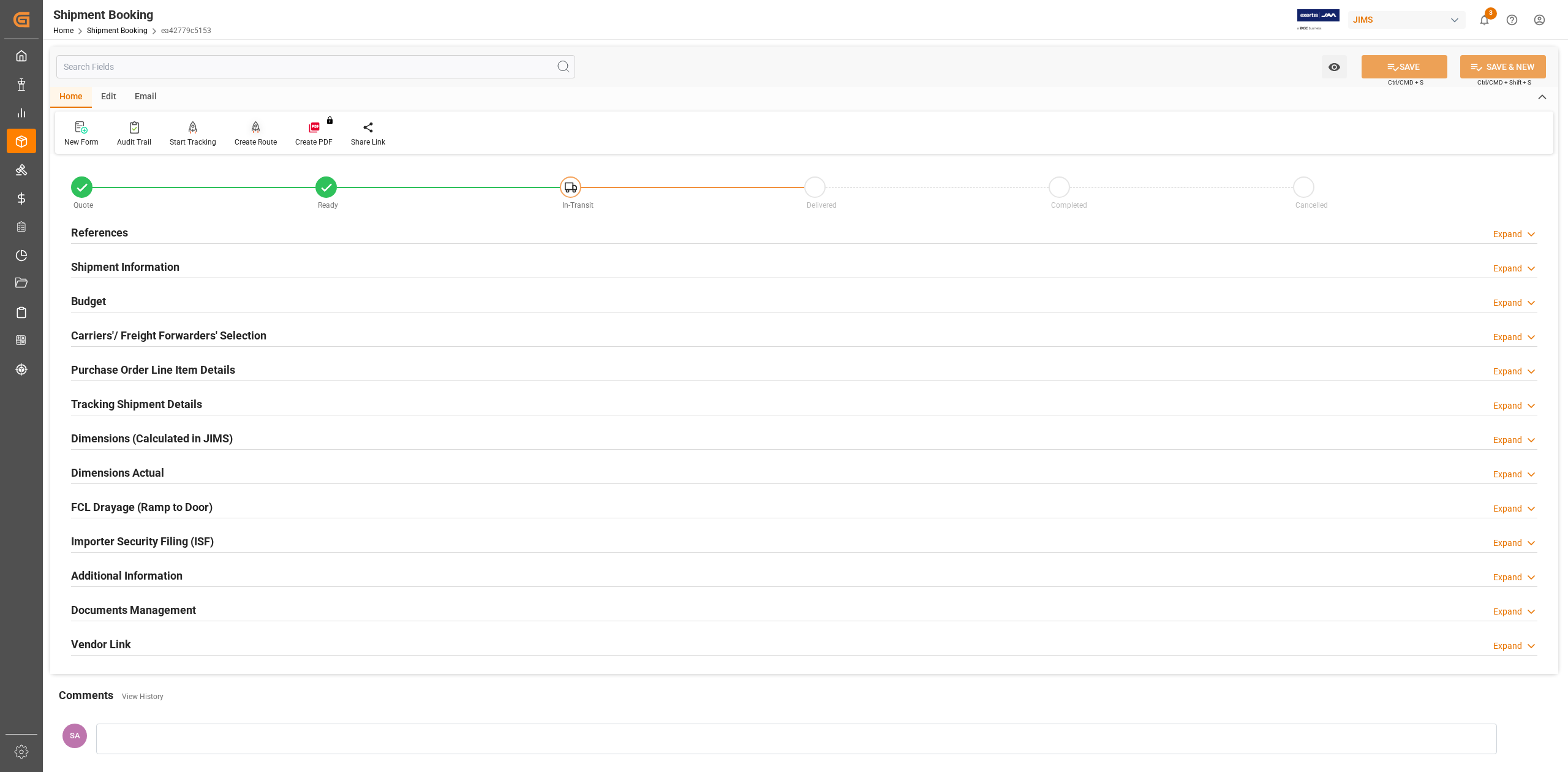
click at [247, 145] on div "Create Route" at bounding box center [255, 142] width 42 height 11
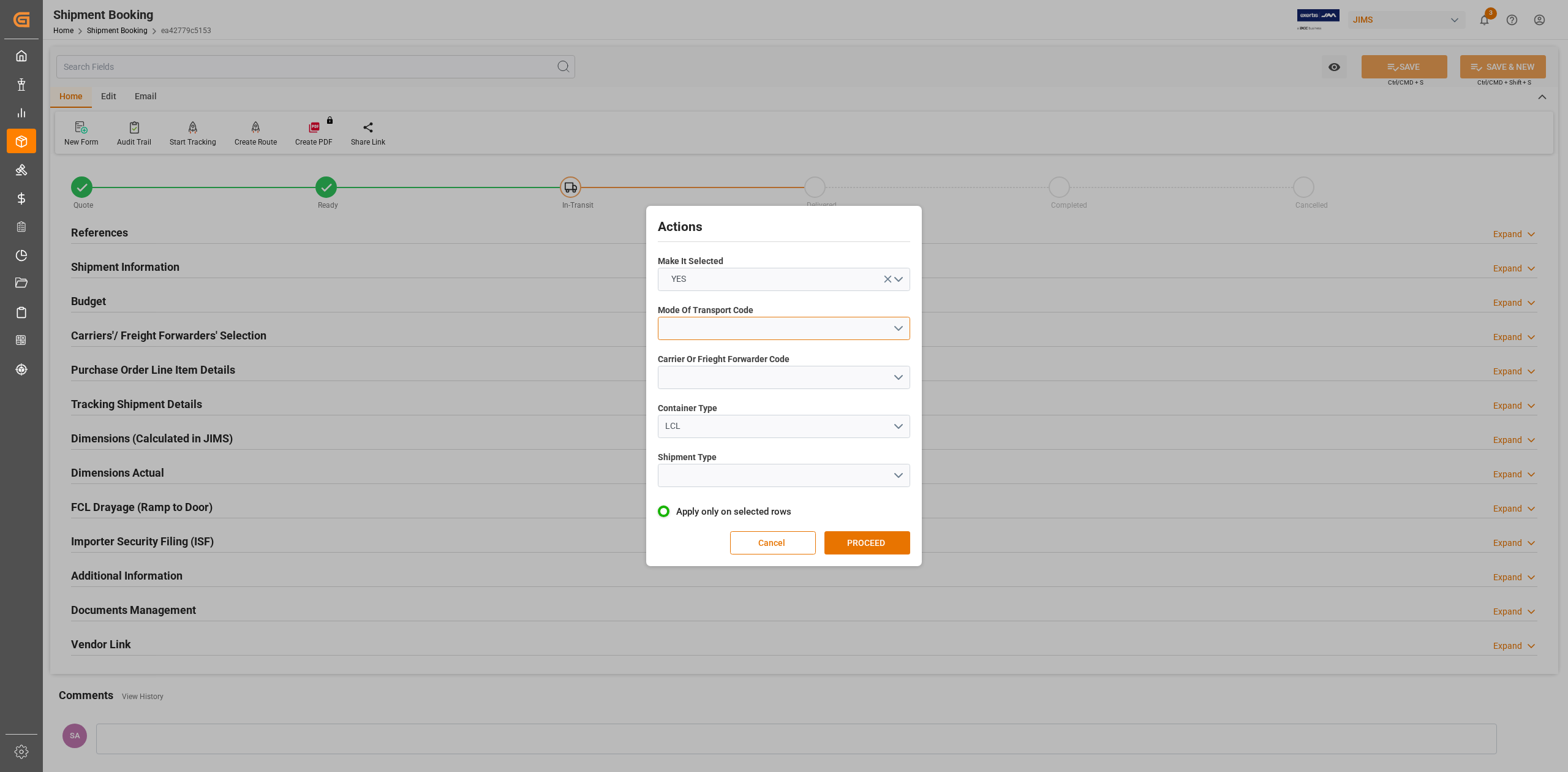
click at [776, 331] on button "open menu" at bounding box center [784, 328] width 252 height 24
click at [772, 336] on div "1- OCEAN" at bounding box center [784, 330] width 251 height 25
click at [765, 375] on button "open menu" at bounding box center [784, 378] width 252 height 24
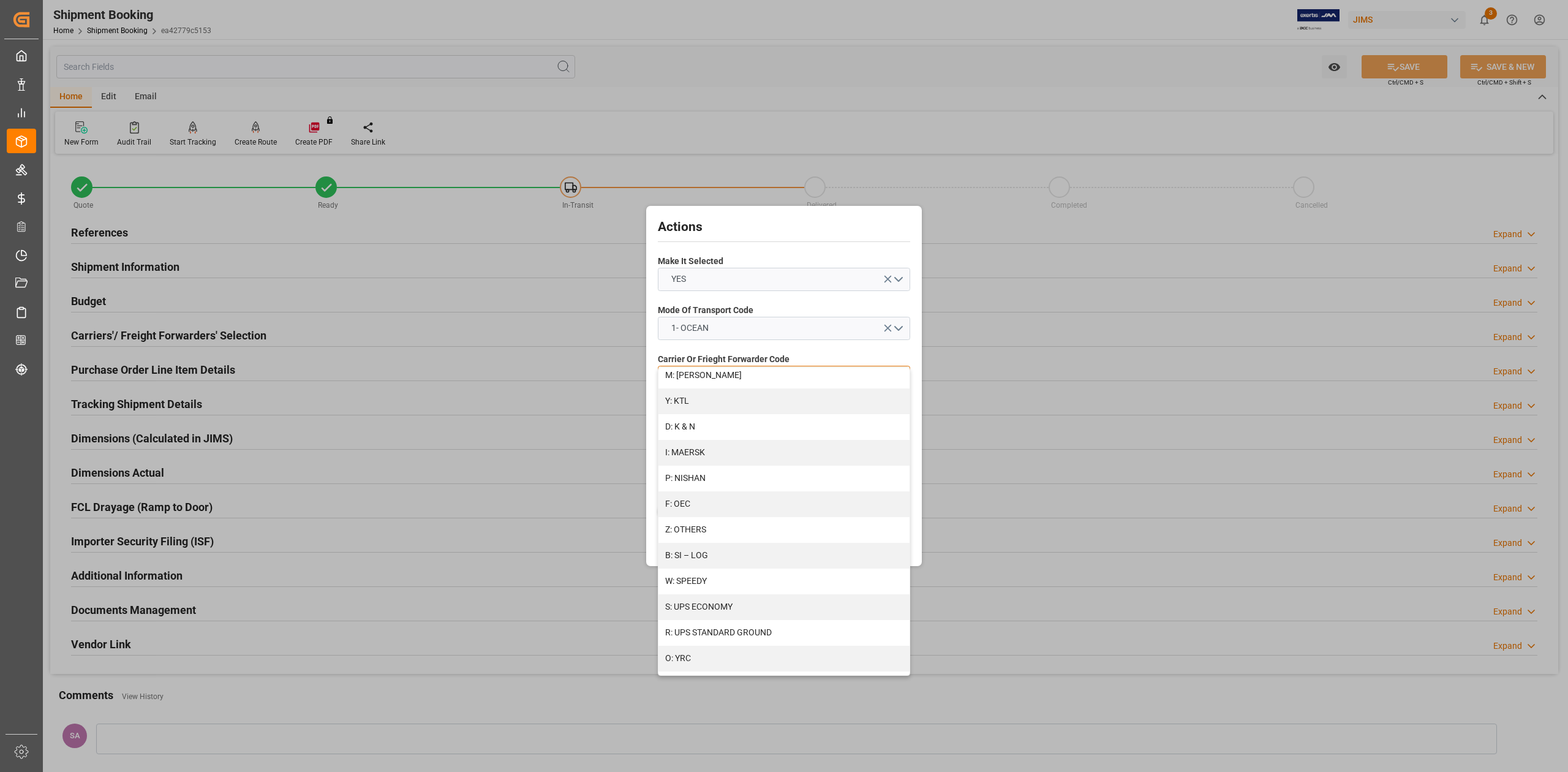
scroll to position [571, 0]
click at [721, 559] on div "B: SI – LOG" at bounding box center [784, 555] width 251 height 25
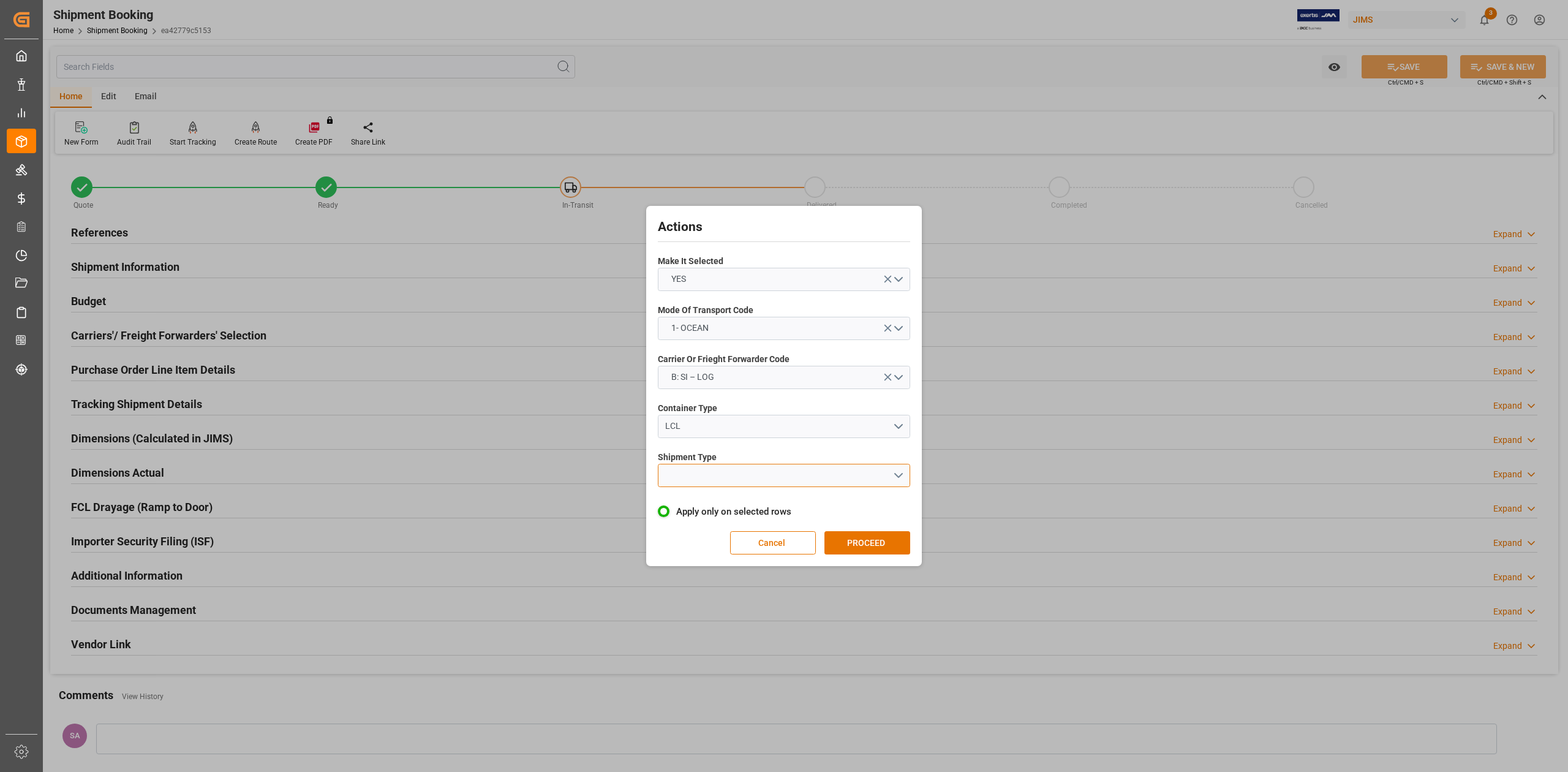
click at [715, 478] on button "open menu" at bounding box center [784, 475] width 252 height 24
click at [703, 508] on div "LCL" at bounding box center [784, 504] width 251 height 25
click at [865, 542] on button "PROCEED" at bounding box center [867, 542] width 86 height 24
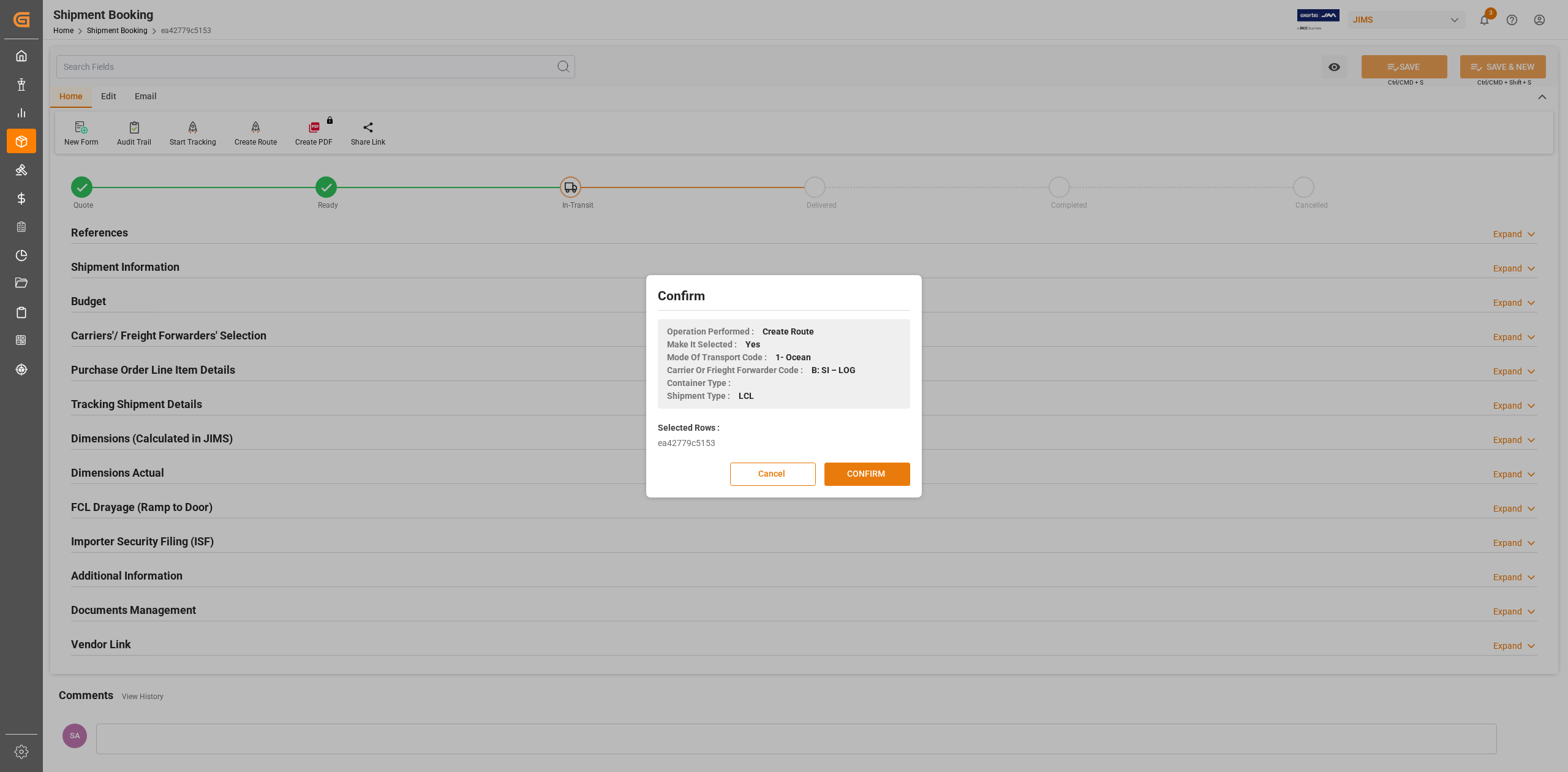
click at [857, 474] on button "CONFIRM" at bounding box center [867, 474] width 86 height 24
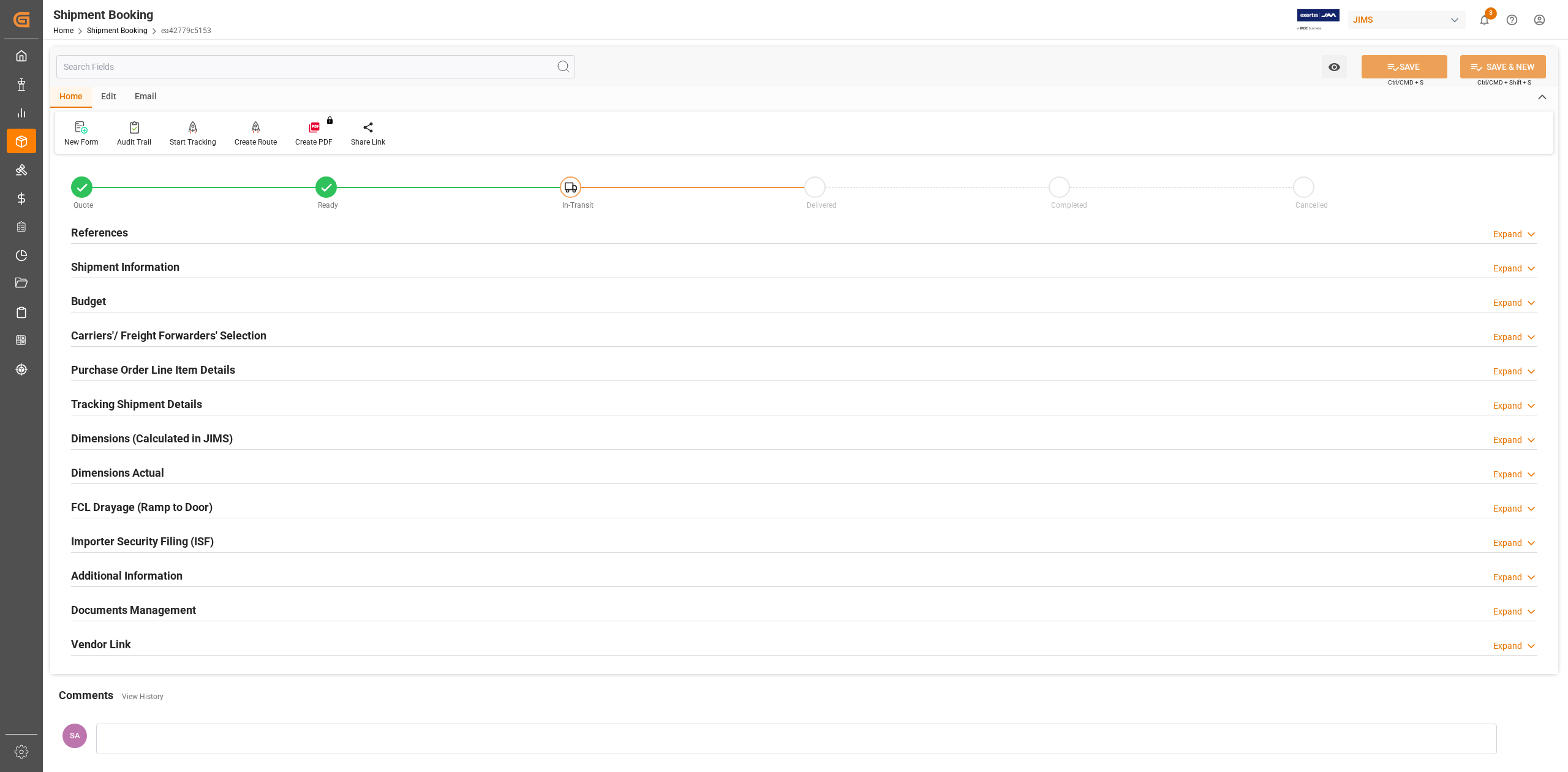
drag, startPoint x: 114, startPoint y: 231, endPoint x: 200, endPoint y: 317, distance: 121.6
click at [114, 231] on h2 "References" at bounding box center [99, 233] width 57 height 17
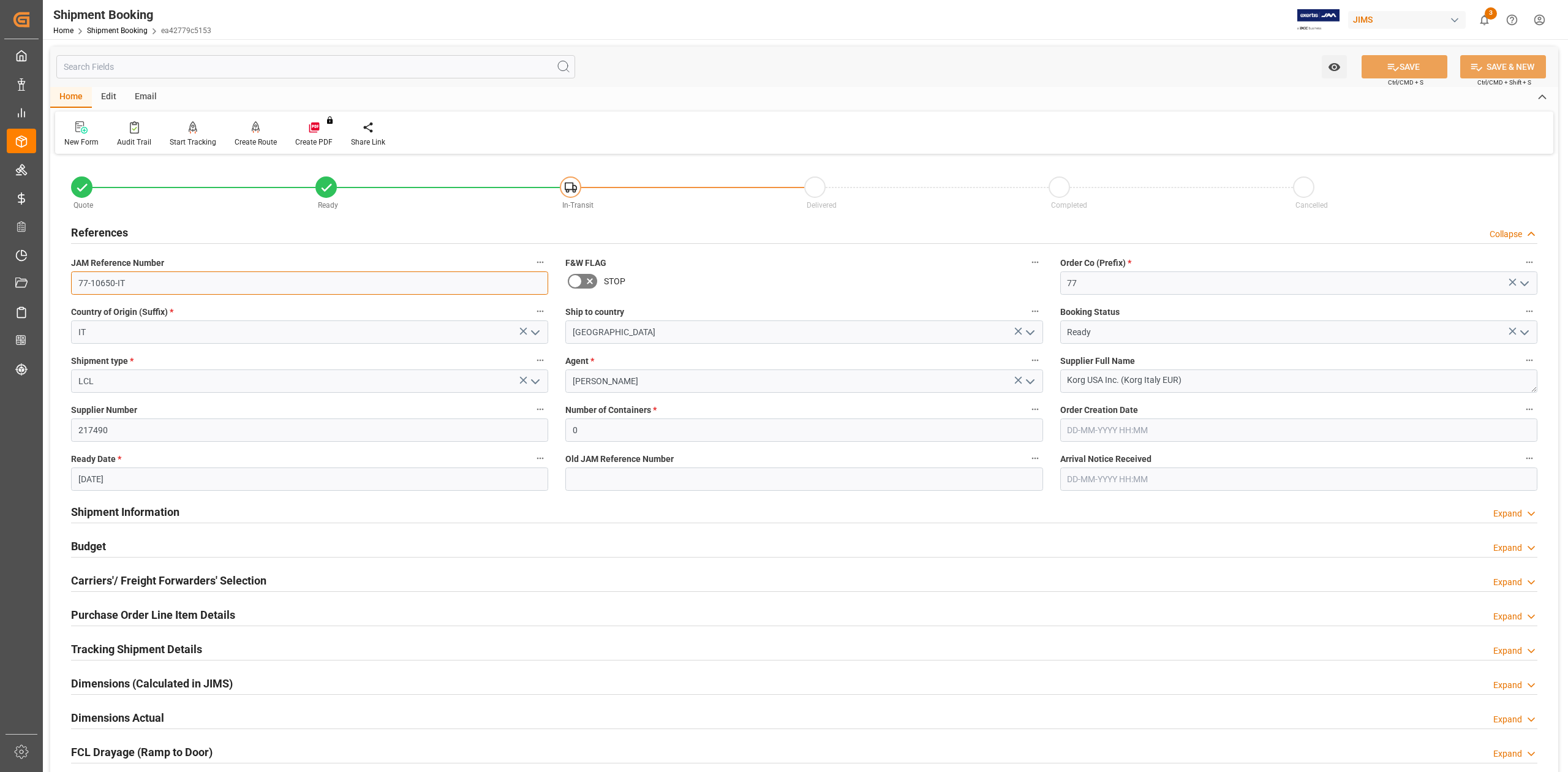
click at [162, 288] on input "77-10650-IT" at bounding box center [309, 282] width 477 height 24
drag, startPoint x: 1207, startPoint y: 378, endPoint x: 898, endPoint y: 349, distance: 310.4
click at [898, 349] on div "Quote Ready In-Transit Delivered Completed Cancelled References Collapse JAM Re…" at bounding box center [804, 538] width 1508 height 762
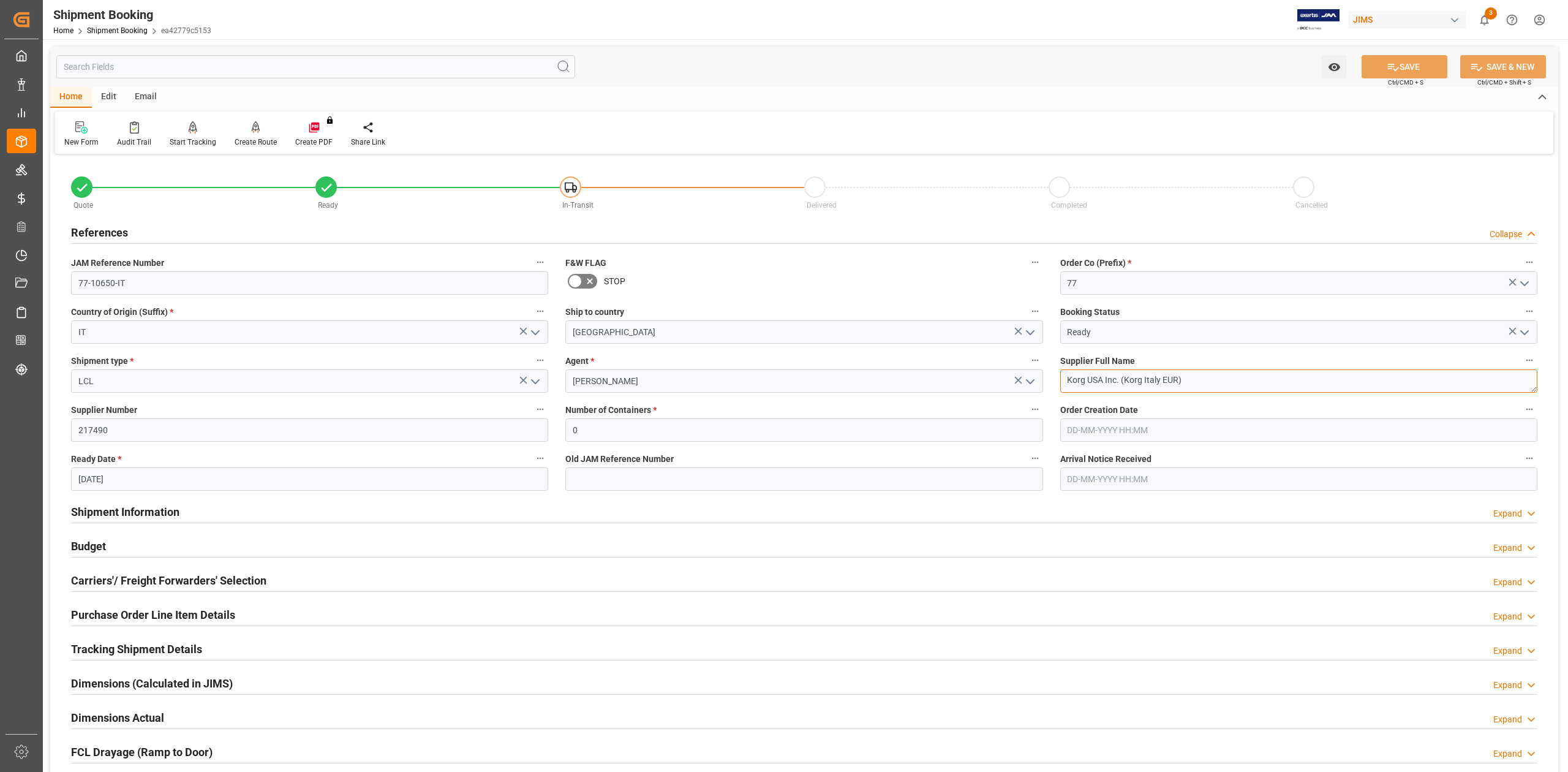
click at [1160, 382] on textarea "Korg USA Inc. (Korg Italy EUR)" at bounding box center [1299, 380] width 477 height 24
drag, startPoint x: 1193, startPoint y: 380, endPoint x: 1018, endPoint y: 373, distance: 175.1
click at [1018, 373] on div "Quote Ready In-Transit Delivered Completed Cancelled References Collapse JAM Re…" at bounding box center [804, 538] width 1508 height 762
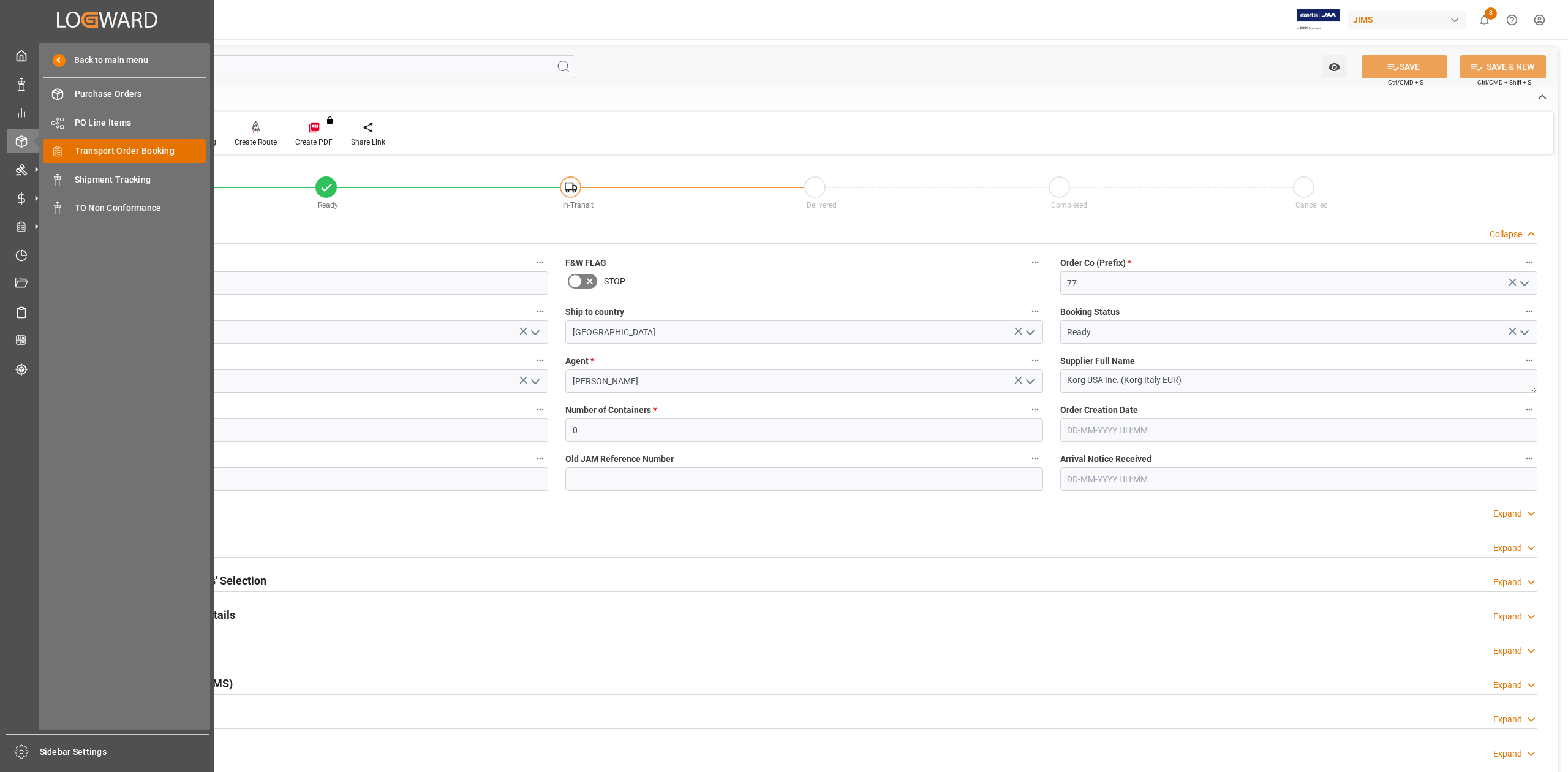
click at [131, 150] on span "Transport Order Booking" at bounding box center [140, 152] width 132 height 13
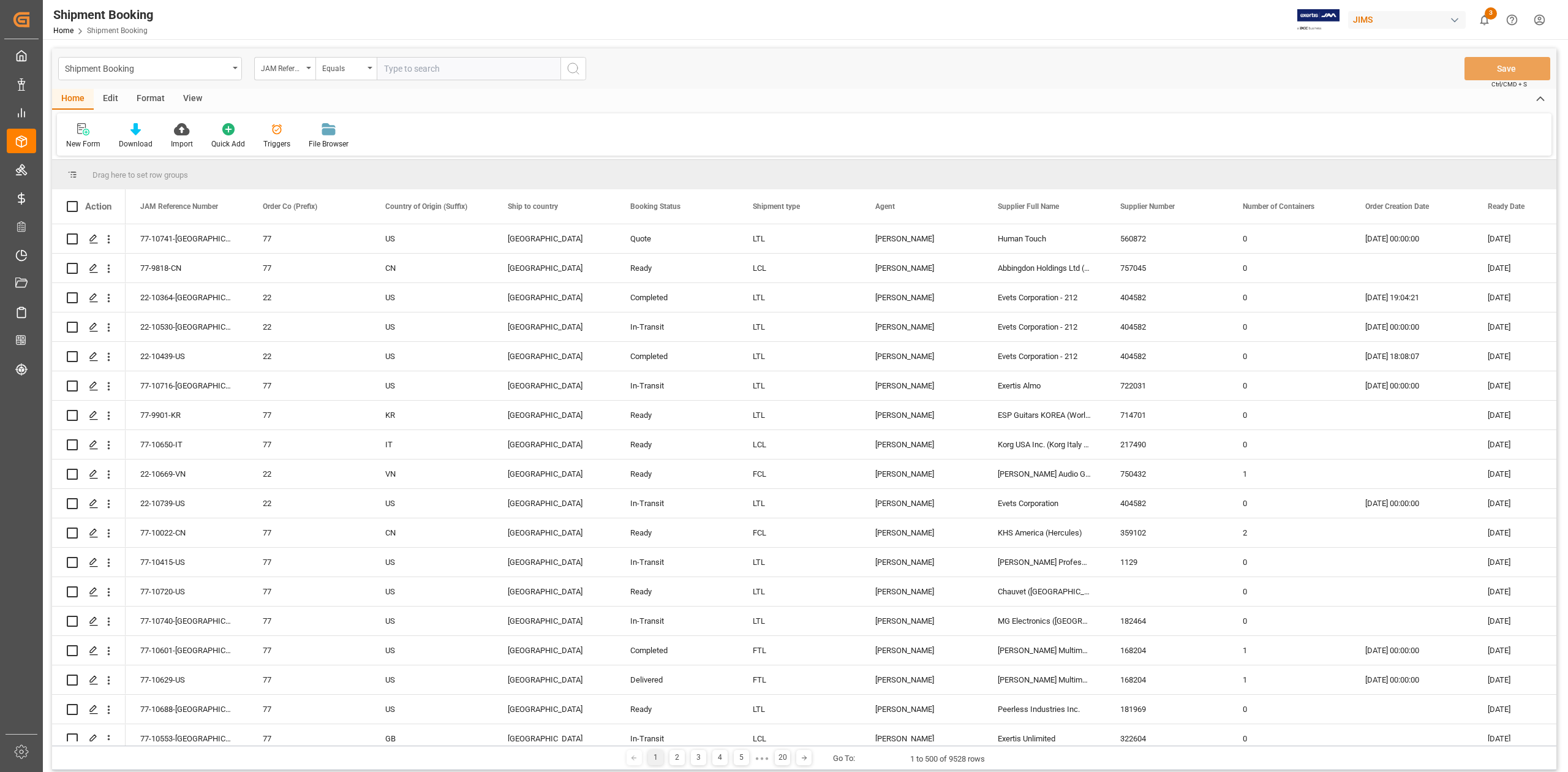
click at [441, 72] on input "text" at bounding box center [468, 69] width 184 height 24
type input "77-10212-CN"
click at [578, 74] on icon "search button" at bounding box center [573, 69] width 15 height 15
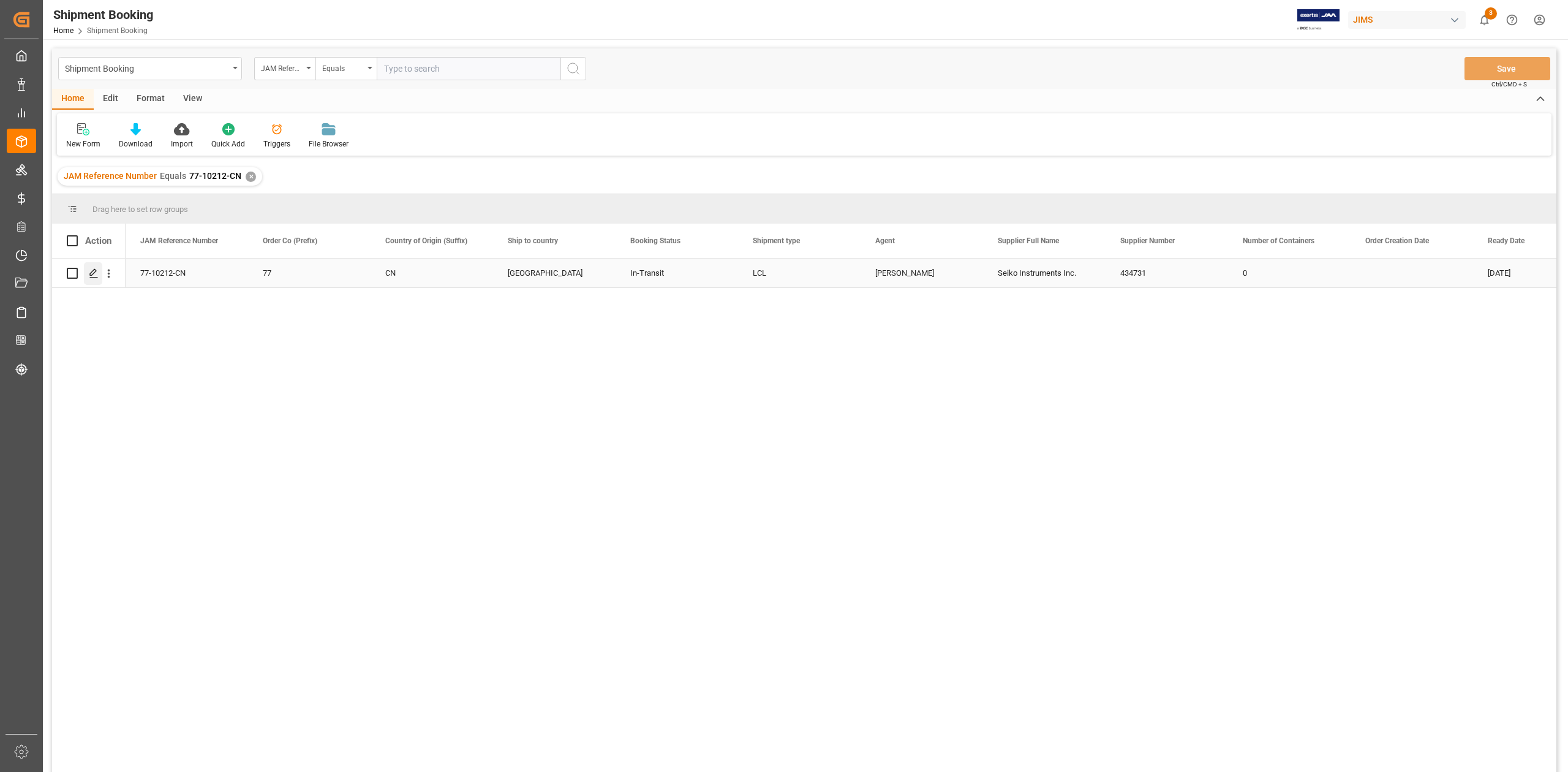
click at [94, 275] on icon "Press SPACE to select this row." at bounding box center [93, 273] width 9 height 9
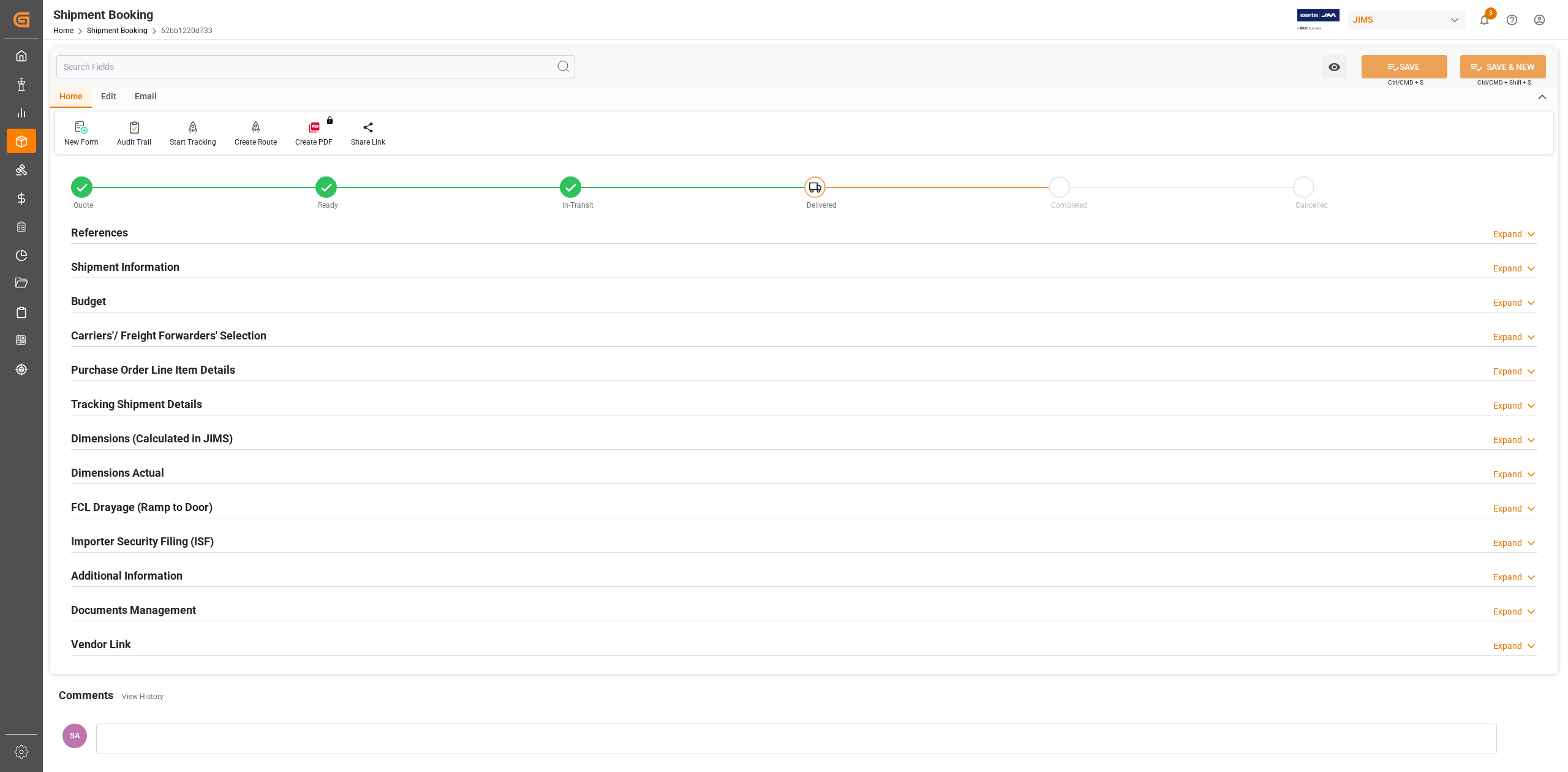
click at [115, 406] on h2 "Tracking Shipment Details" at bounding box center [136, 404] width 131 height 17
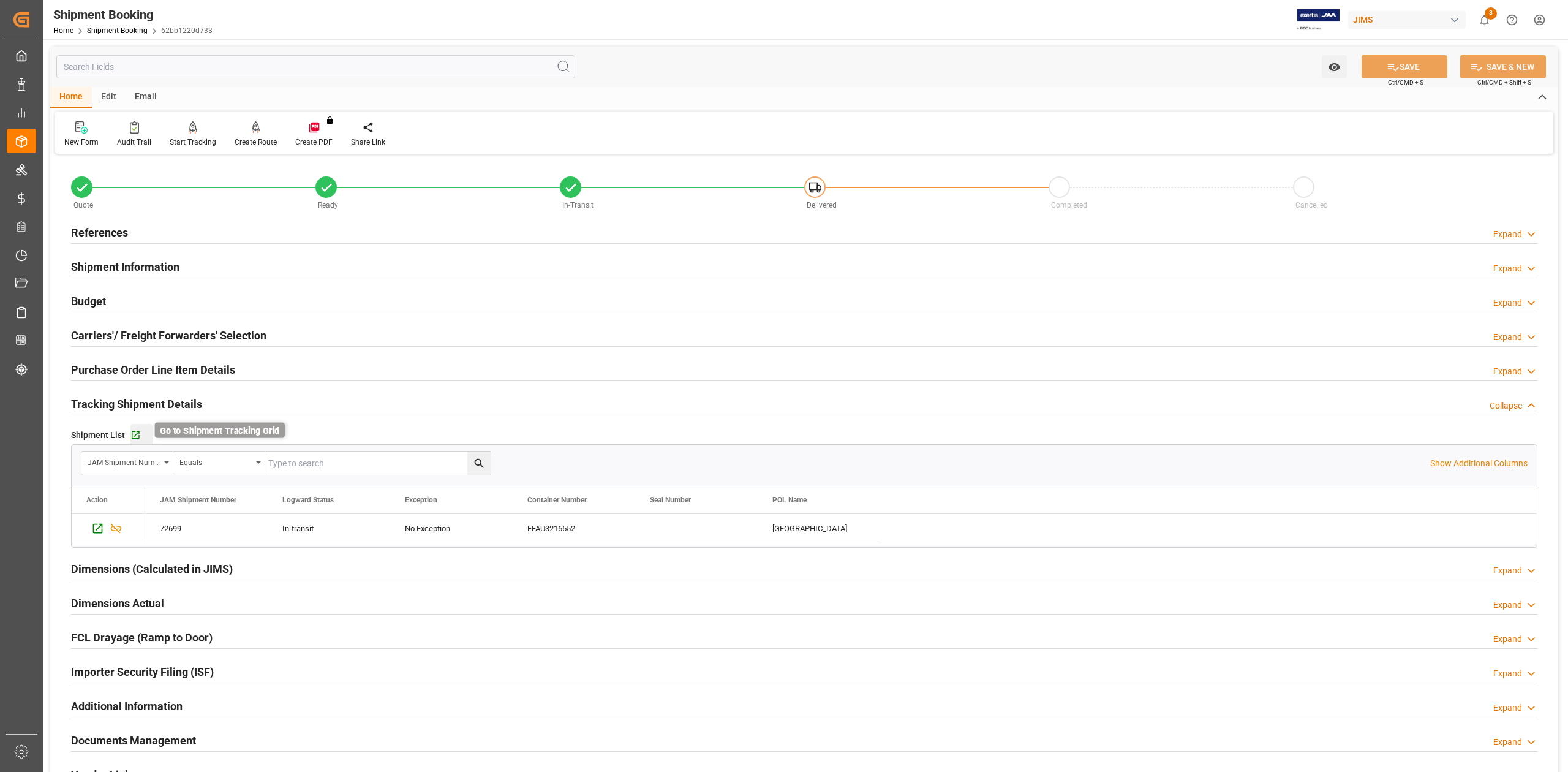
click at [137, 439] on icon "button" at bounding box center [136, 435] width 8 height 8
drag, startPoint x: 120, startPoint y: 224, endPoint x: 125, endPoint y: 234, distance: 11.2
click at [120, 227] on h2 "References" at bounding box center [99, 233] width 57 height 17
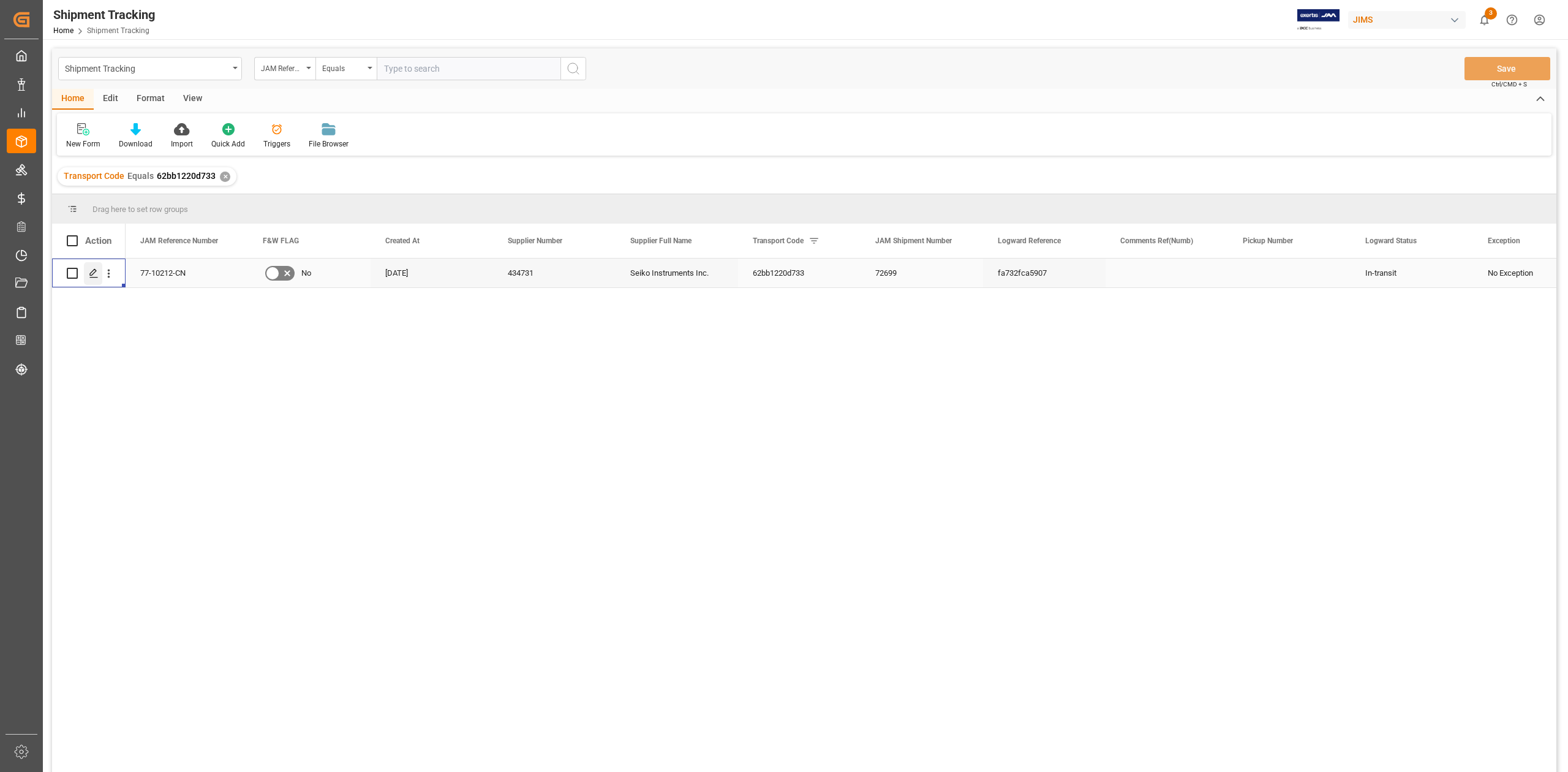
click at [87, 273] on div "Press SPACE to select this row." at bounding box center [93, 274] width 19 height 23
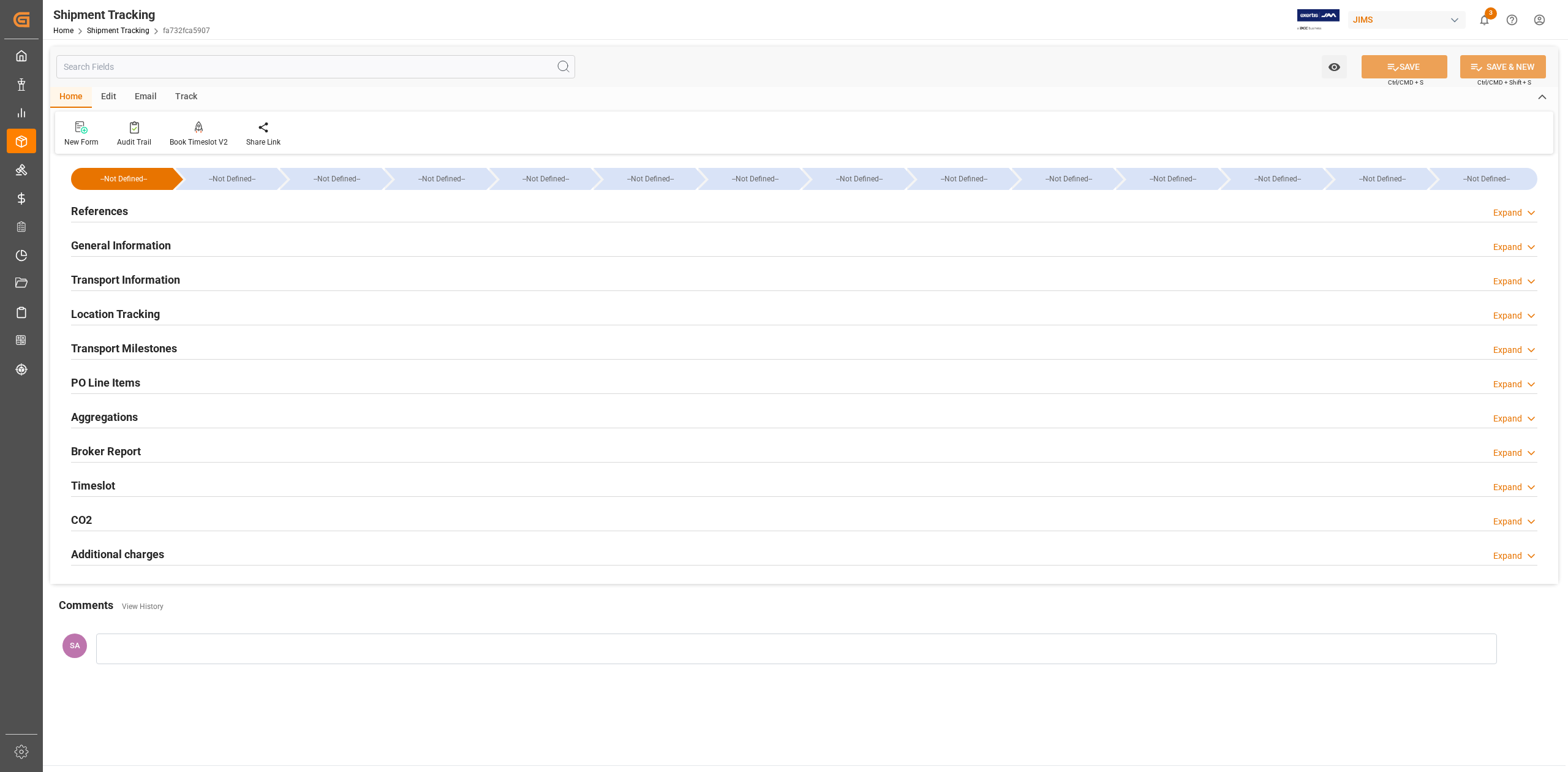
click at [105, 216] on h2 "References" at bounding box center [99, 211] width 57 height 17
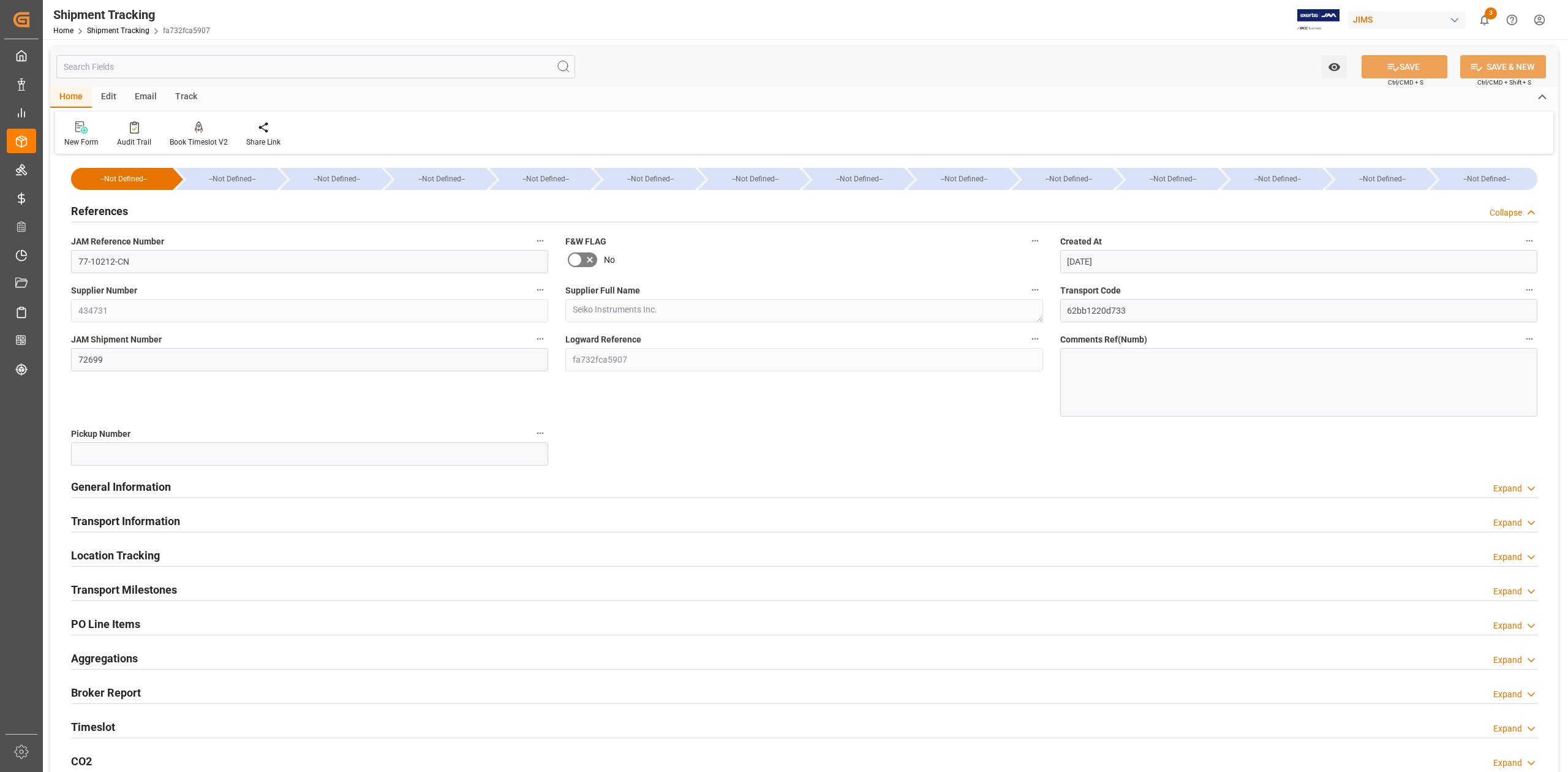
click at [105, 216] on h2 "References" at bounding box center [99, 211] width 57 height 17
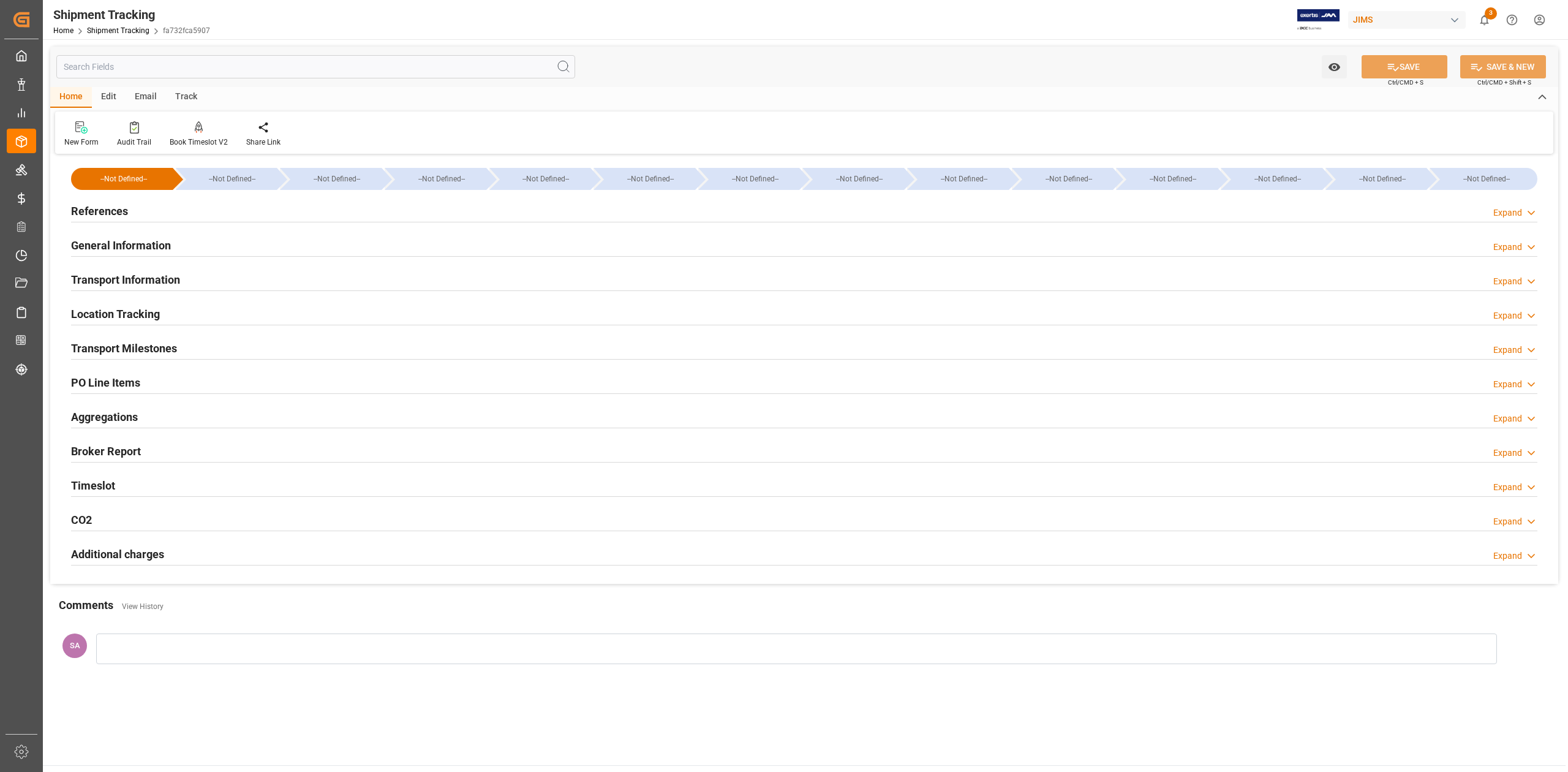
click at [108, 249] on h2 "General Information" at bounding box center [120, 246] width 100 height 17
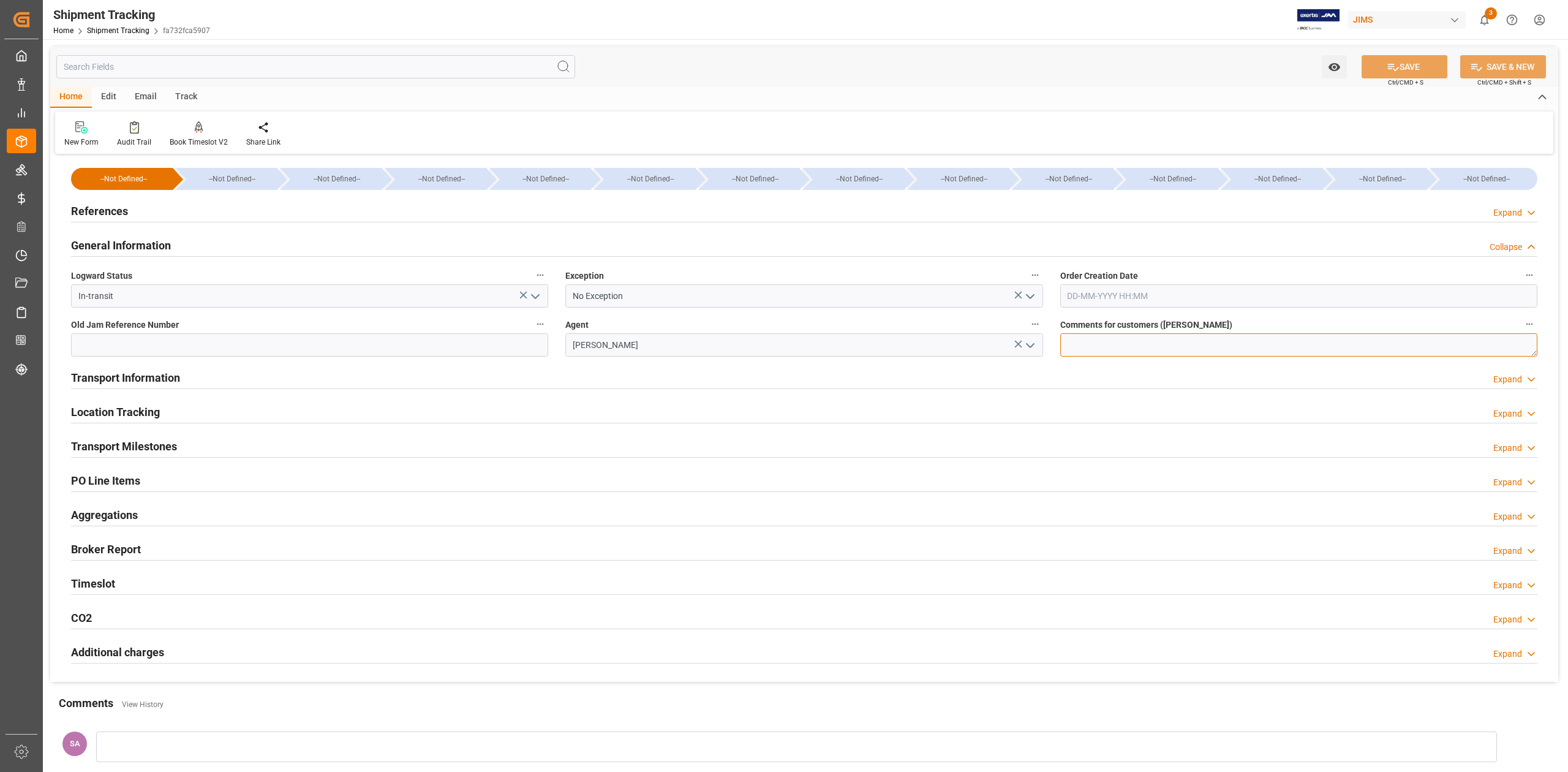
click at [1126, 342] on textarea at bounding box center [1299, 345] width 477 height 24
click at [1144, 351] on textarea "Please bring Samples to the guard for Sharina to pickup." at bounding box center [1299, 345] width 477 height 24
click at [1083, 345] on textarea "Please bring Samples to the guard for Sharina to pickup." at bounding box center [1299, 345] width 477 height 24
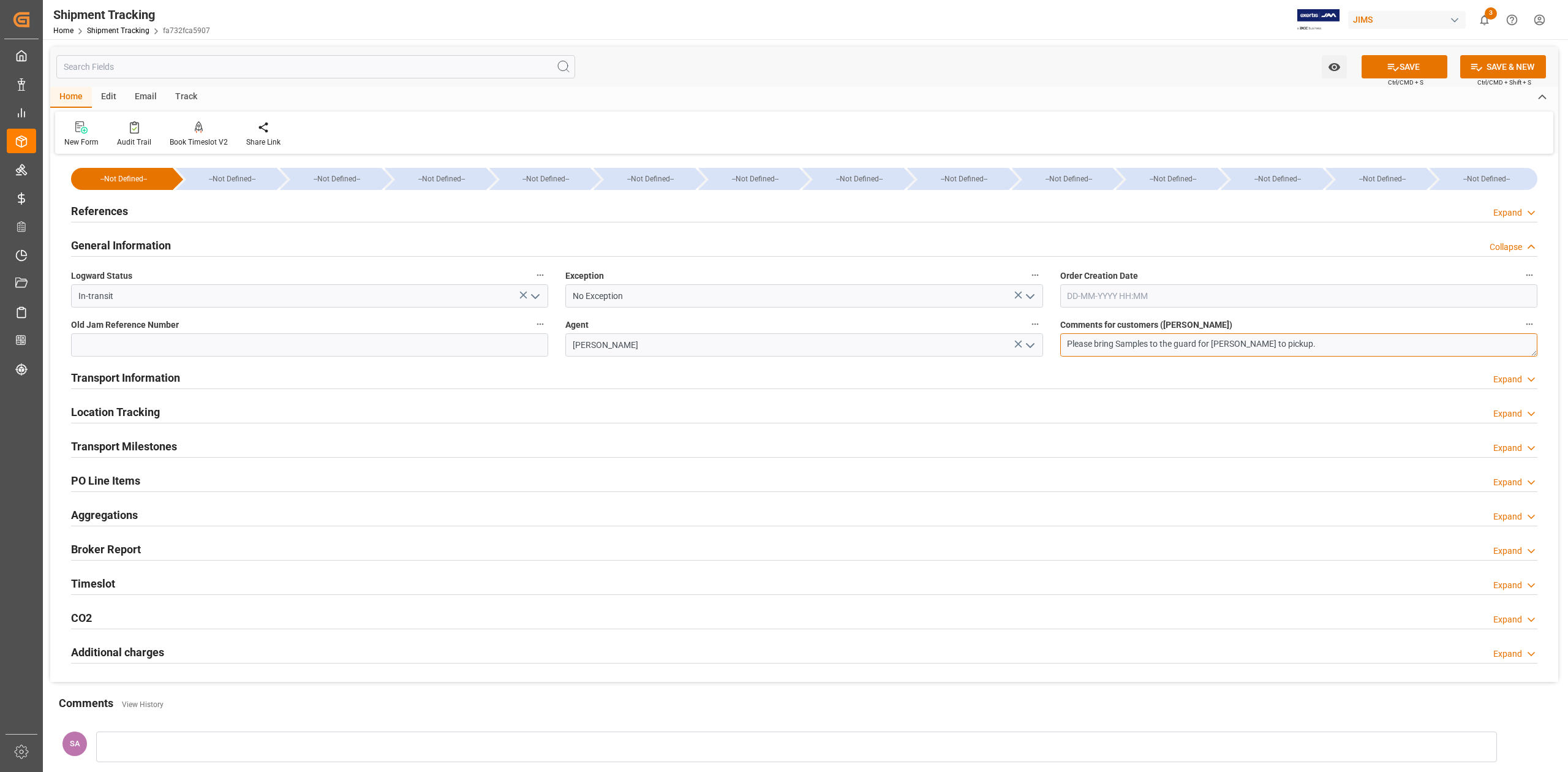
paste textarea "STH200BK STH200BL STH200WH"
click at [1534, 354] on textarea "Please bring Samples to the guard for Sharina to pickup. STH200BK STH200BL STH2…" at bounding box center [1299, 345] width 477 height 24
click at [1213, 346] on textarea "Please bring Samples to the guard for Sharina to pickup. STH200BK STH200BL STH2…" at bounding box center [1299, 345] width 477 height 24
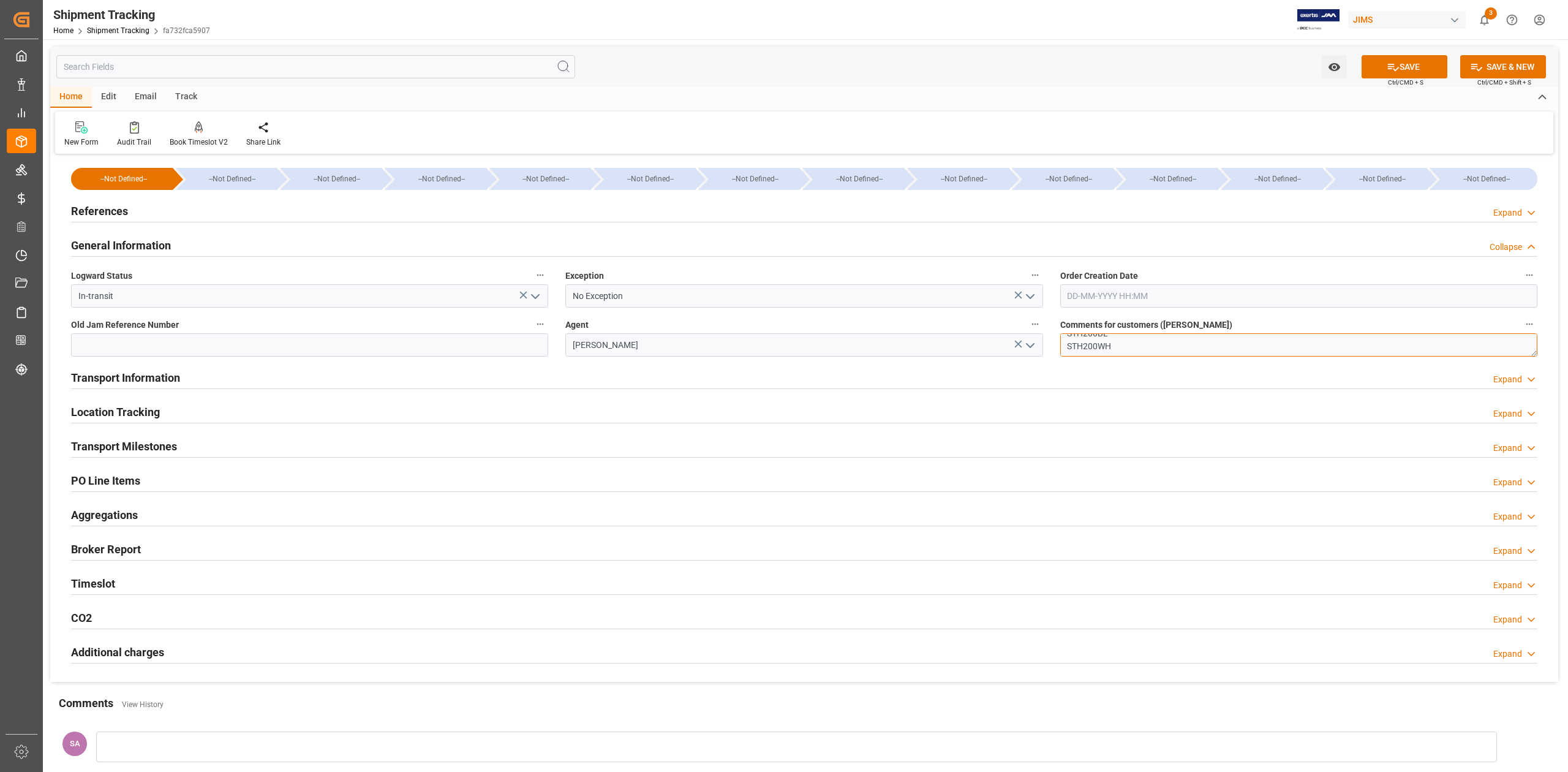
click at [1175, 336] on textarea "Please bring Samples to the guard for Sharina to pickup. STH200BK STH200BL STH2…" at bounding box center [1299, 345] width 477 height 24
type textarea "Please bring Samples to the guard for Sharina to pickup. STH200BK STH200BL STH2…"
click at [1384, 62] on button "SAVE" at bounding box center [1404, 67] width 86 height 24
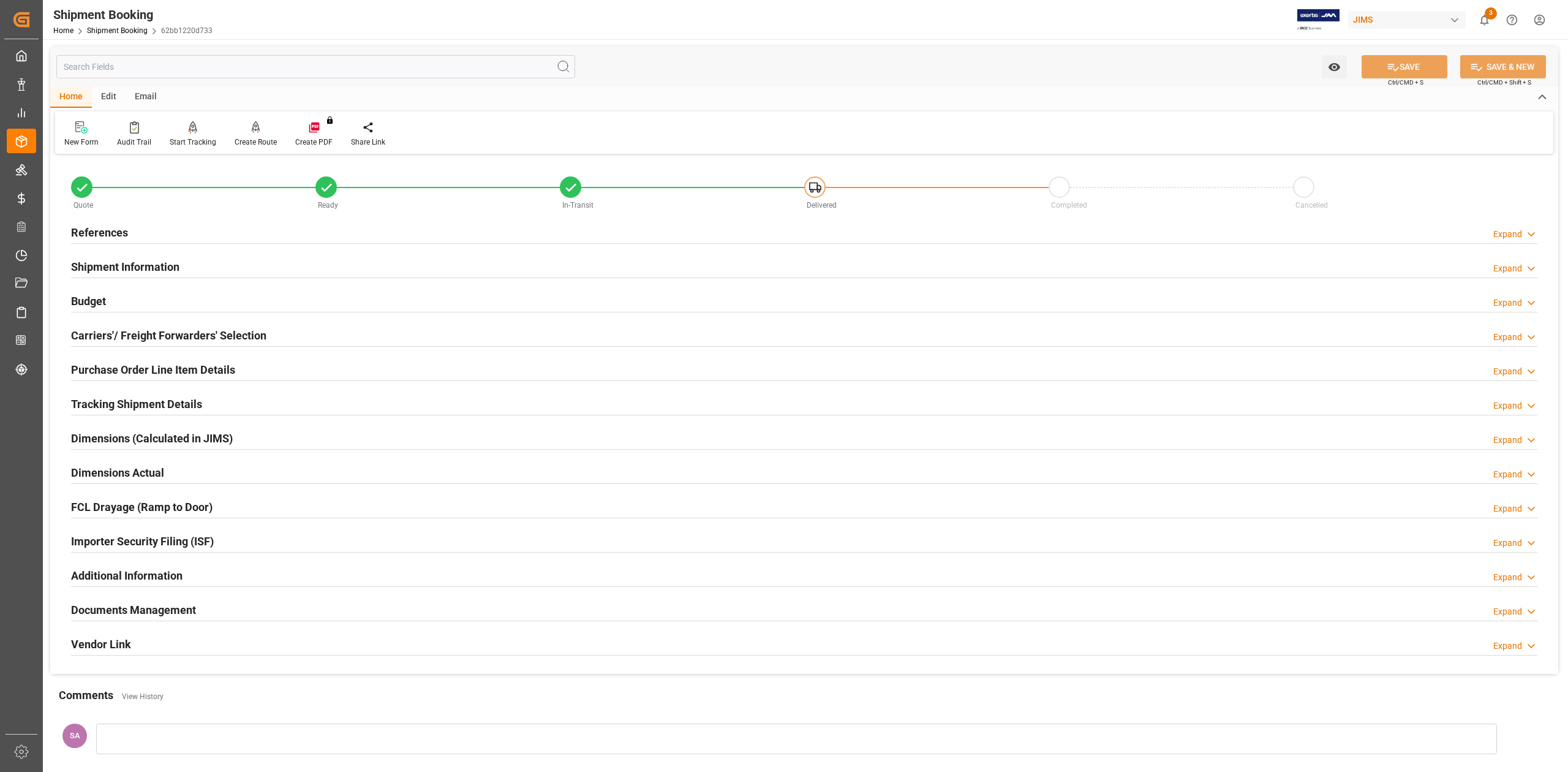
drag, startPoint x: 113, startPoint y: 228, endPoint x: 165, endPoint y: 312, distance: 98.8
click at [113, 229] on h2 "References" at bounding box center [99, 233] width 57 height 17
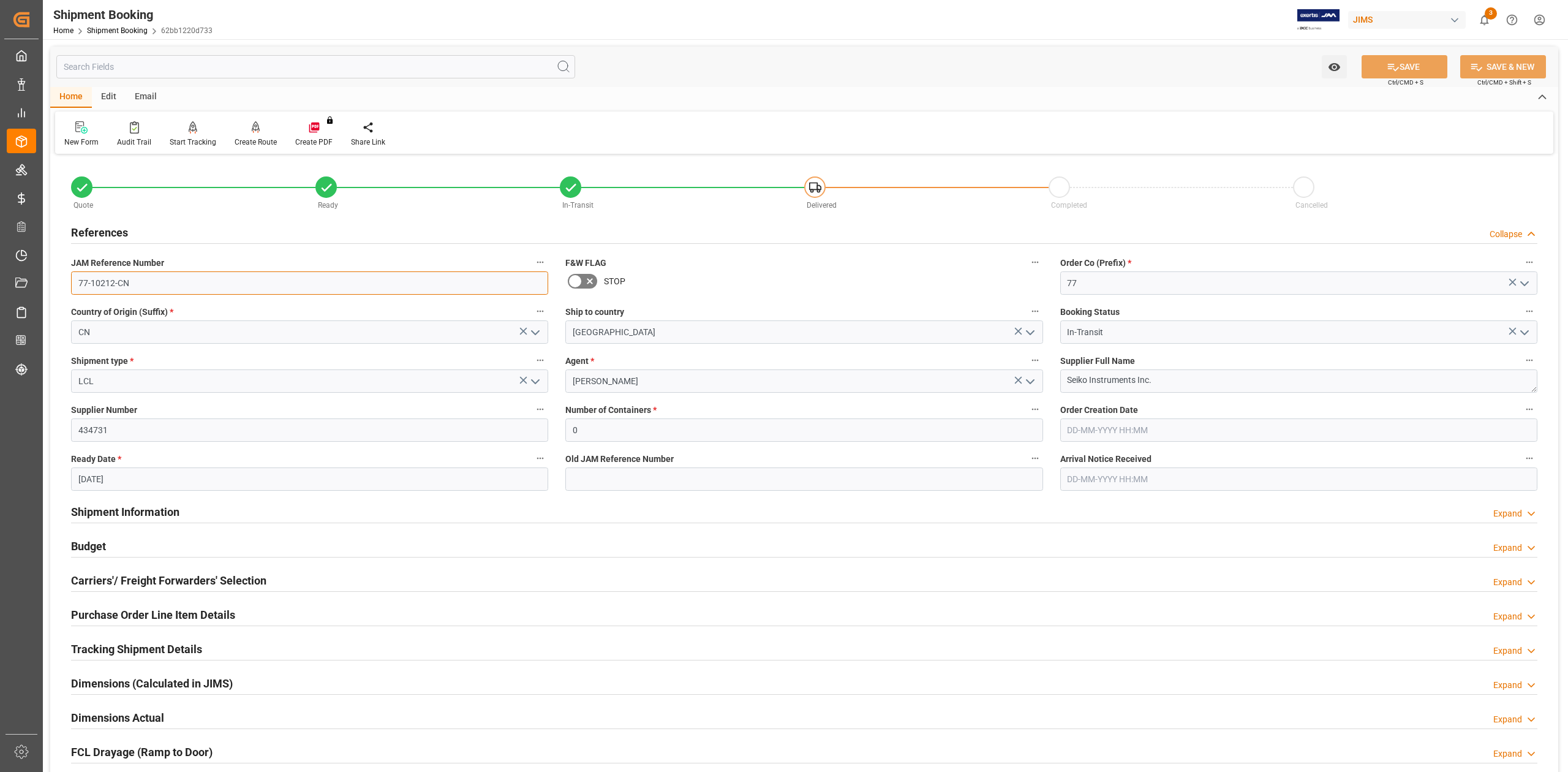
click at [158, 278] on input "77-10212-CN" at bounding box center [309, 282] width 477 height 24
click at [159, 278] on input "77-10212-CN" at bounding box center [309, 282] width 477 height 24
click at [178, 285] on input "77-10212-CN" at bounding box center [309, 282] width 477 height 24
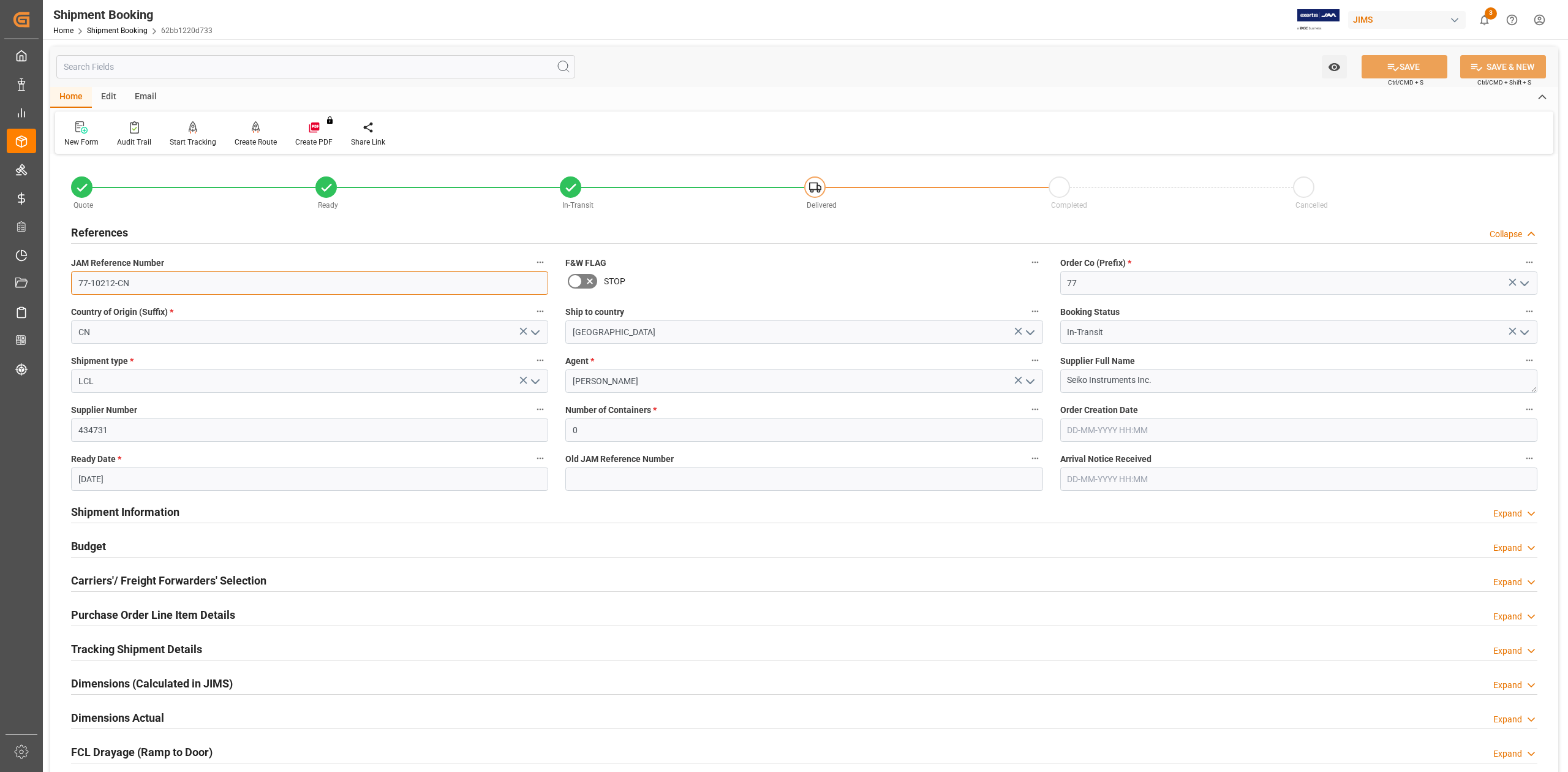
click at [178, 285] on input "77-10212-CN" at bounding box center [309, 282] width 477 height 24
click at [153, 285] on input "77-10212-CN" at bounding box center [309, 282] width 477 height 24
click at [1164, 380] on textarea "Seiko Instruments Inc." at bounding box center [1299, 380] width 477 height 24
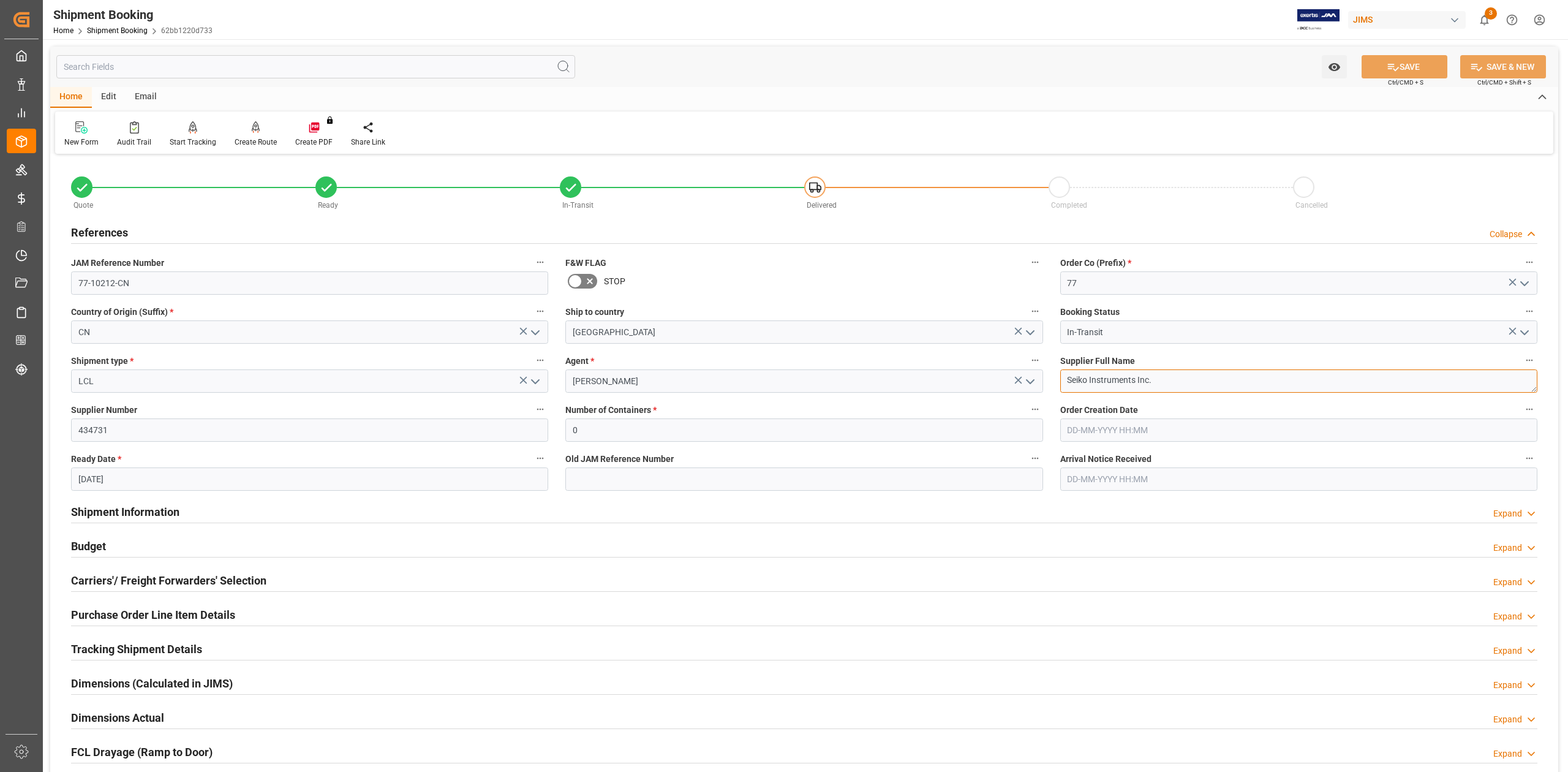
click at [1164, 380] on textarea "Seiko Instruments Inc." at bounding box center [1299, 380] width 477 height 24
click at [162, 510] on h2 "Shipment Information" at bounding box center [124, 512] width 108 height 17
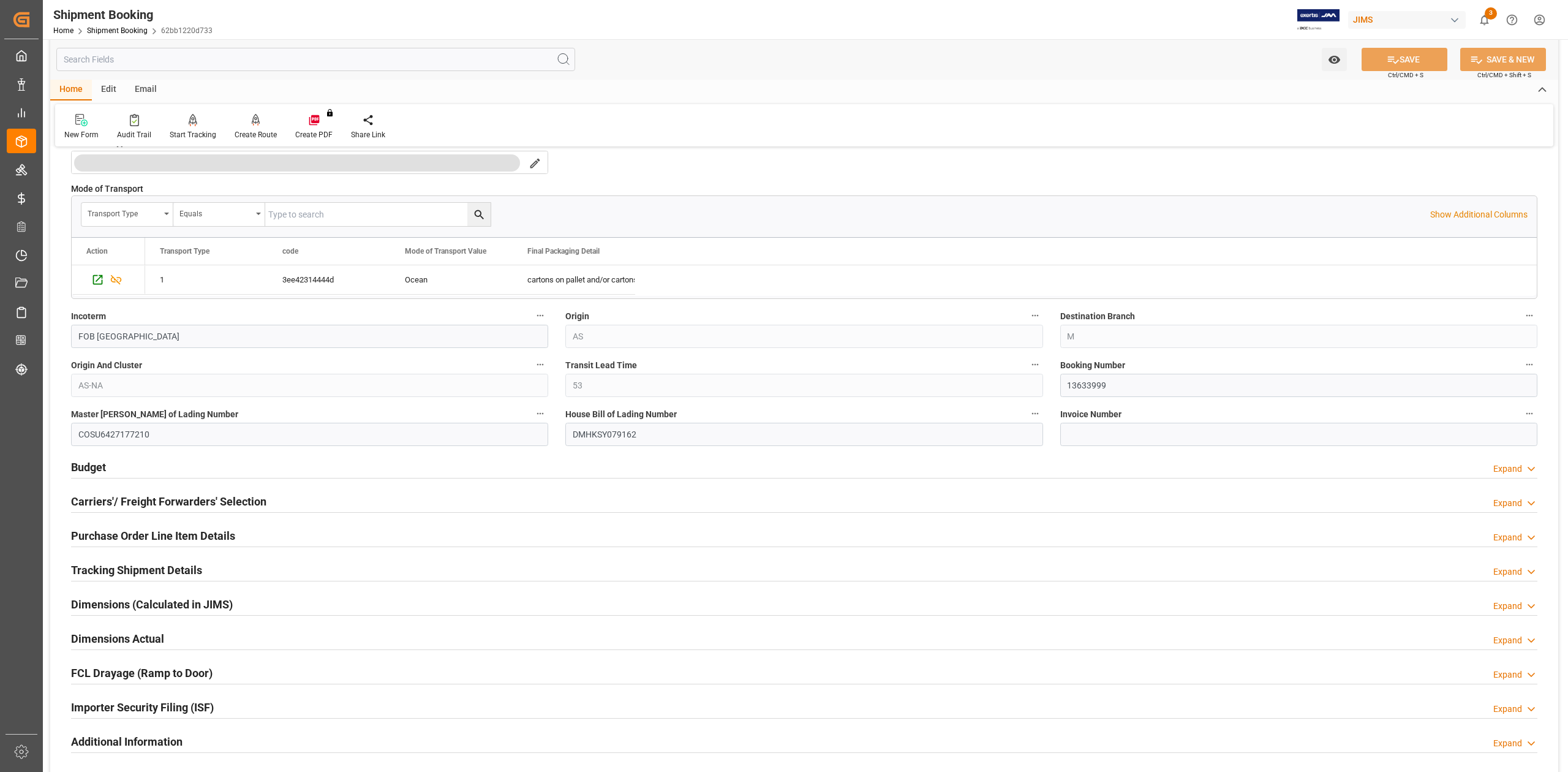
scroll to position [653, 0]
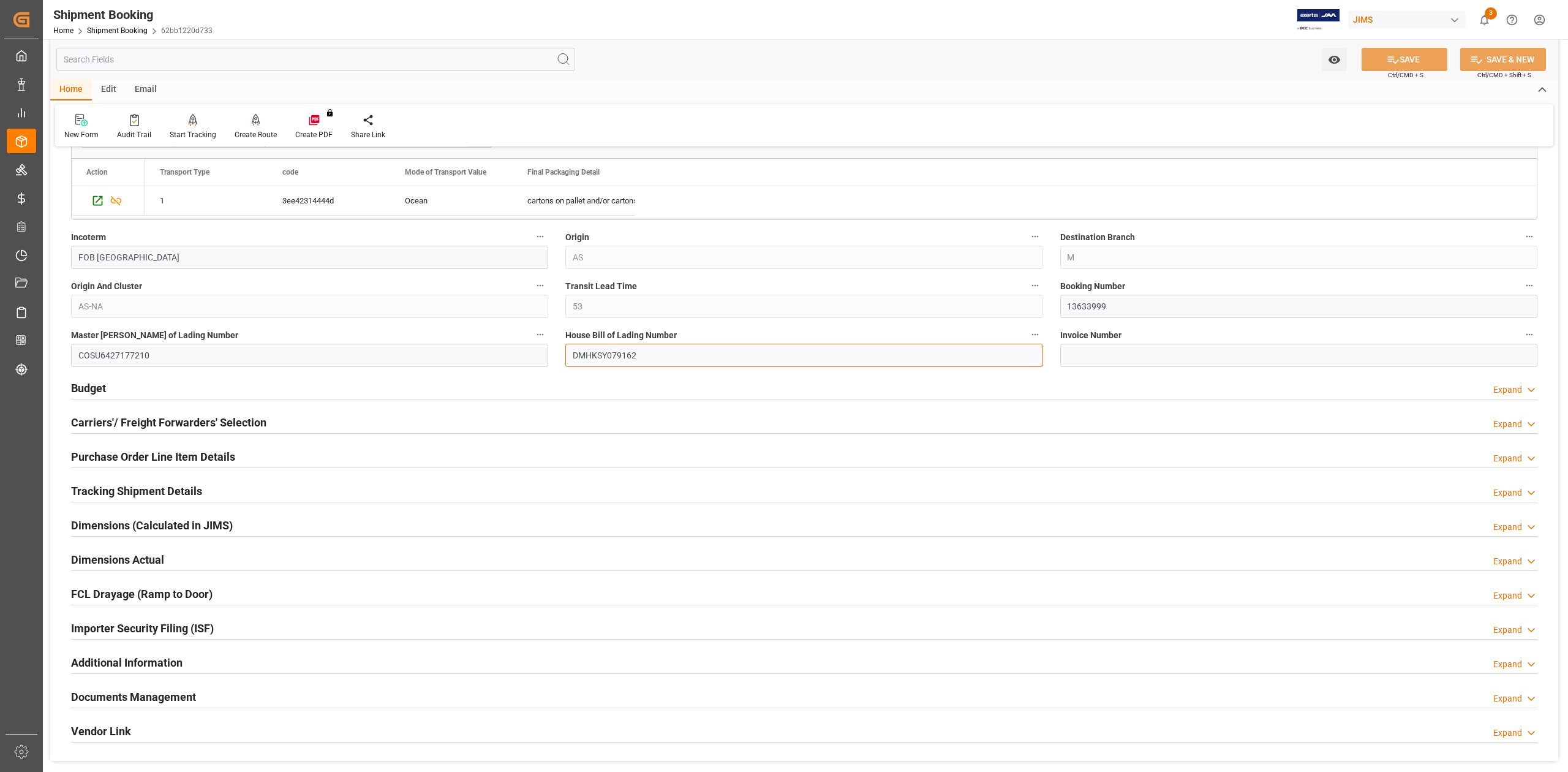
click at [596, 348] on input "DMHKSY079162" at bounding box center [804, 355] width 477 height 24
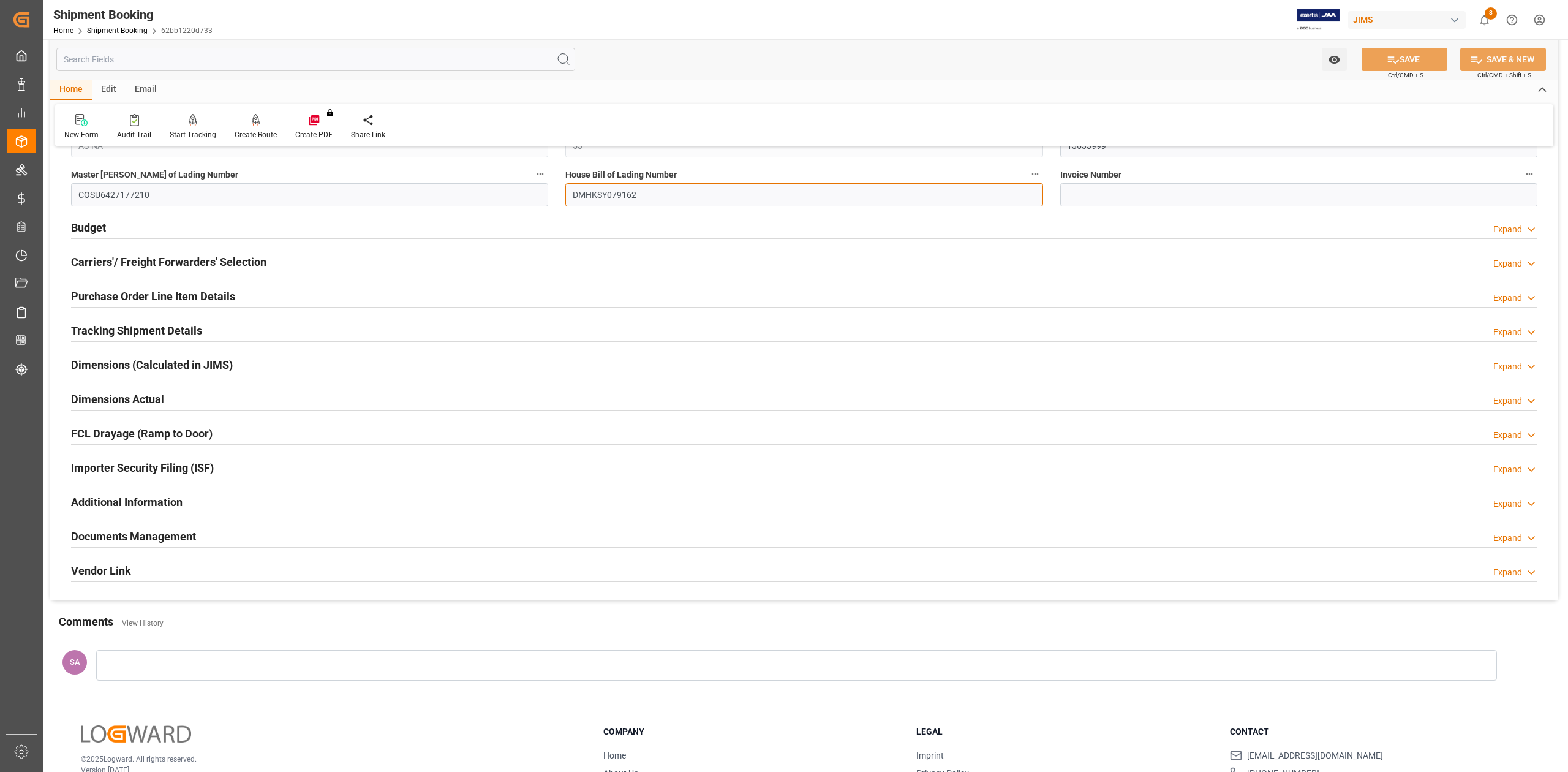
scroll to position [817, 0]
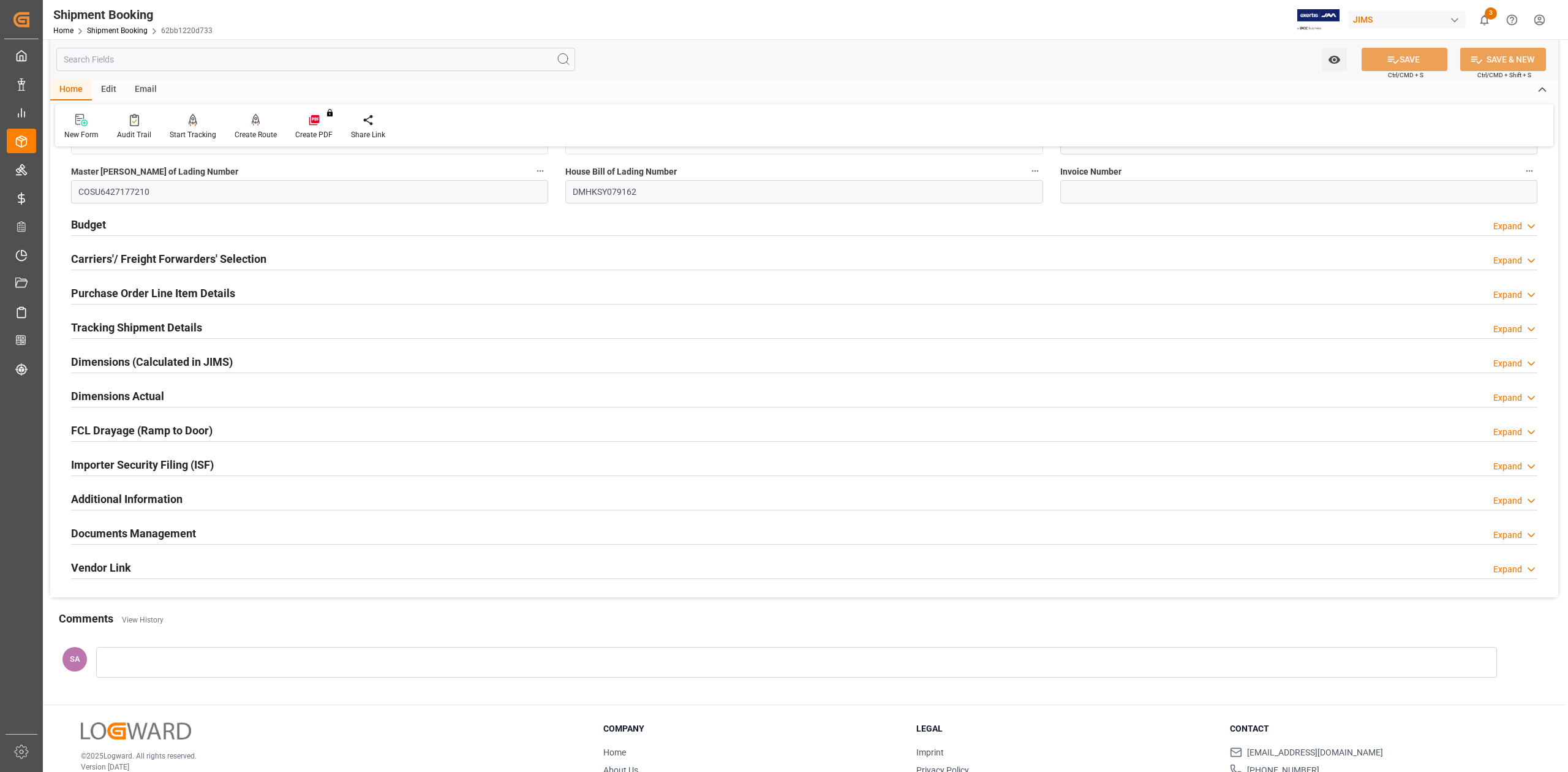
click at [155, 537] on h2 "Documents Management" at bounding box center [133, 534] width 125 height 17
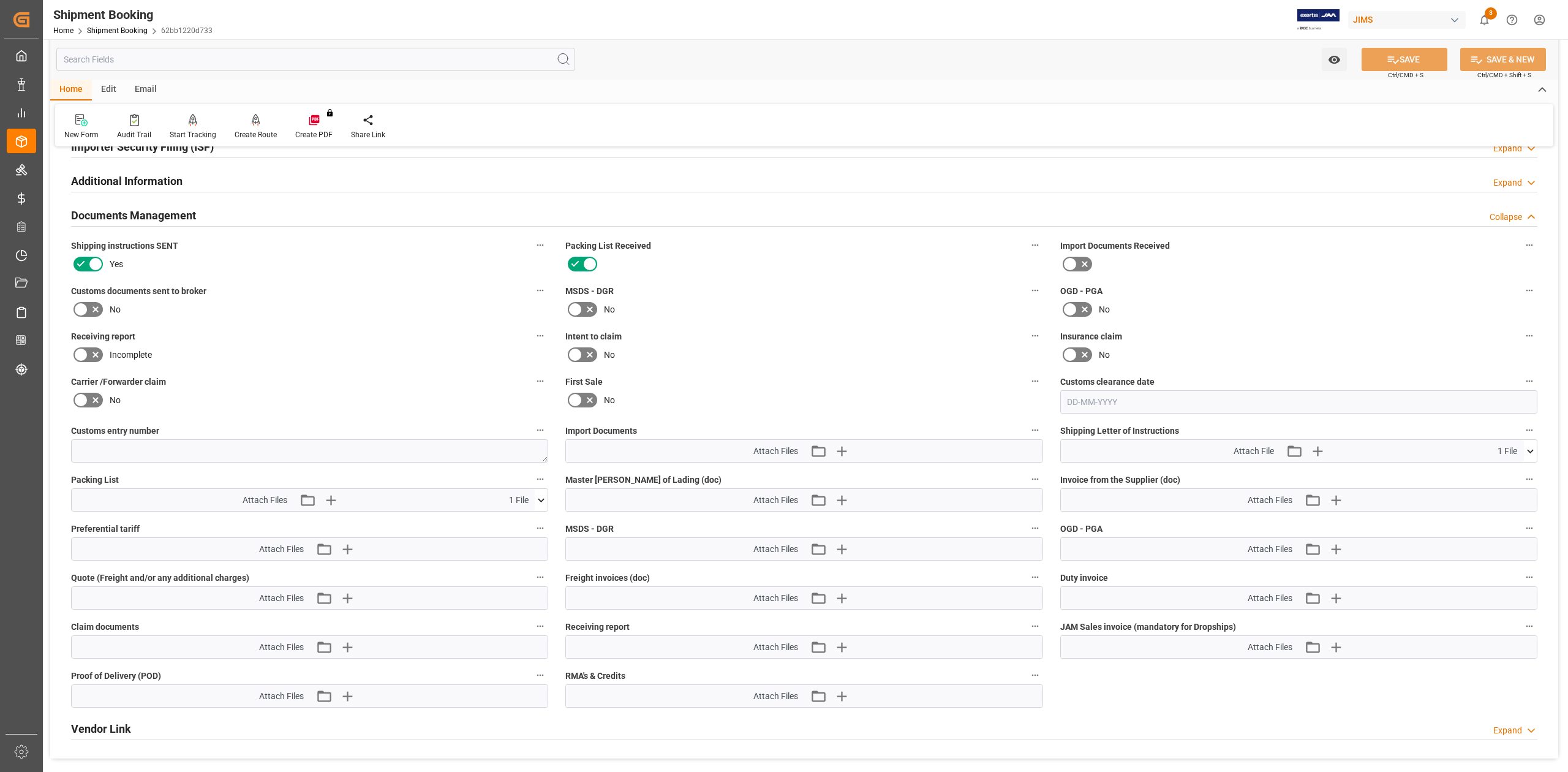
scroll to position [1144, 0]
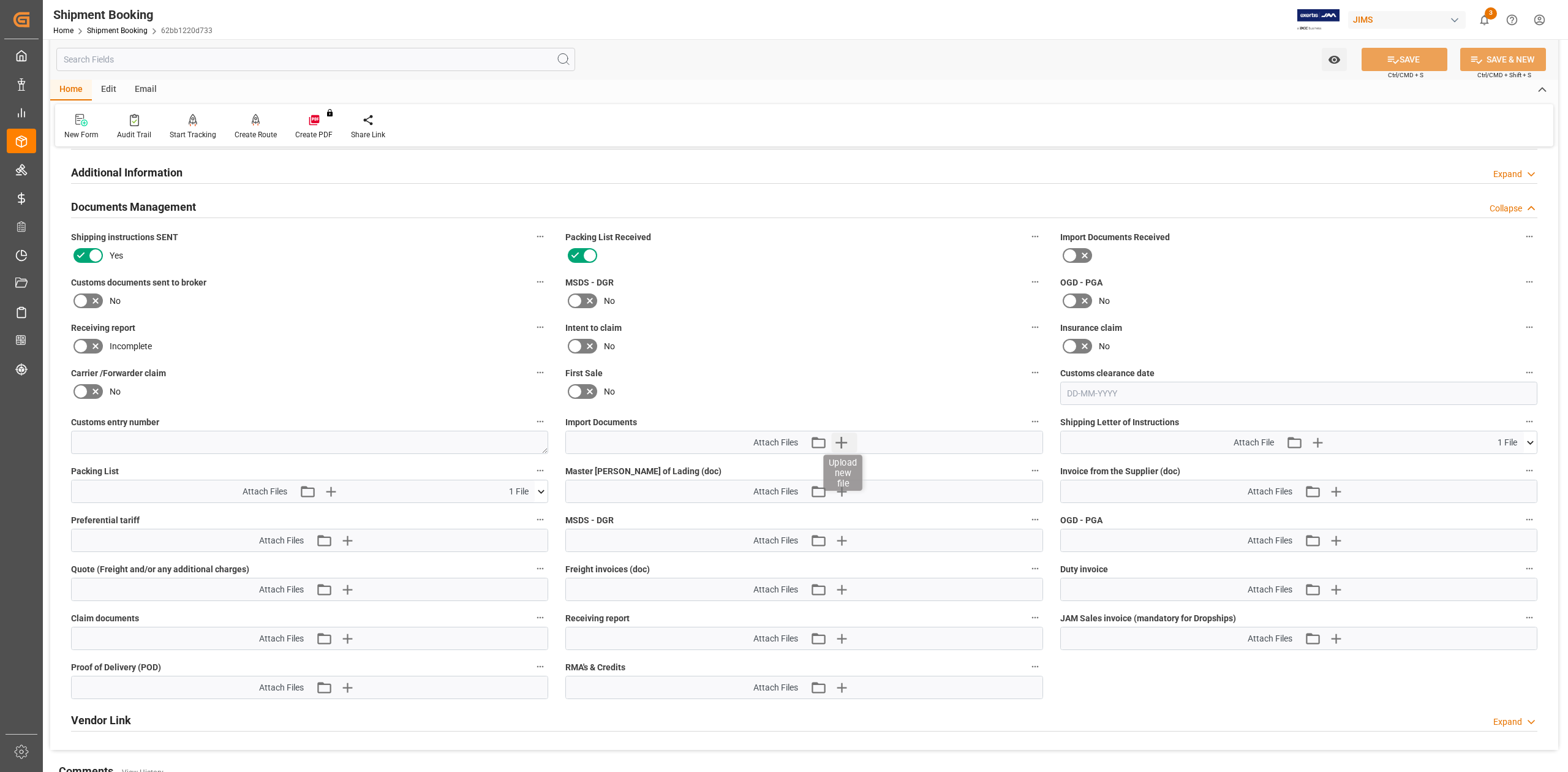
click at [838, 440] on icon "button" at bounding box center [840, 442] width 20 height 20
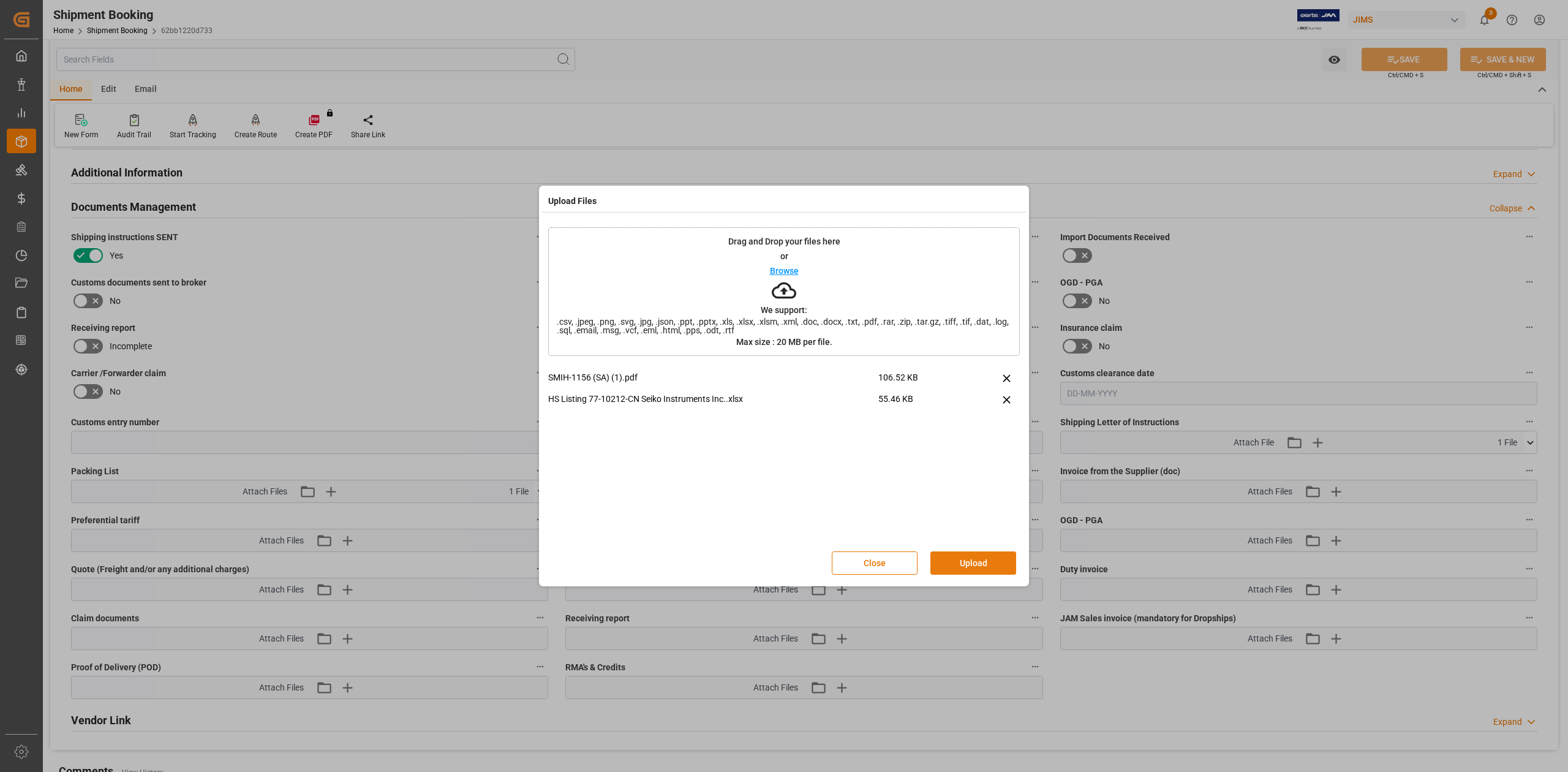
click at [964, 560] on button "Upload" at bounding box center [973, 563] width 86 height 24
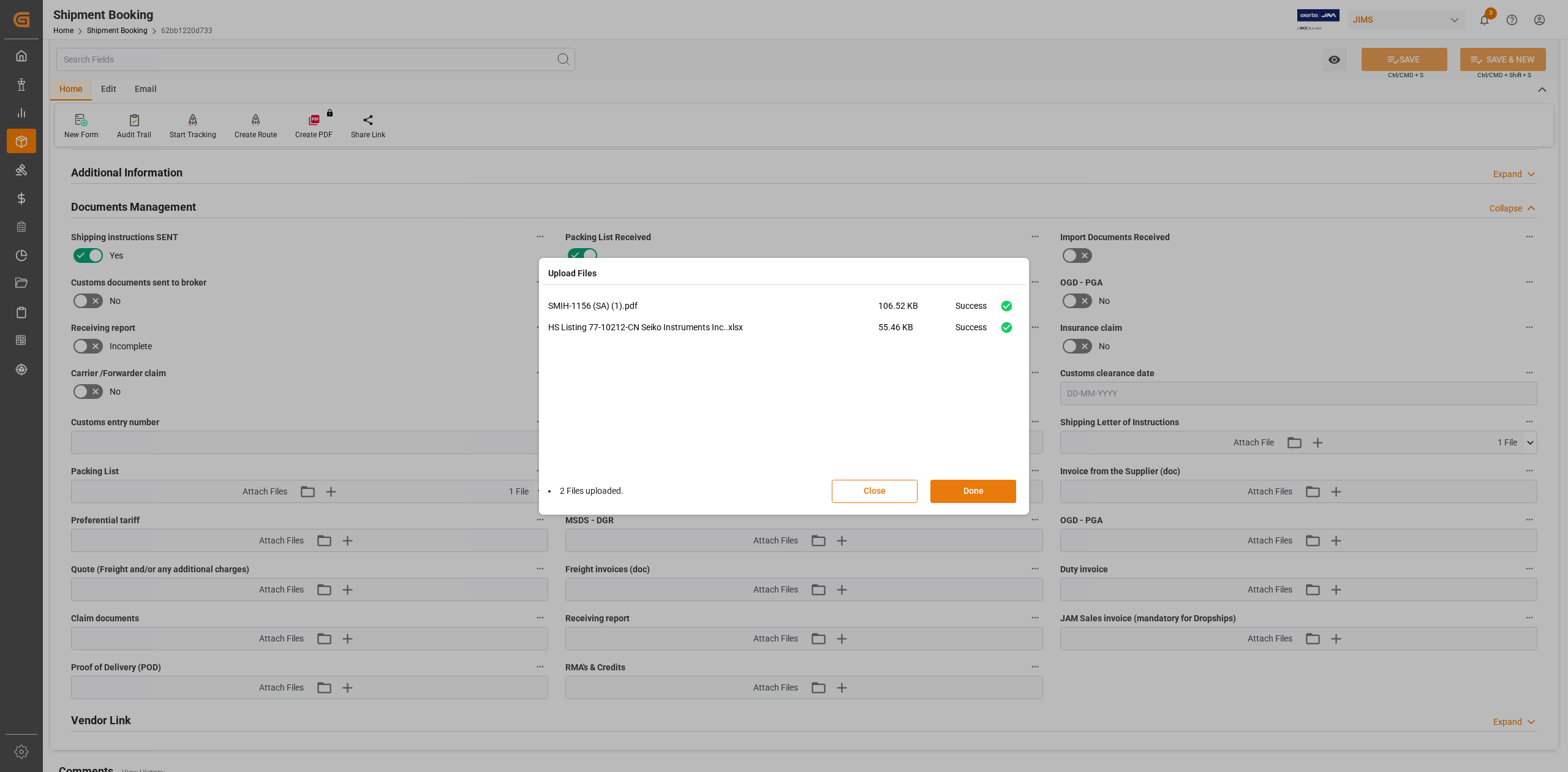
click at [959, 491] on button "Done" at bounding box center [973, 491] width 86 height 24
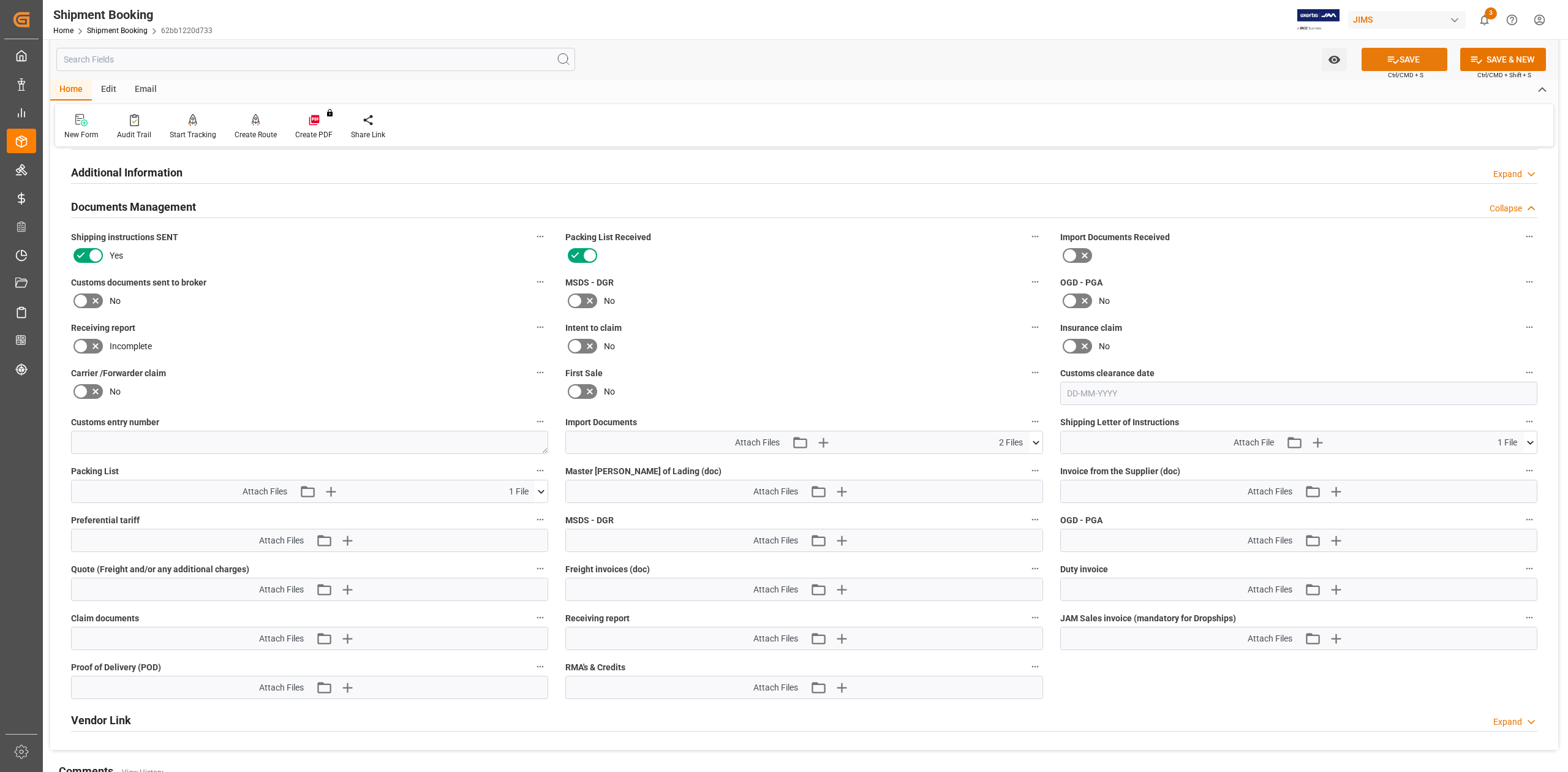
click at [1404, 60] on button "SAVE" at bounding box center [1404, 59] width 86 height 24
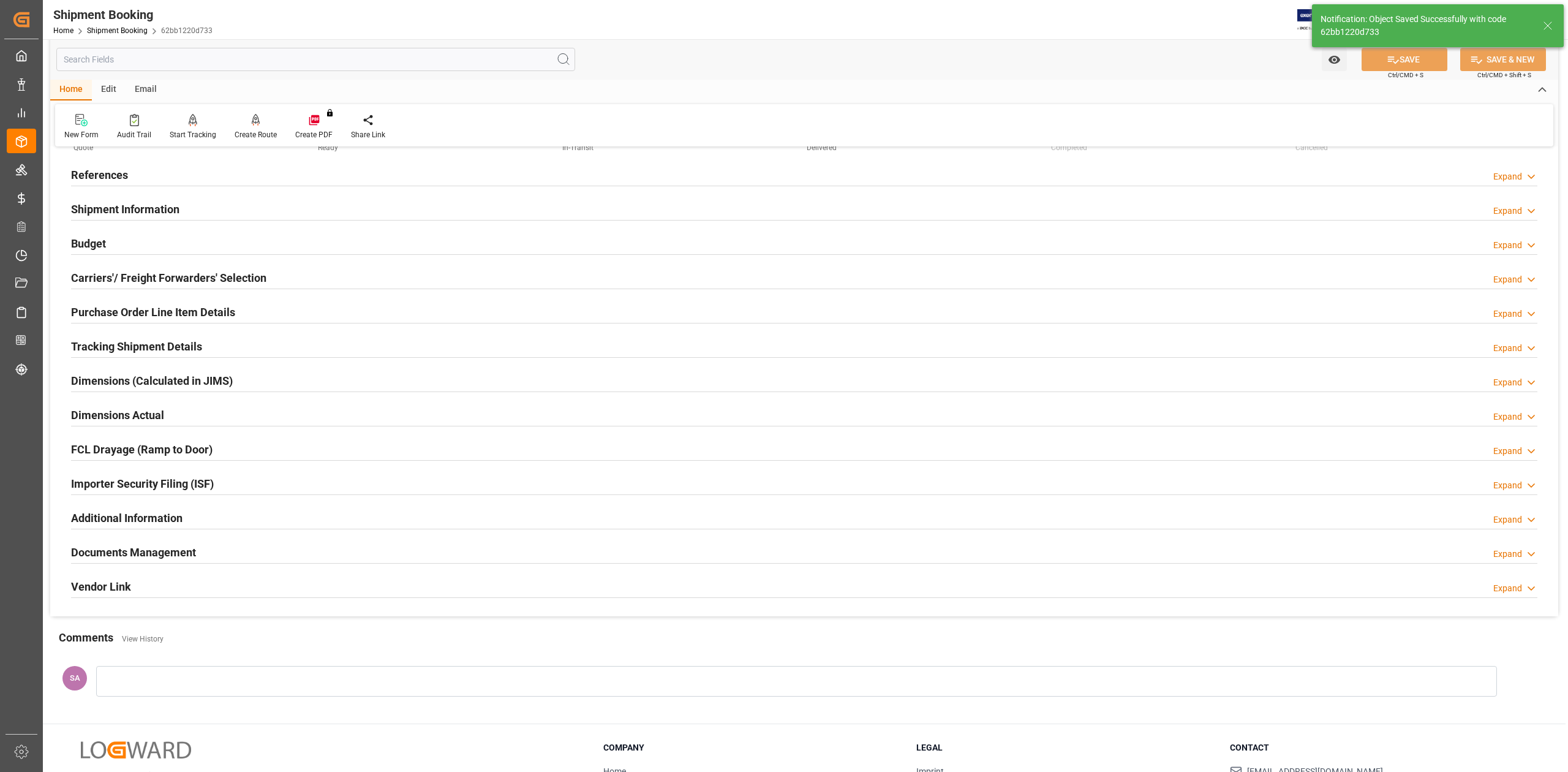
scroll to position [0, 0]
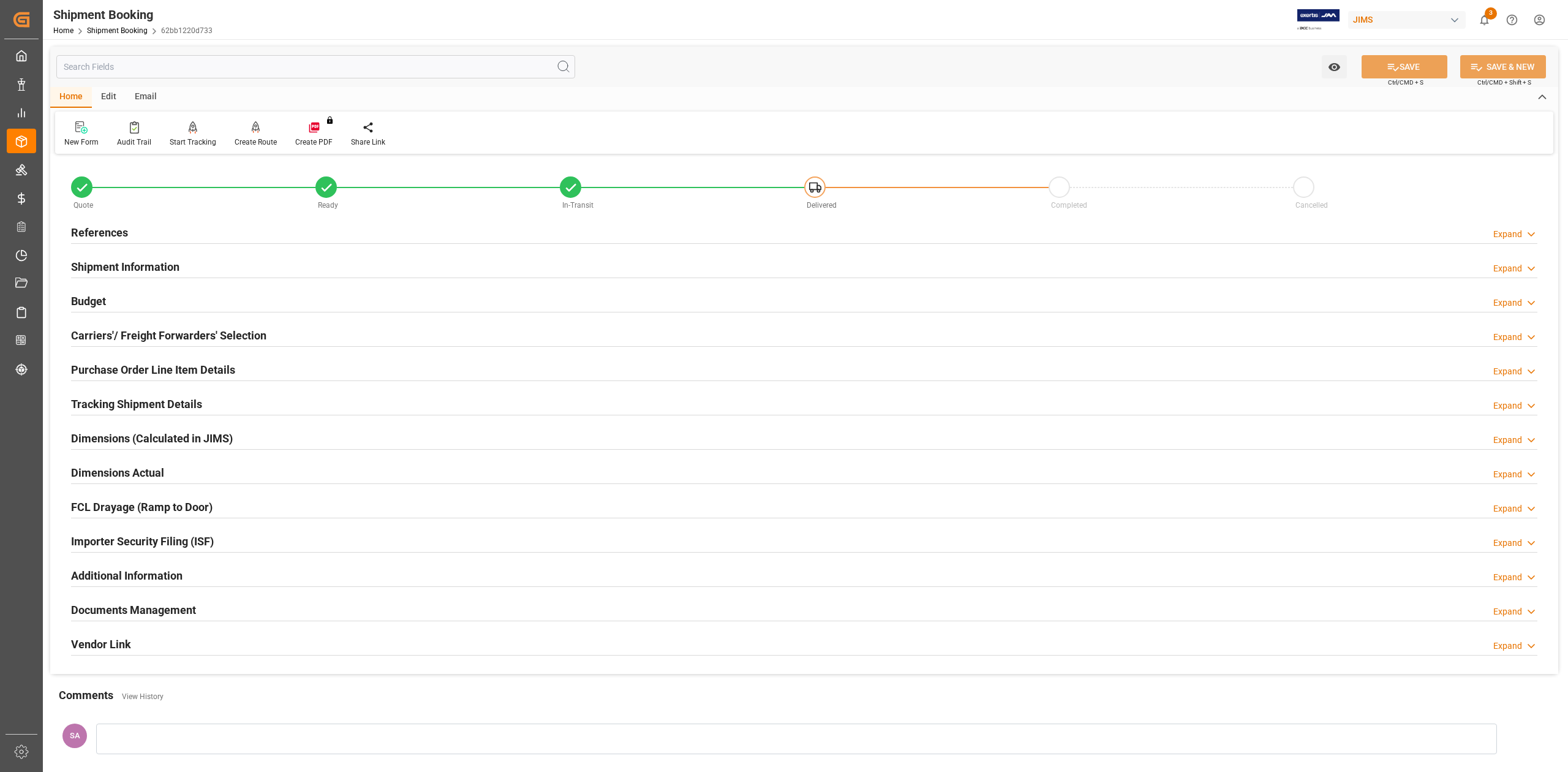
click at [120, 264] on h2 "Shipment Information" at bounding box center [124, 267] width 108 height 17
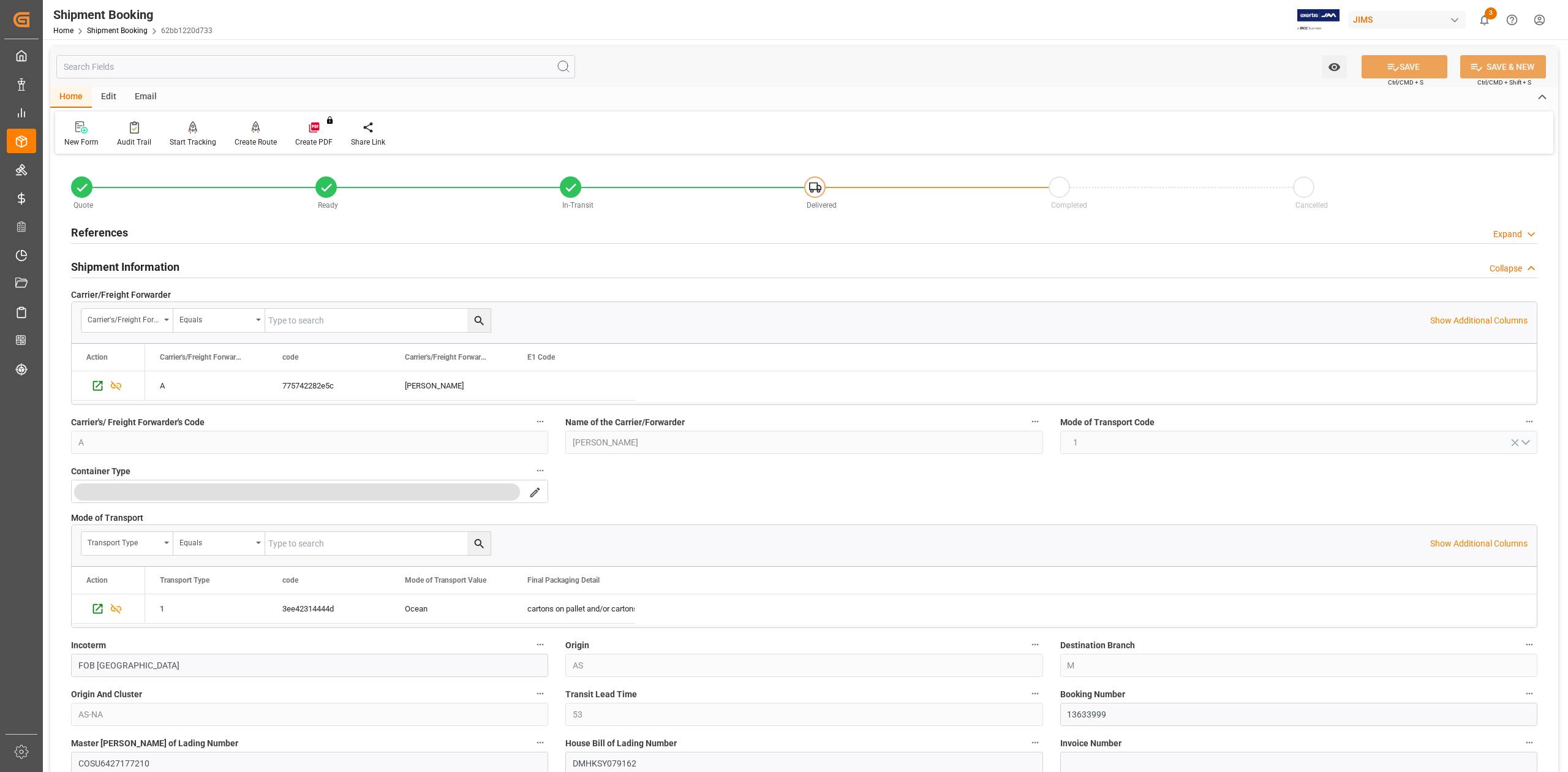
scroll to position [245, 0]
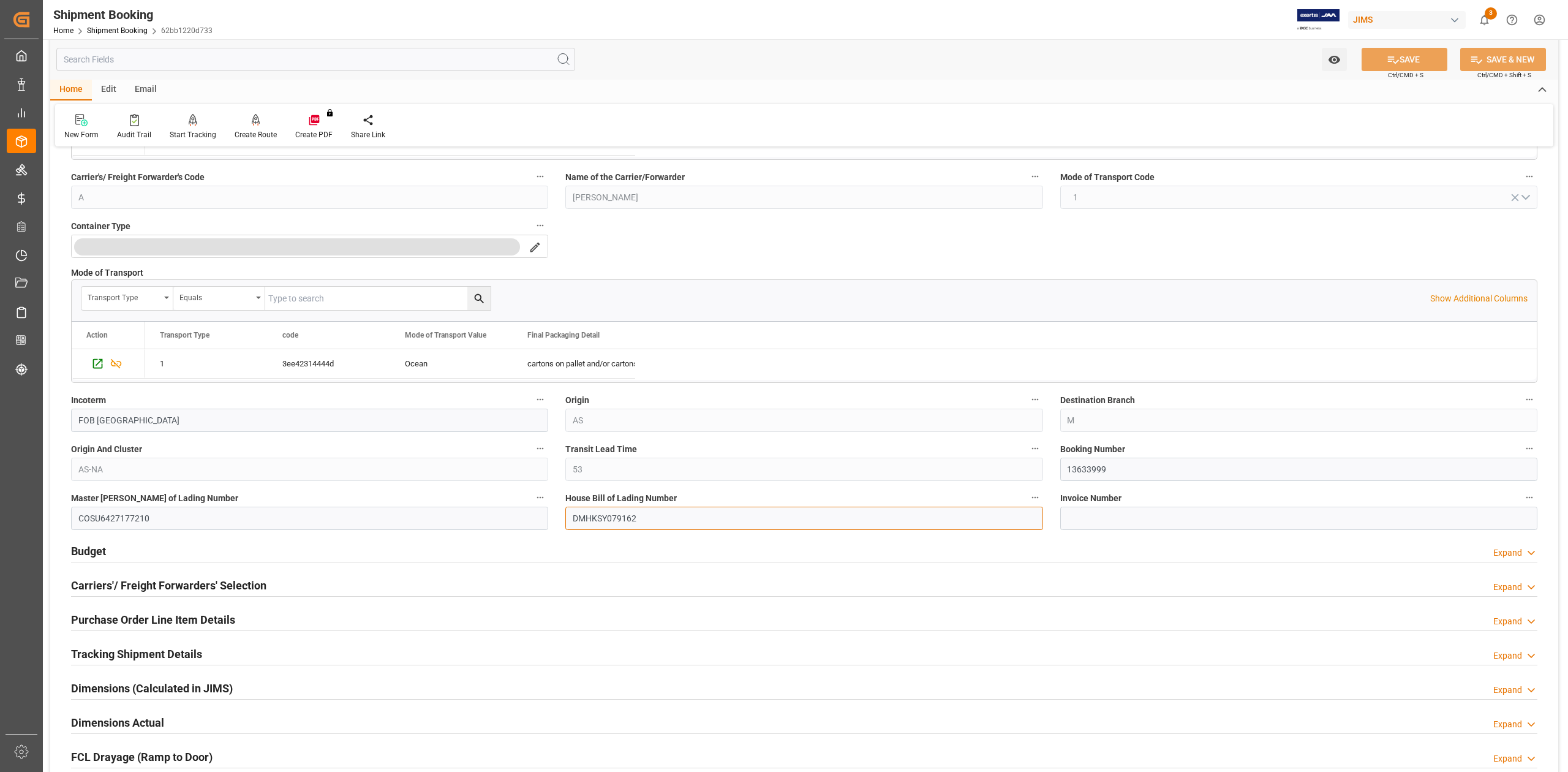
click at [614, 519] on input "DMHKSY079162" at bounding box center [804, 518] width 477 height 24
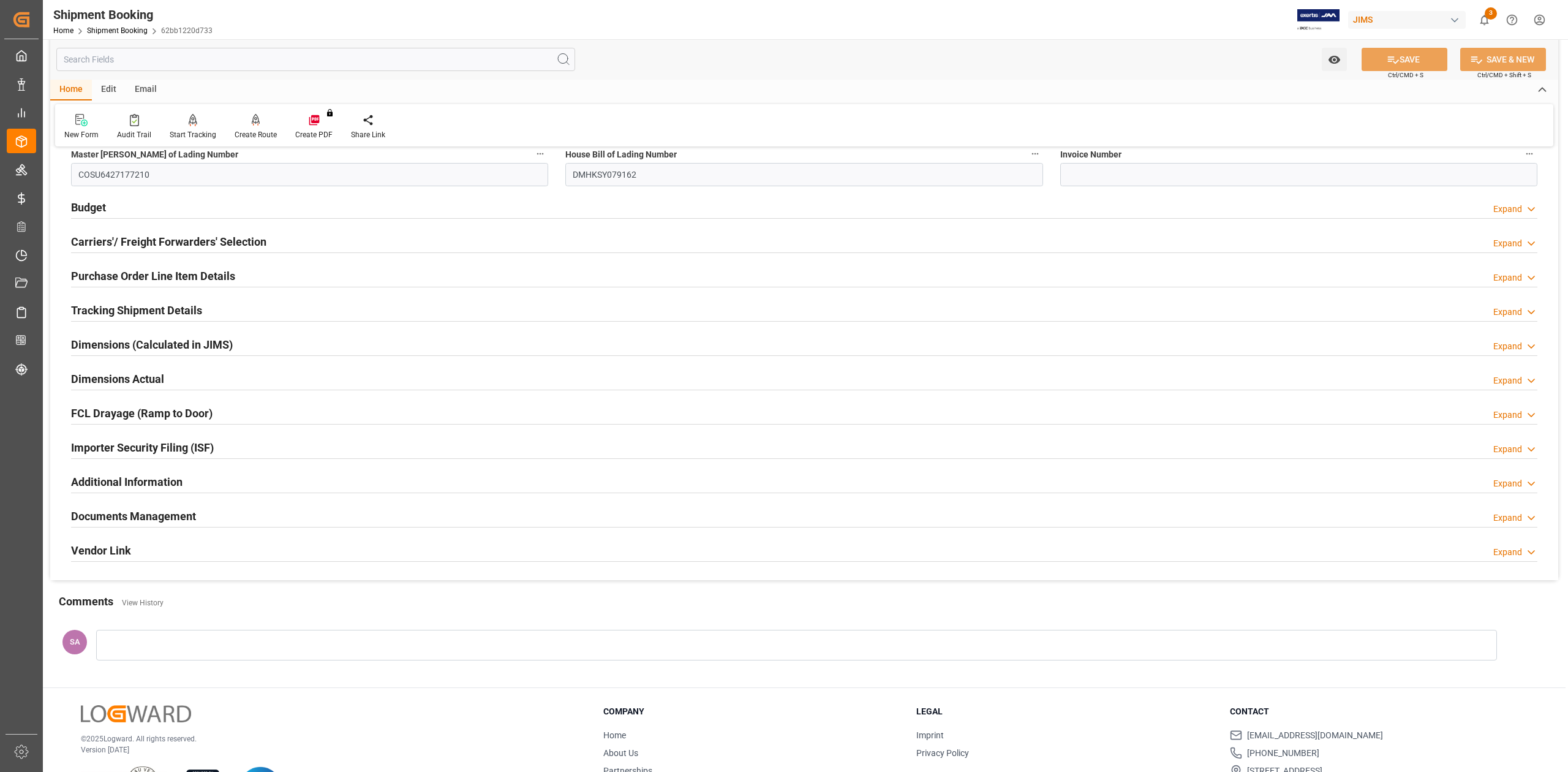
scroll to position [647, 0]
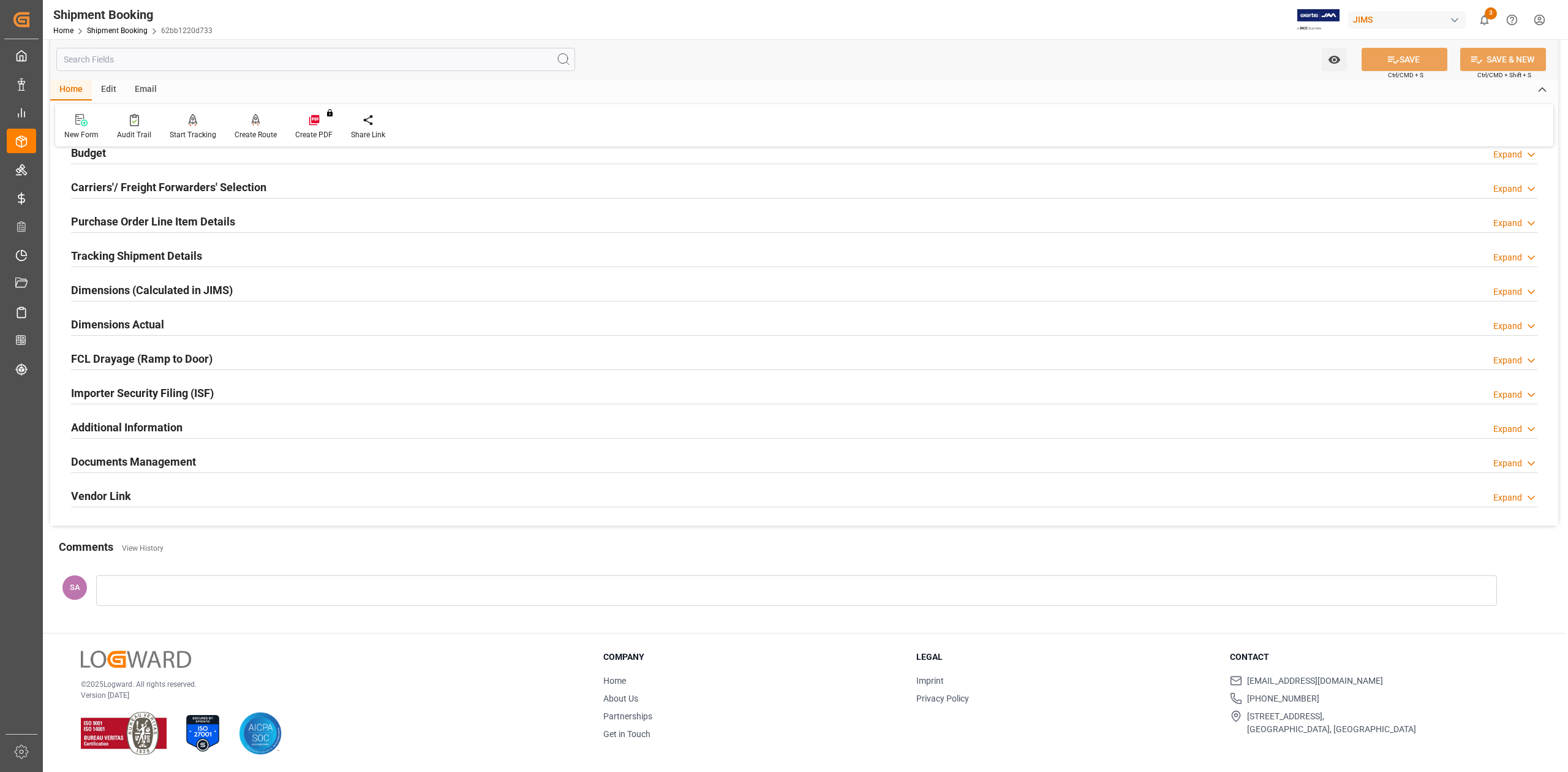
drag, startPoint x: 170, startPoint y: 461, endPoint x: 218, endPoint y: 474, distance: 49.7
click at [170, 461] on h2 "Documents Management" at bounding box center [133, 462] width 125 height 17
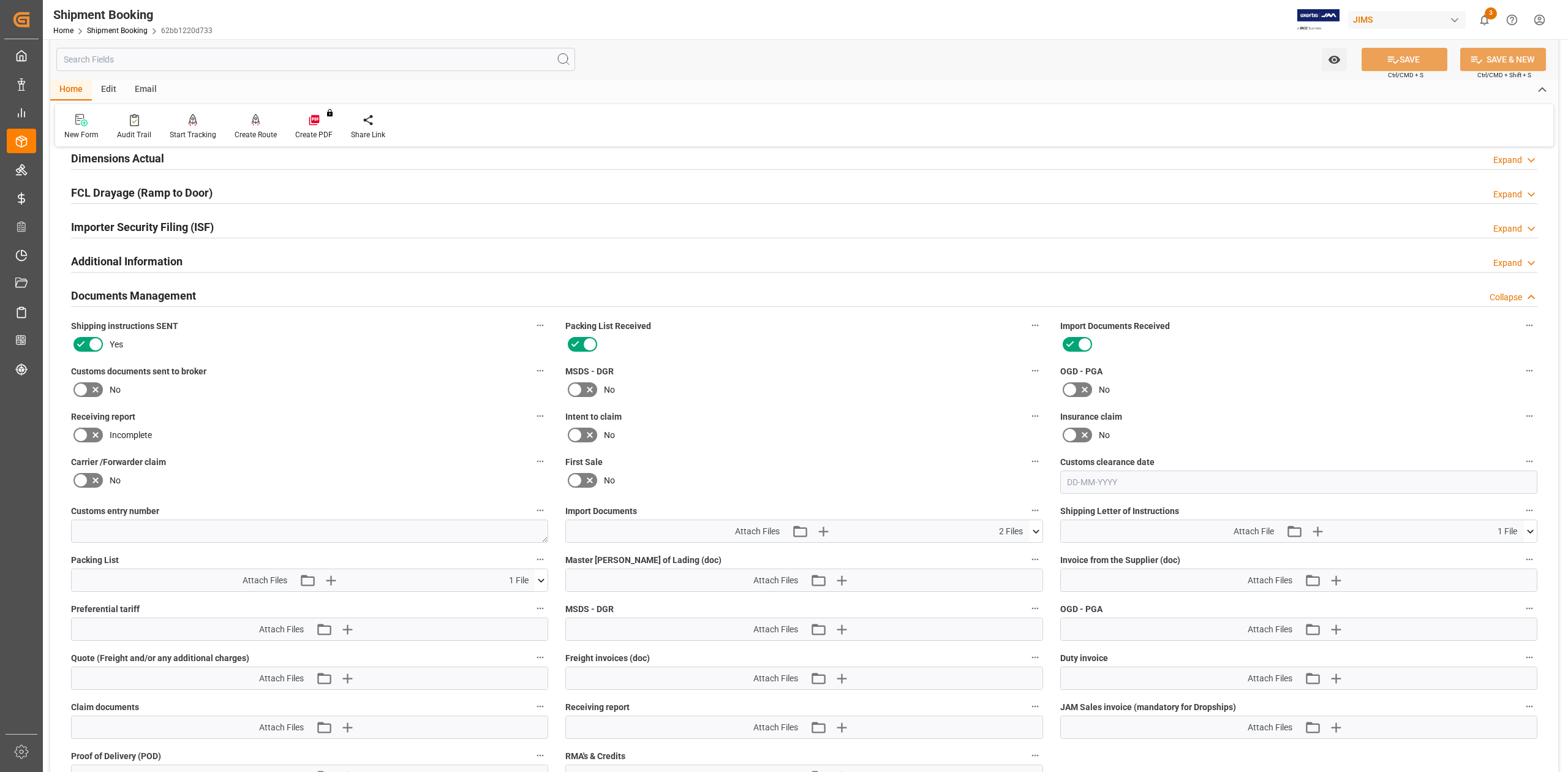
scroll to position [810, 0]
click at [843, 584] on icon "button" at bounding box center [840, 579] width 20 height 20
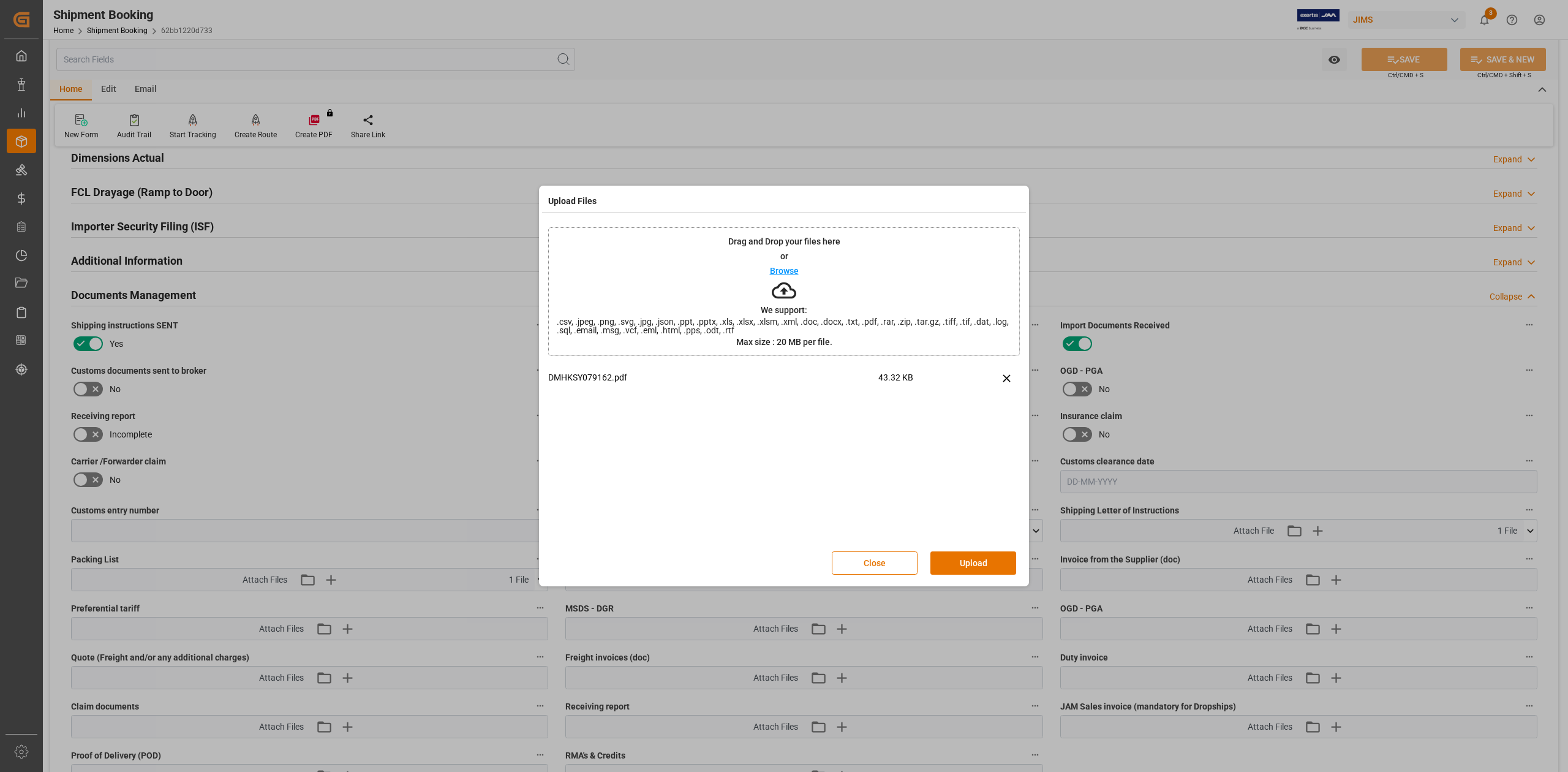
click at [978, 556] on button "Upload" at bounding box center [973, 563] width 86 height 24
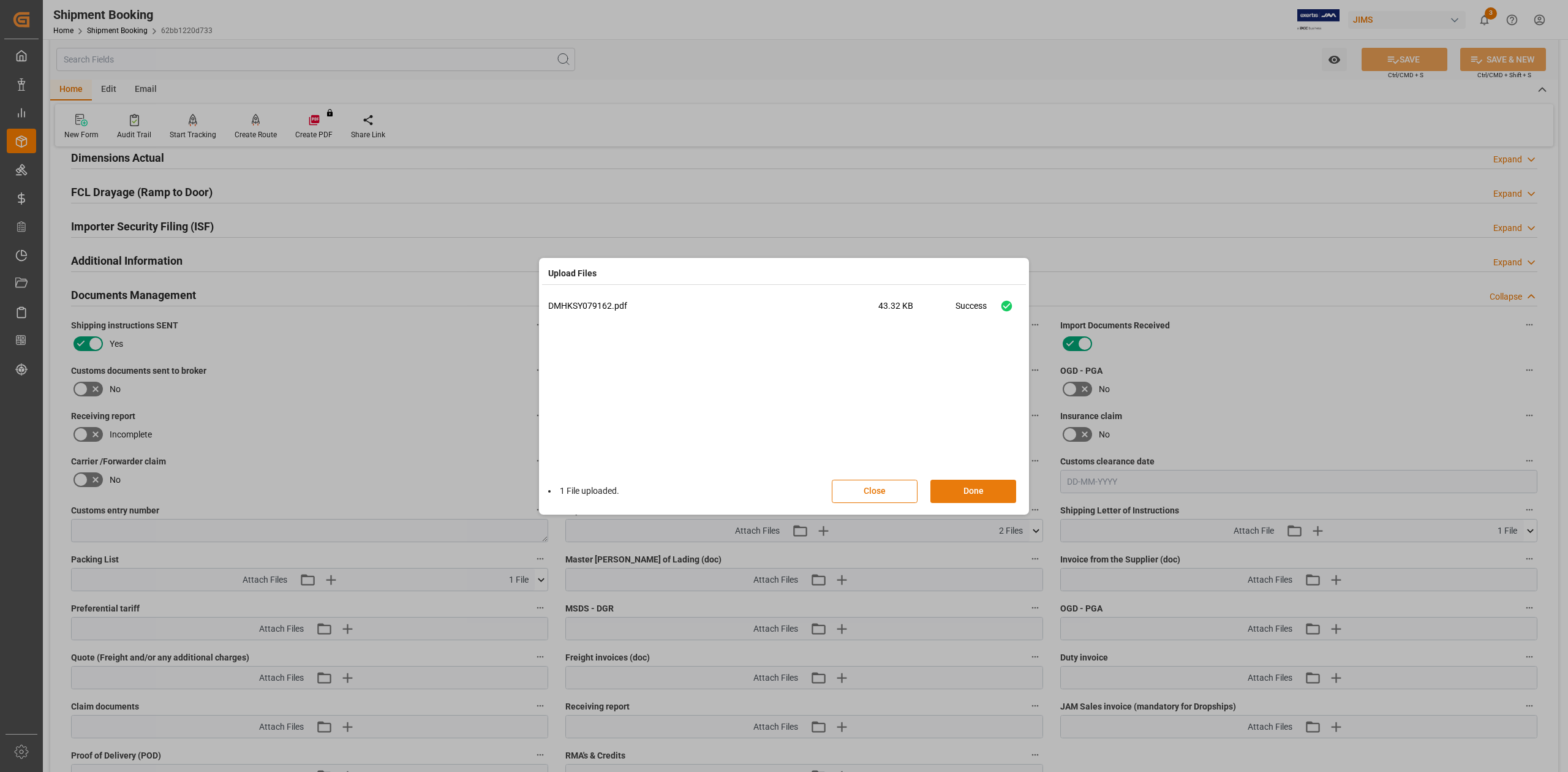
click at [985, 491] on button "Done" at bounding box center [973, 491] width 86 height 24
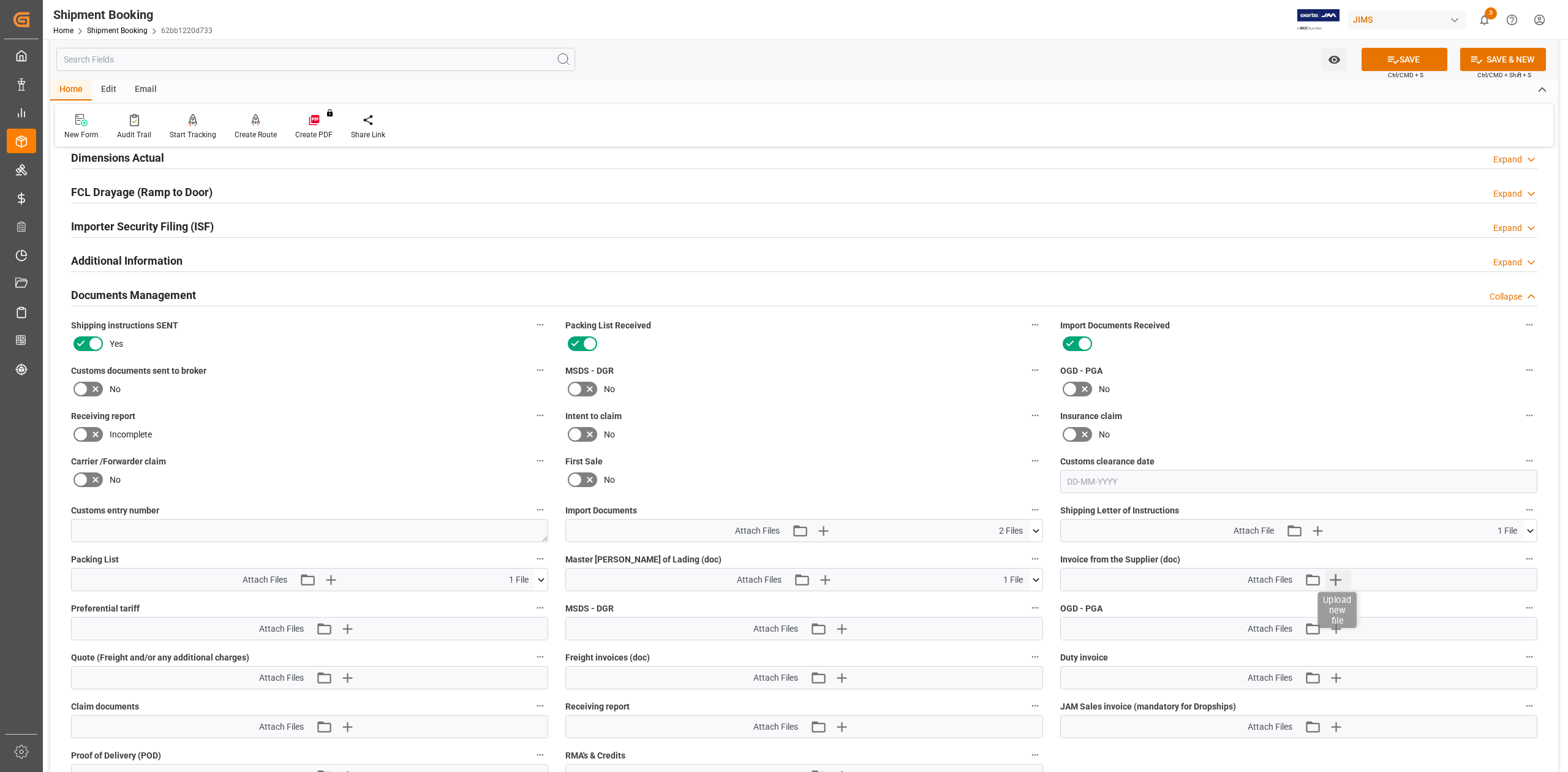
click at [1331, 588] on icon "button" at bounding box center [1336, 579] width 20 height 20
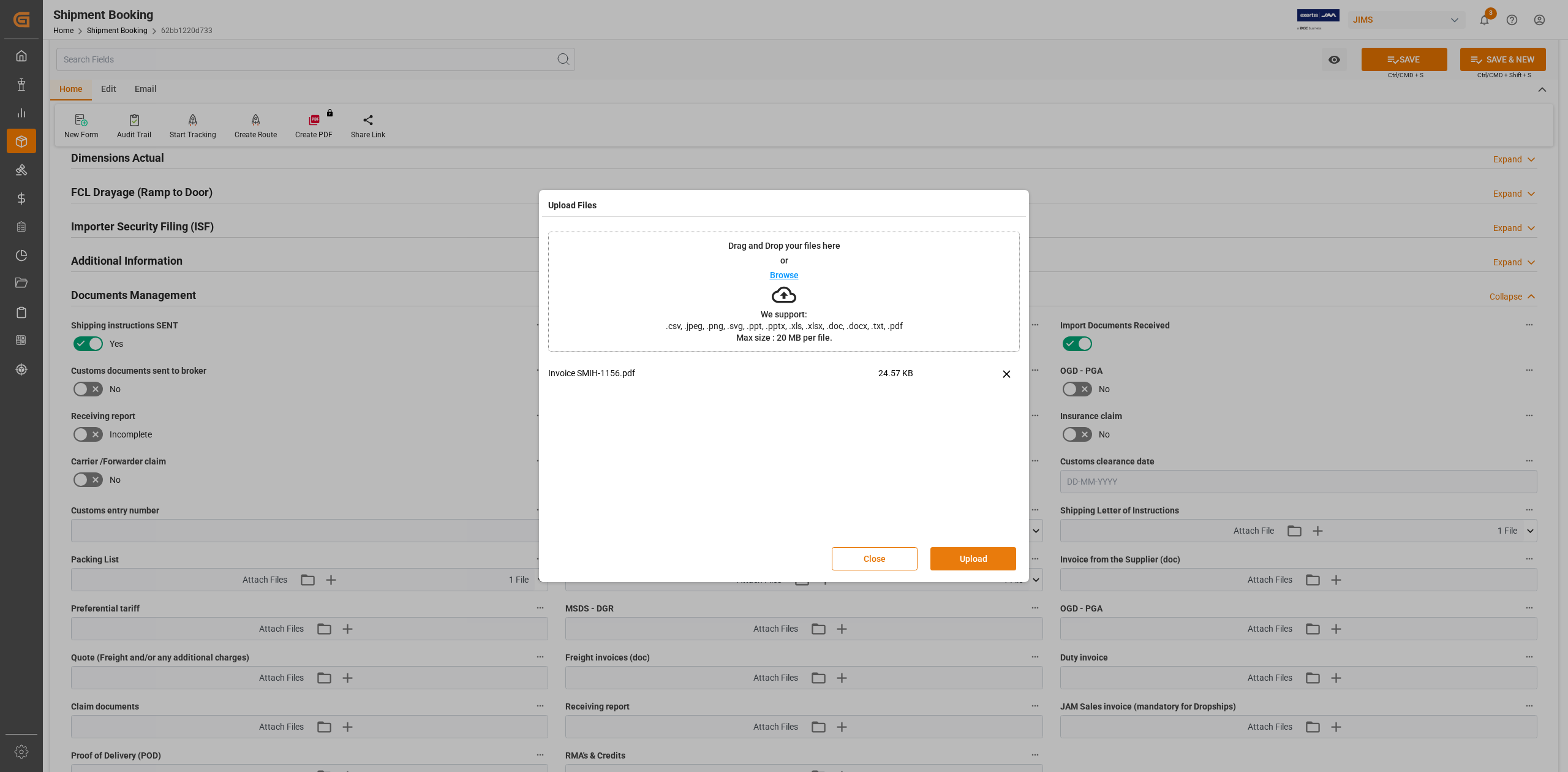
click at [990, 561] on button "Upload" at bounding box center [973, 558] width 86 height 24
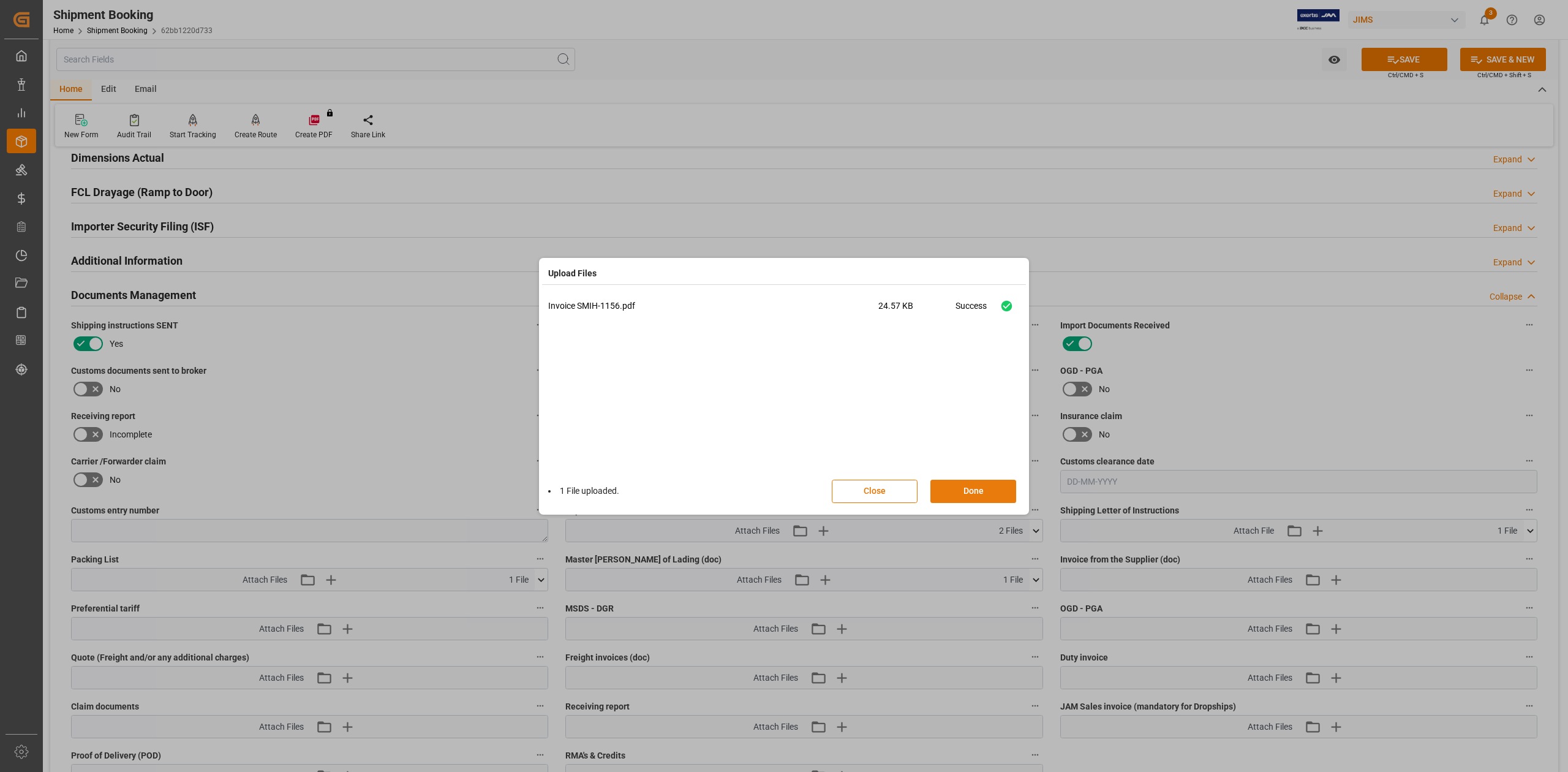
click at [984, 486] on button "Done" at bounding box center [973, 491] width 86 height 24
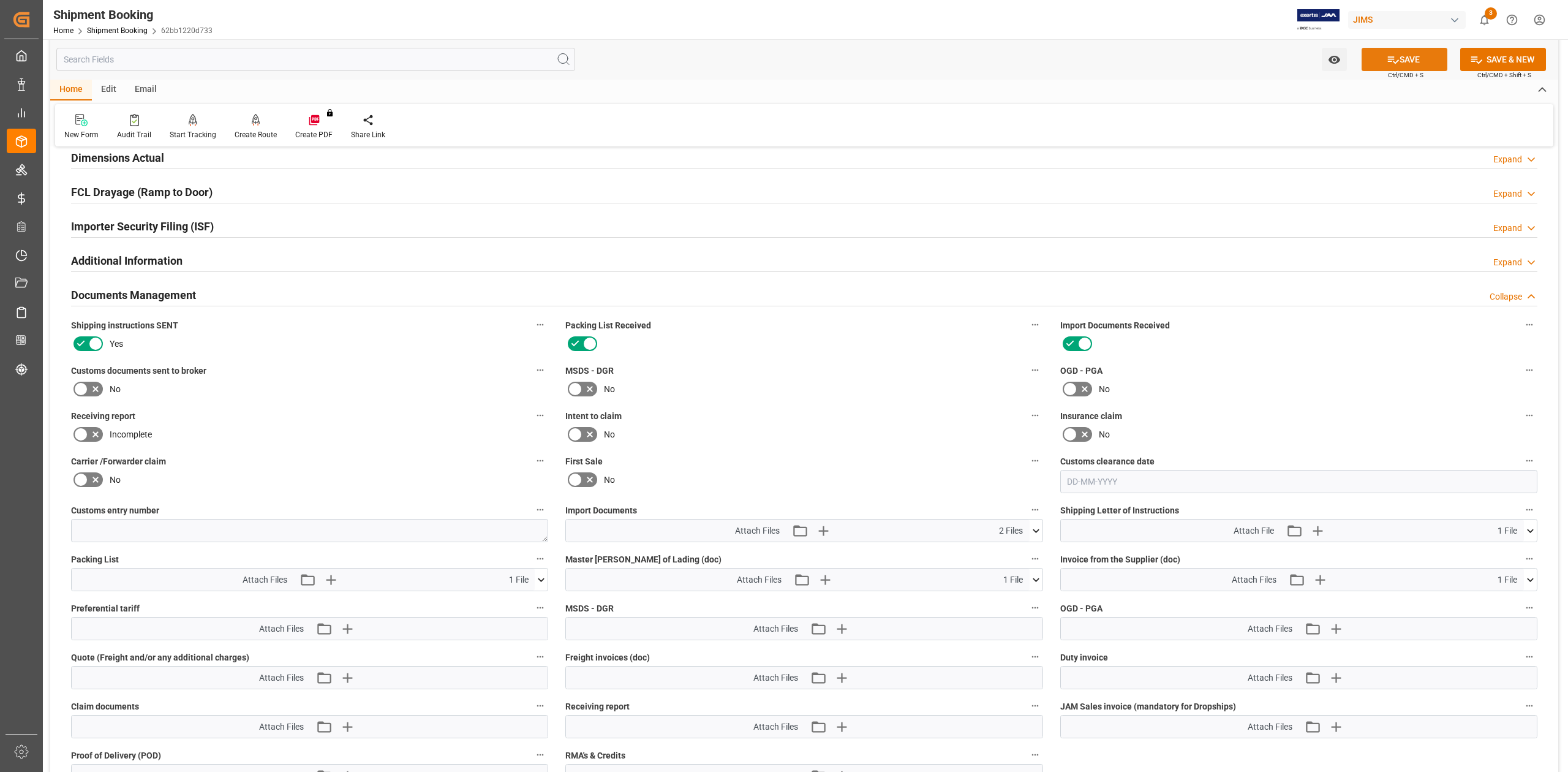
click at [1387, 54] on icon at bounding box center [1394, 60] width 13 height 13
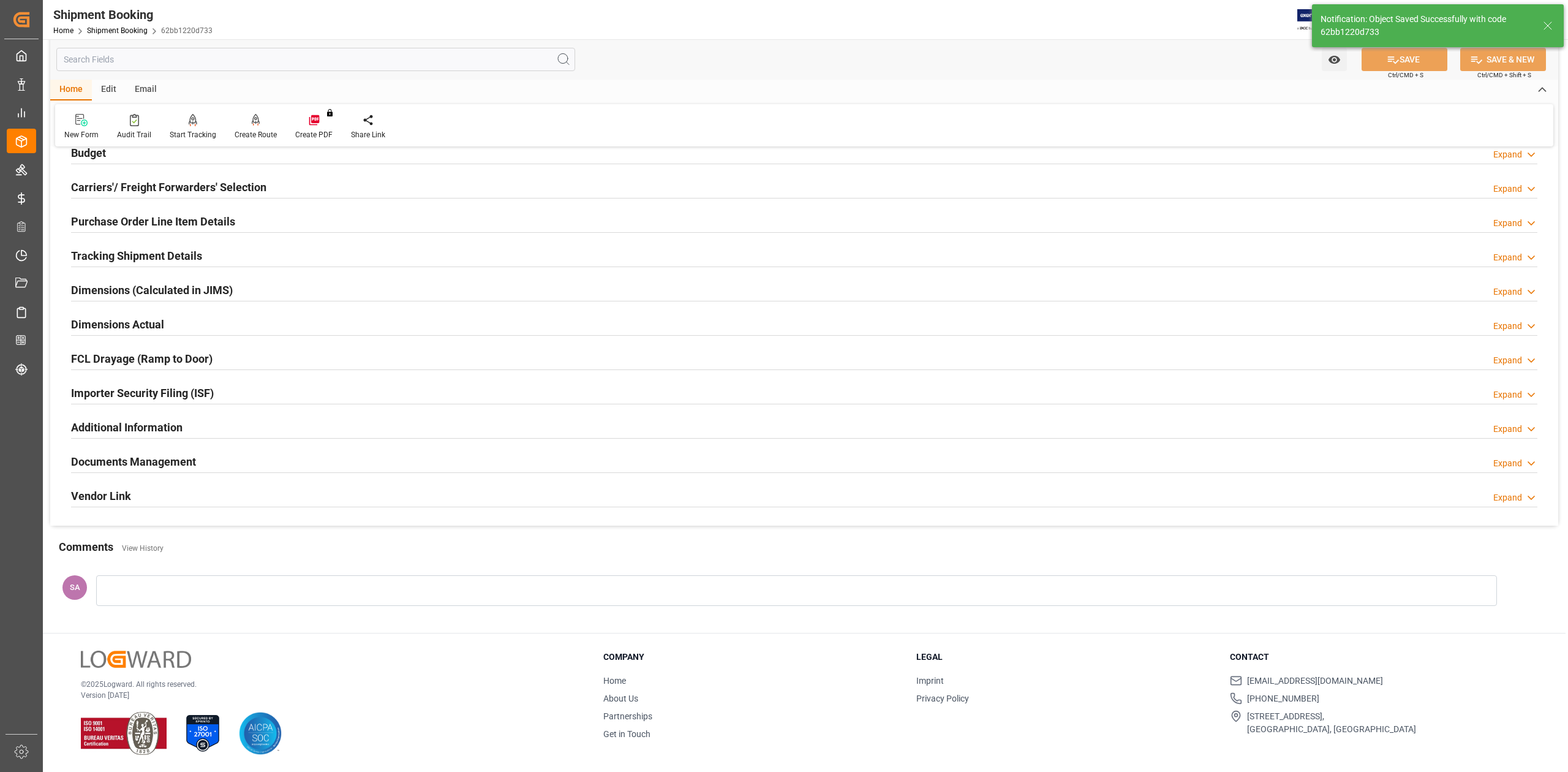
scroll to position [150, 0]
click at [125, 458] on h2 "Documents Management" at bounding box center [133, 462] width 125 height 17
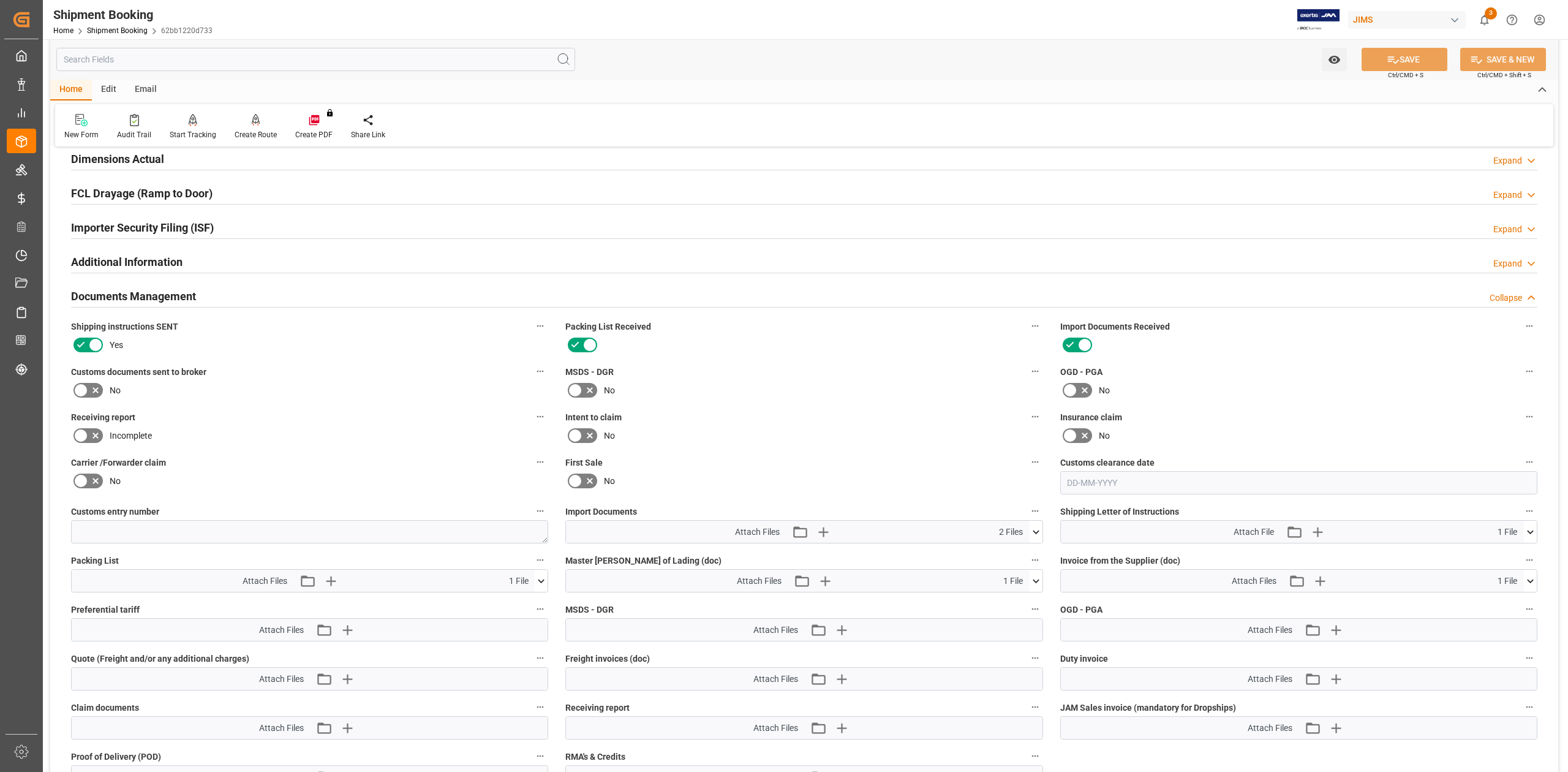
click at [90, 390] on icon at bounding box center [96, 391] width 15 height 15
click at [0, 0] on input "checkbox" at bounding box center [0, 0] width 0 height 0
click at [1410, 71] on span "Ctrl/CMD + S" at bounding box center [1406, 75] width 36 height 9
click at [1402, 60] on button "SAVE" at bounding box center [1404, 59] width 86 height 24
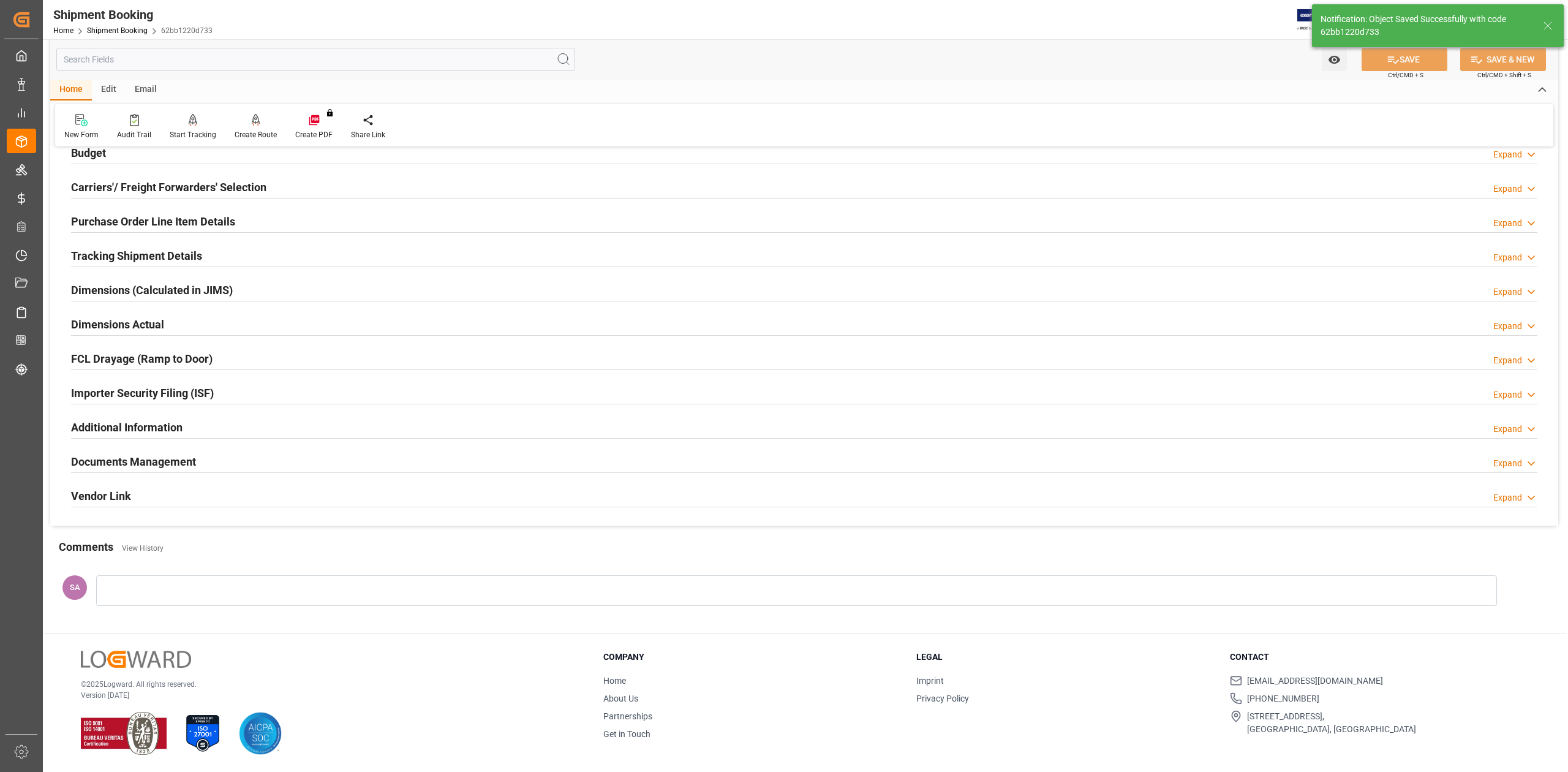
scroll to position [150, 0]
drag, startPoint x: 171, startPoint y: 459, endPoint x: 265, endPoint y: 471, distance: 94.8
click at [171, 459] on h2 "Documents Management" at bounding box center [133, 462] width 125 height 17
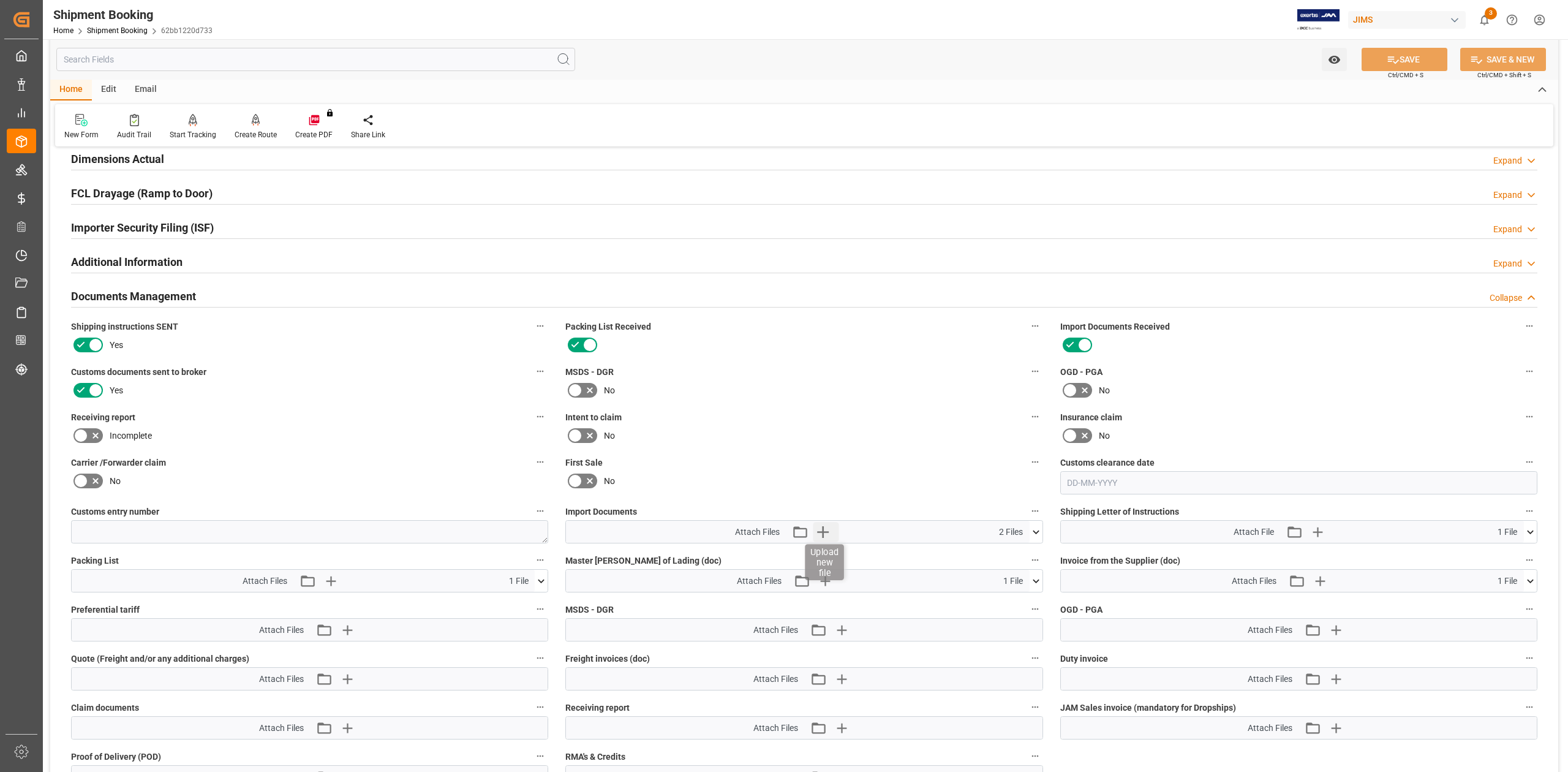
click at [824, 539] on icon "button" at bounding box center [823, 532] width 20 height 20
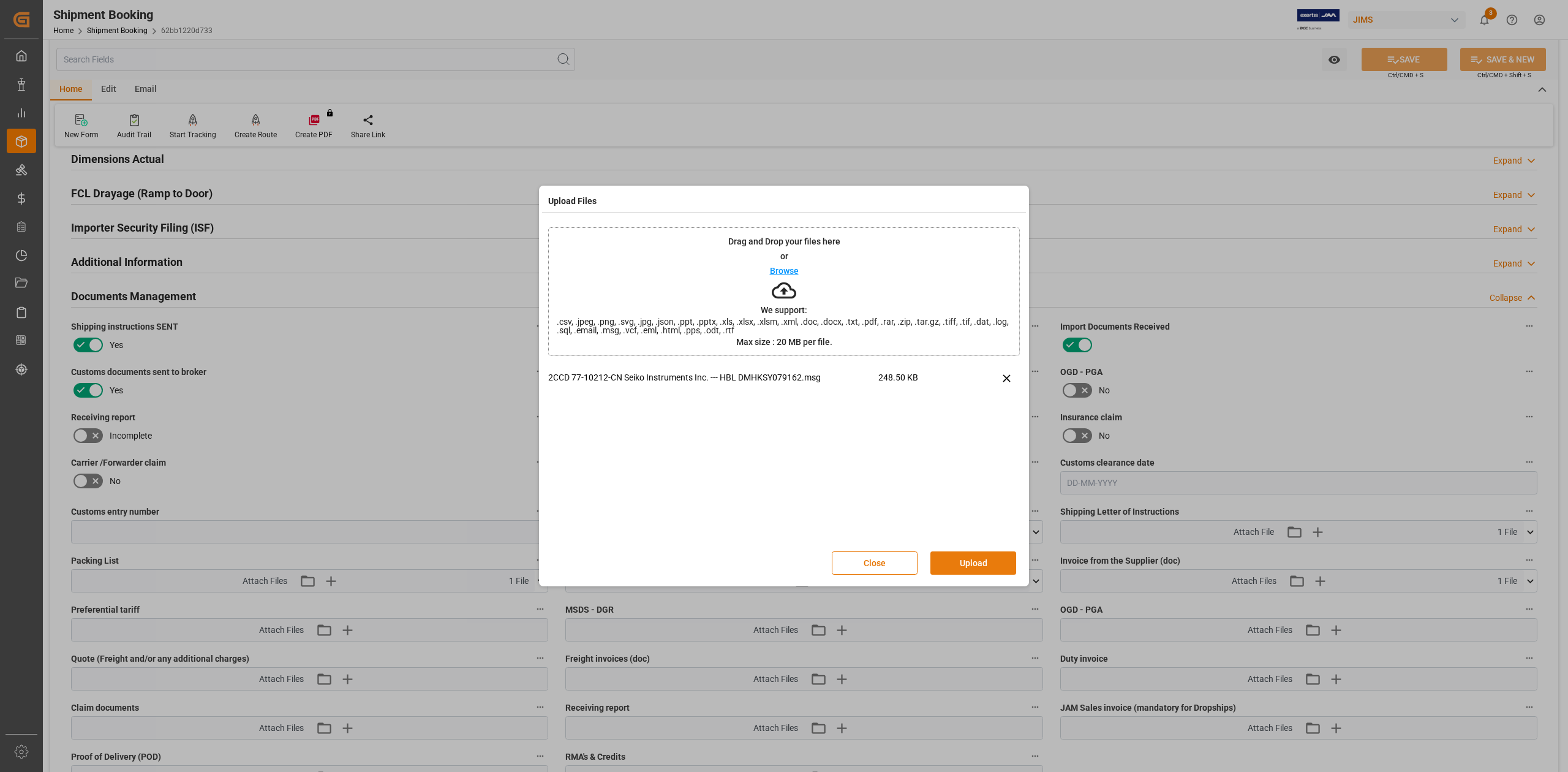
click at [990, 559] on button "Upload" at bounding box center [973, 563] width 86 height 24
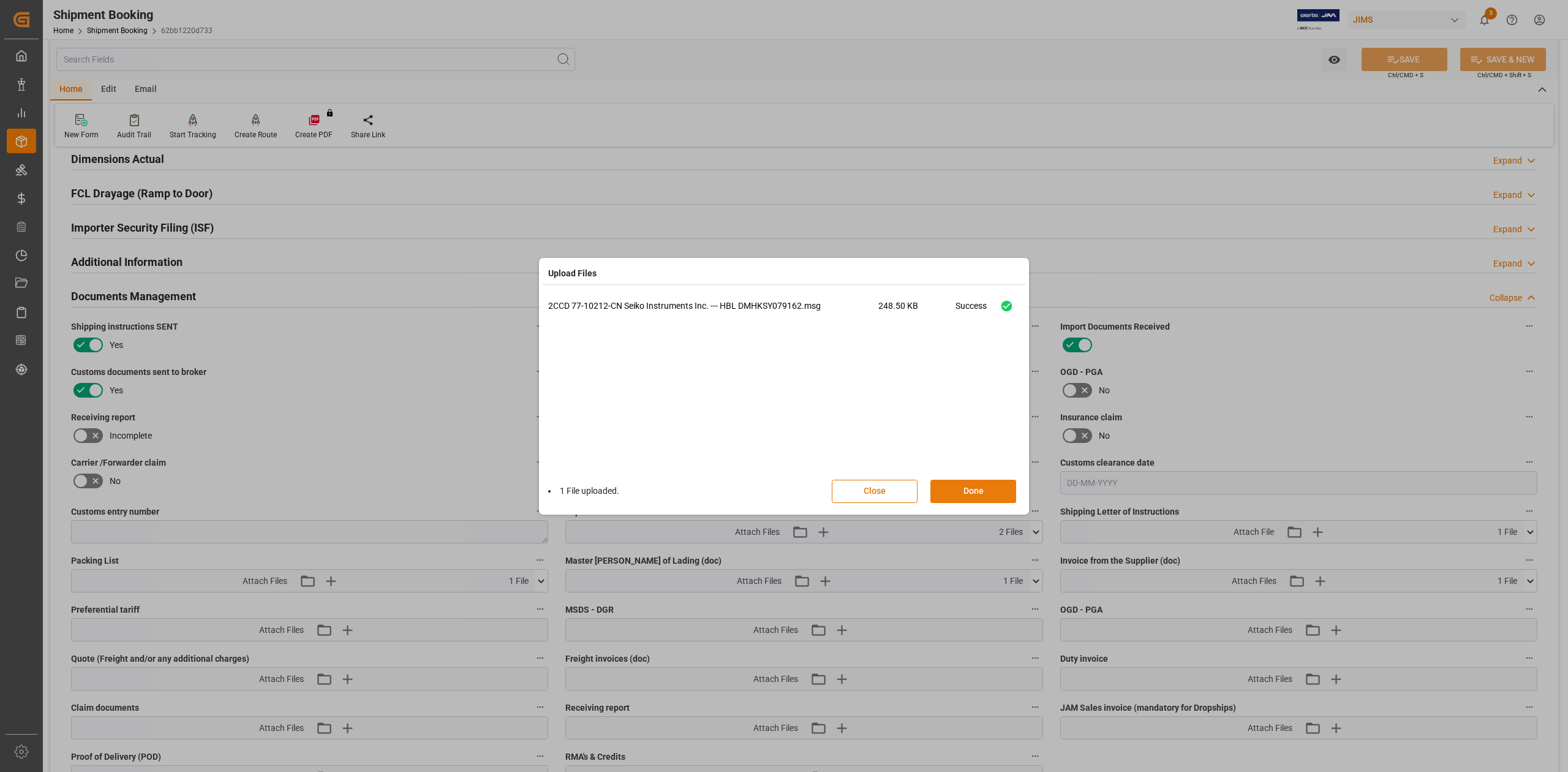
click at [970, 492] on button "Done" at bounding box center [973, 491] width 86 height 24
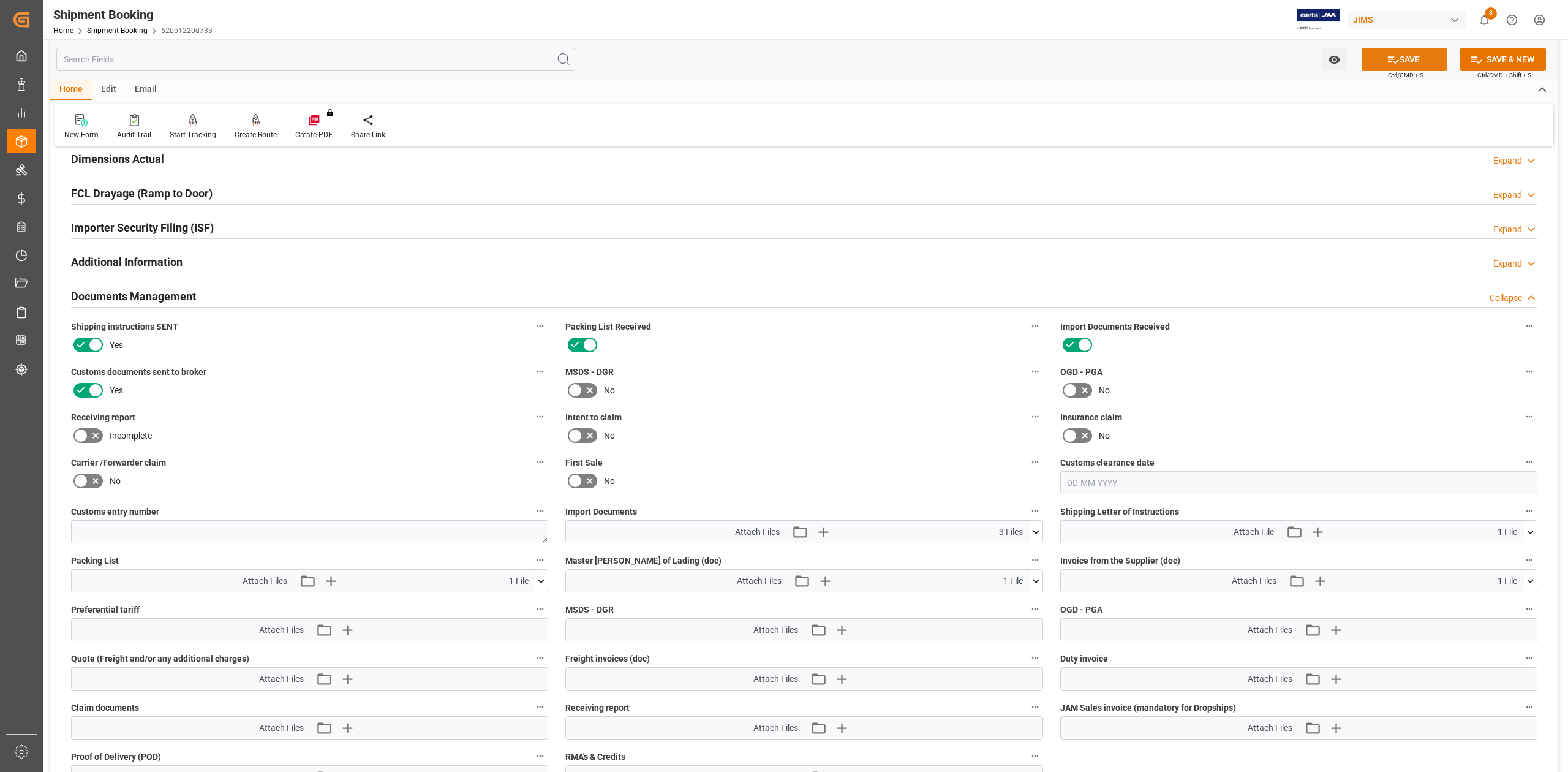
click at [1390, 56] on icon at bounding box center [1394, 60] width 13 height 13
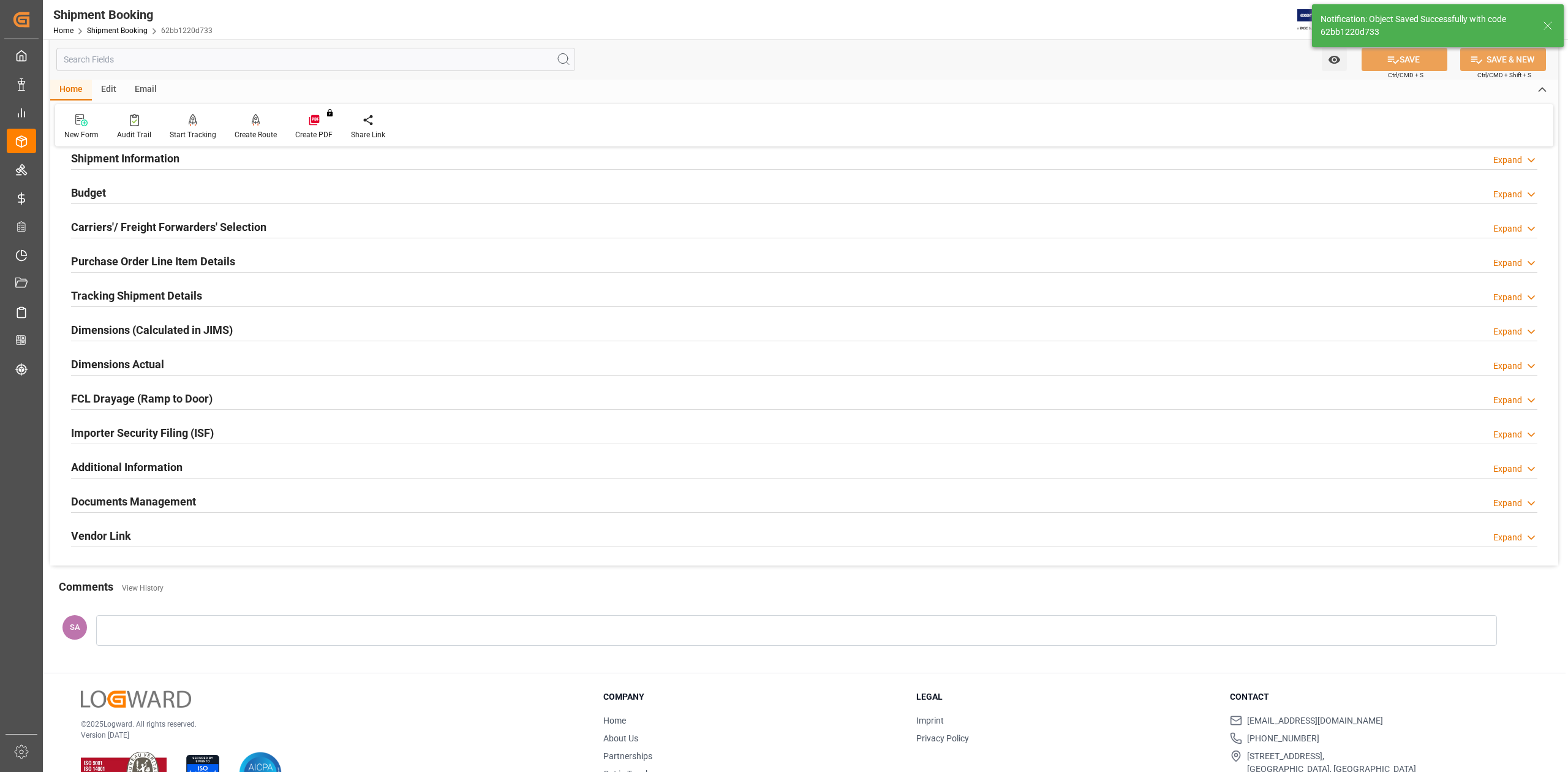
scroll to position [69, 0]
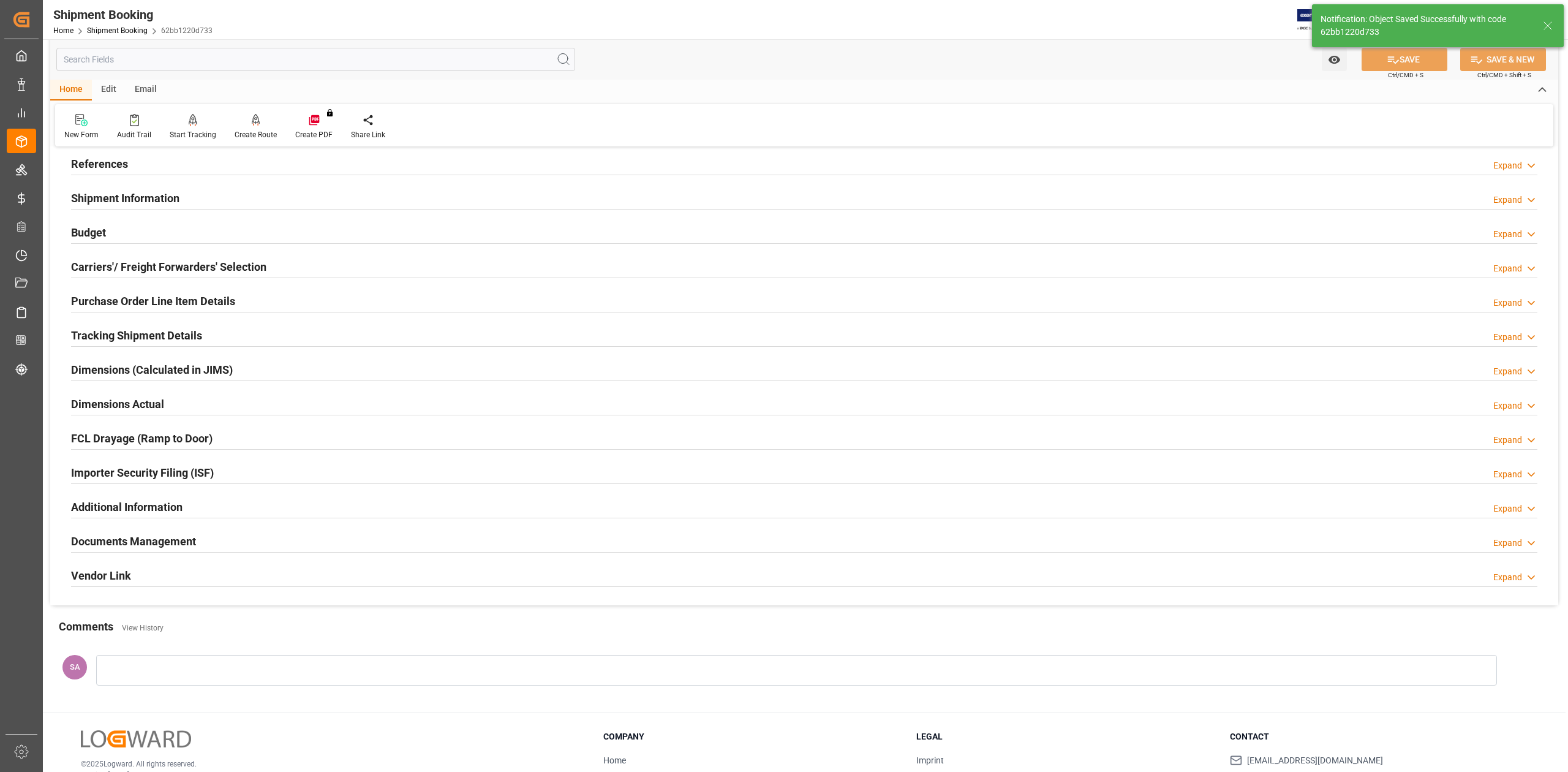
click at [136, 298] on h2 "Purchase Order Line Item Details" at bounding box center [152, 301] width 164 height 17
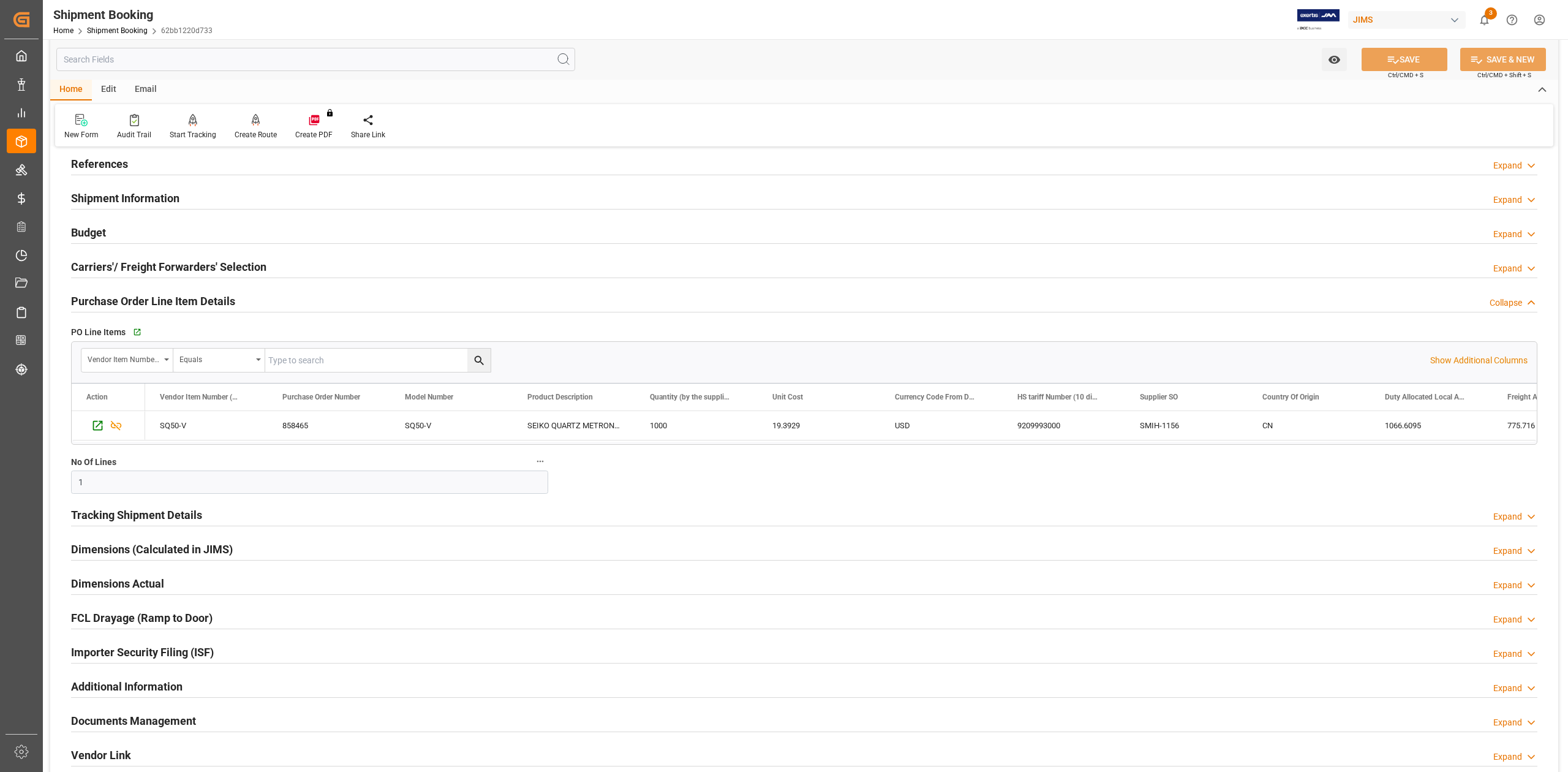
click at [136, 298] on h2 "Purchase Order Line Item Details" at bounding box center [152, 301] width 164 height 17
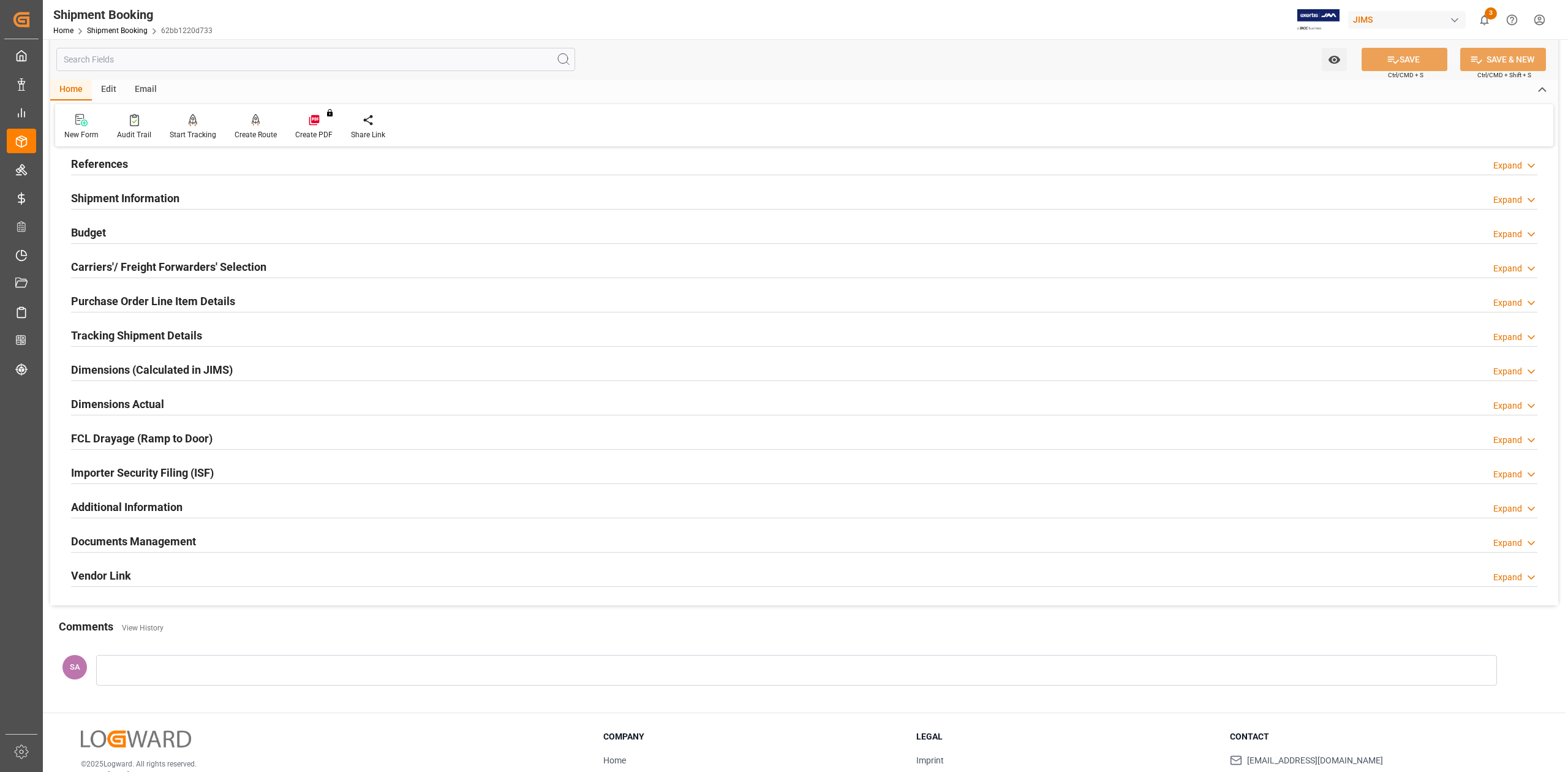
click at [136, 298] on h2 "Purchase Order Line Item Details" at bounding box center [152, 301] width 164 height 17
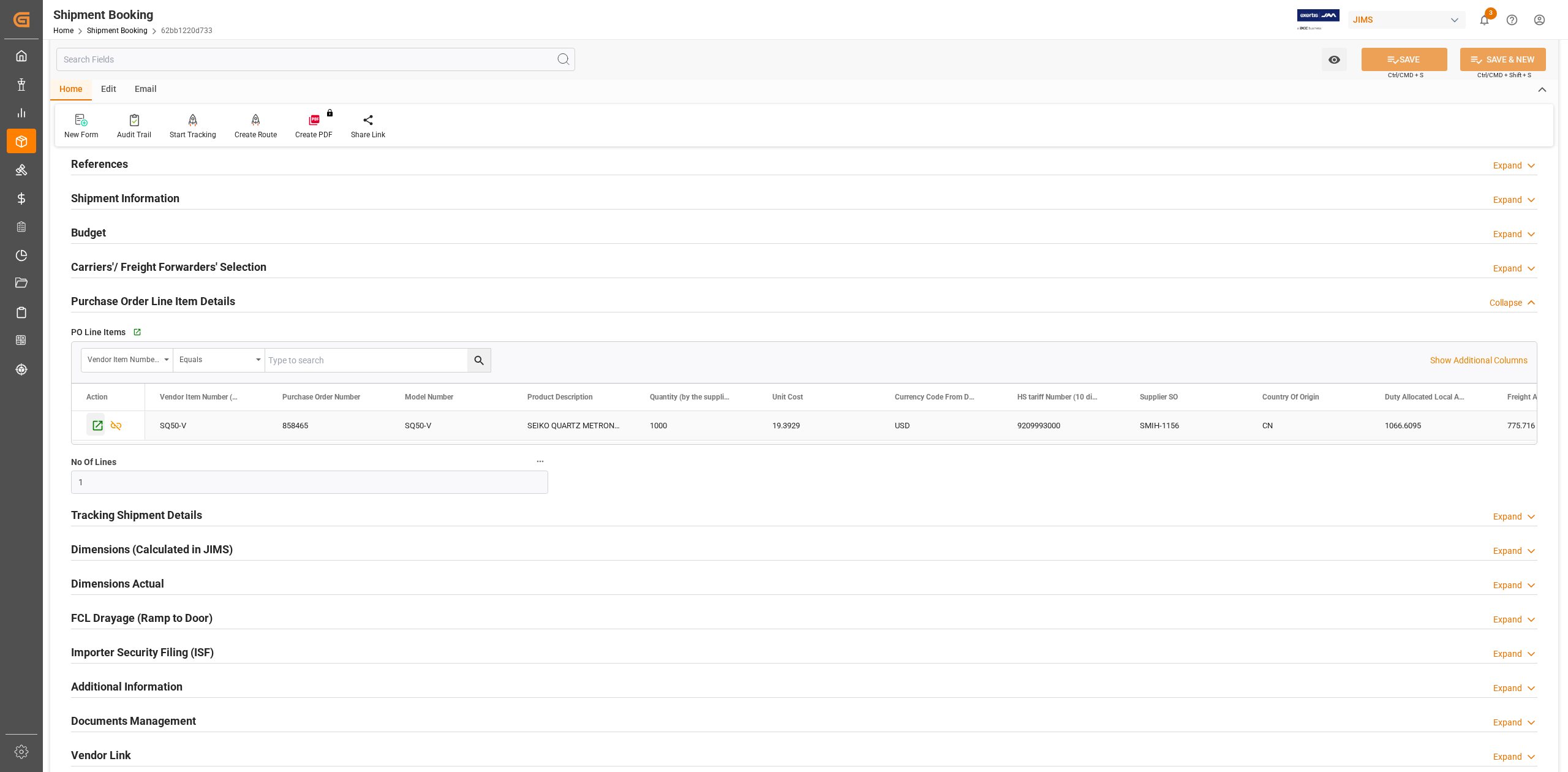
click at [93, 422] on icon "Press SPACE to select this row." at bounding box center [98, 426] width 13 height 13
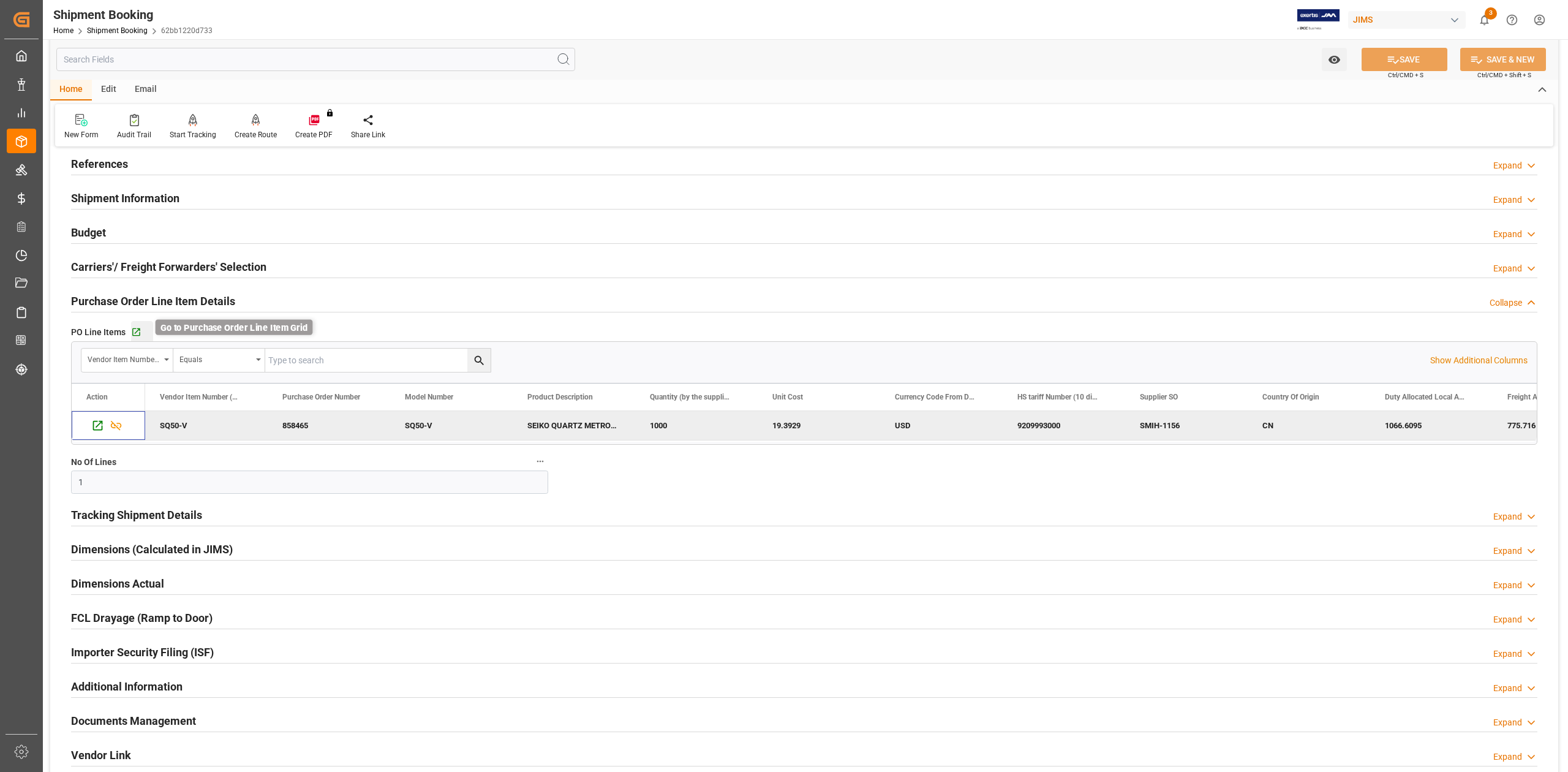
click at [137, 334] on icon "button" at bounding box center [136, 332] width 10 height 10
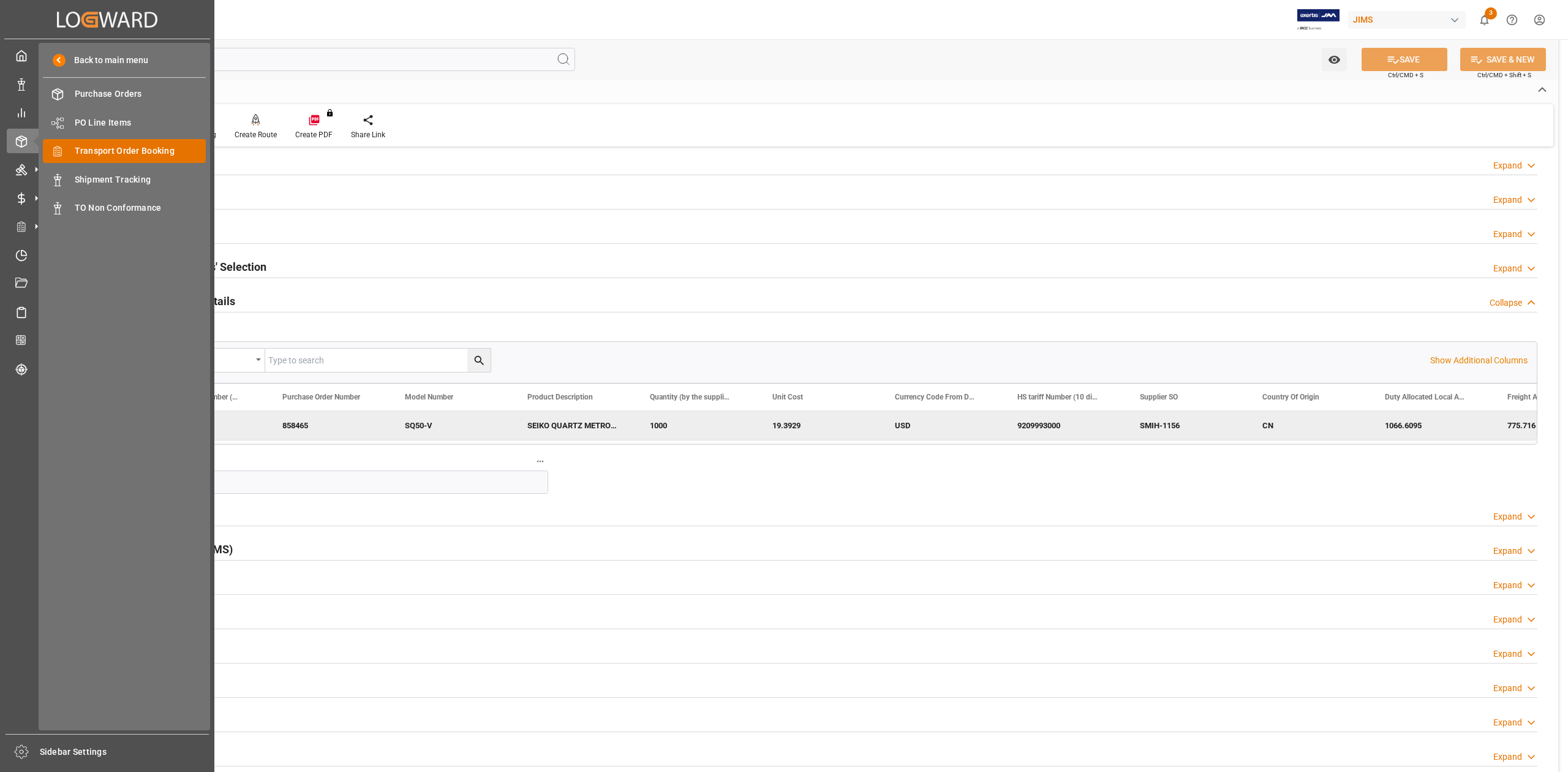
click at [106, 154] on span "Transport Order Booking" at bounding box center [140, 152] width 132 height 13
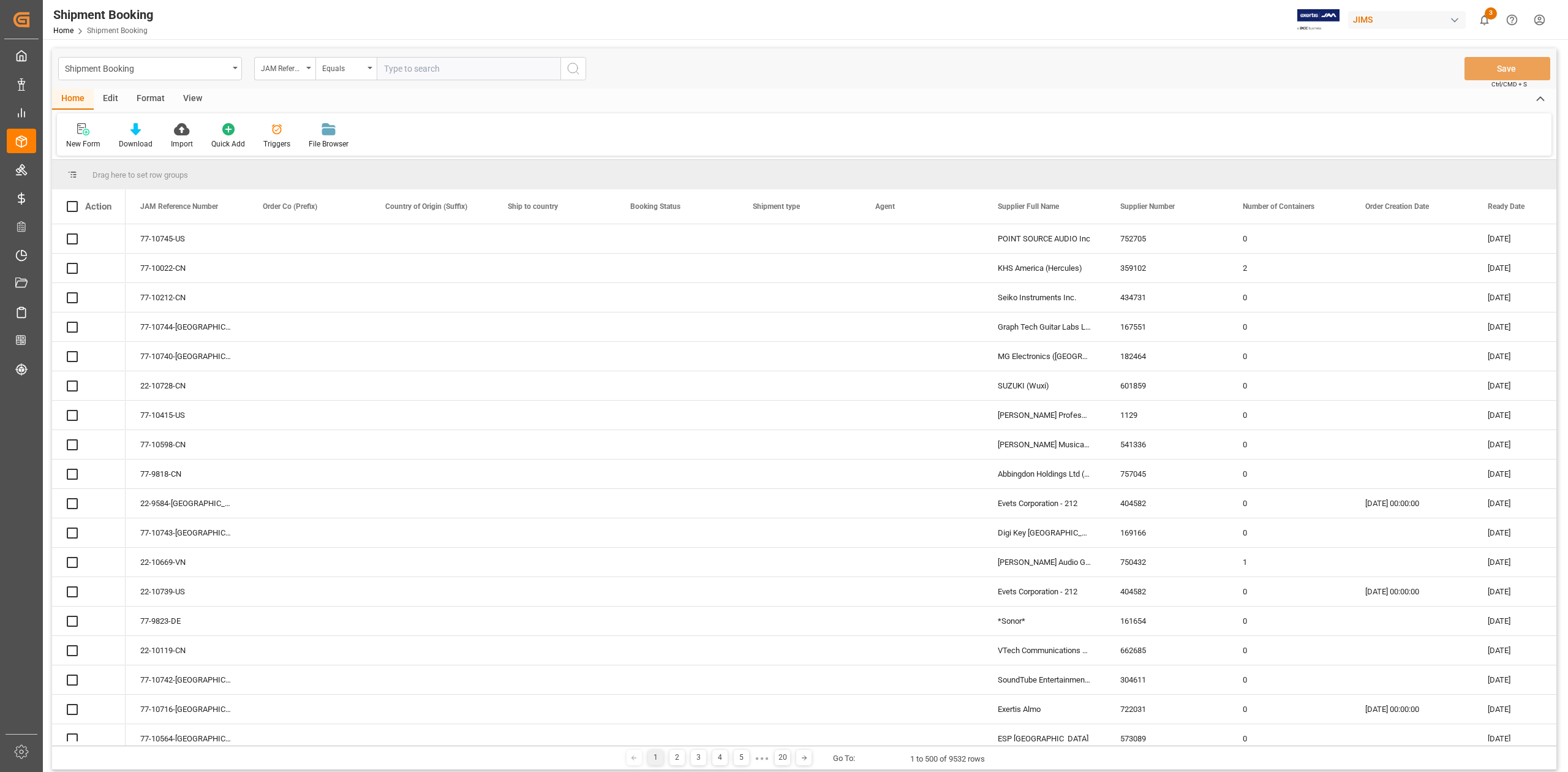
click at [488, 76] on input "text" at bounding box center [468, 69] width 184 height 24
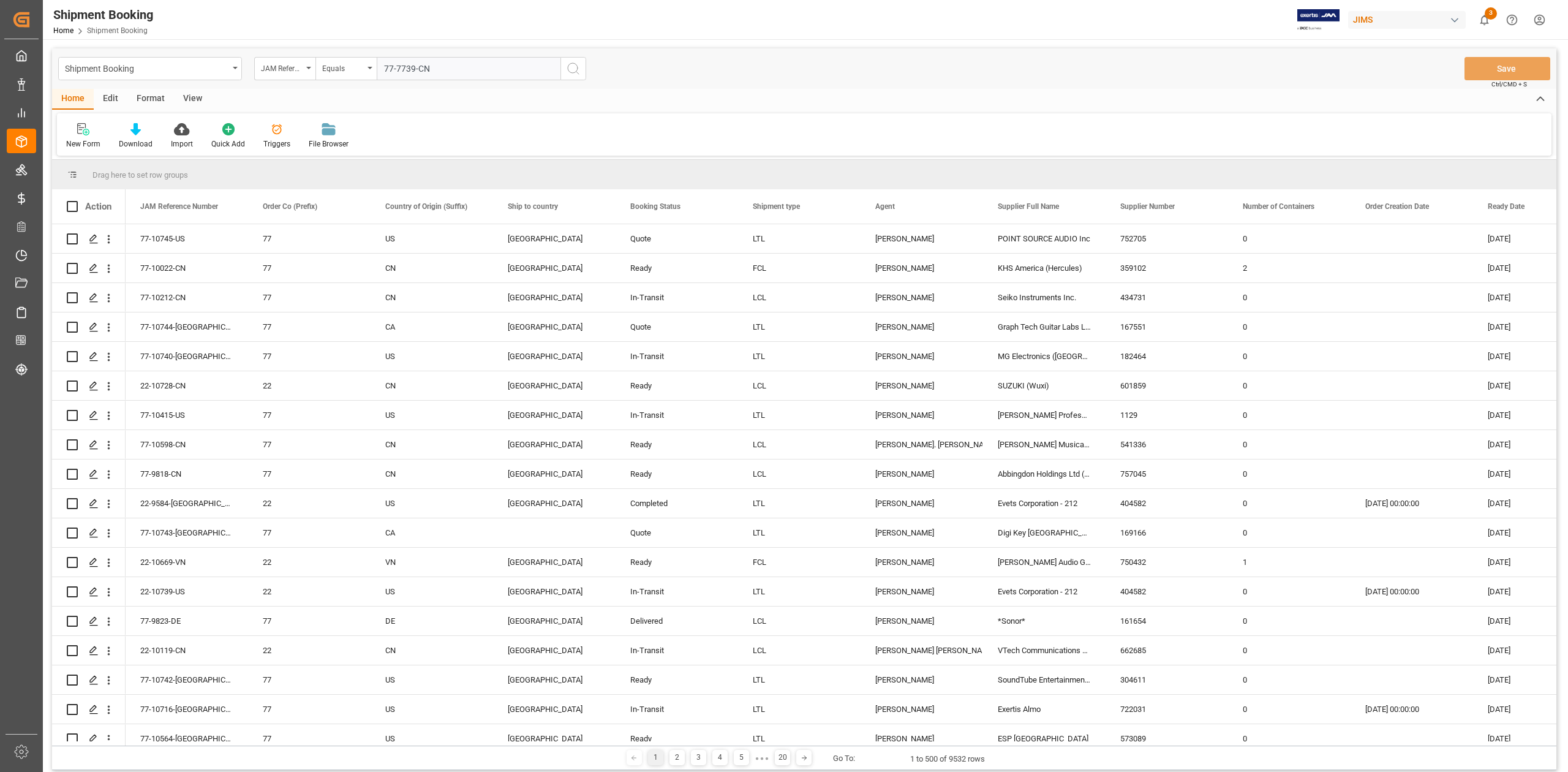
type input "77-7739-CN"
click at [580, 70] on icon "search button" at bounding box center [573, 69] width 15 height 15
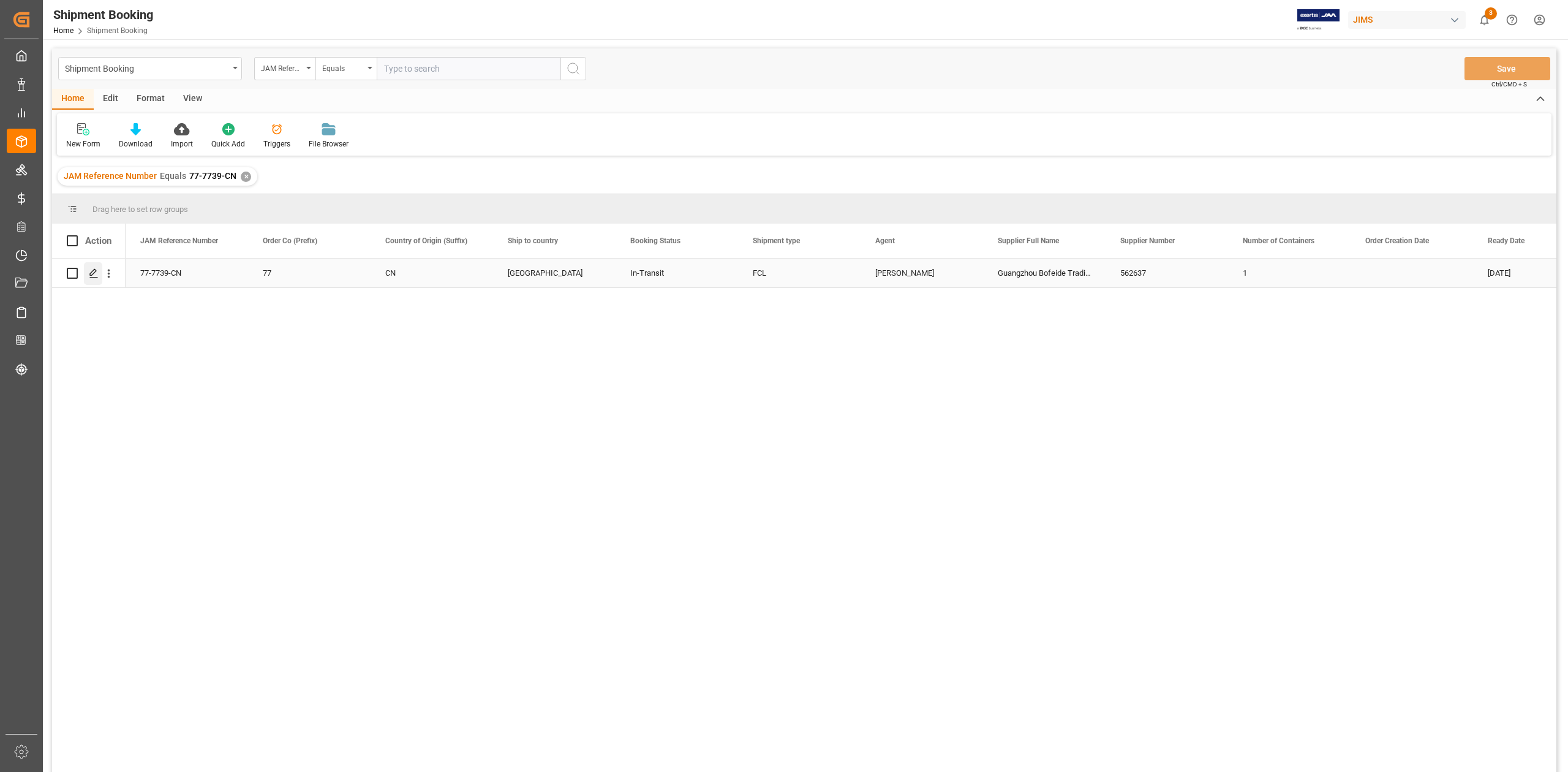
click at [90, 273] on polygon "Press SPACE to select this row." at bounding box center [93, 272] width 7 height 7
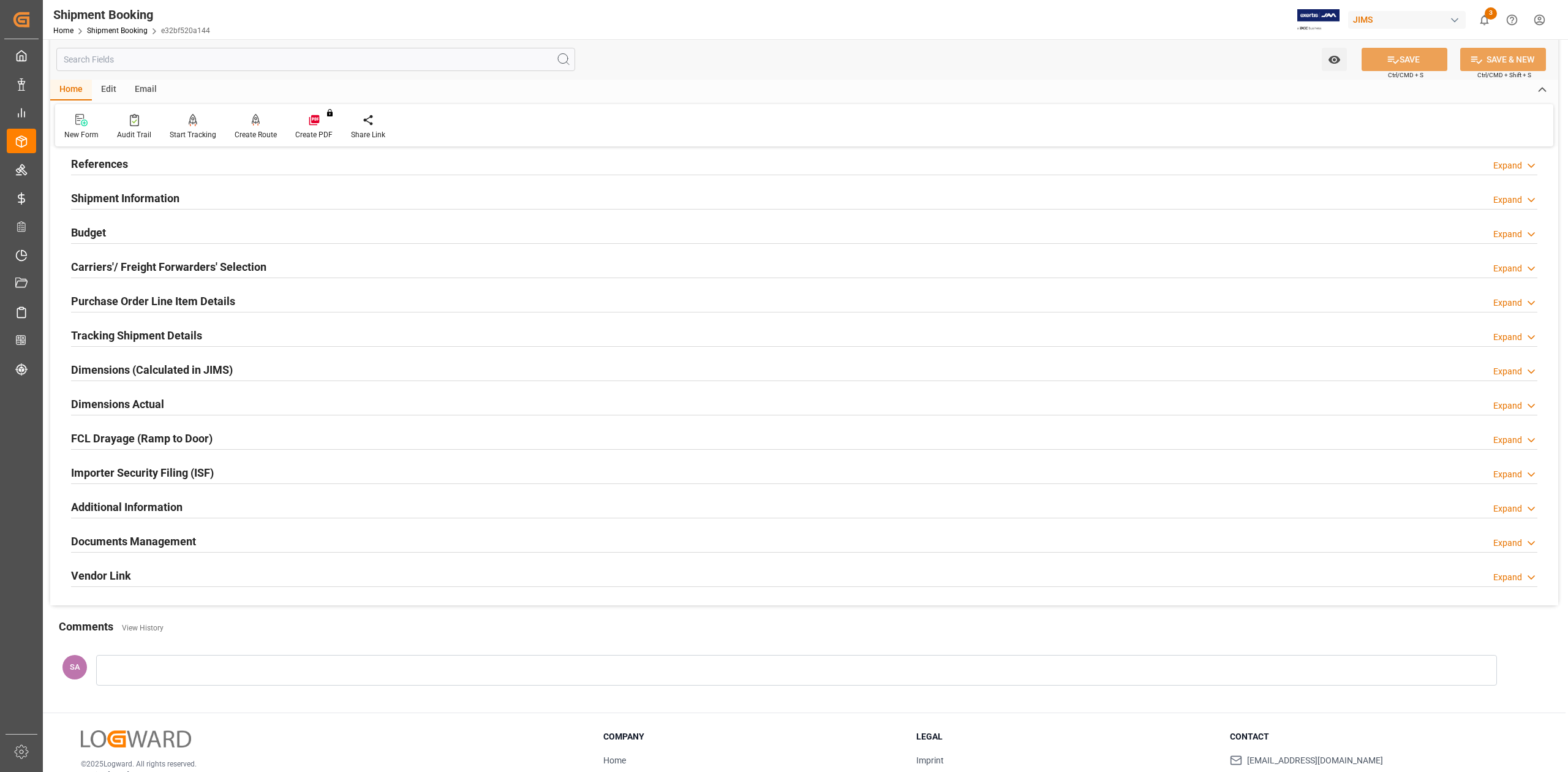
scroll to position [150, 0]
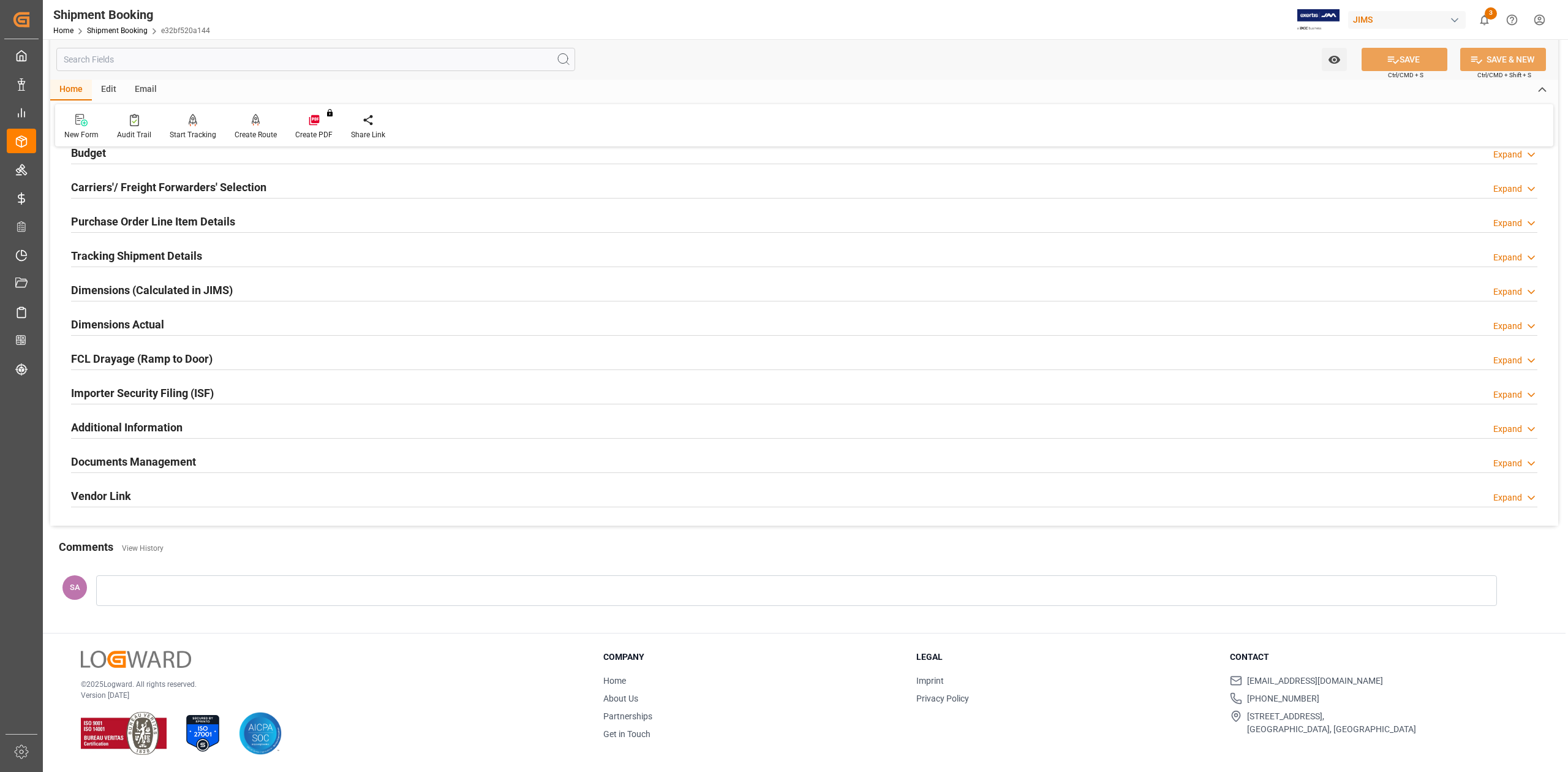
click at [188, 462] on h2 "Documents Management" at bounding box center [133, 462] width 125 height 17
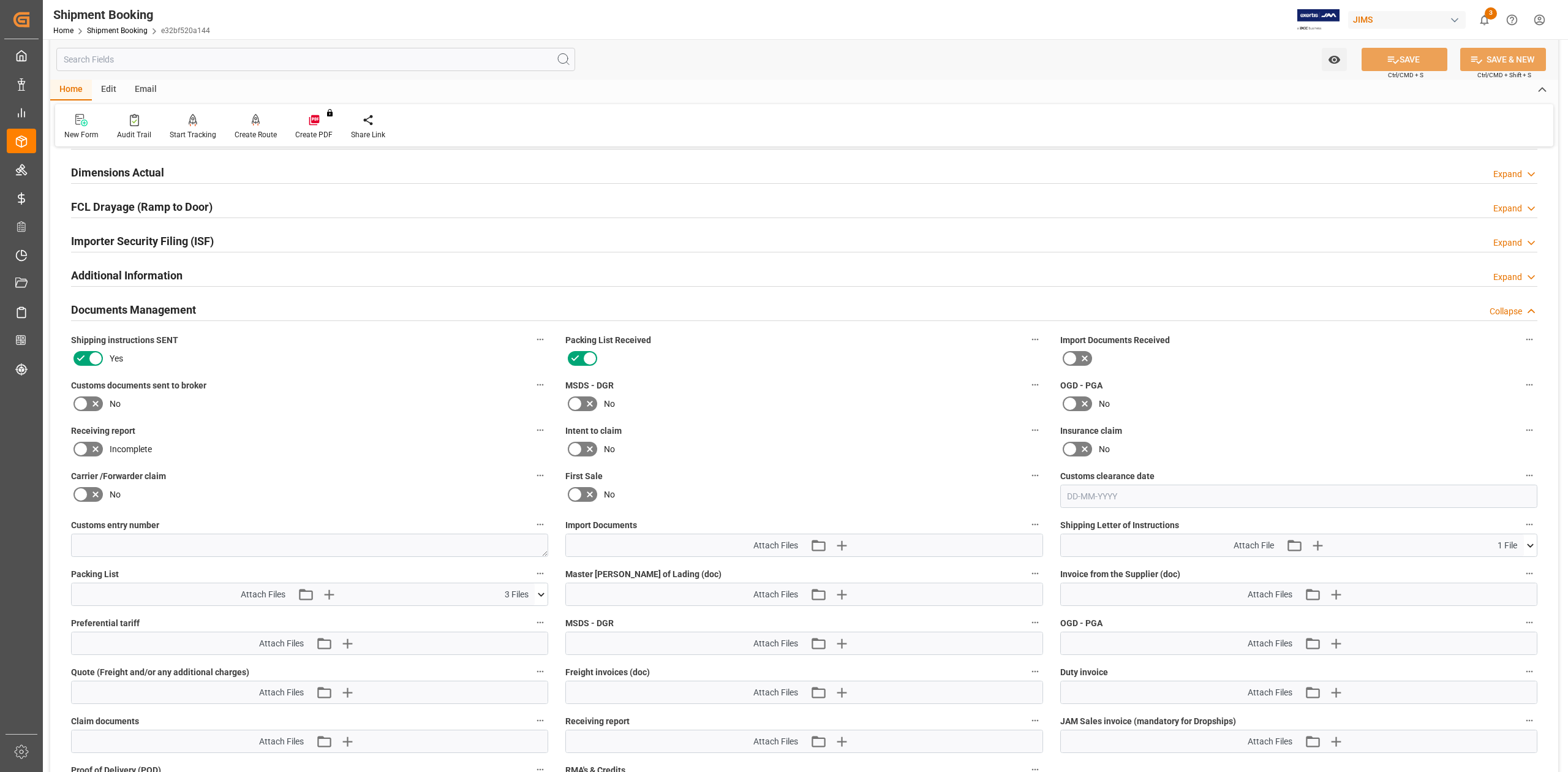
scroll to position [314, 0]
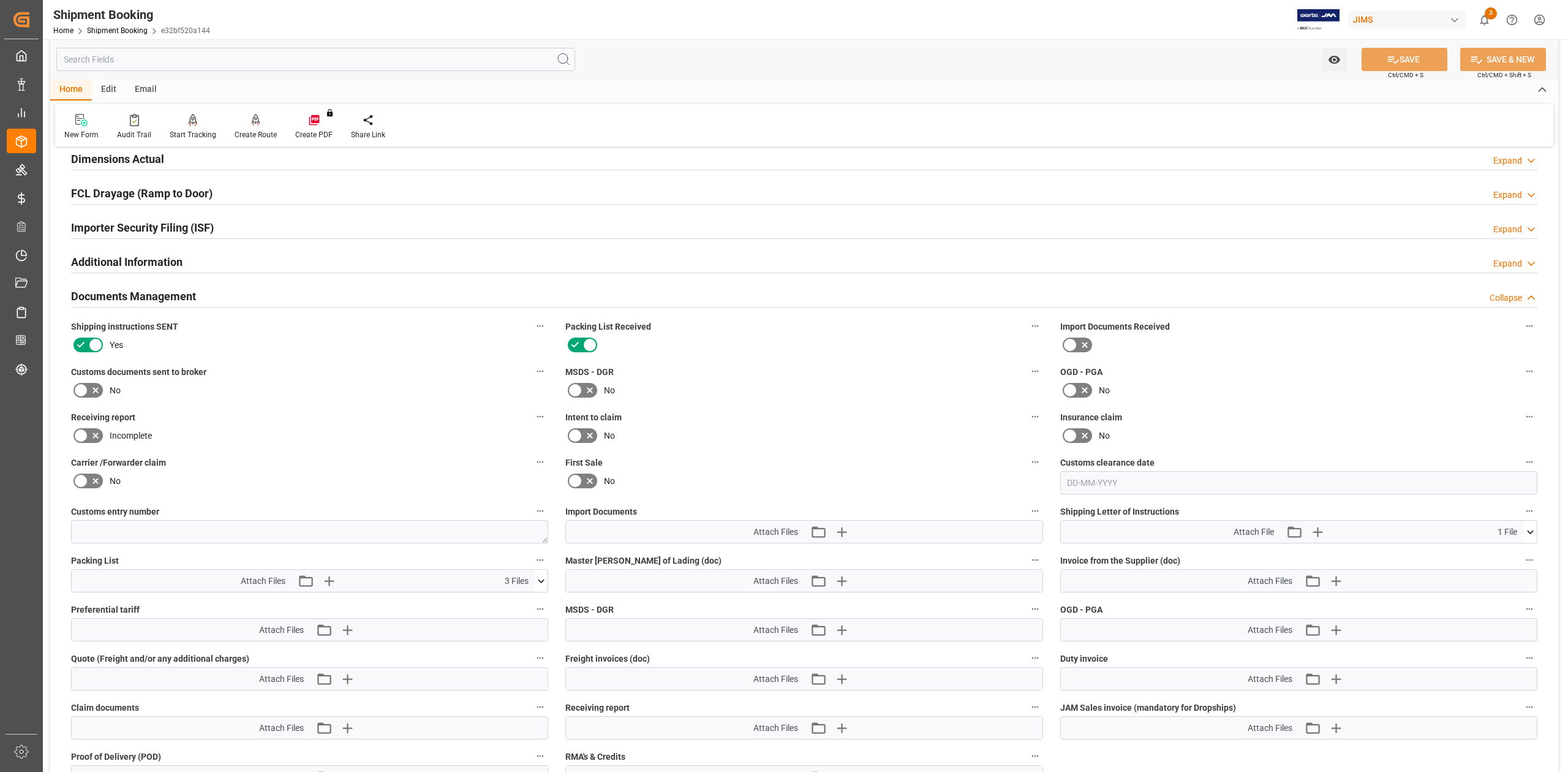
click at [1532, 529] on icon at bounding box center [1530, 532] width 13 height 13
click at [1529, 532] on icon at bounding box center [1530, 532] width 7 height 4
click at [168, 298] on h2 "Documents Management" at bounding box center [133, 297] width 125 height 17
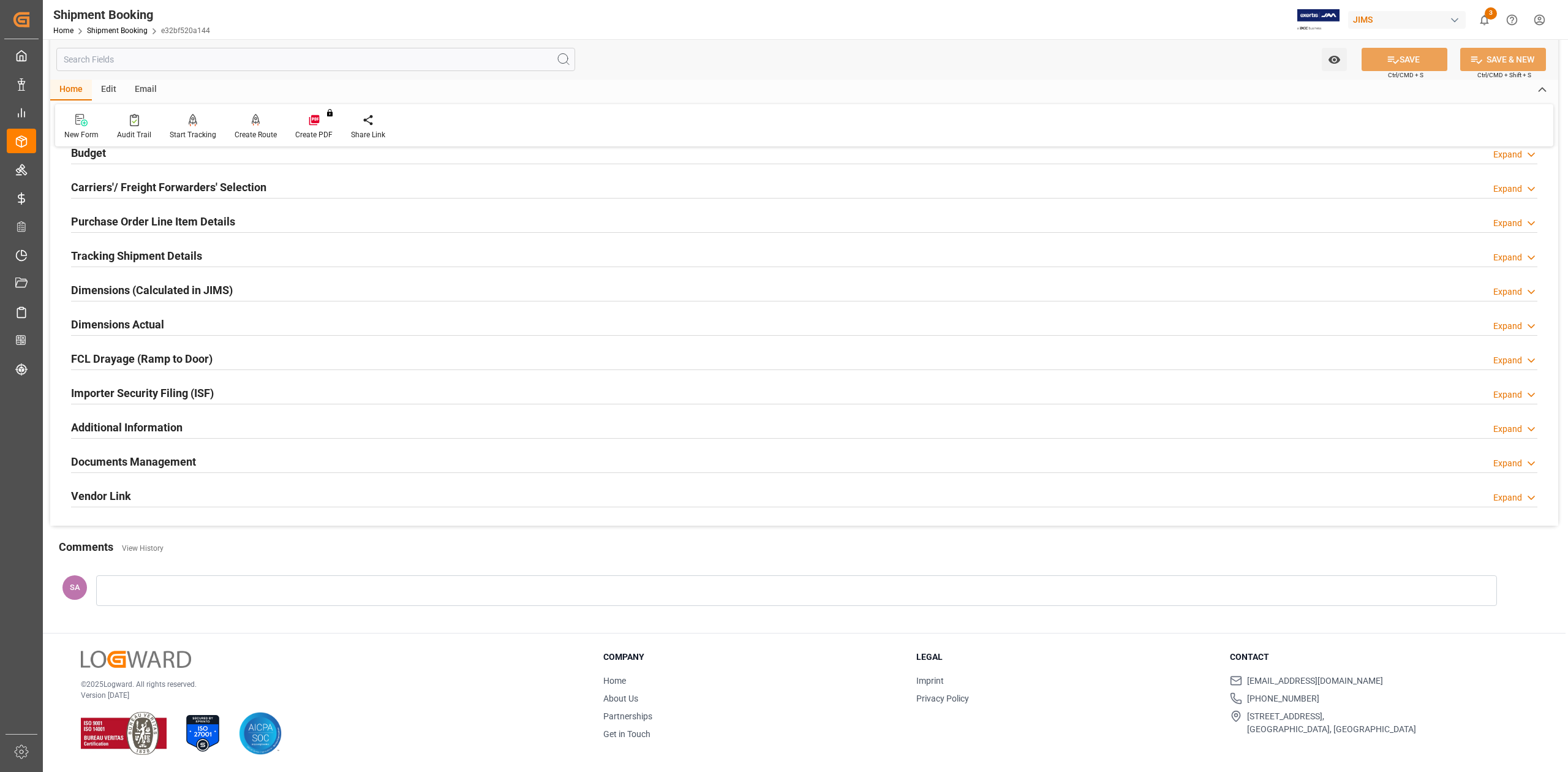
scroll to position [150, 0]
click at [136, 253] on h2 "Tracking Shipment Details" at bounding box center [136, 256] width 131 height 17
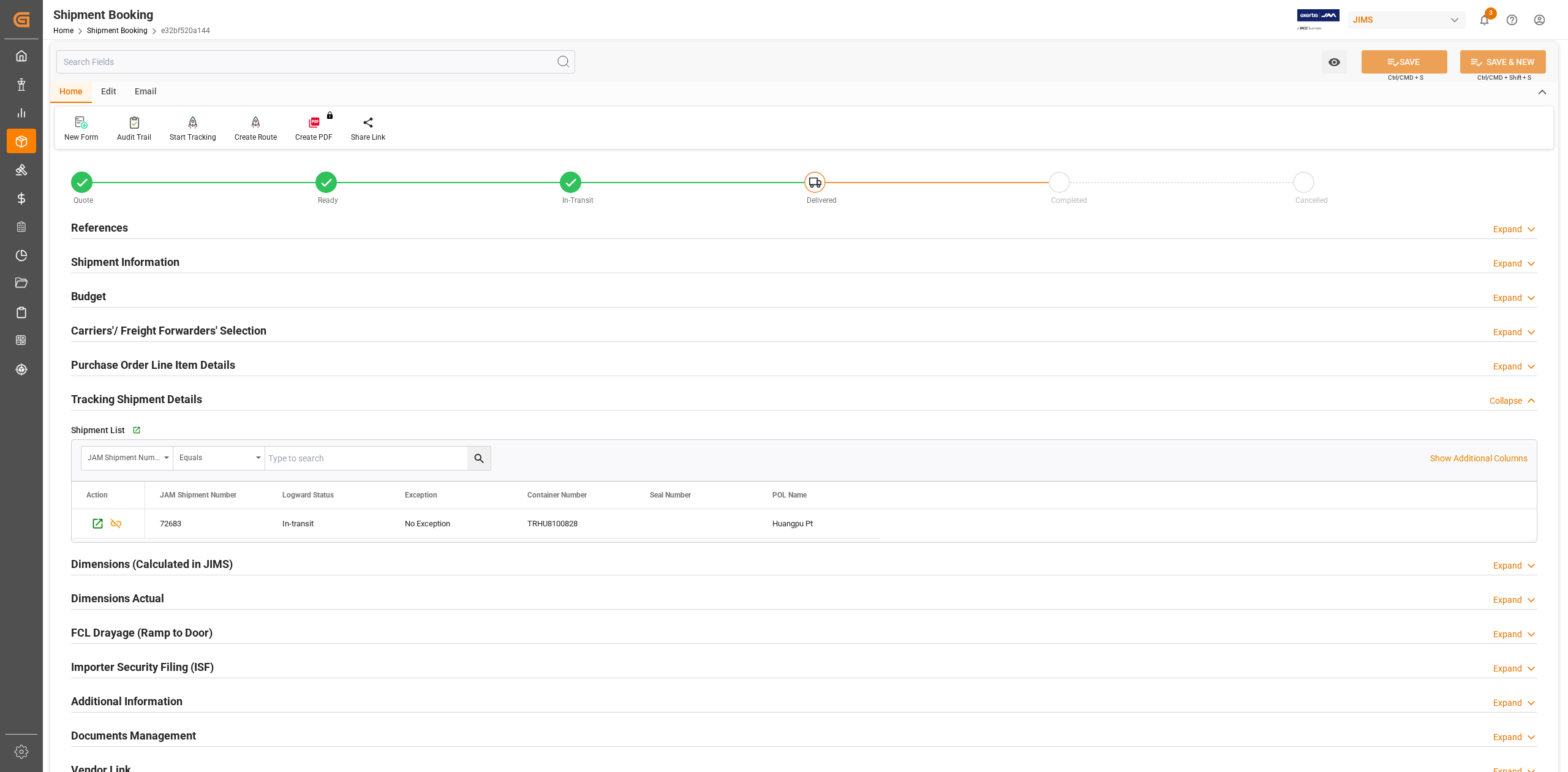
scroll to position [0, 0]
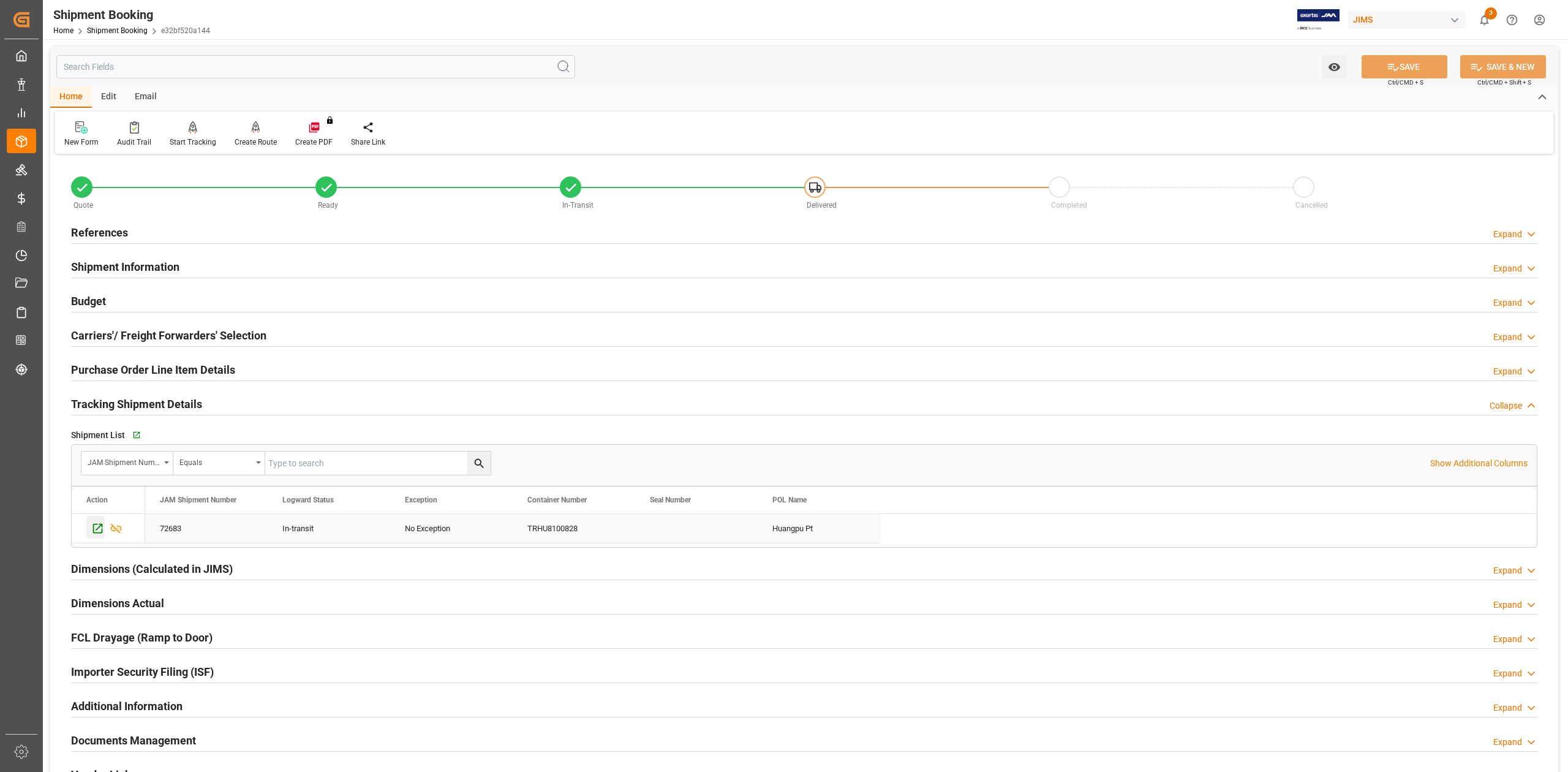
click at [94, 533] on icon "Press SPACE to select this row." at bounding box center [98, 528] width 9 height 9
click at [115, 224] on h2 "References" at bounding box center [99, 233] width 57 height 17
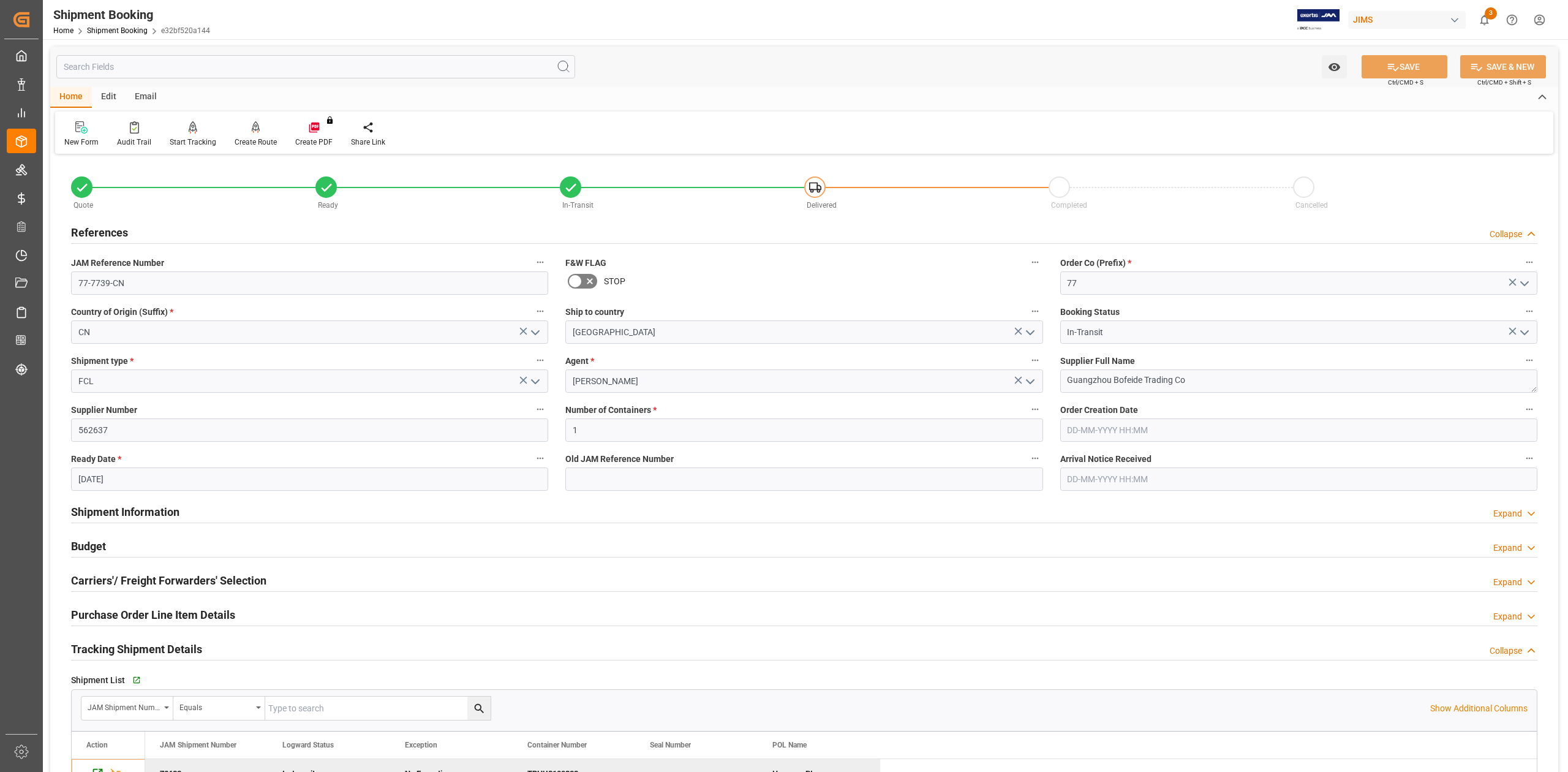
click at [113, 231] on h2 "References" at bounding box center [99, 233] width 57 height 17
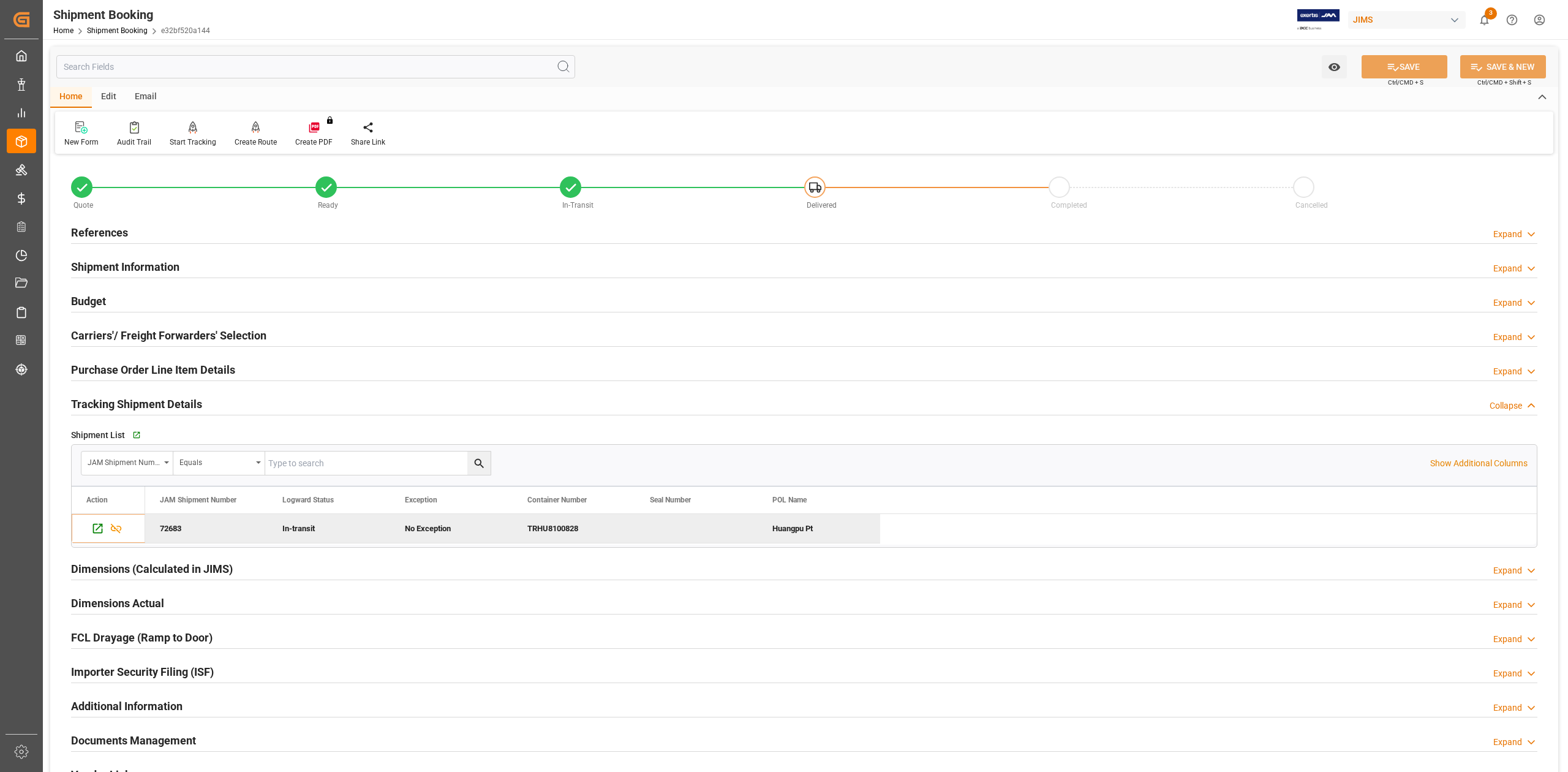
click at [129, 268] on h2 "Shipment Information" at bounding box center [124, 267] width 108 height 17
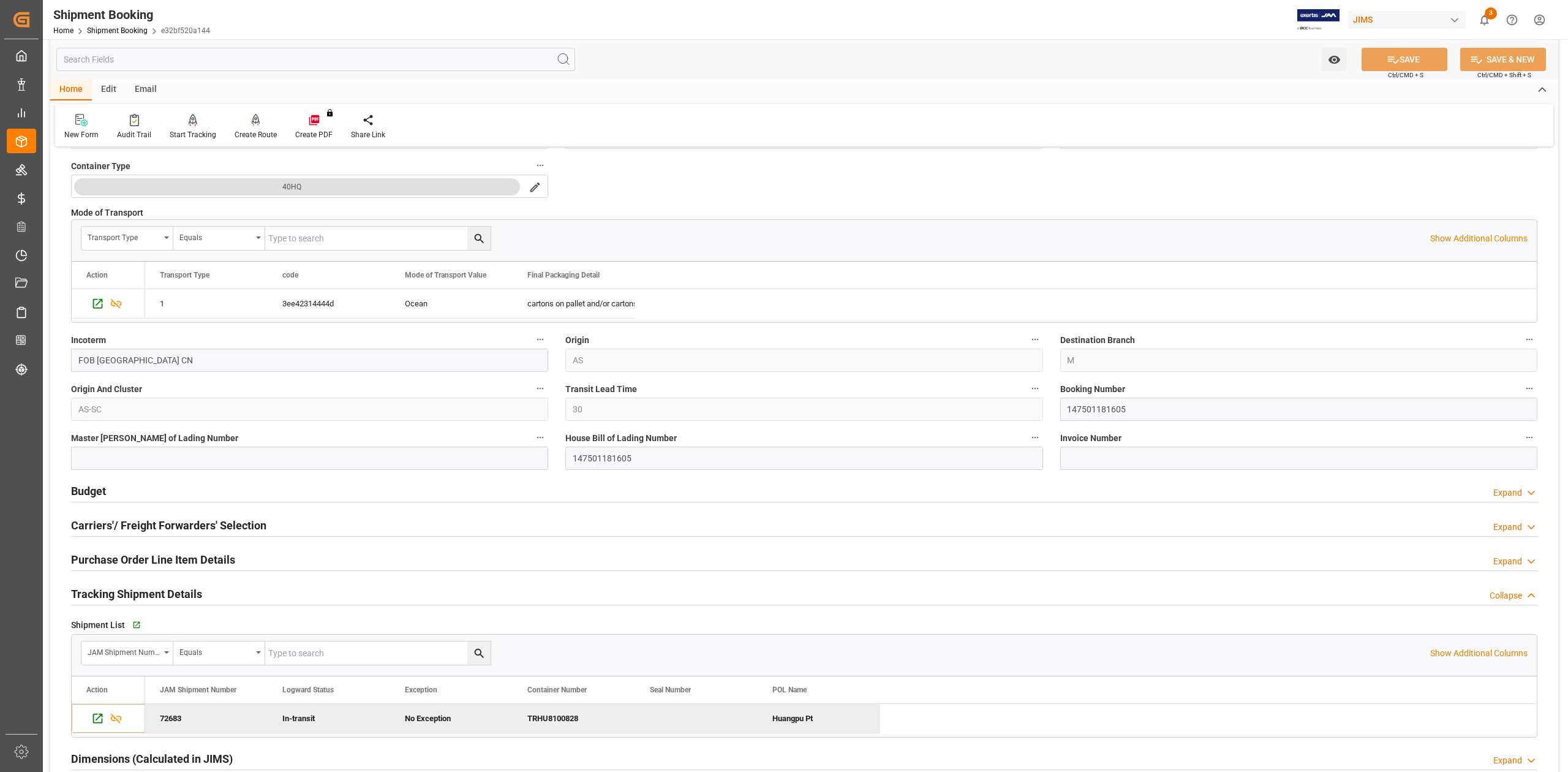
scroll to position [327, 0]
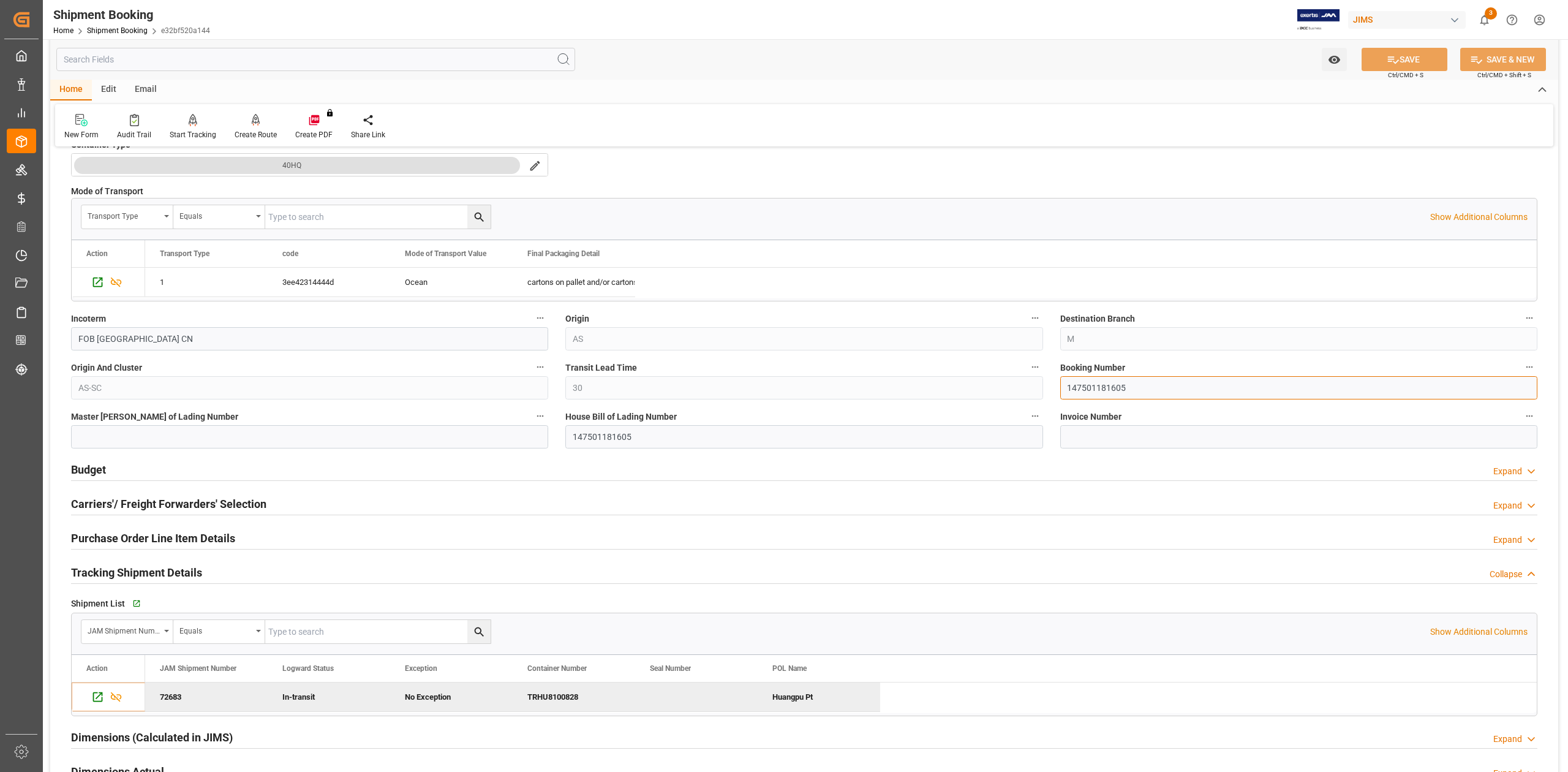
click at [1098, 389] on input "147501181605" at bounding box center [1299, 388] width 477 height 24
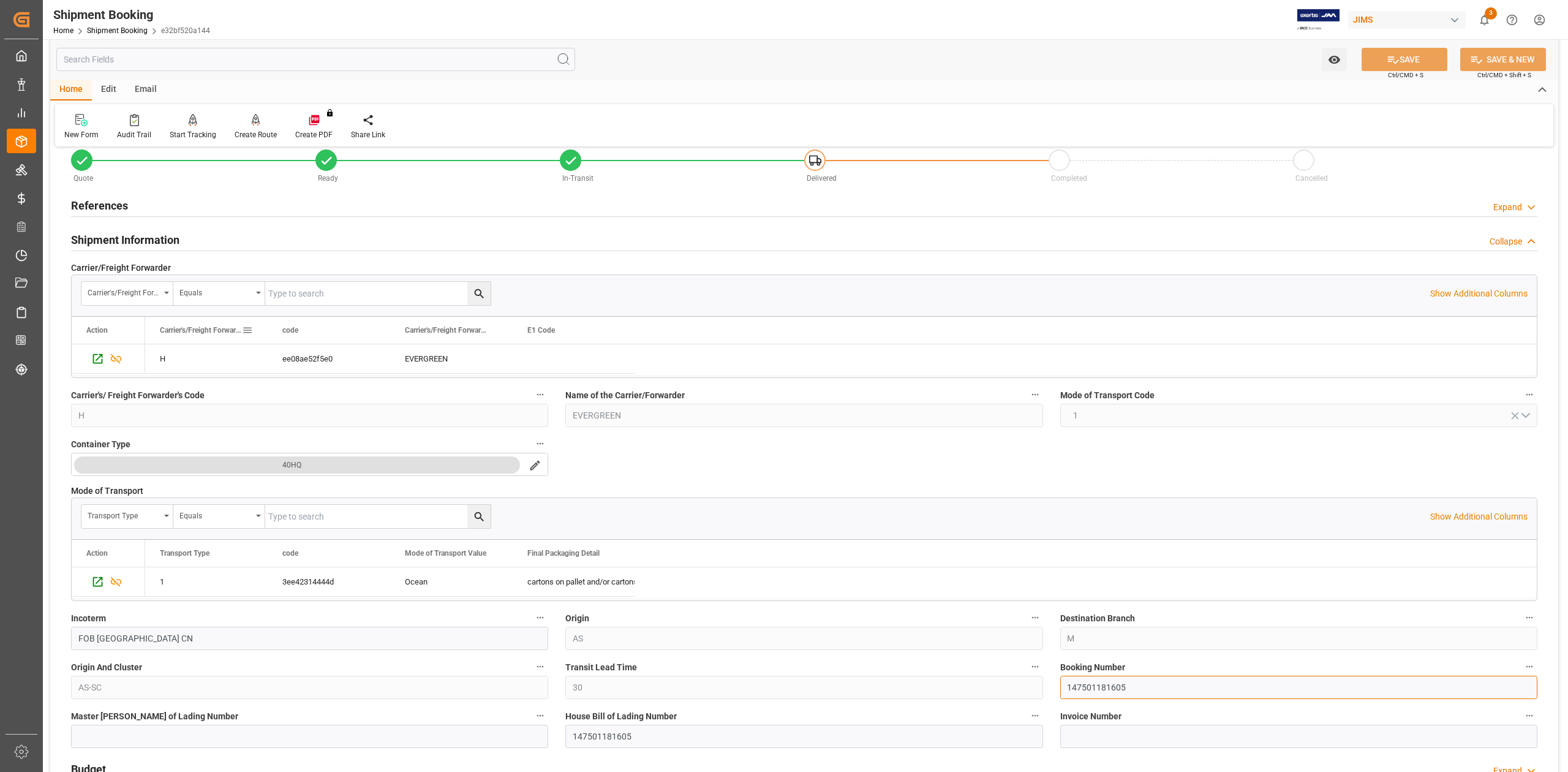
scroll to position [0, 0]
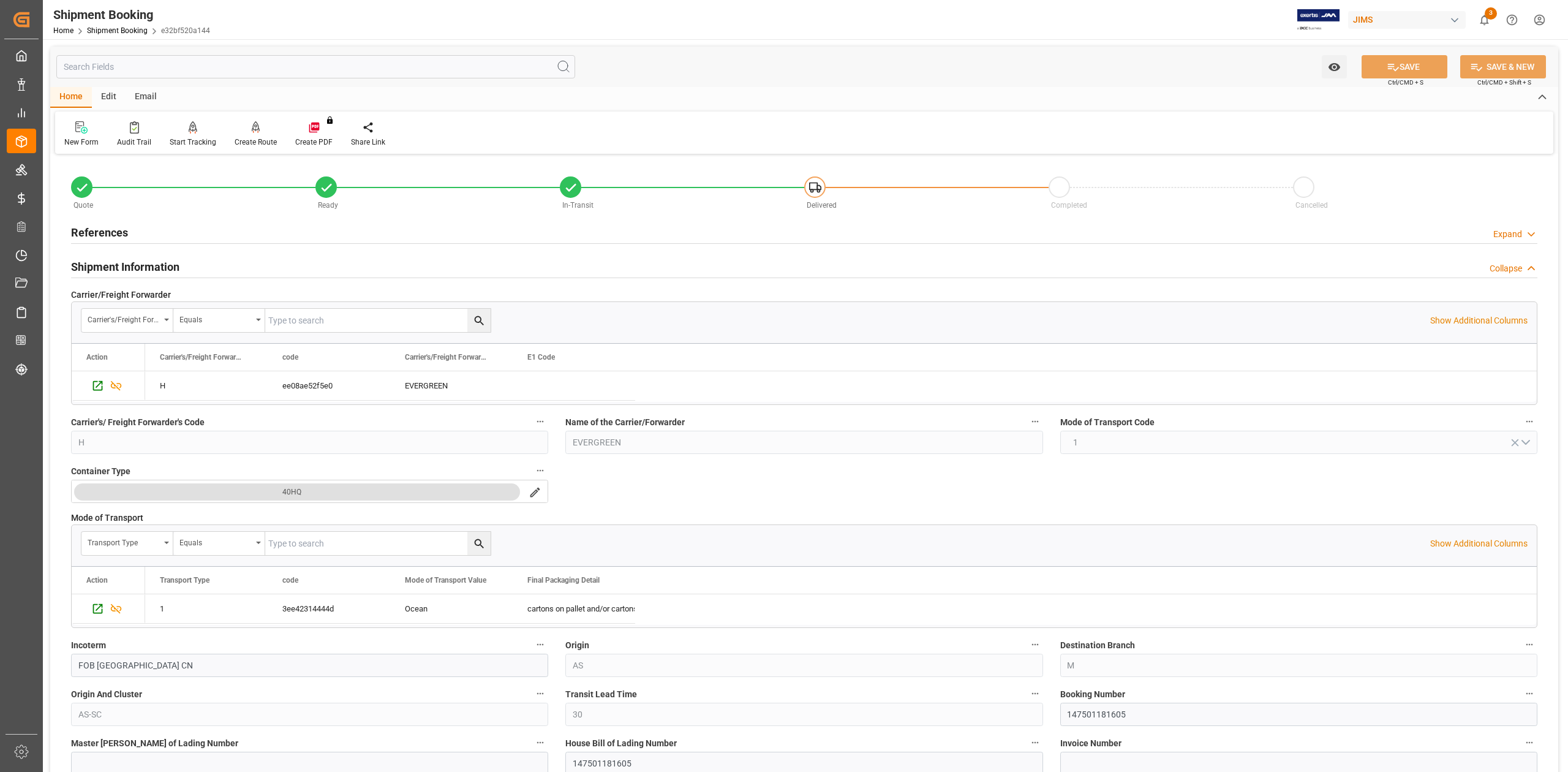
click at [113, 228] on h2 "References" at bounding box center [99, 233] width 57 height 17
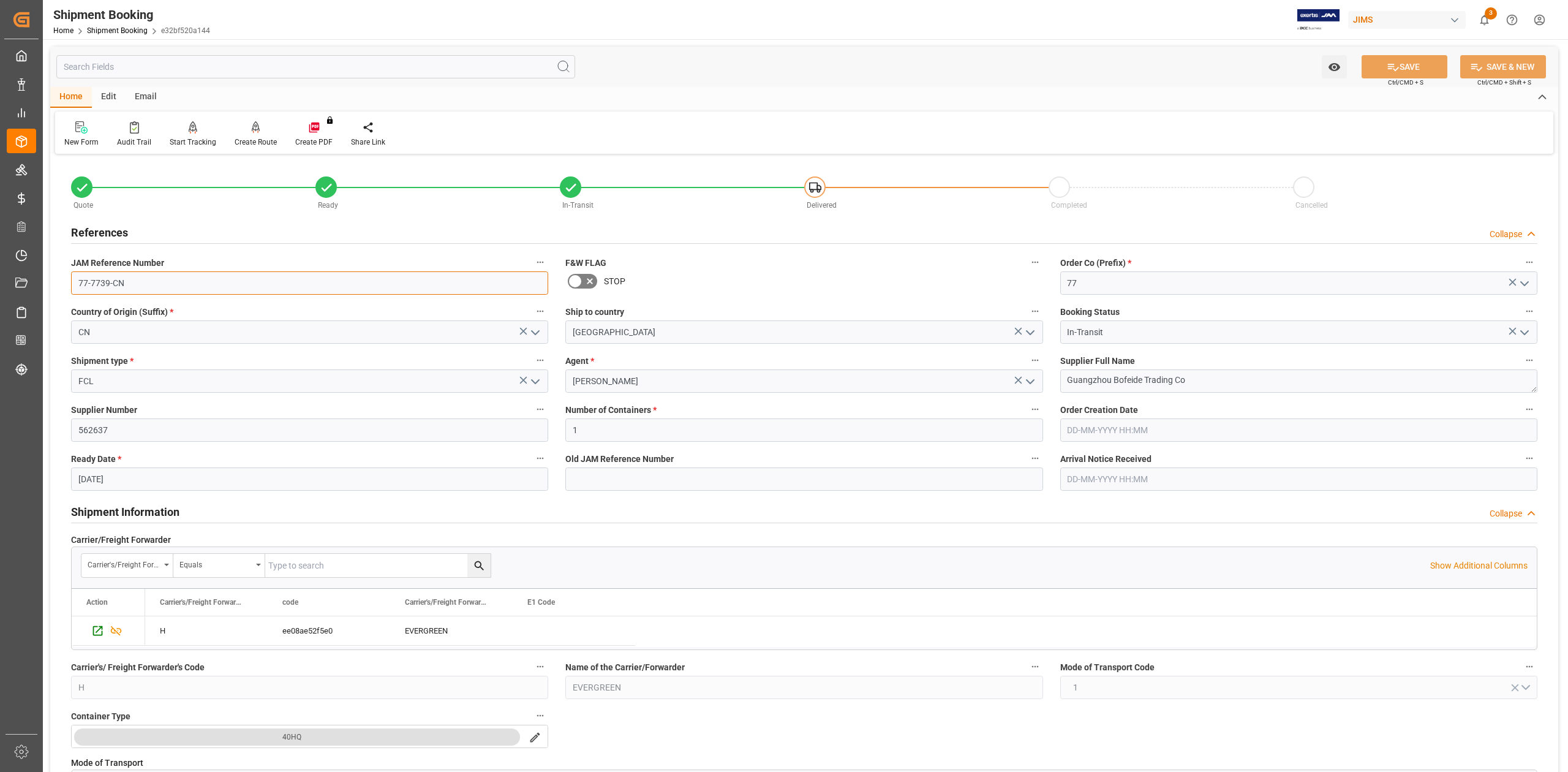
click at [162, 277] on input "77-7739-CN" at bounding box center [309, 282] width 477 height 24
click at [1193, 380] on textarea "Guangzhou Bofeide Trading Co" at bounding box center [1299, 380] width 477 height 24
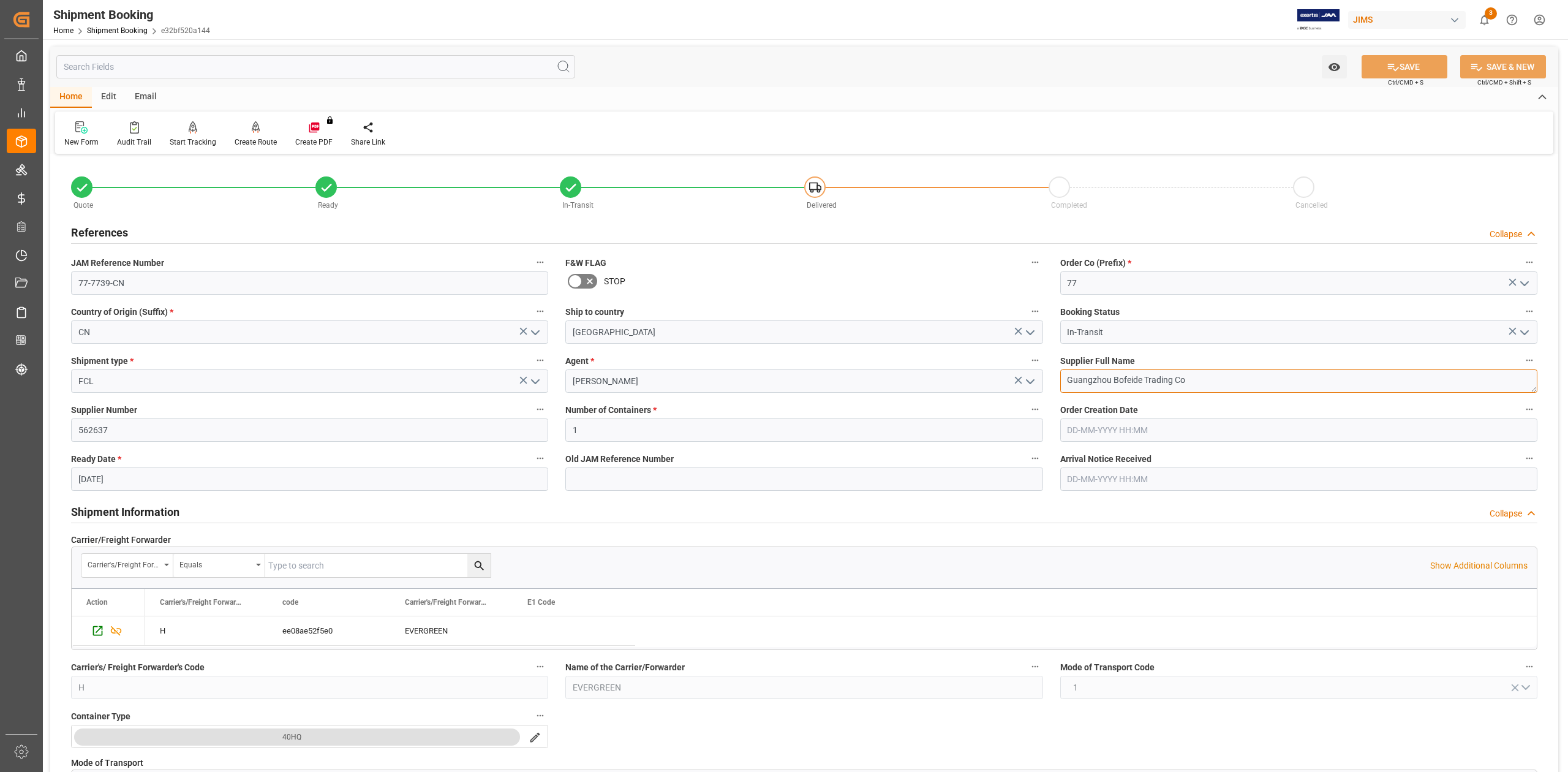
click at [1193, 380] on textarea "Guangzhou Bofeide Trading Co" at bounding box center [1299, 380] width 477 height 24
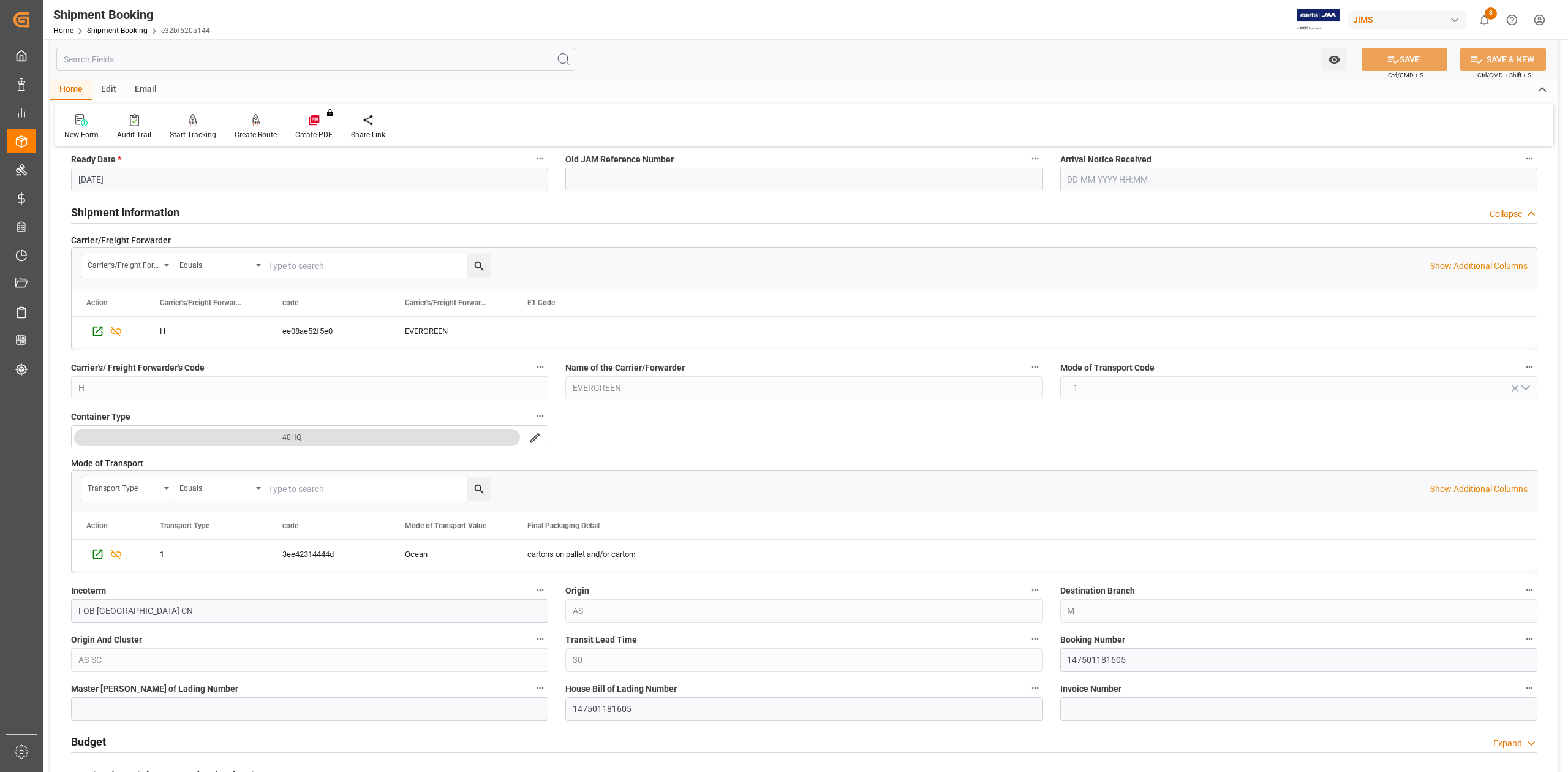
scroll to position [327, 0]
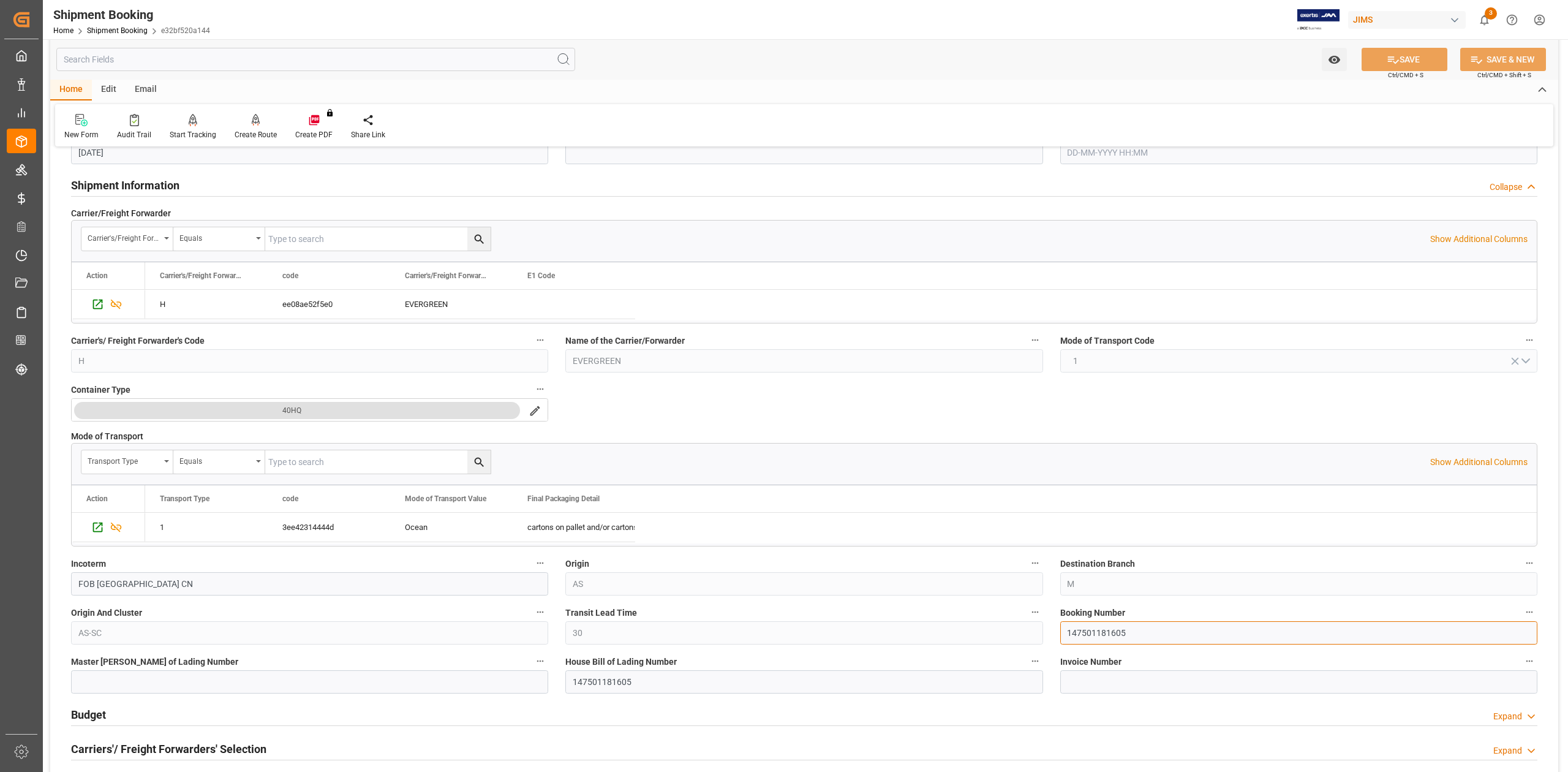
click at [1091, 634] on input "147501181605" at bounding box center [1299, 633] width 477 height 24
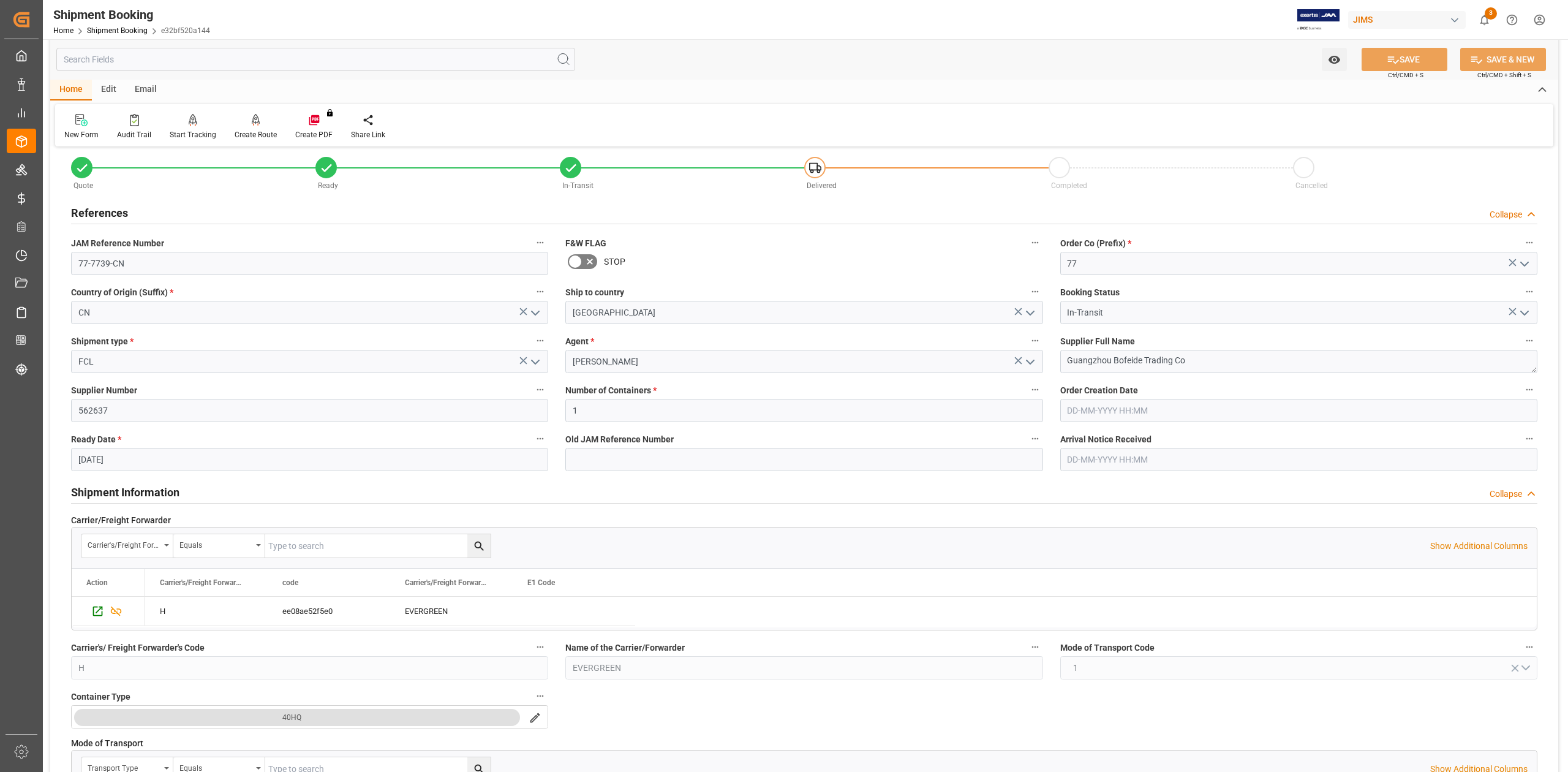
scroll to position [0, 0]
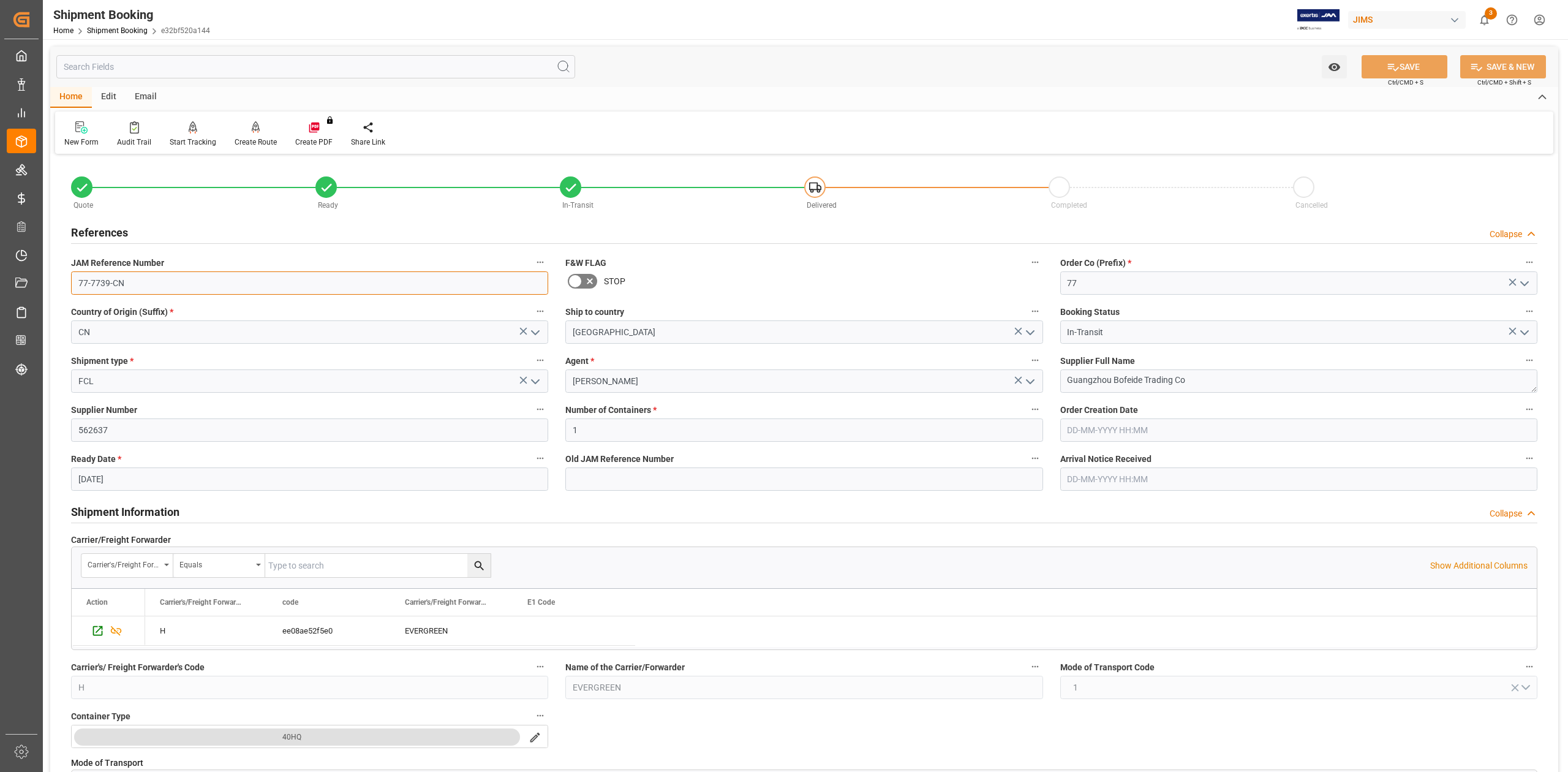
click at [155, 281] on input "77-7739-CN" at bounding box center [309, 282] width 477 height 24
click at [1217, 382] on textarea "Guangzhou Bofeide Trading Co" at bounding box center [1299, 380] width 477 height 24
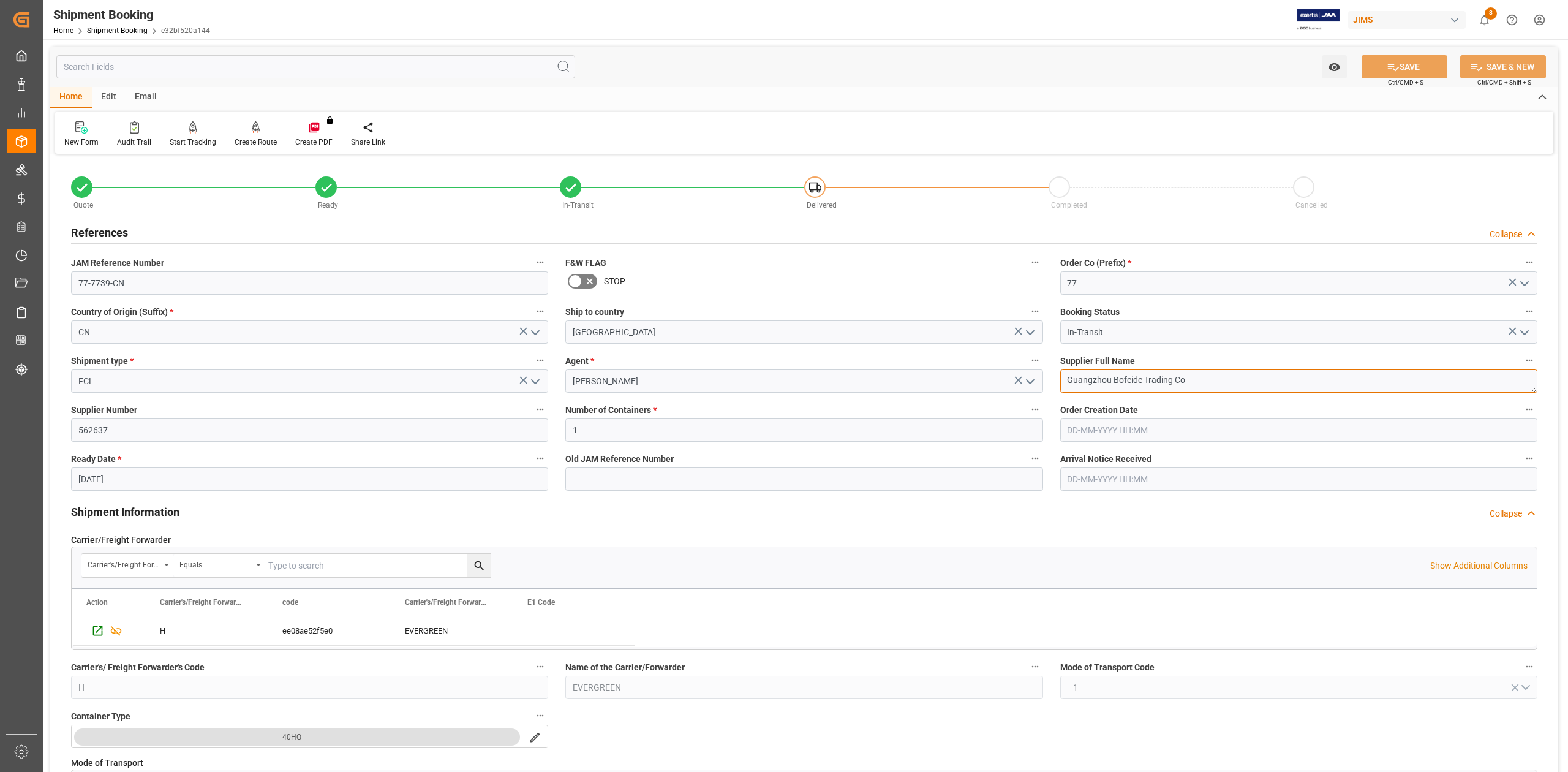
click at [1217, 382] on textarea "Guangzhou Bofeide Trading Co" at bounding box center [1299, 380] width 477 height 24
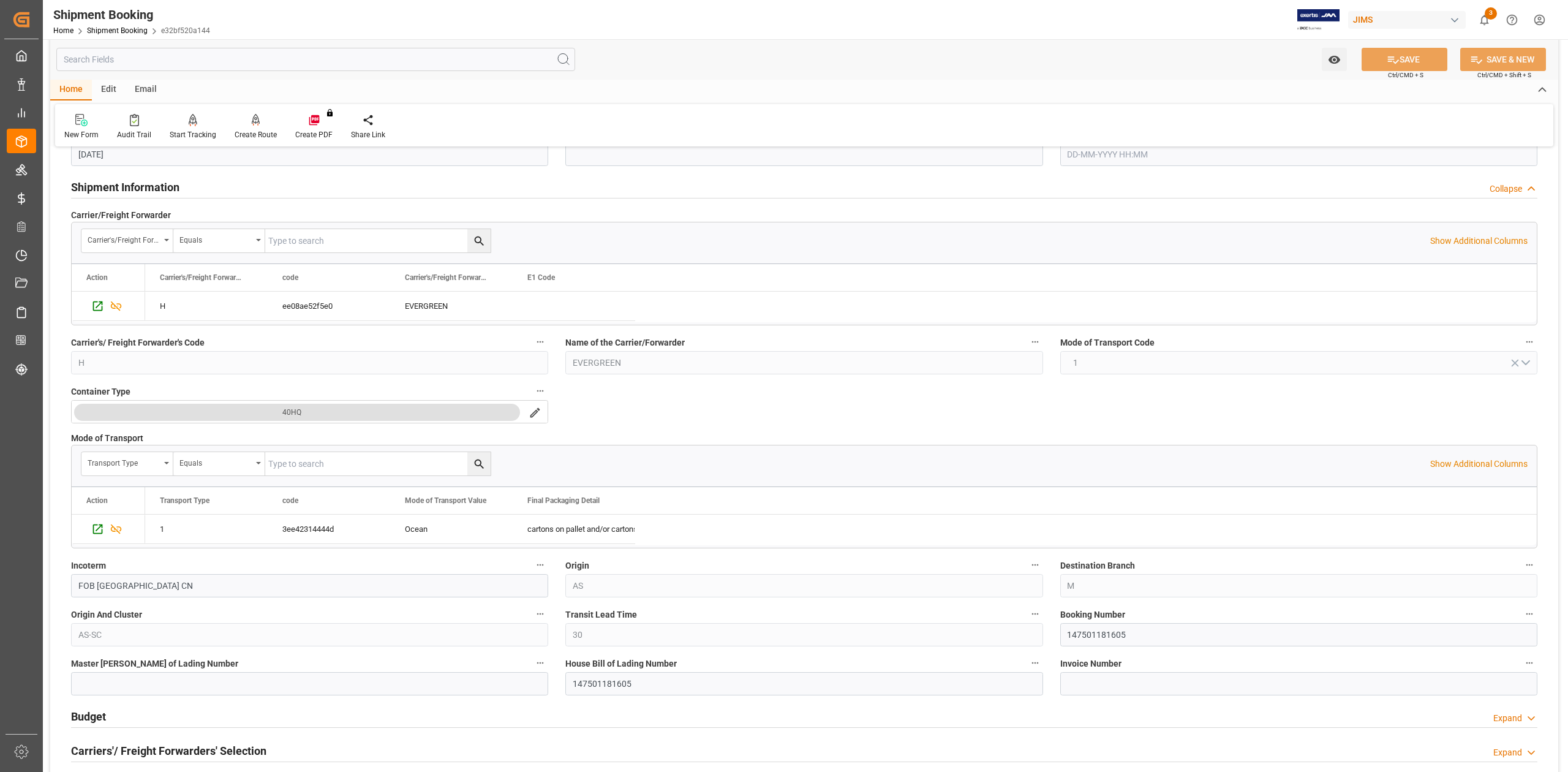
scroll to position [491, 0]
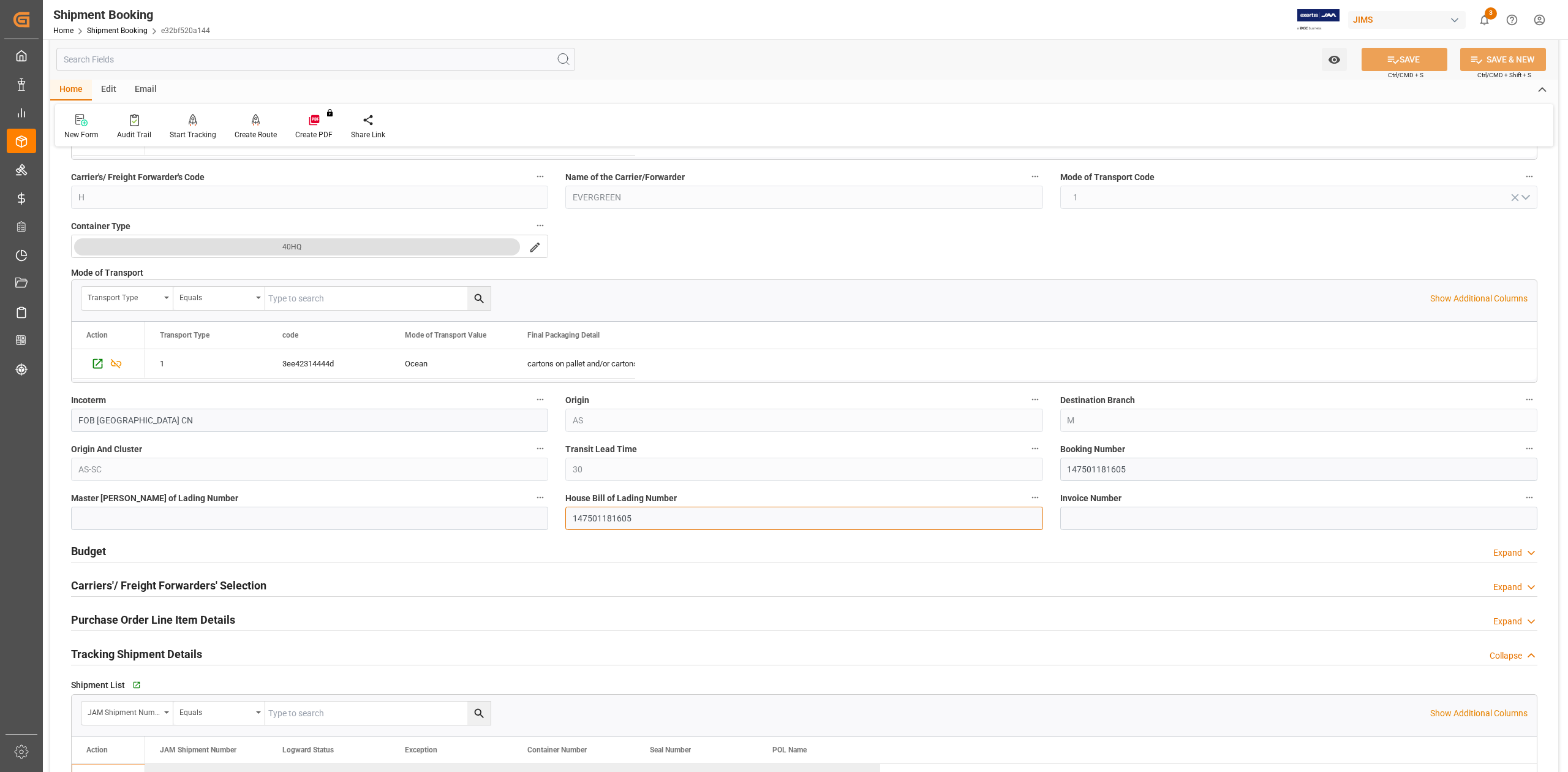
click at [618, 524] on input "147501181605" at bounding box center [804, 518] width 477 height 24
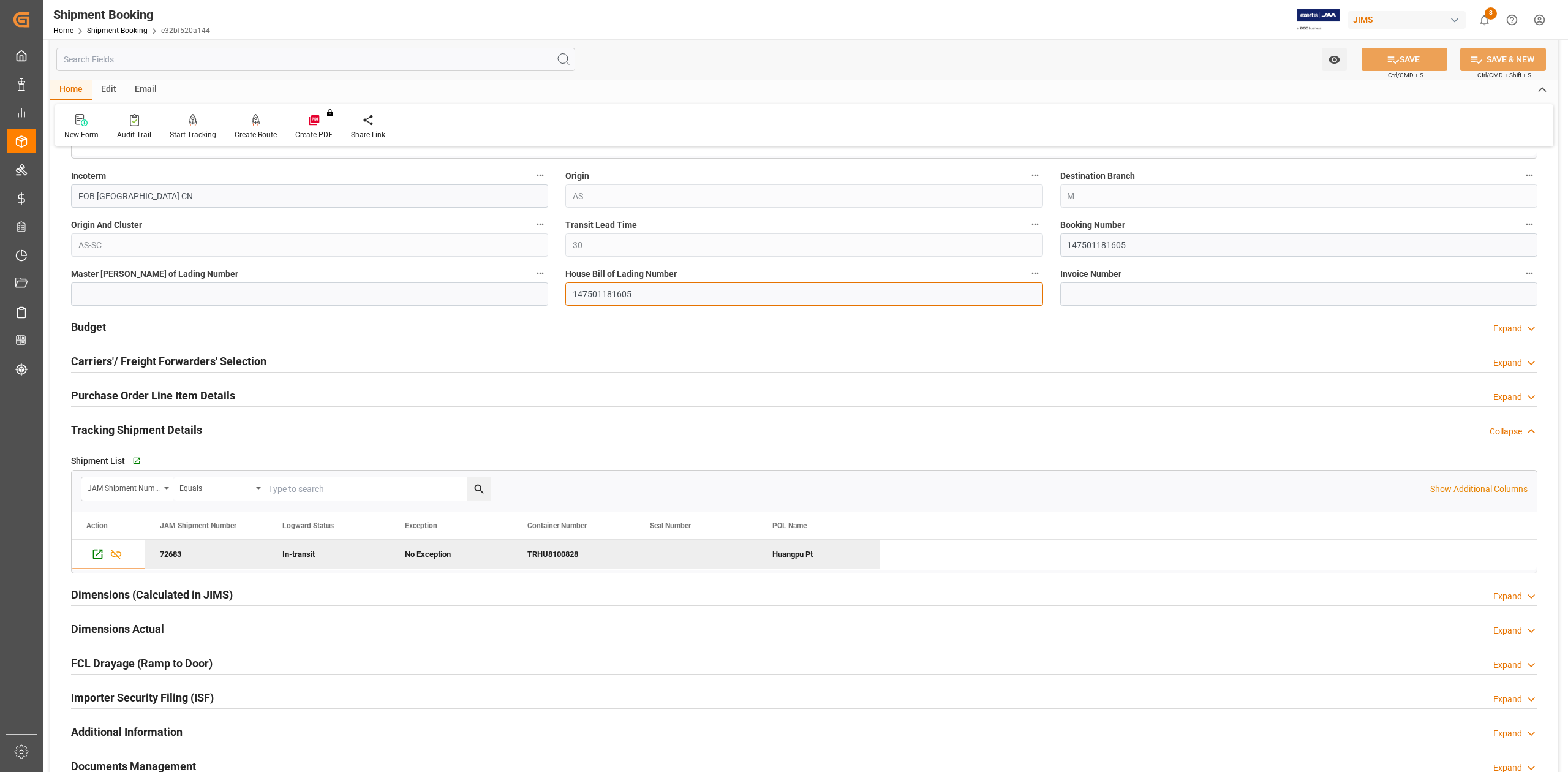
scroll to position [735, 0]
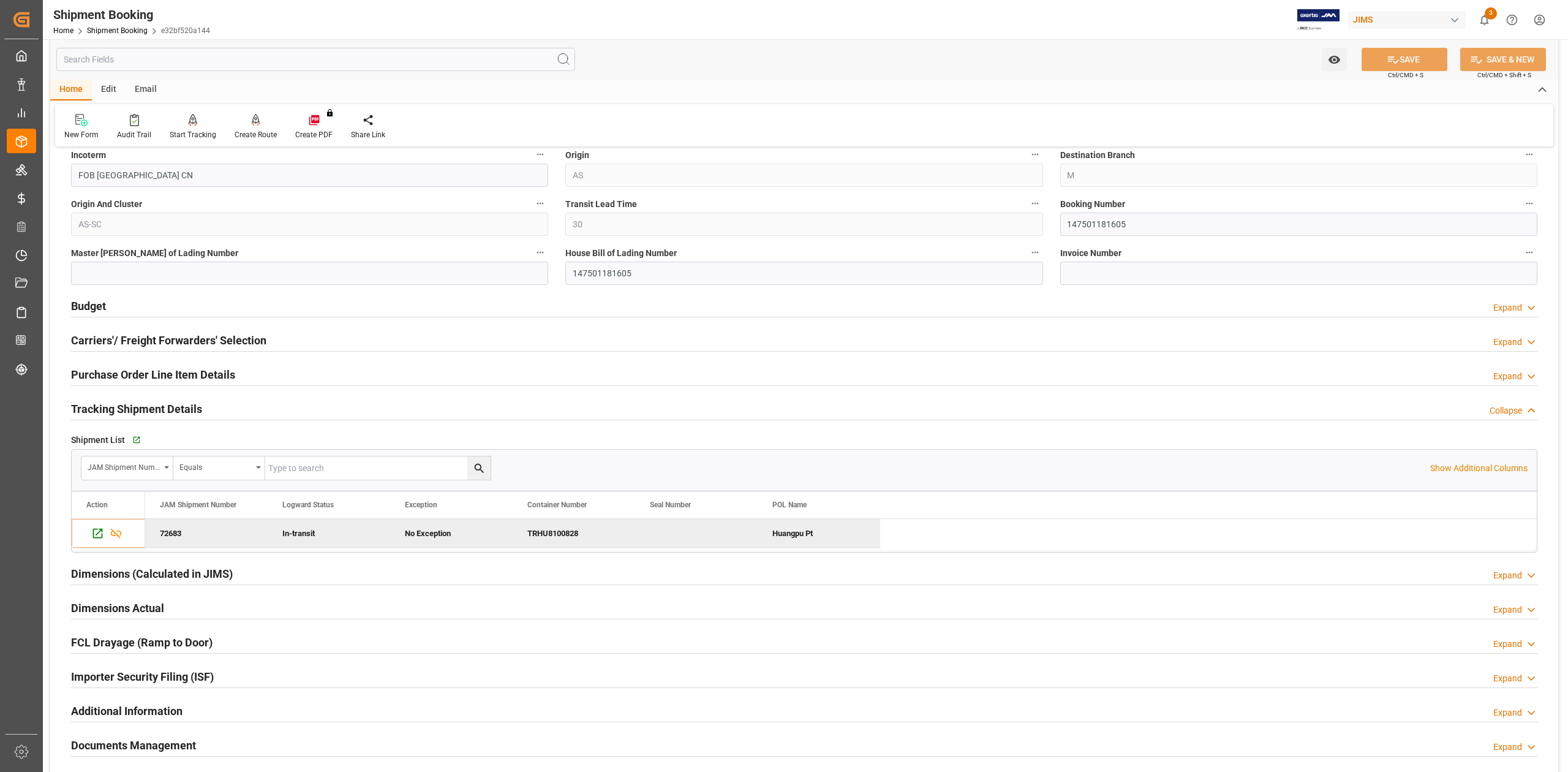
click at [94, 301] on h2 "Budget" at bounding box center [88, 306] width 35 height 17
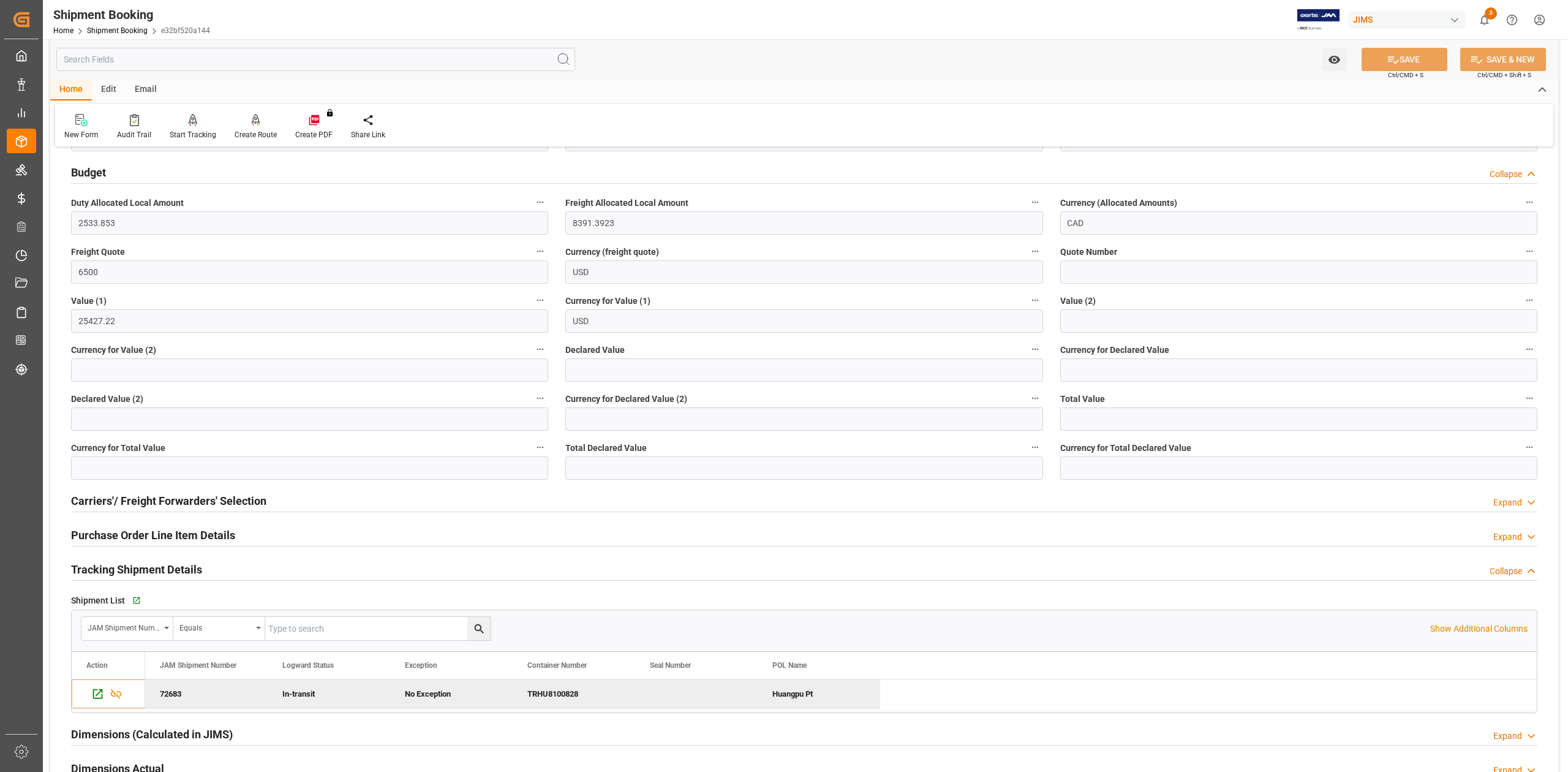
scroll to position [898, 0]
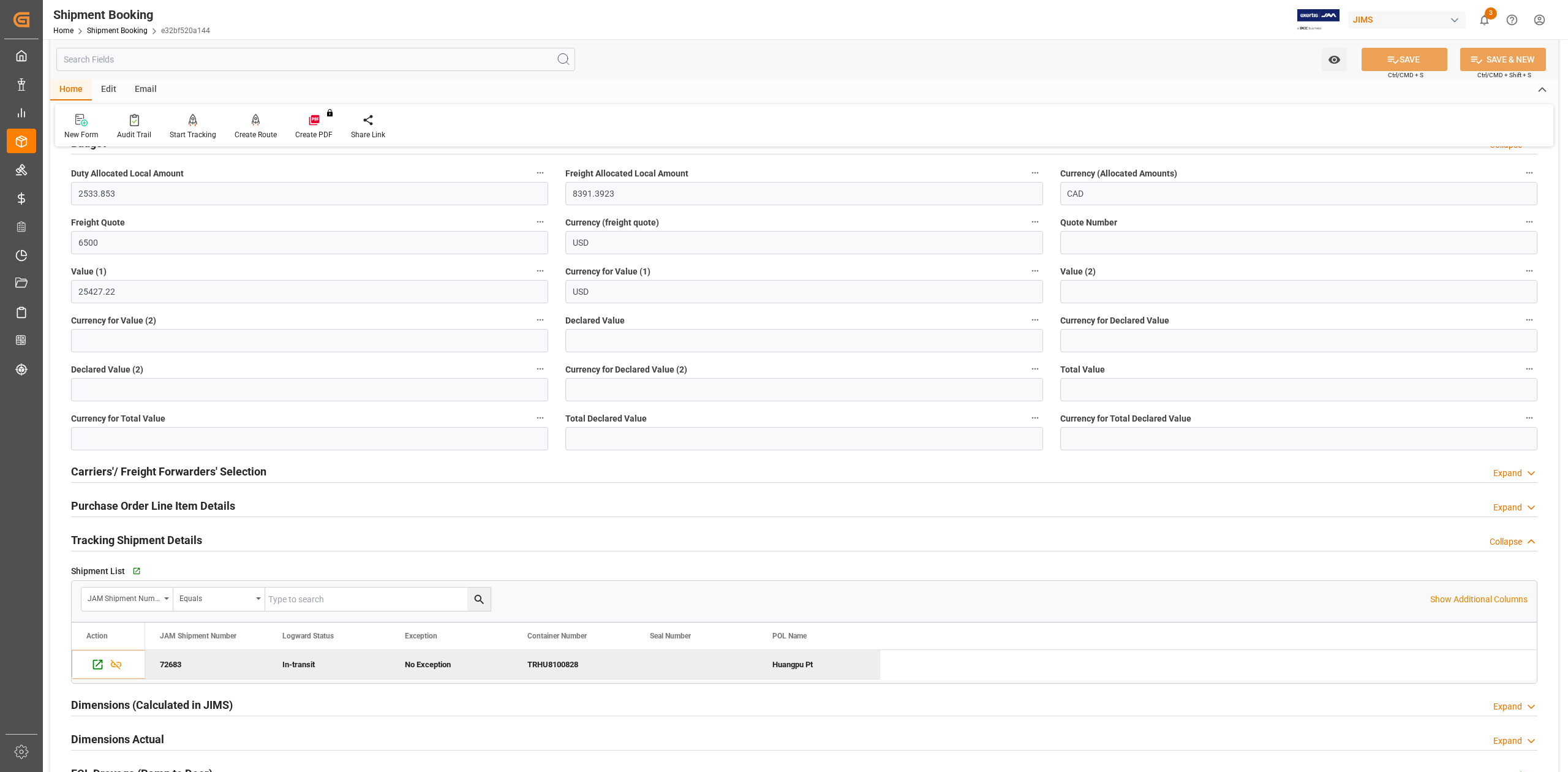
click at [118, 508] on h2 "Purchase Order Line Item Details" at bounding box center [152, 506] width 164 height 17
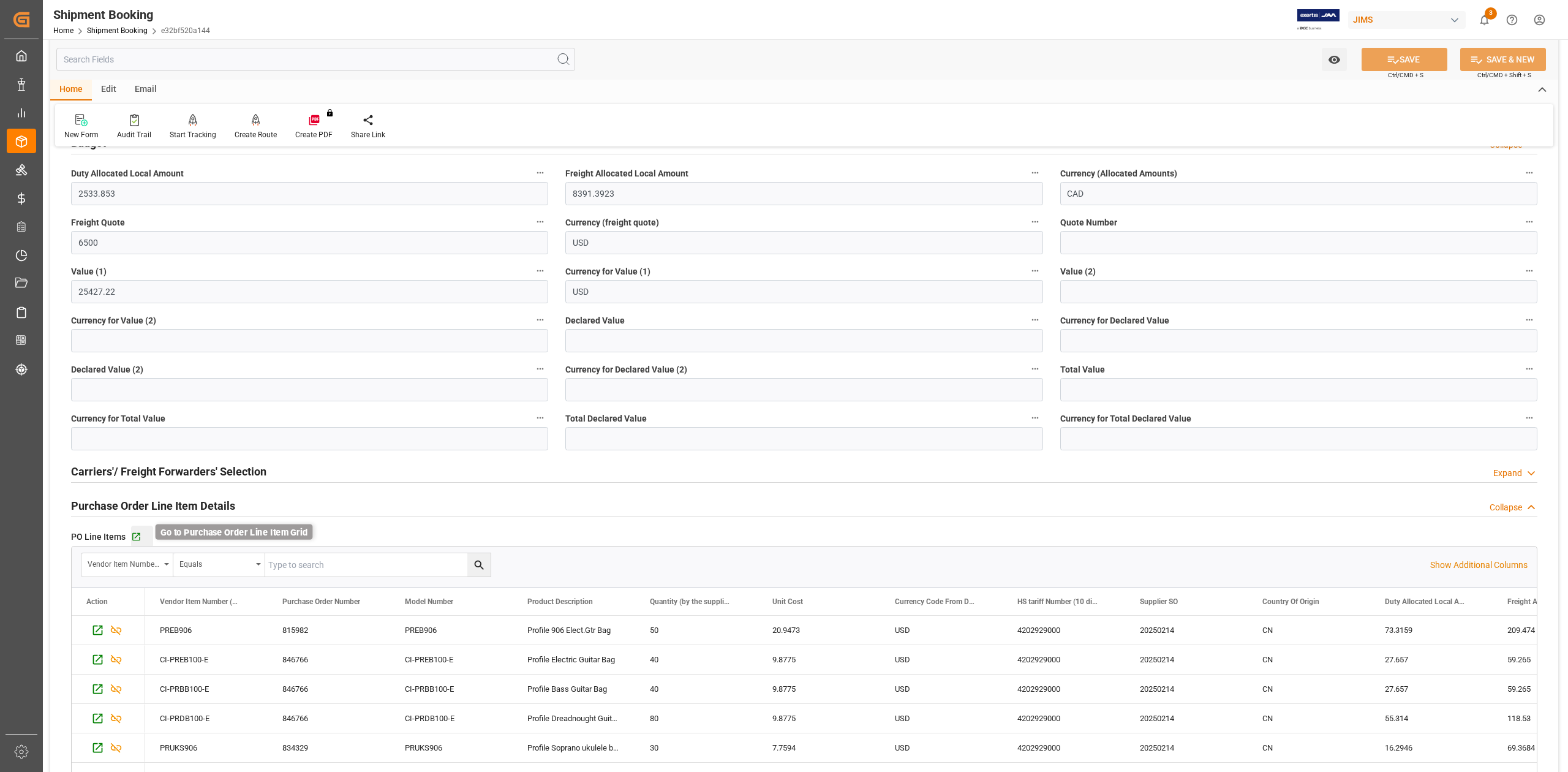
click at [133, 539] on icon "button" at bounding box center [136, 537] width 10 height 10
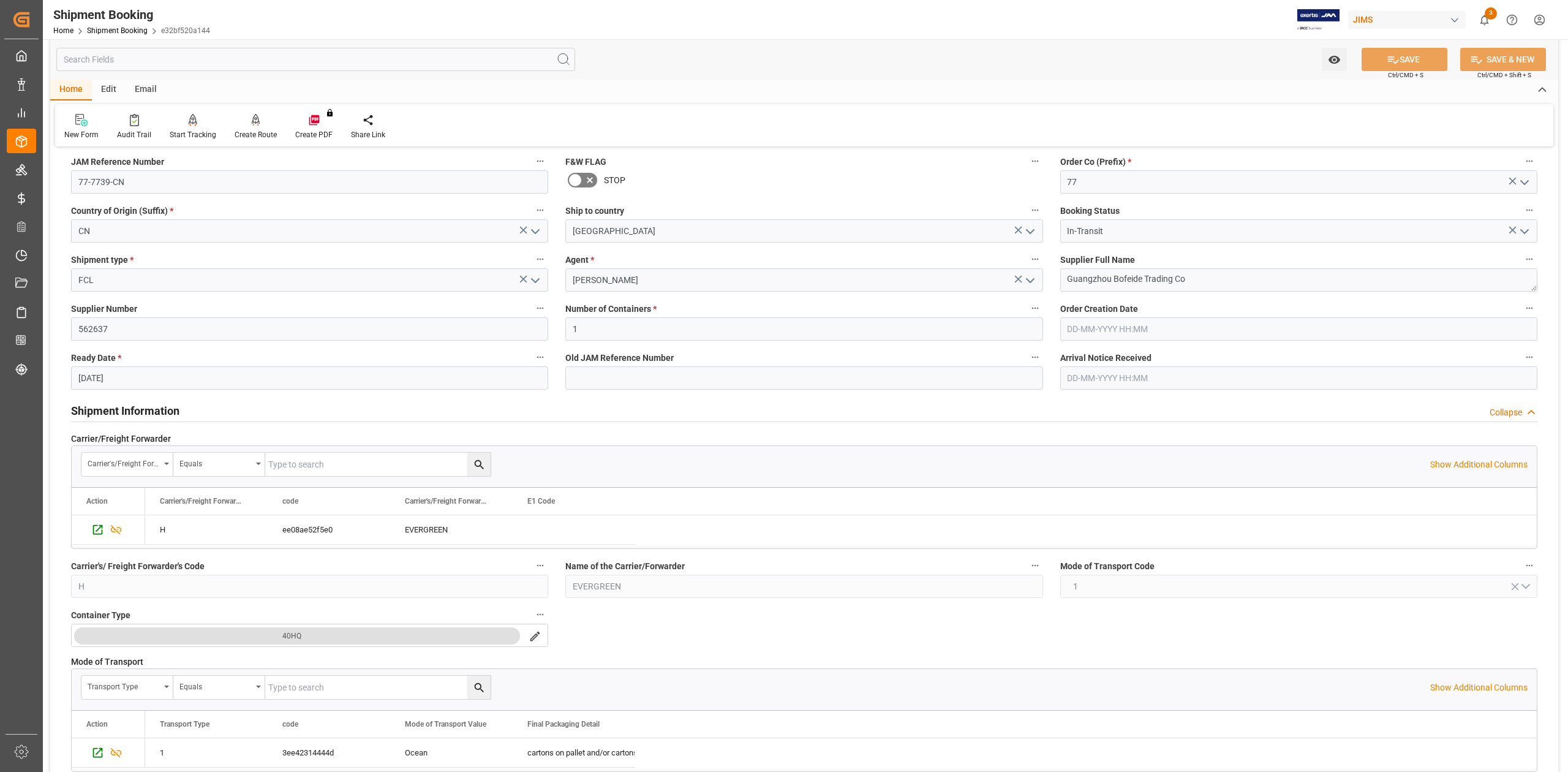
scroll to position [0, 0]
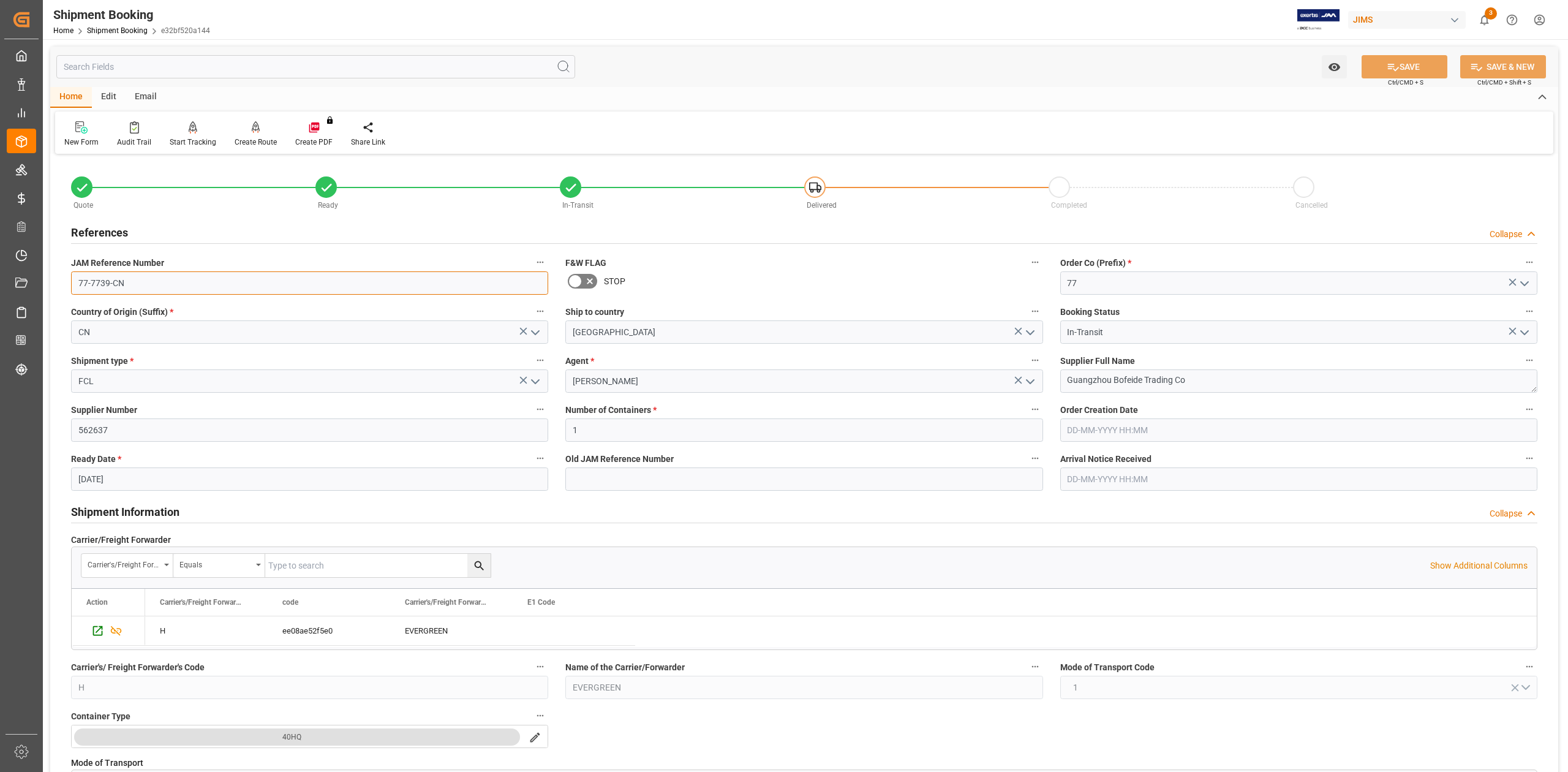
click at [173, 291] on input "77-7739-CN" at bounding box center [309, 282] width 477 height 24
drag, startPoint x: 1208, startPoint y: 378, endPoint x: 925, endPoint y: 383, distance: 283.0
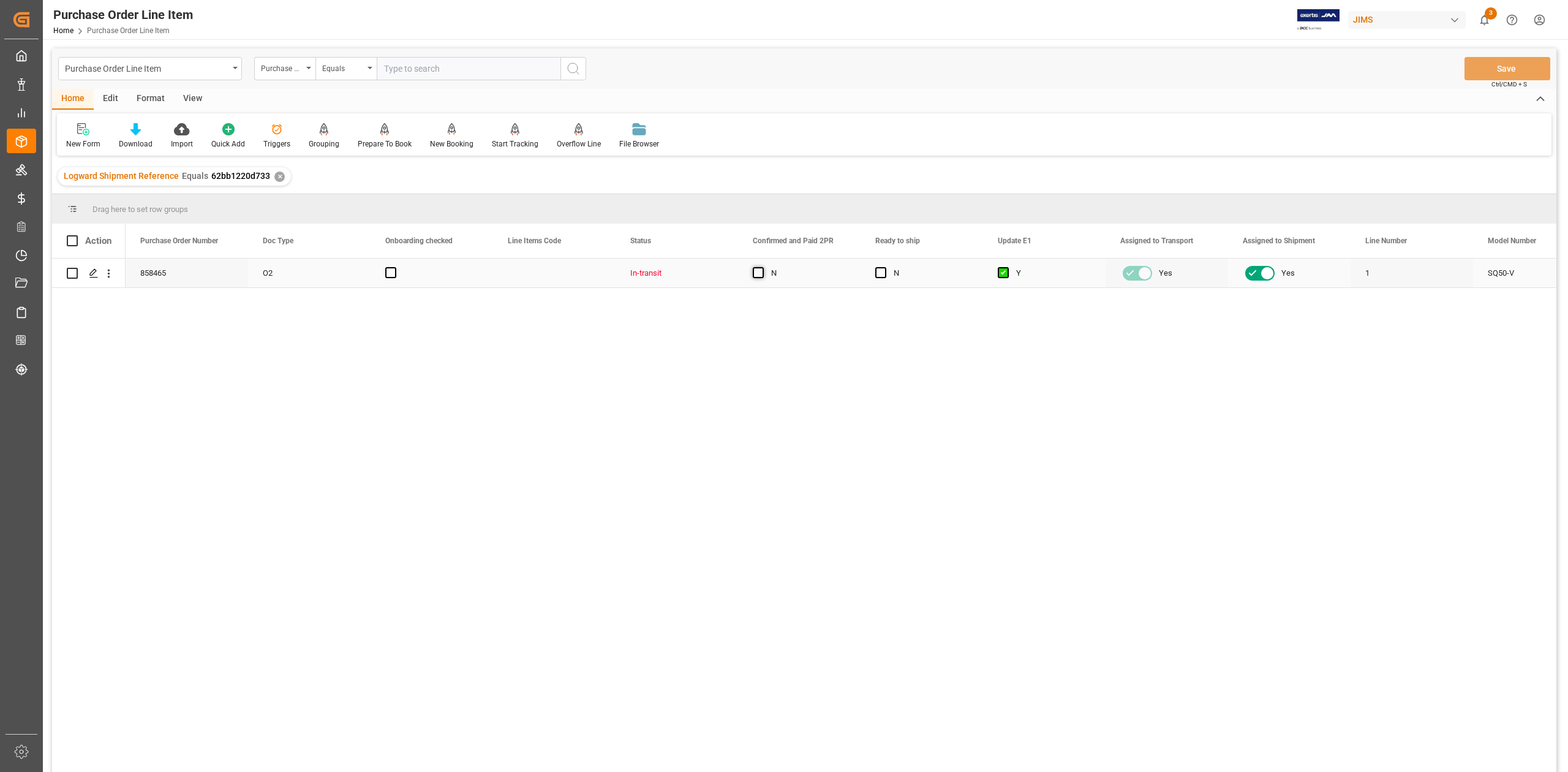
click at [758, 273] on span "Press SPACE to select this row." at bounding box center [759, 273] width 11 height 11
click at [762, 267] on input "Press SPACE to select this row." at bounding box center [762, 267] width 0 height 0
click at [1528, 64] on button "Save" at bounding box center [1507, 69] width 86 height 24
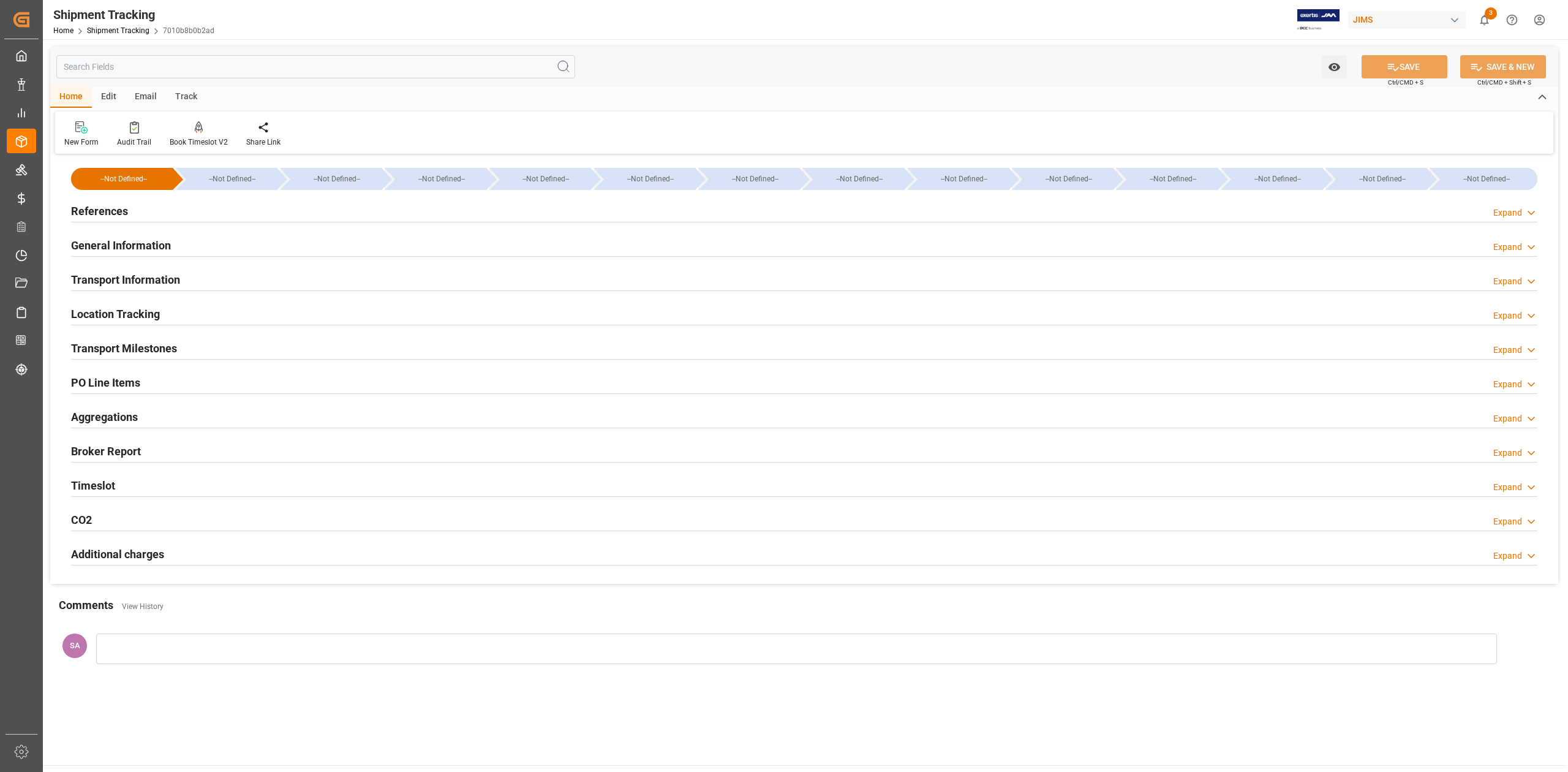
click at [168, 346] on h2 "Transport Milestones" at bounding box center [123, 348] width 106 height 17
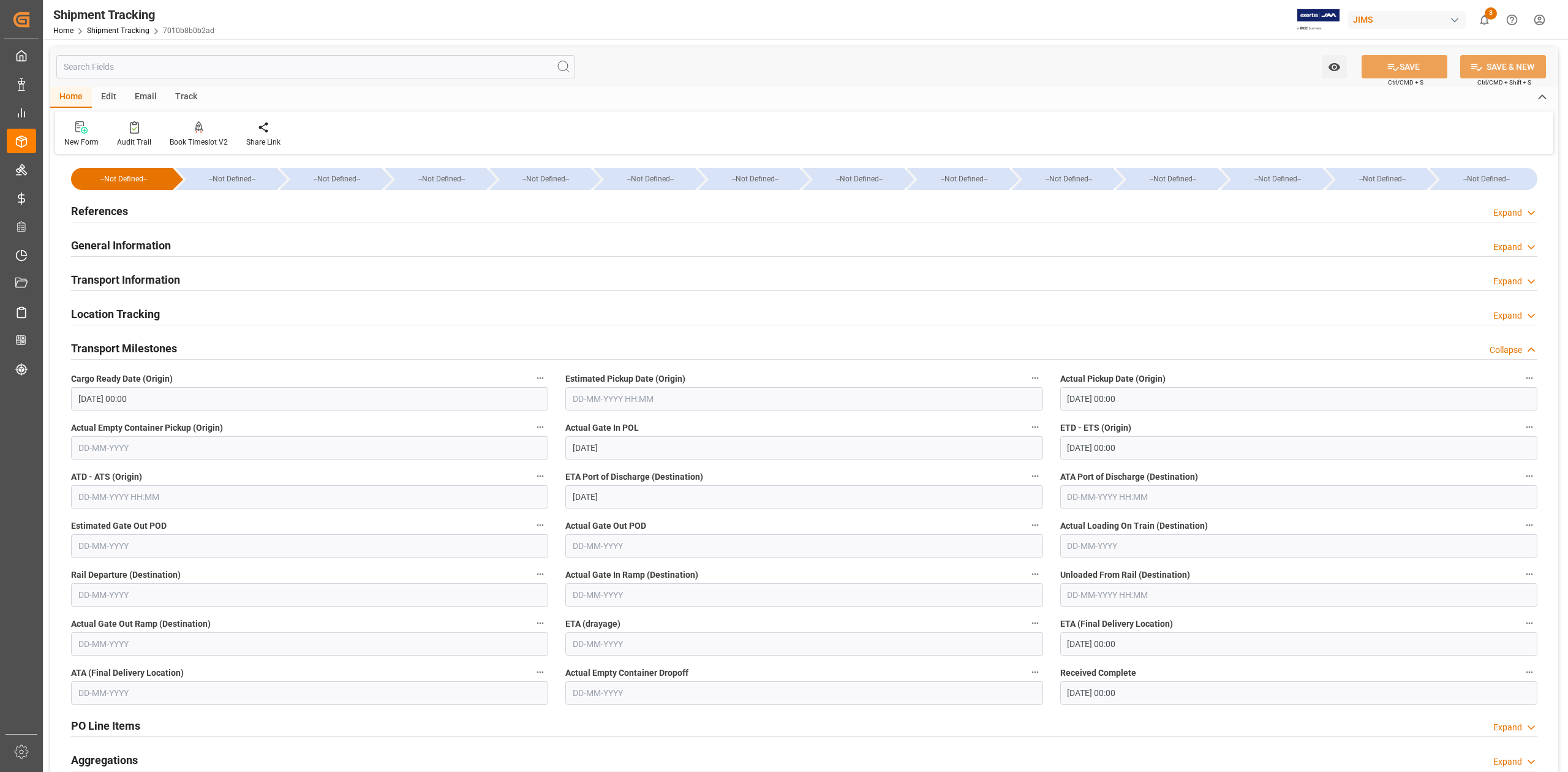
click at [1165, 698] on input "[DATE] 00:00" at bounding box center [1299, 693] width 477 height 24
drag, startPoint x: 1161, startPoint y: 694, endPoint x: 954, endPoint y: 687, distance: 207.1
click at [955, 687] on div "--Not Defined-- --Not Defined-- --Not Defined-- --Not Defined-- --Not Defined--…" at bounding box center [804, 541] width 1508 height 769
click at [1394, 59] on button "SAVE" at bounding box center [1404, 67] width 86 height 24
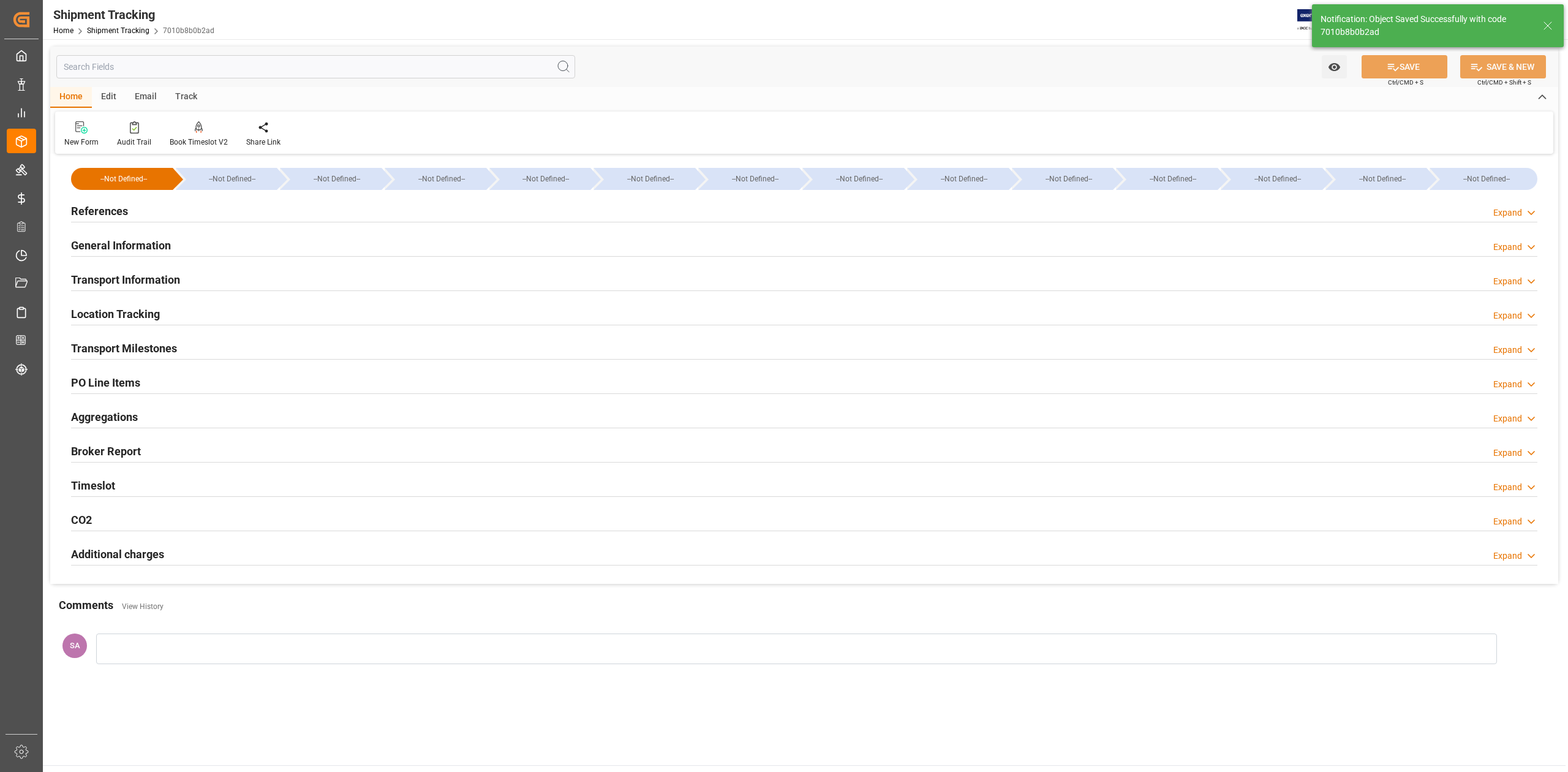
click at [142, 314] on h2 "Location Tracking" at bounding box center [115, 314] width 88 height 17
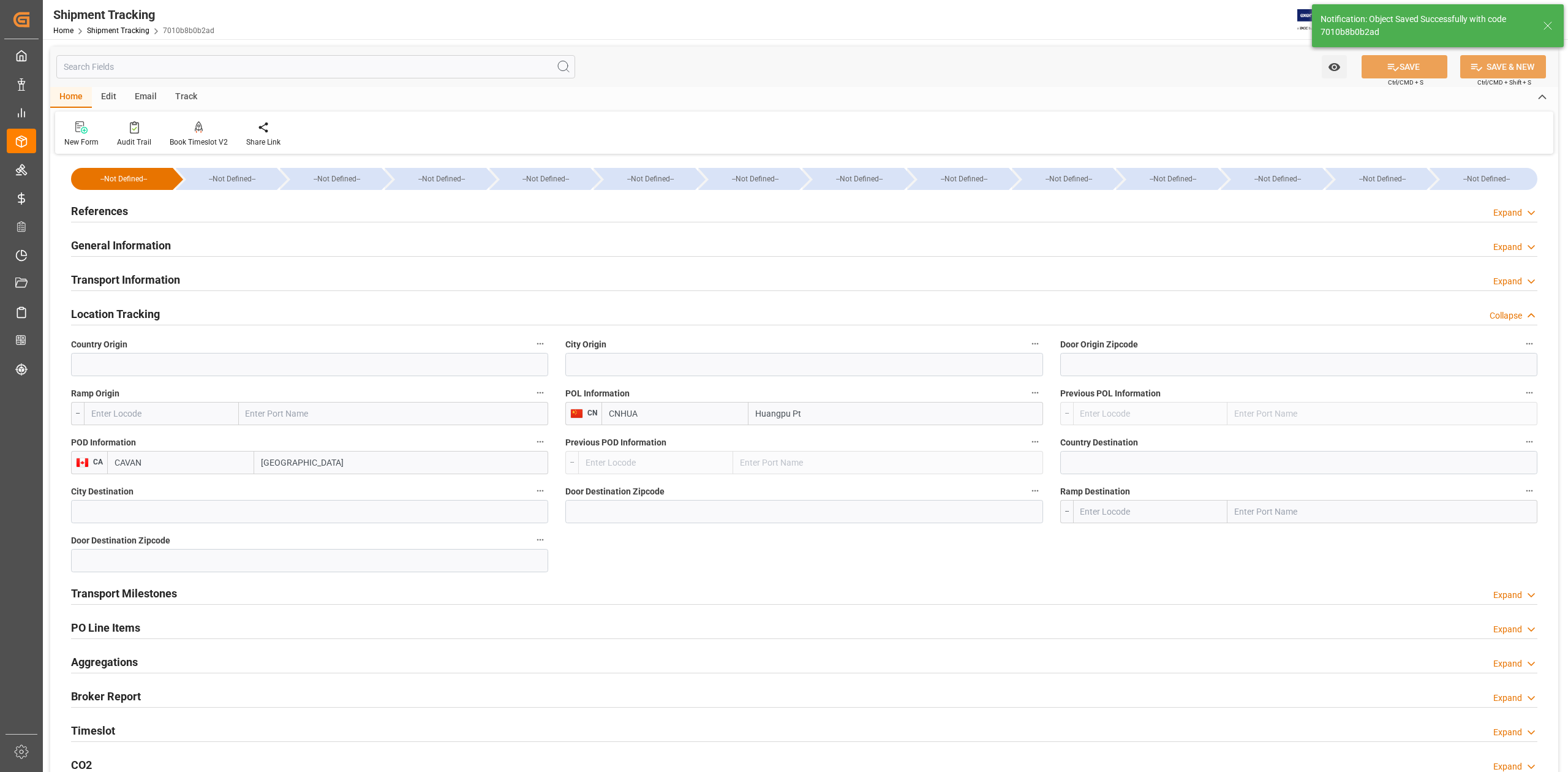
click at [155, 314] on h2 "Location Tracking" at bounding box center [115, 314] width 88 height 17
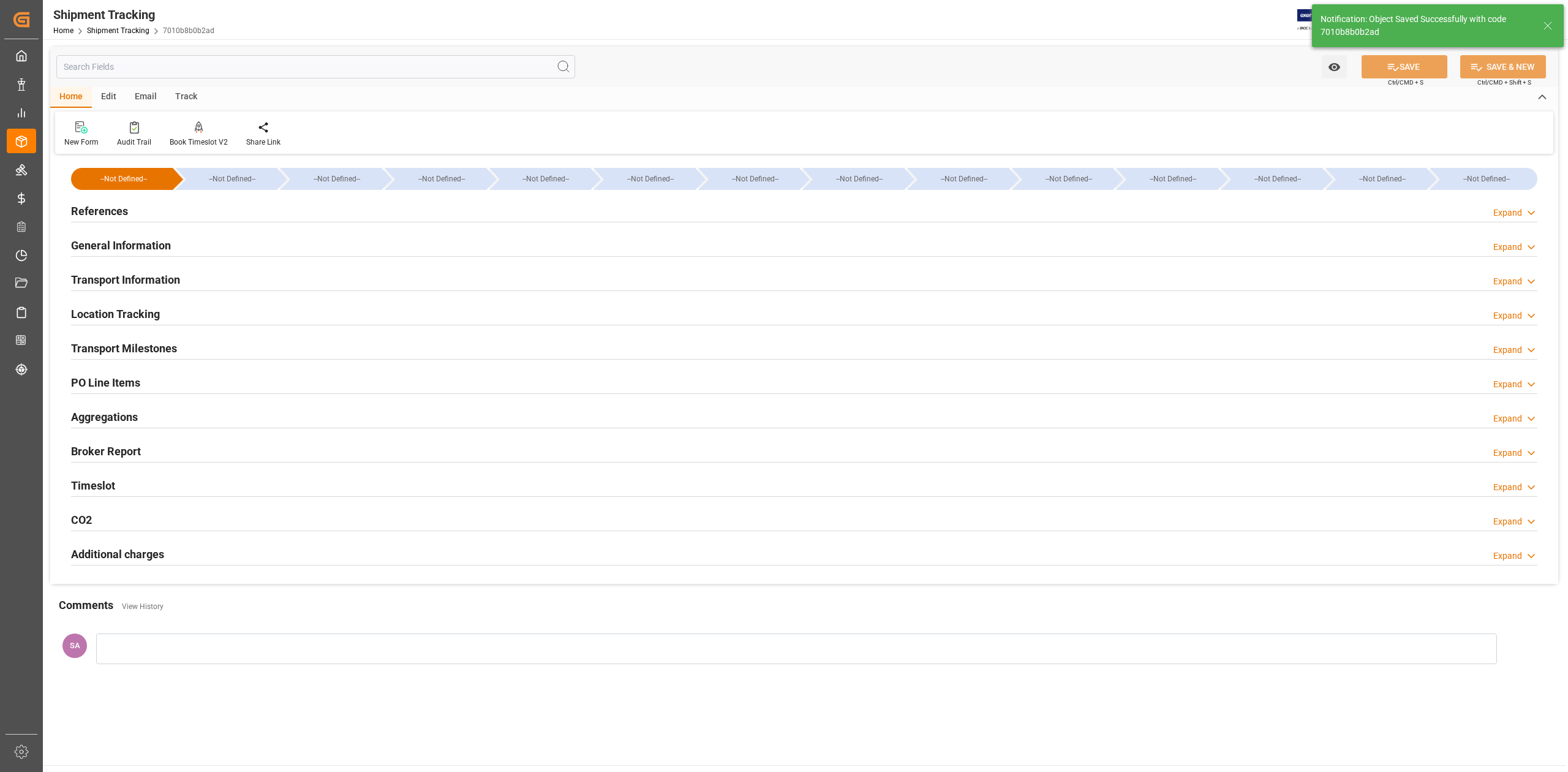
click at [162, 284] on h2 "Transport Information" at bounding box center [125, 280] width 109 height 17
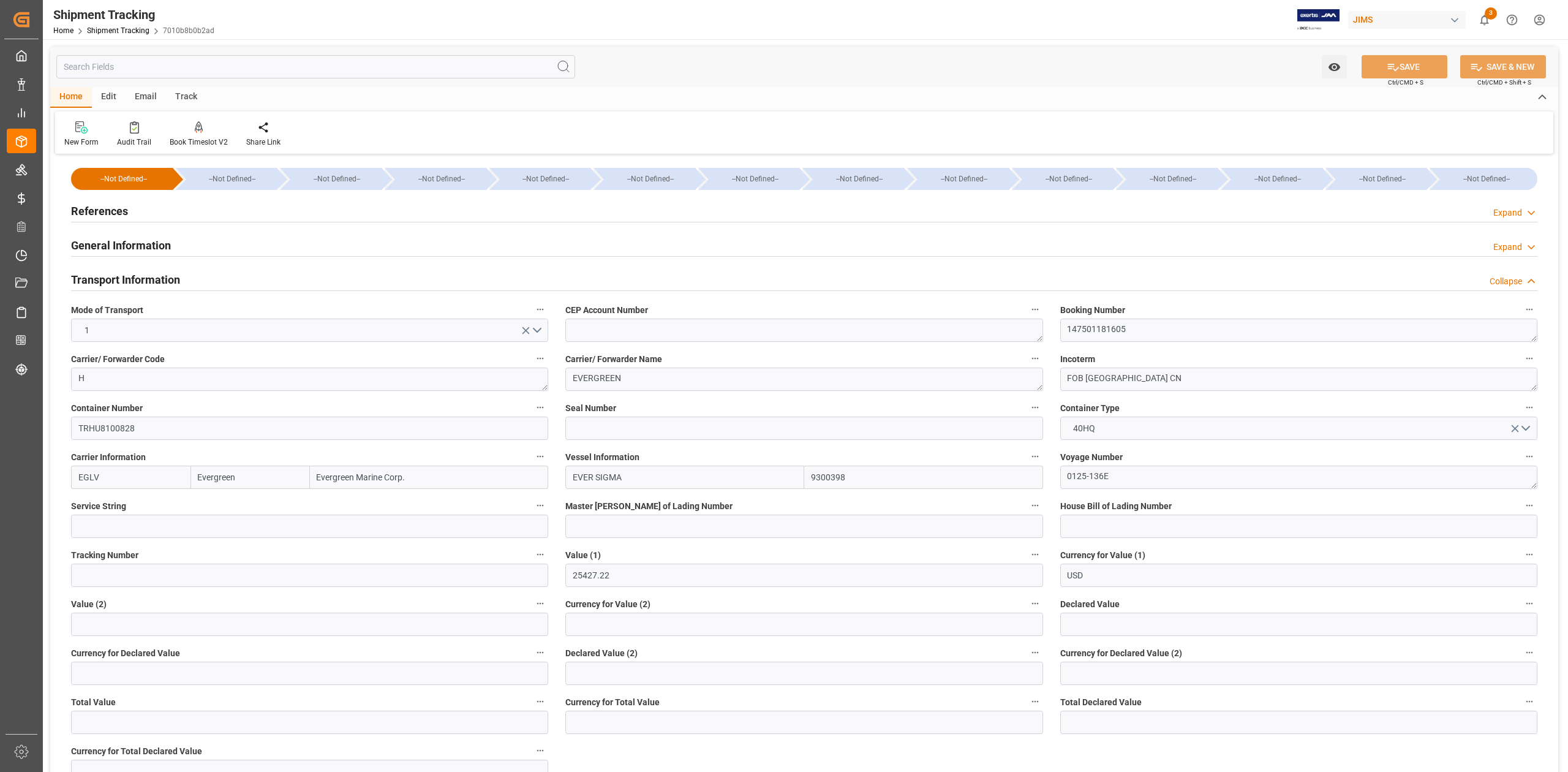
click at [157, 278] on h2 "Transport Information" at bounding box center [125, 280] width 109 height 17
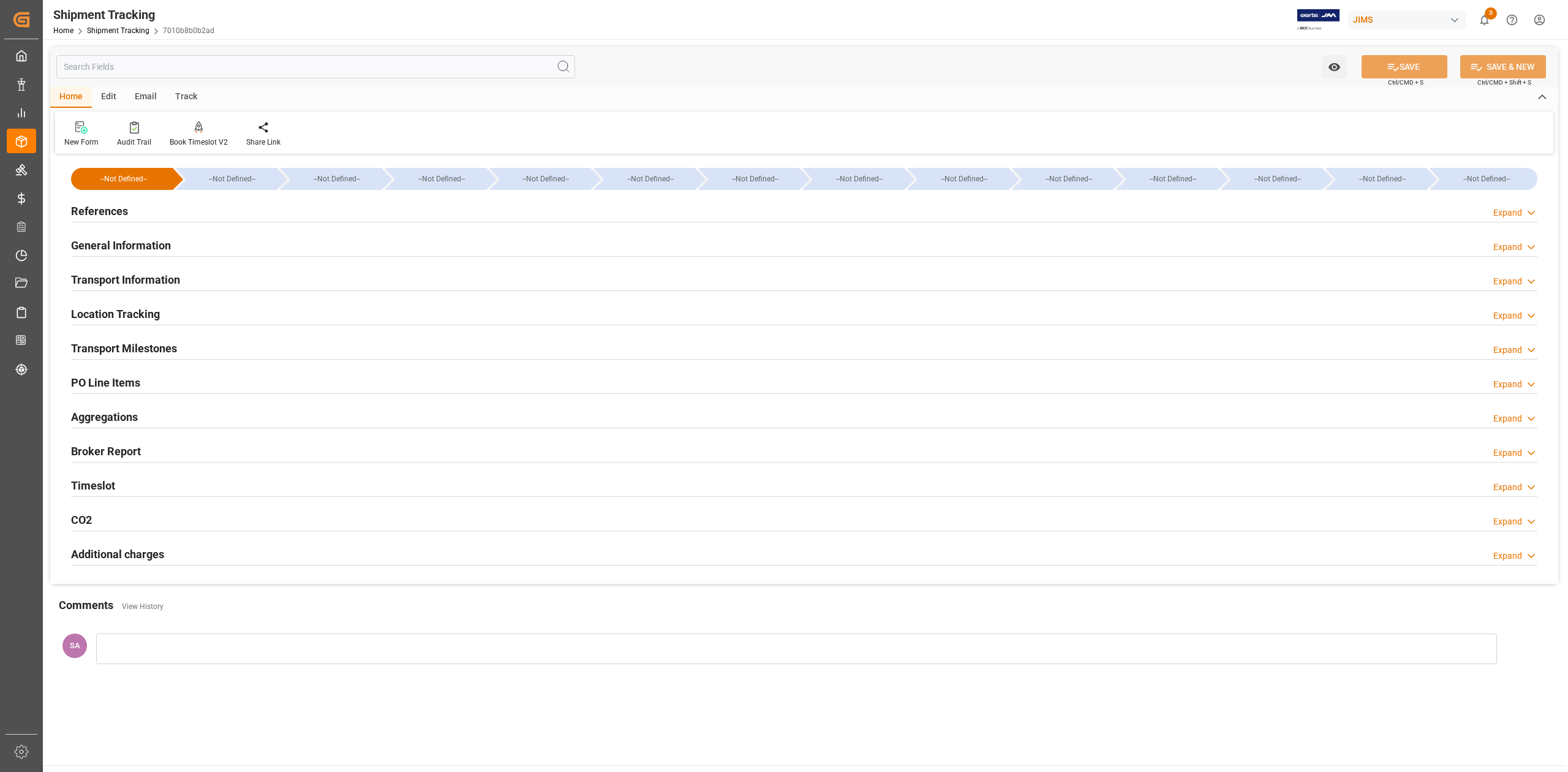
click at [155, 348] on h2 "Transport Milestones" at bounding box center [123, 348] width 106 height 17
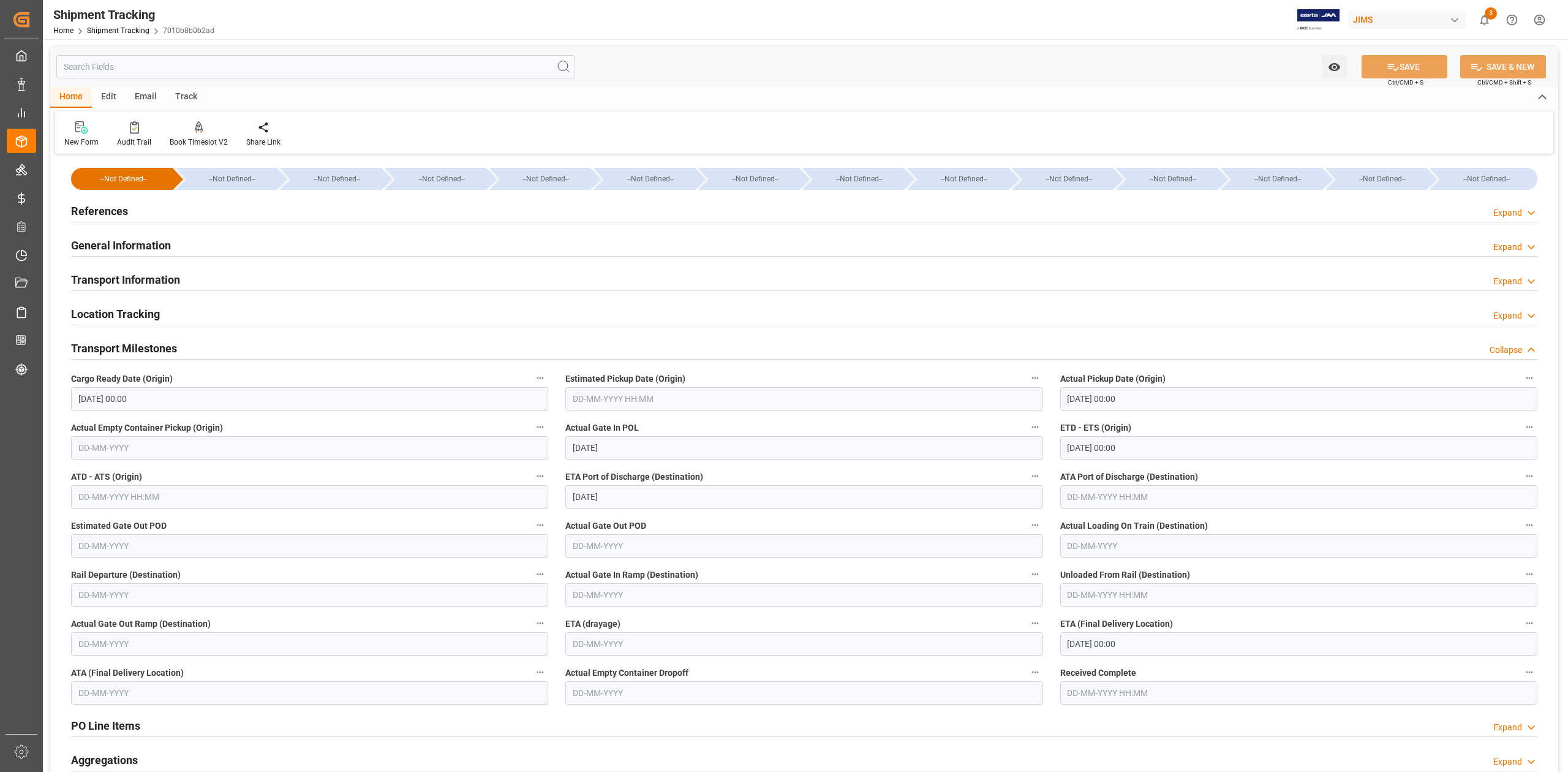
click at [118, 213] on h2 "References" at bounding box center [99, 211] width 57 height 17
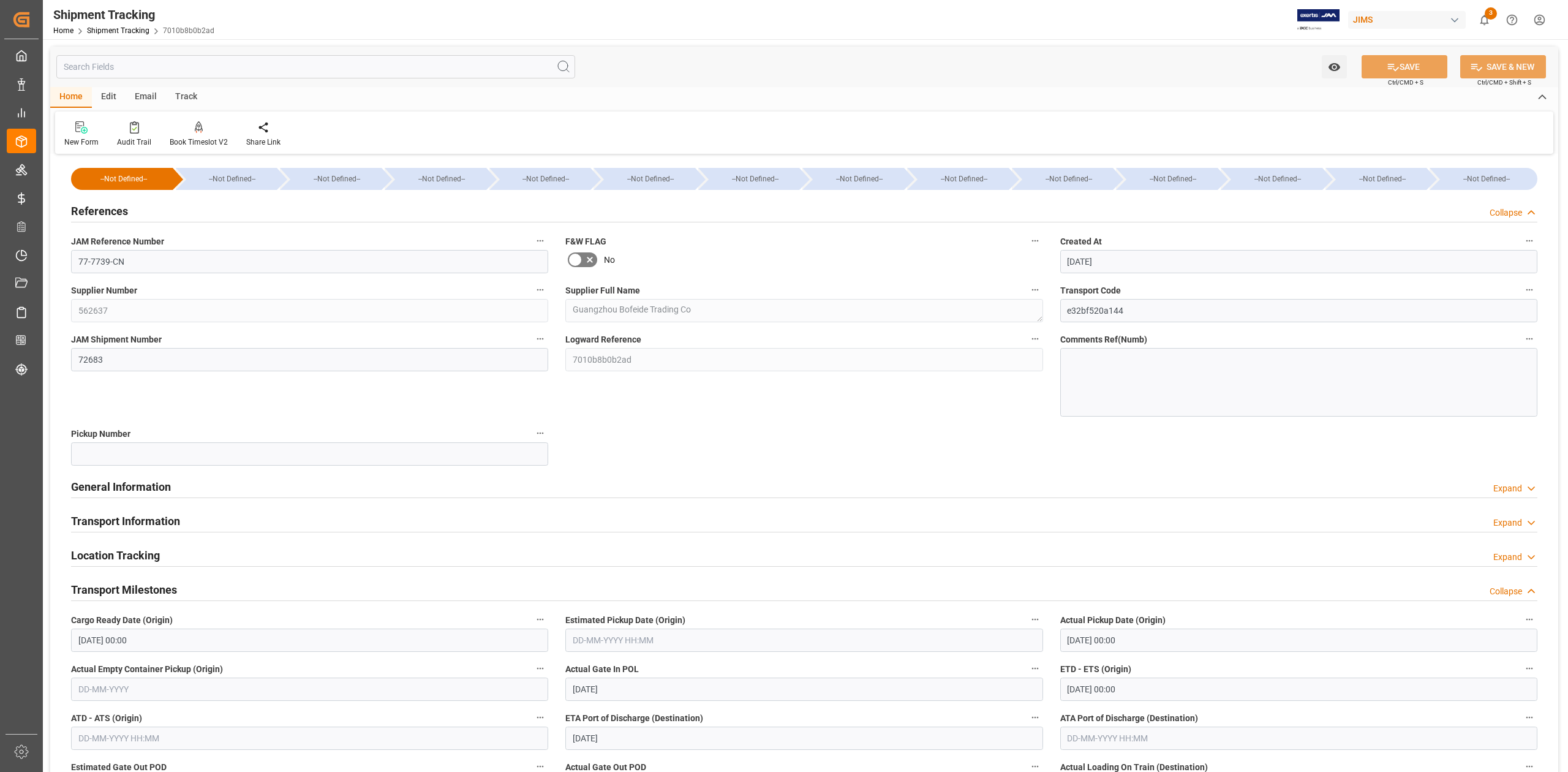
click at [106, 212] on h2 "References" at bounding box center [99, 211] width 57 height 17
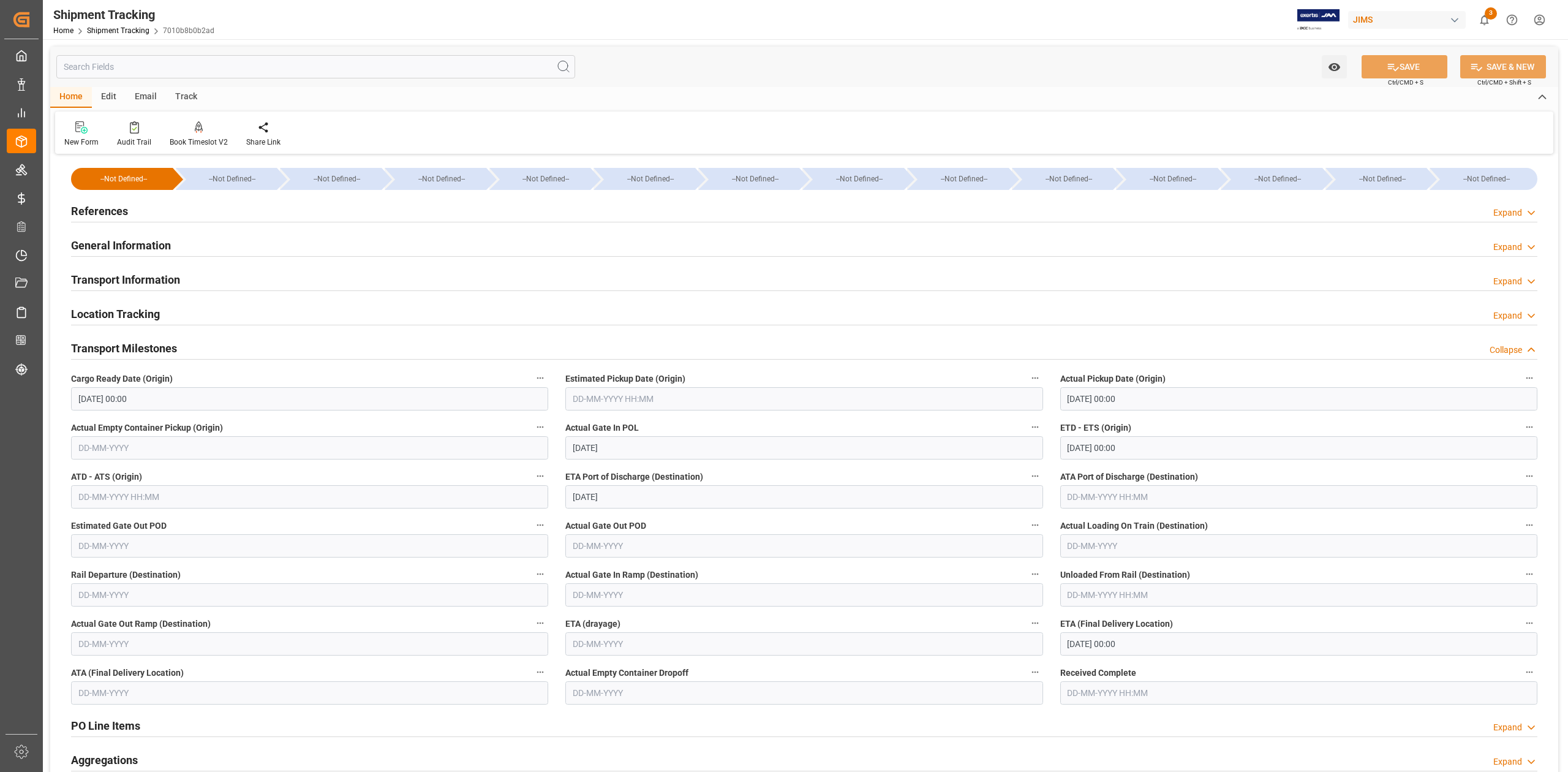
click at [119, 241] on h2 "General Information" at bounding box center [120, 246] width 100 height 17
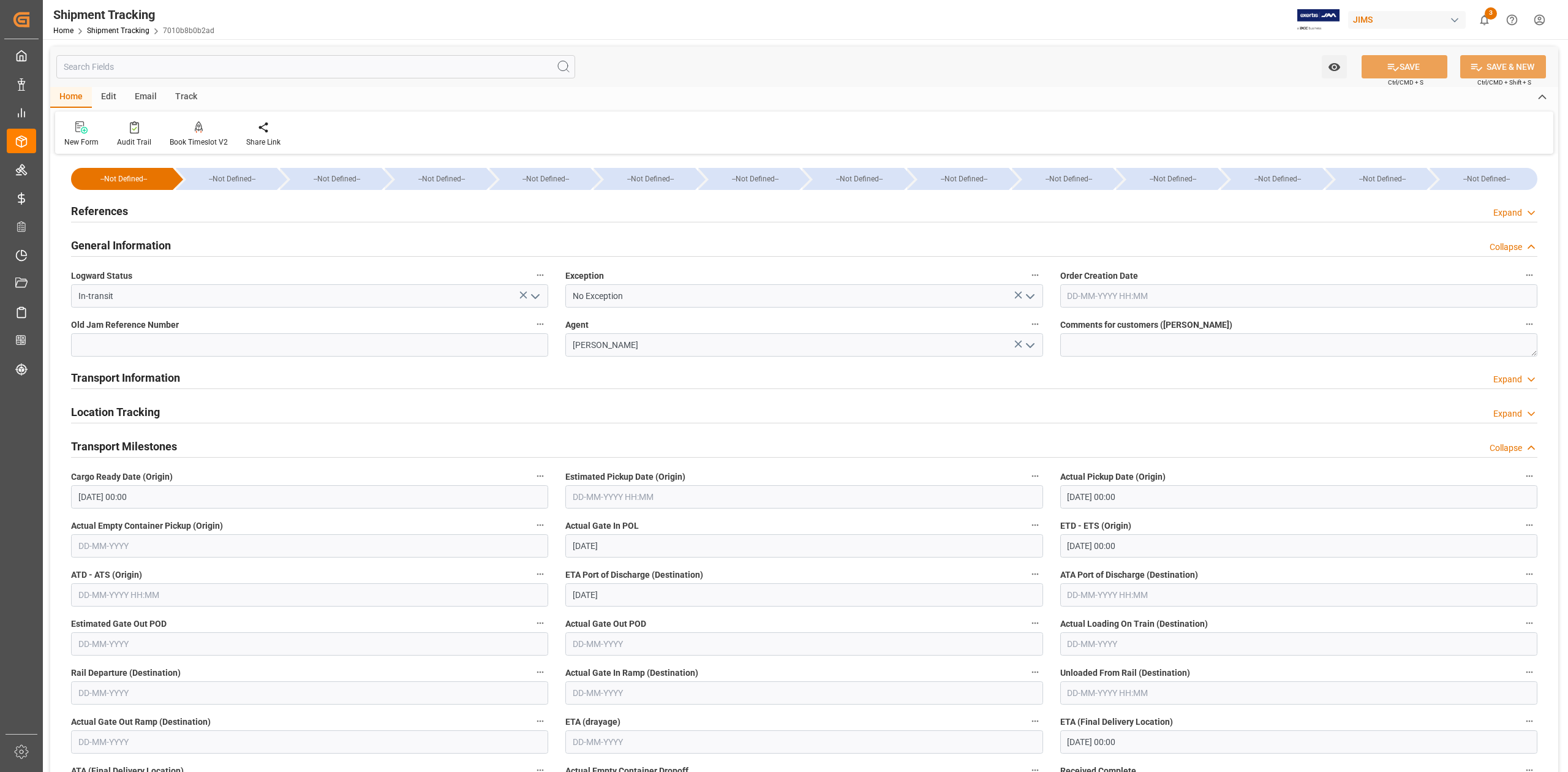
click at [1032, 299] on icon "open menu" at bounding box center [1031, 297] width 15 height 15
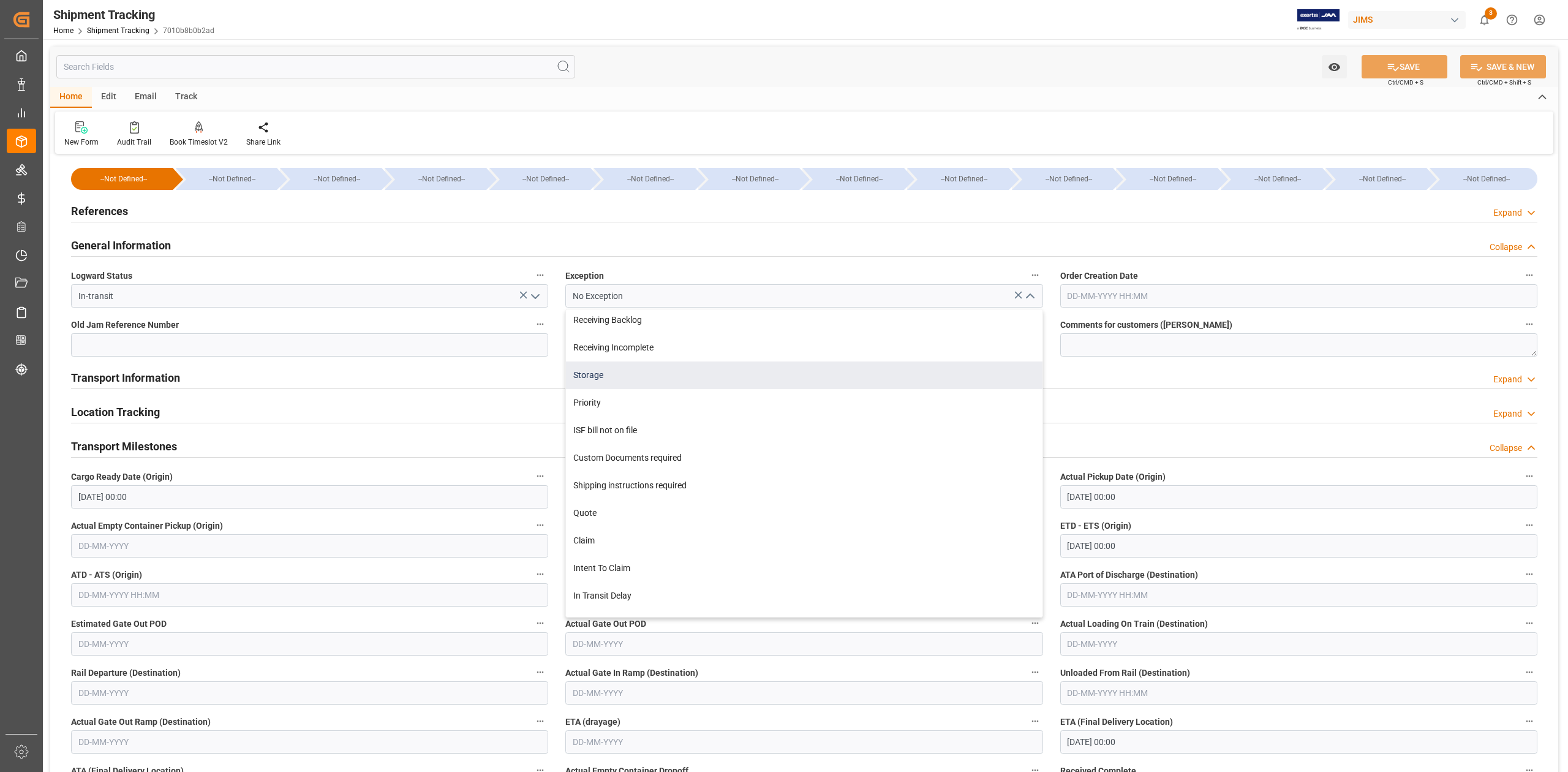
scroll to position [301, 0]
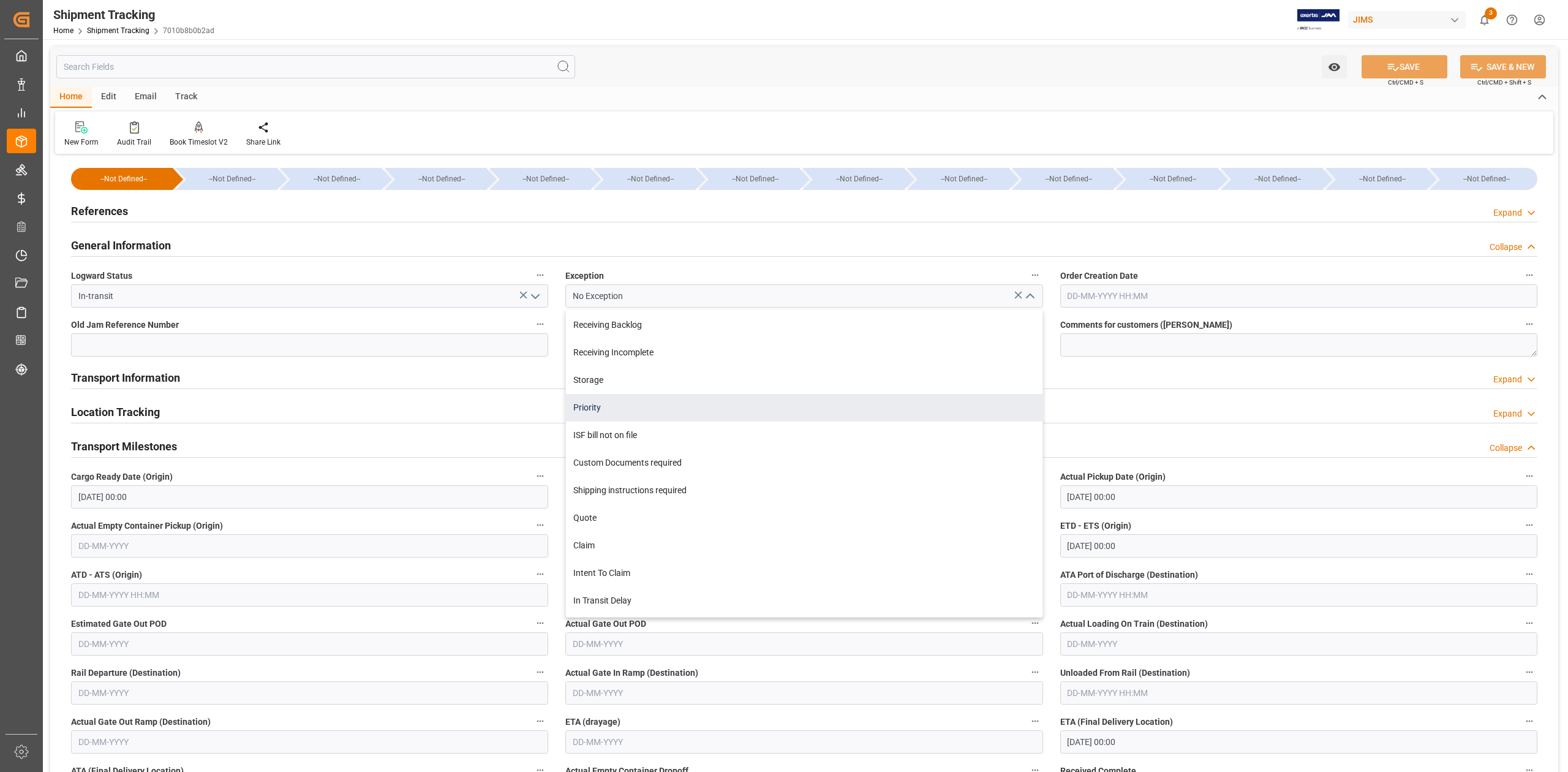
click at [650, 410] on div "Priority" at bounding box center [804, 408] width 476 height 27
type input "Priority"
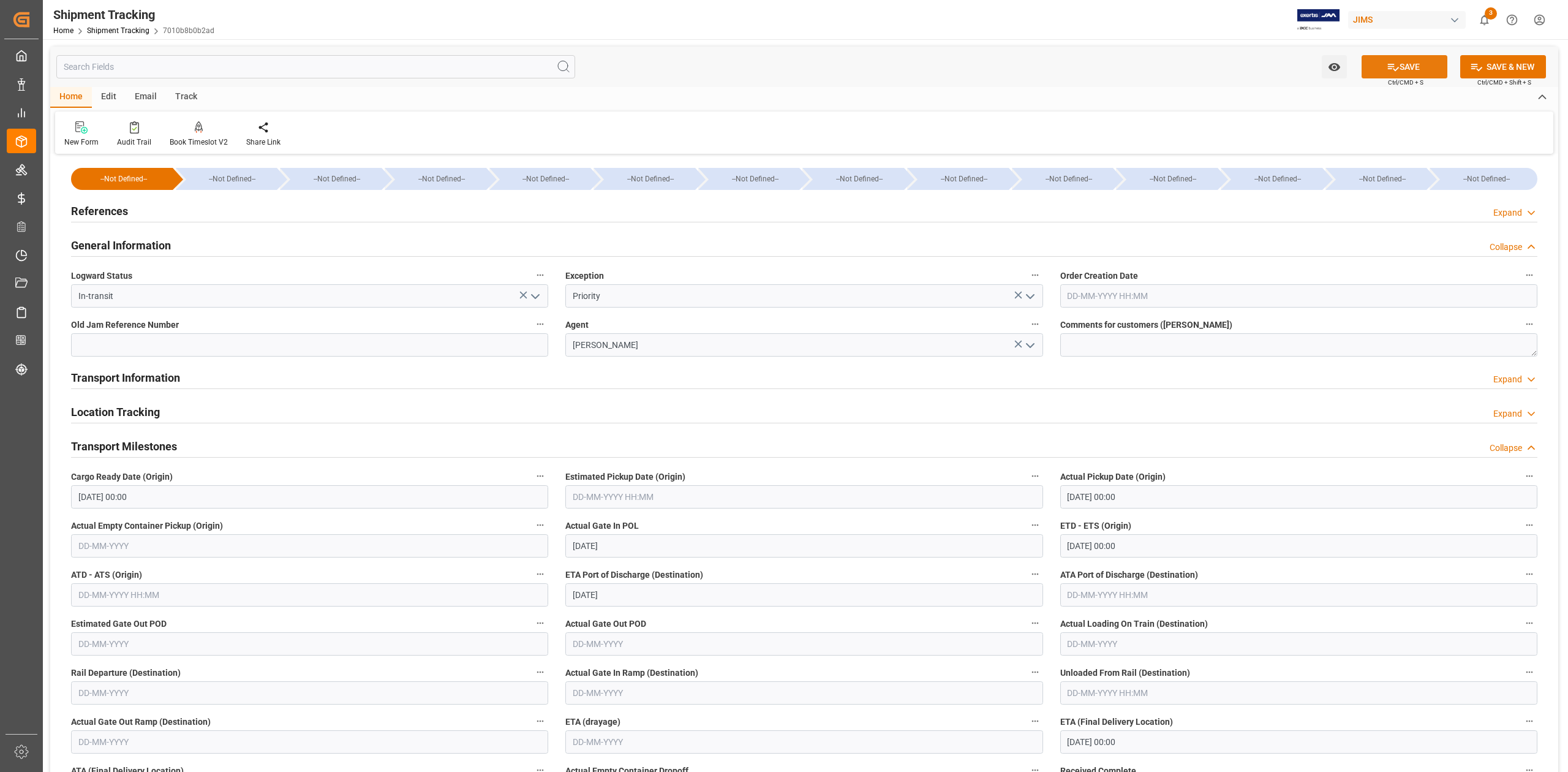
click at [1400, 76] on button "SAVE" at bounding box center [1404, 67] width 86 height 24
